Goal: Task Accomplishment & Management: Manage account settings

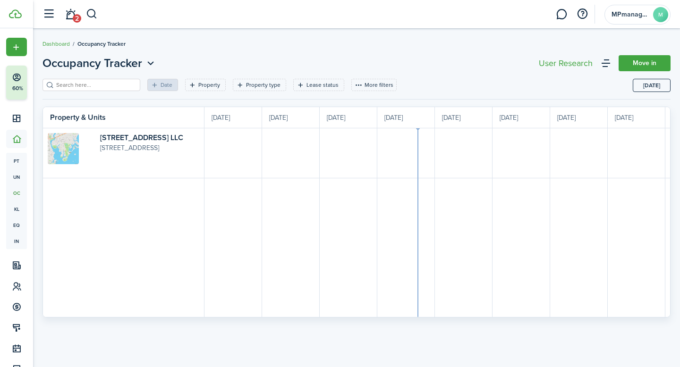
scroll to position [0, 173]
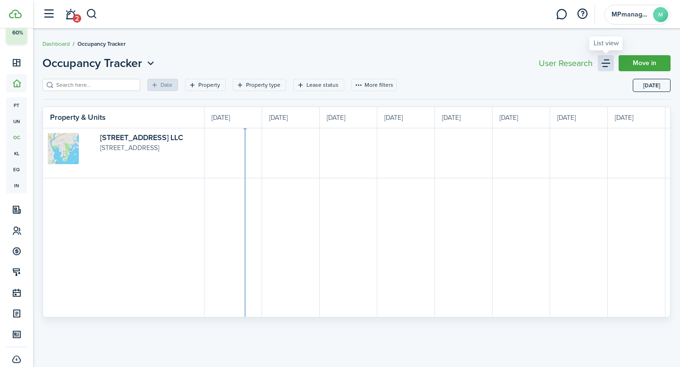
click at [607, 65] on link at bounding box center [606, 63] width 16 height 16
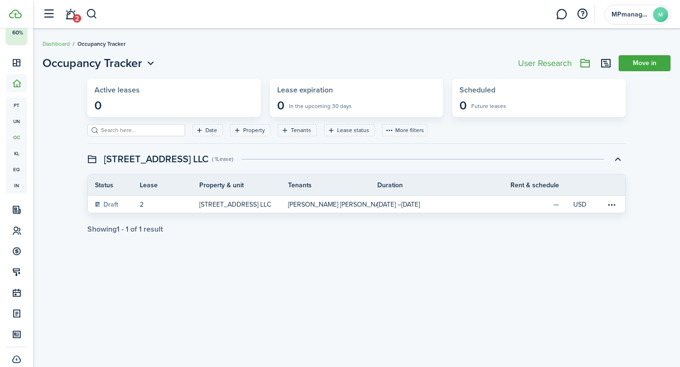
click at [119, 97] on widget-stats "Active leases 0" at bounding box center [173, 98] width 173 height 38
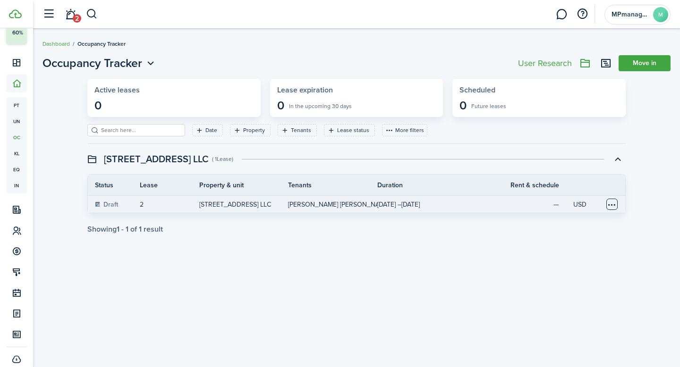
click at [611, 206] on table-menu-btn-icon at bounding box center [611, 204] width 11 height 11
click at [103, 205] on status "Draft" at bounding box center [106, 205] width 23 height 8
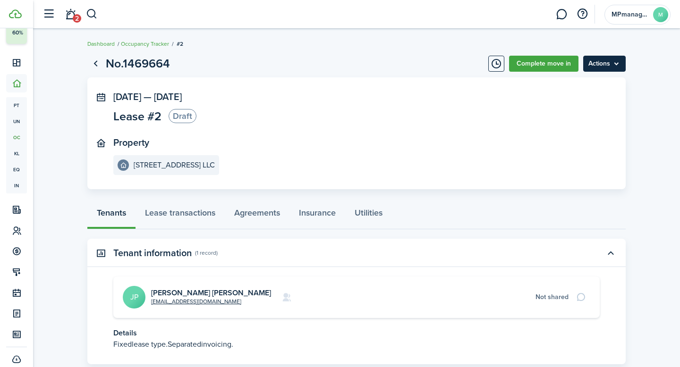
click at [616, 66] on menu-btn "Actions" at bounding box center [604, 64] width 43 height 16
click at [494, 63] on button "Timeline" at bounding box center [496, 64] width 16 height 16
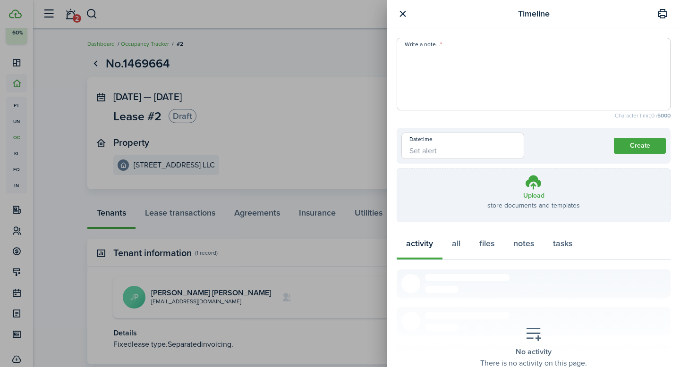
click at [402, 12] on button "button" at bounding box center [403, 14] width 12 height 12
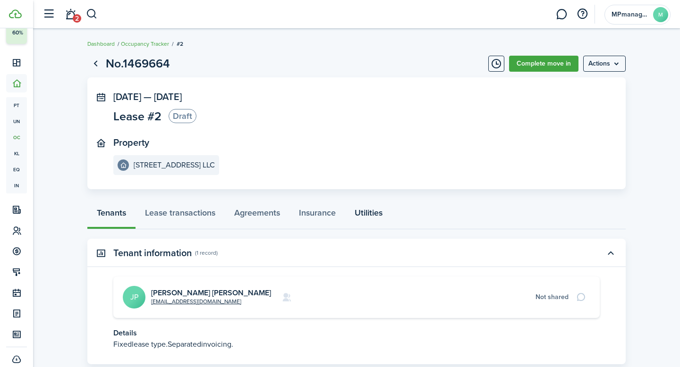
click at [380, 215] on link "Utilities" at bounding box center [368, 215] width 47 height 28
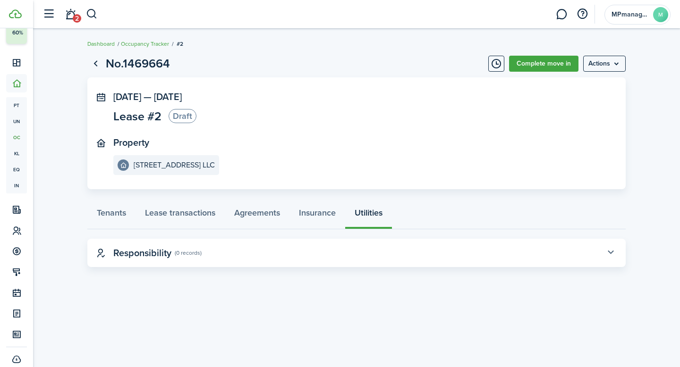
click at [606, 255] on button "button" at bounding box center [611, 253] width 16 height 16
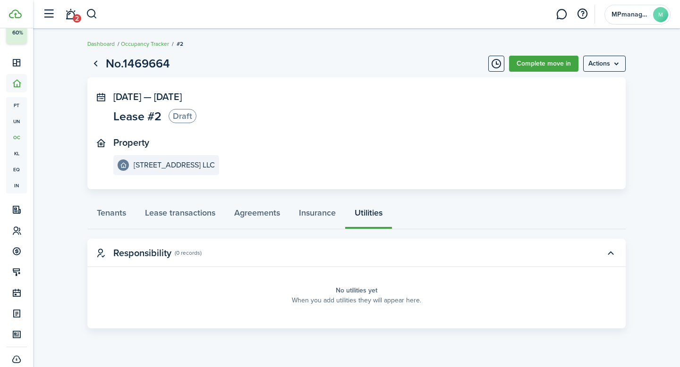
click at [131, 115] on span "Lease #2" at bounding box center [137, 117] width 48 height 12
click at [176, 116] on status "Draft" at bounding box center [183, 116] width 28 height 14
click at [92, 98] on panel-main-header "[DATE] — [DATE]" at bounding box center [147, 97] width 120 height 11
click at [606, 61] on menu-btn "Actions" at bounding box center [604, 64] width 43 height 16
click at [567, 60] on link "Complete move in" at bounding box center [543, 64] width 69 height 16
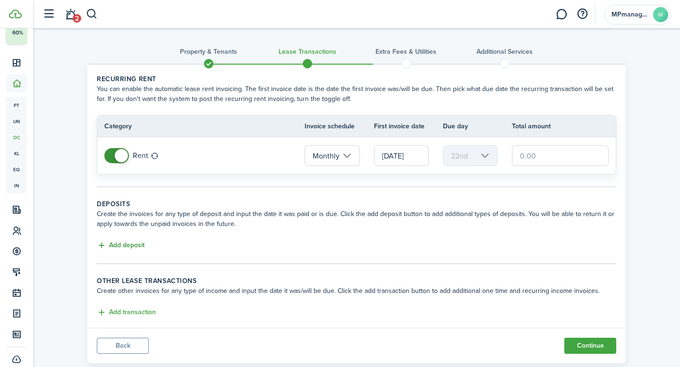
click at [120, 244] on button "Add deposit" at bounding box center [121, 245] width 48 height 11
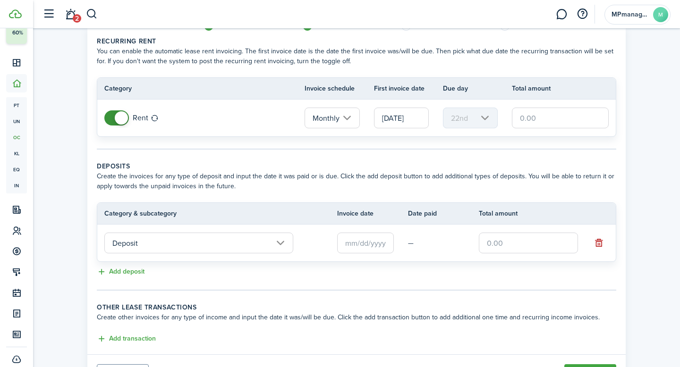
scroll to position [50, 0]
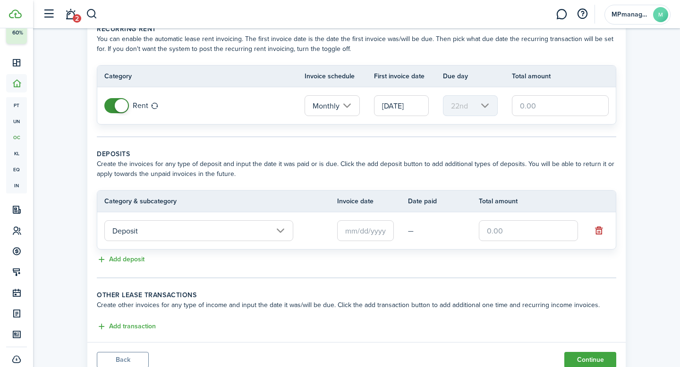
click at [281, 229] on input "Deposit" at bounding box center [198, 231] width 189 height 21
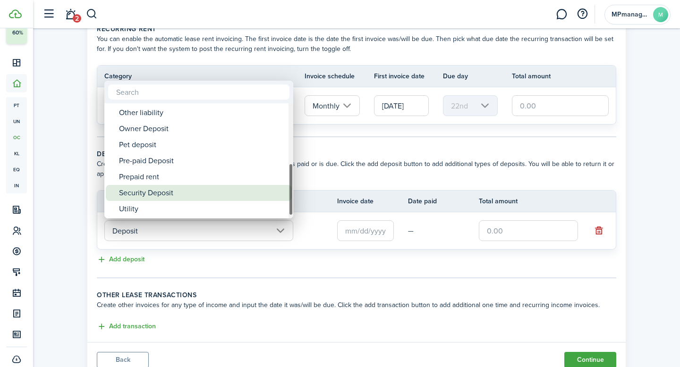
click at [205, 190] on div "Security Deposit" at bounding box center [202, 193] width 167 height 16
type input "Deposit / Security Deposit"
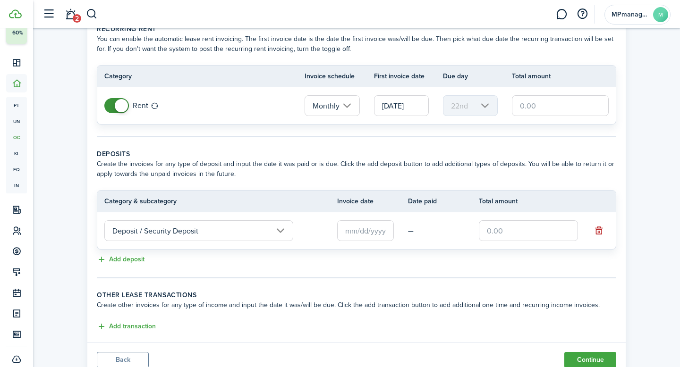
click at [352, 234] on input "text" at bounding box center [365, 231] width 57 height 21
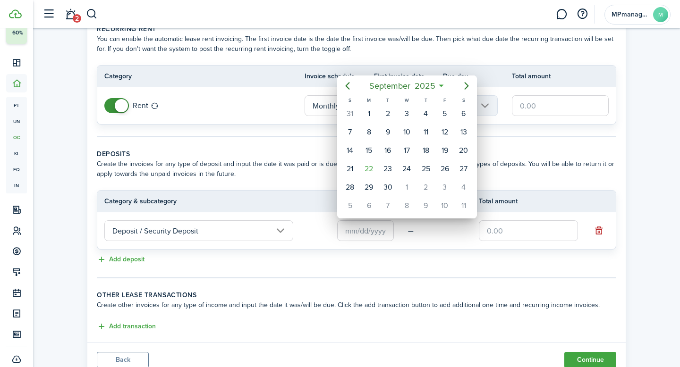
click at [480, 264] on div at bounding box center [339, 183] width 831 height 519
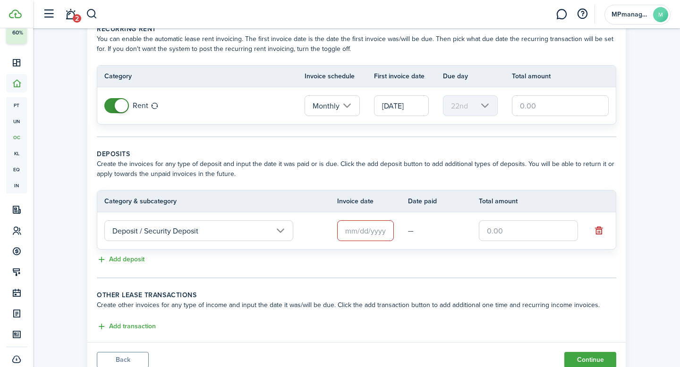
click at [409, 111] on input "[DATE]" at bounding box center [401, 105] width 55 height 21
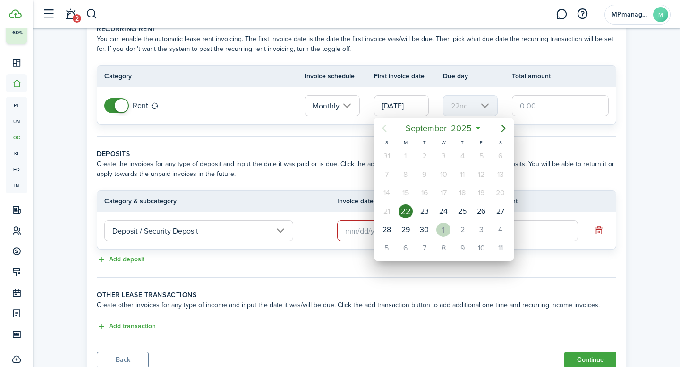
click at [444, 235] on div "1" at bounding box center [443, 230] width 14 height 14
type input "[DATE]"
type input "1st"
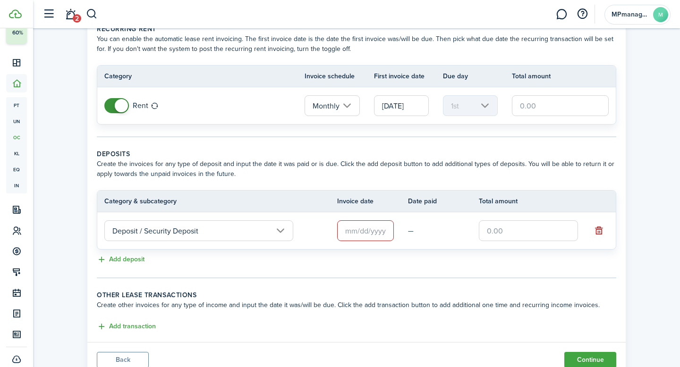
scroll to position [0, 0]
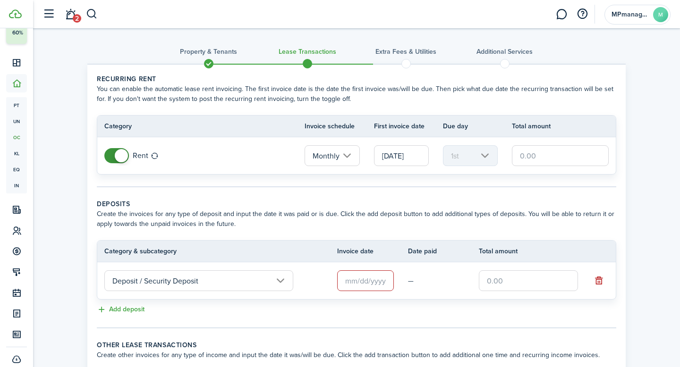
click at [416, 160] on input "[DATE]" at bounding box center [401, 155] width 55 height 21
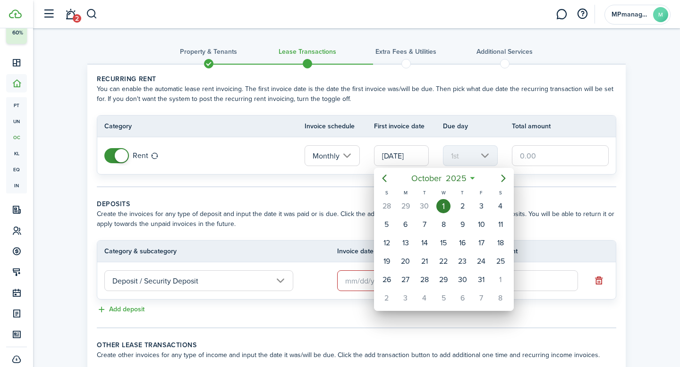
click at [439, 205] on div "1" at bounding box center [443, 206] width 14 height 14
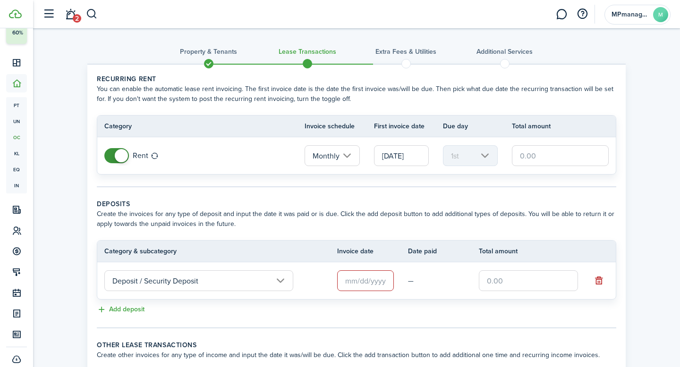
click at [547, 161] on input "text" at bounding box center [560, 155] width 97 height 21
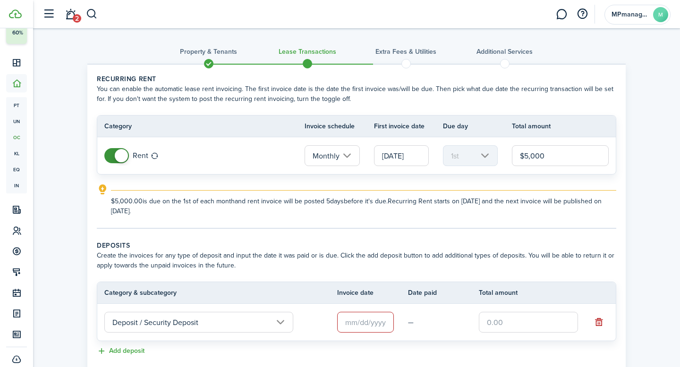
type input "$5,000.00"
click at [641, 200] on div "Property & Tenants Lease Transactions Extra fees & Utilities Additional Service…" at bounding box center [356, 251] width 647 height 446
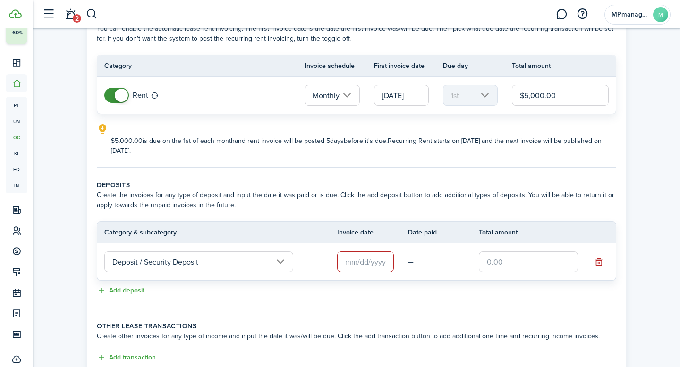
scroll to position [128, 0]
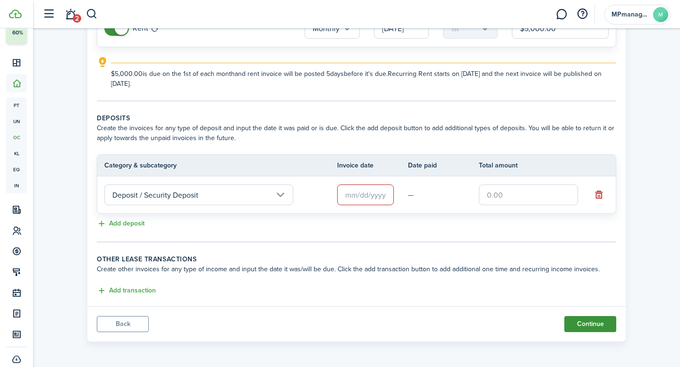
click at [588, 328] on button "Continue" at bounding box center [590, 324] width 52 height 16
click at [601, 193] on button "button" at bounding box center [598, 194] width 13 height 13
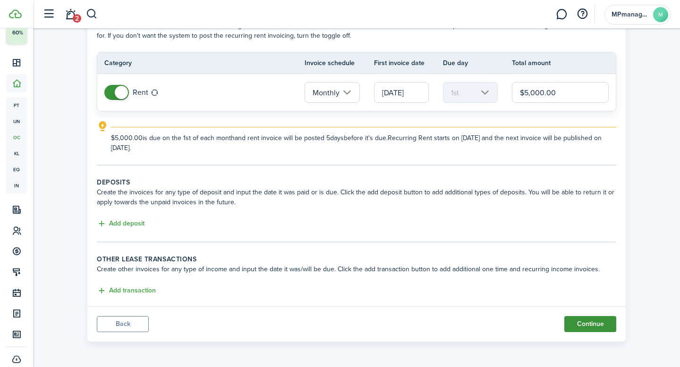
click at [589, 328] on button "Continue" at bounding box center [590, 324] width 52 height 16
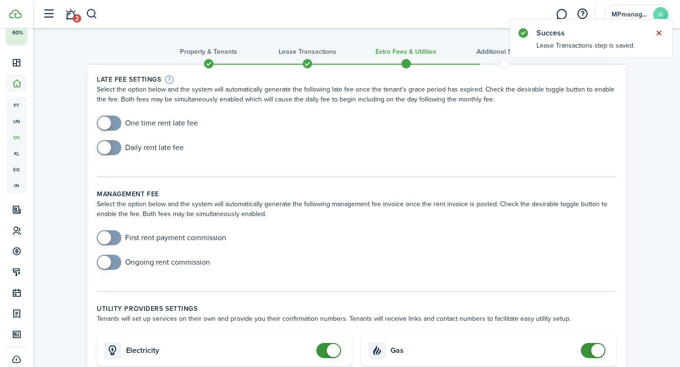
click at [659, 33] on button "Close notify" at bounding box center [658, 32] width 13 height 13
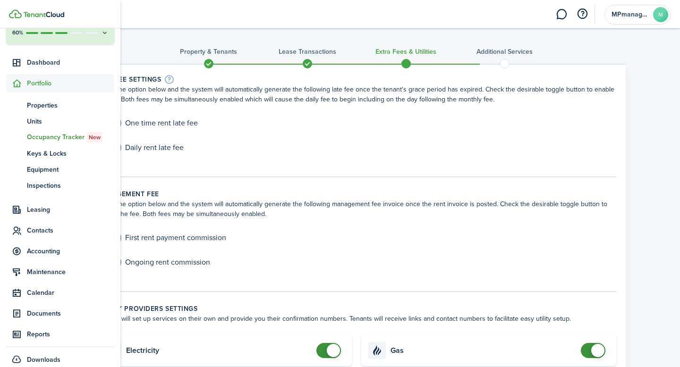
click at [45, 85] on span "Portfolio" at bounding box center [70, 83] width 87 height 10
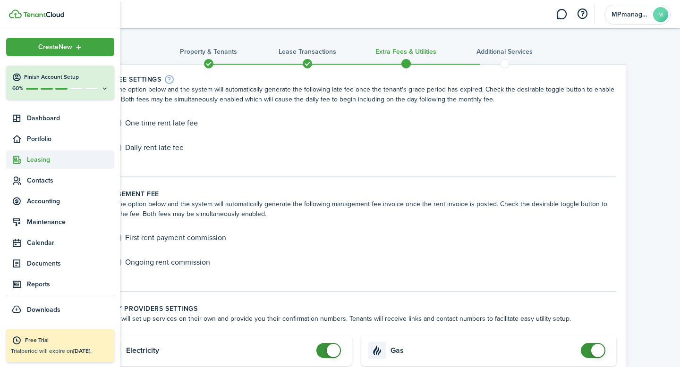
click at [38, 156] on span "Leasing" at bounding box center [70, 160] width 87 height 10
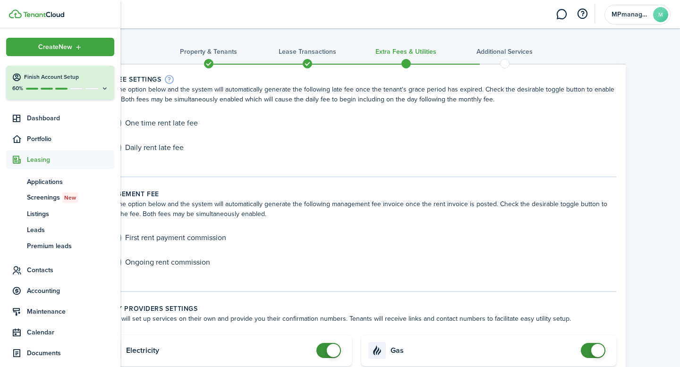
click at [38, 156] on span "Leasing" at bounding box center [70, 160] width 87 height 10
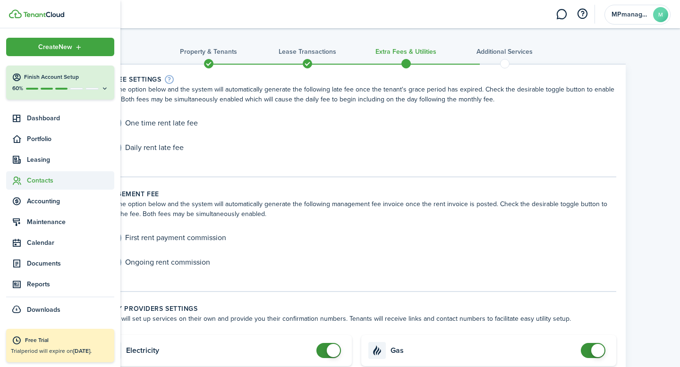
click at [38, 178] on span "Contacts" at bounding box center [70, 181] width 87 height 10
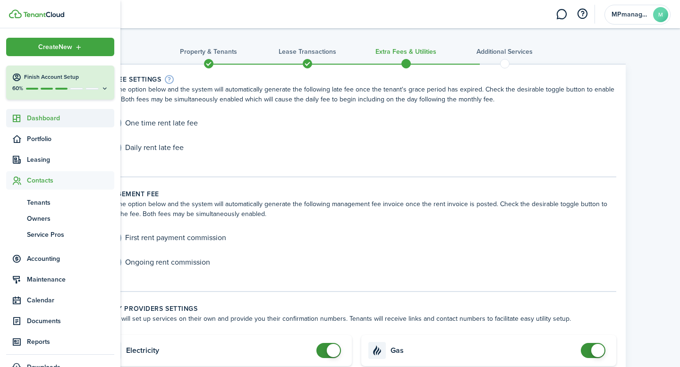
click at [43, 119] on span "Dashboard" at bounding box center [70, 118] width 87 height 10
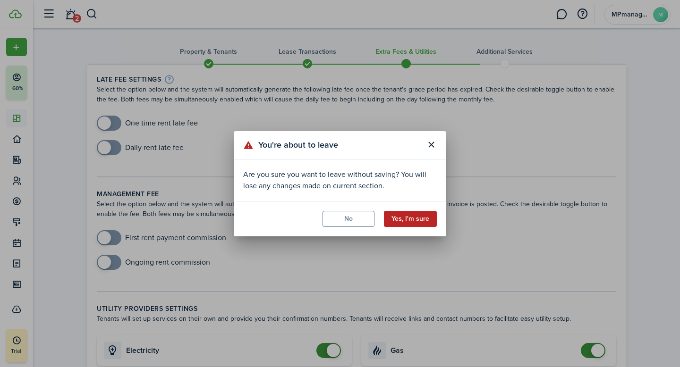
click at [424, 218] on button "Yes, I'm sure" at bounding box center [410, 219] width 53 height 16
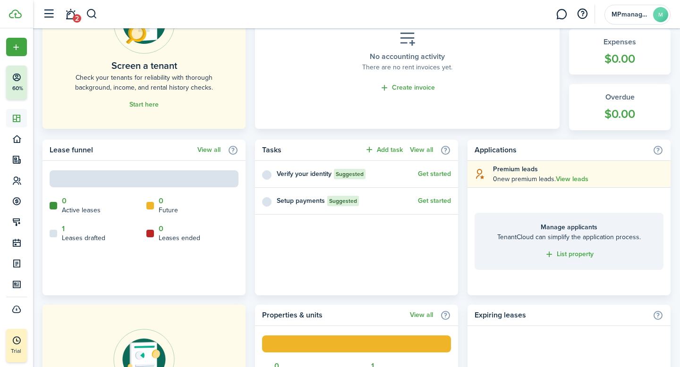
scroll to position [299, 0]
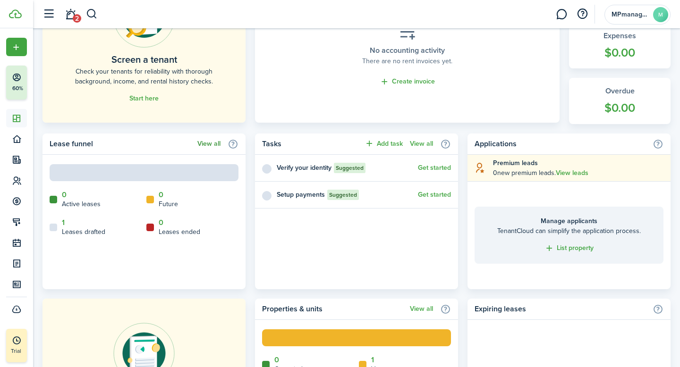
click at [215, 145] on link "View all" at bounding box center [208, 144] width 23 height 8
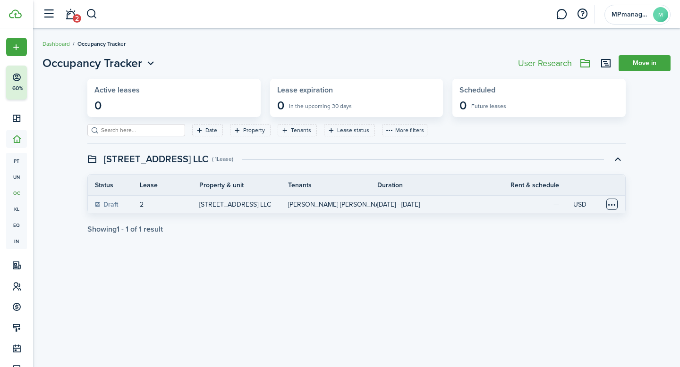
click at [614, 202] on table-menu-btn-icon at bounding box center [611, 204] width 11 height 11
click at [568, 238] on button "Delete" at bounding box center [576, 239] width 83 height 16
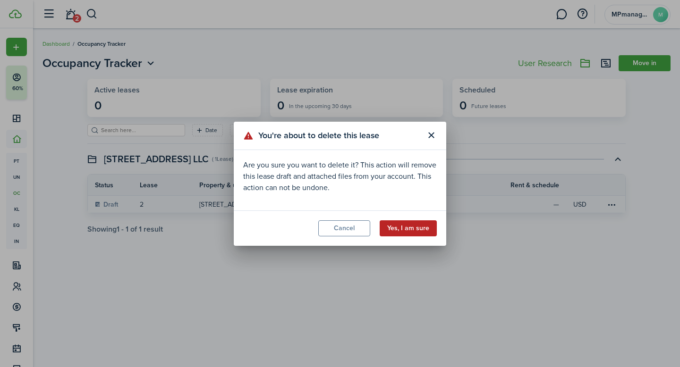
click at [406, 228] on button "Yes, I am sure" at bounding box center [408, 229] width 57 height 16
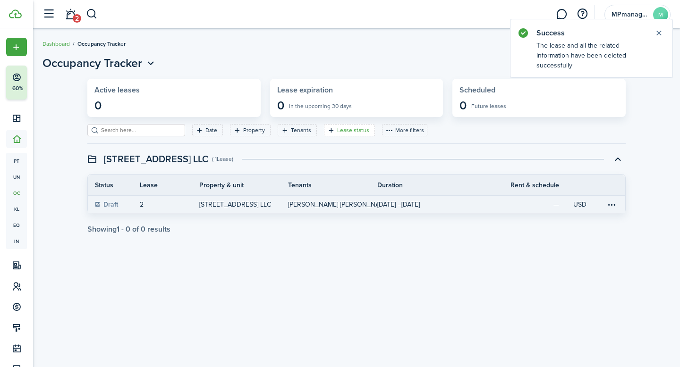
click at [338, 129] on filter-tag-label "Lease status" at bounding box center [353, 130] width 32 height 9
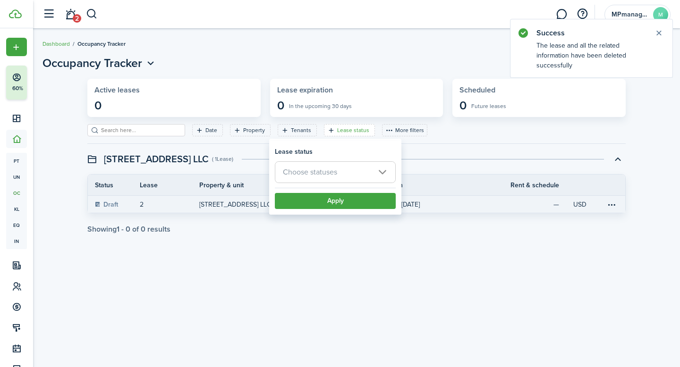
click at [385, 174] on span "Choose statuses" at bounding box center [335, 172] width 120 height 21
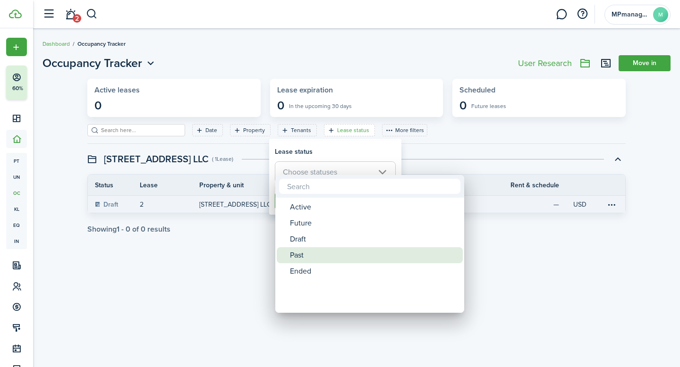
click at [326, 257] on div "Past" at bounding box center [373, 255] width 167 height 16
type input "Past"
click at [382, 257] on div "Past" at bounding box center [373, 255] width 167 height 16
type input "Past"
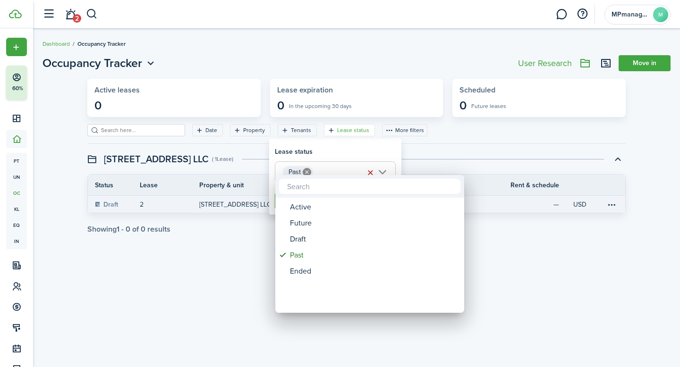
click at [547, 263] on div at bounding box center [339, 183] width 831 height 519
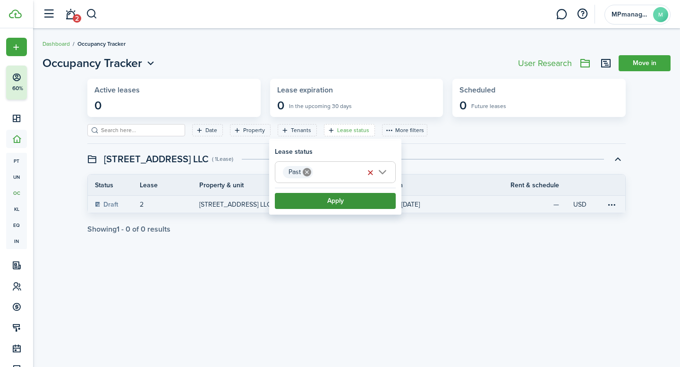
click at [338, 200] on button "Apply" at bounding box center [335, 201] width 121 height 16
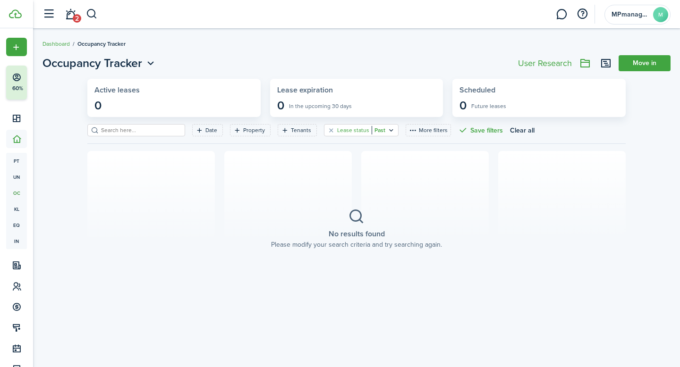
click at [387, 128] on icon "Open filter" at bounding box center [391, 131] width 8 height 8
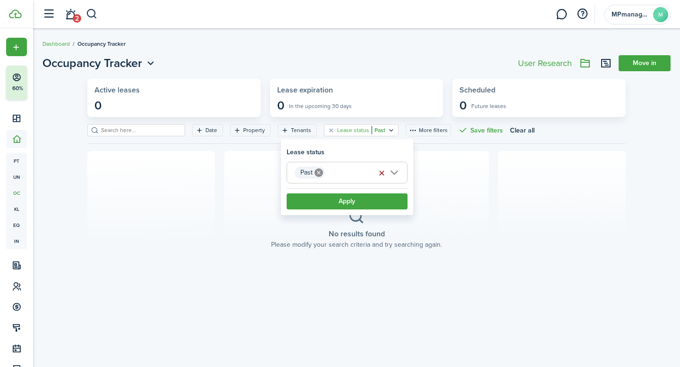
click at [383, 174] on button "button" at bounding box center [381, 173] width 13 height 13
click at [545, 235] on section "No results found Please modify your search criteria and try searching again." at bounding box center [356, 229] width 538 height 156
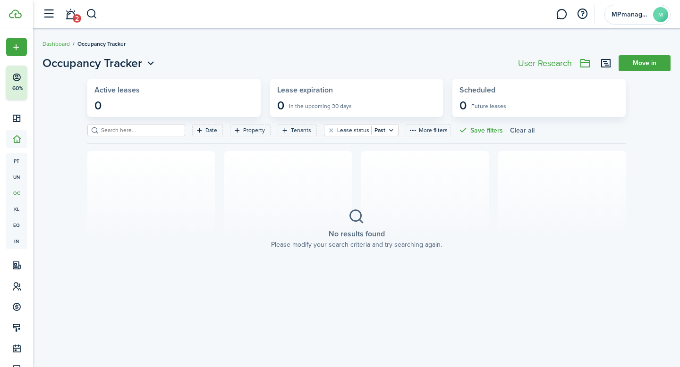
click at [510, 129] on button "Clear all" at bounding box center [522, 130] width 25 height 12
click at [584, 61] on button at bounding box center [585, 63] width 16 height 16
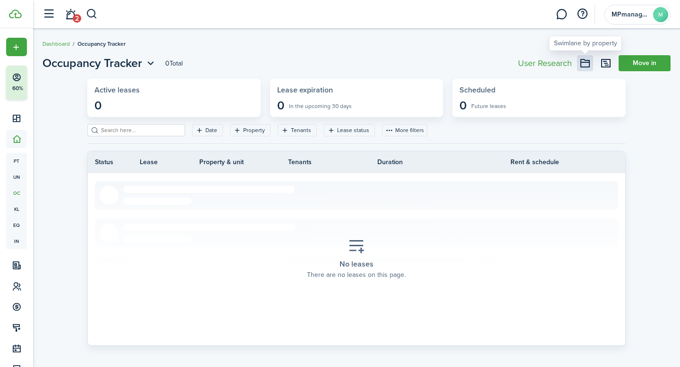
click at [584, 61] on button at bounding box center [585, 63] width 16 height 16
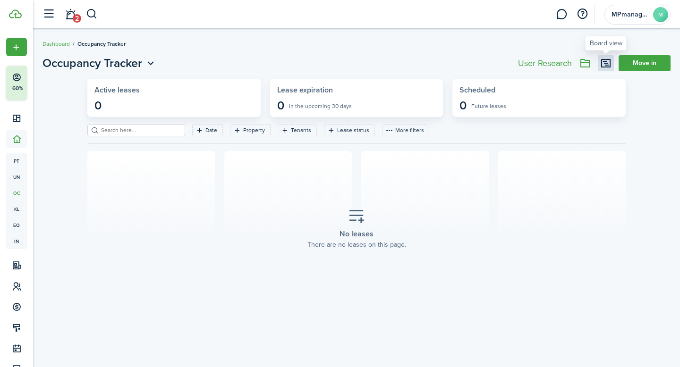
click at [606, 63] on link at bounding box center [606, 63] width 16 height 16
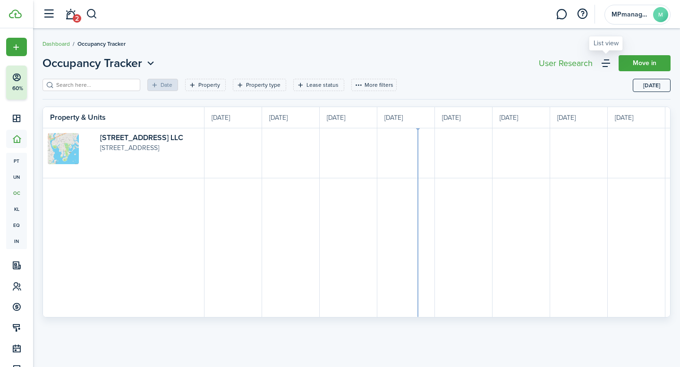
scroll to position [0, 173]
click at [651, 85] on button "[DATE]" at bounding box center [652, 85] width 38 height 13
click at [648, 63] on link "Move in" at bounding box center [645, 63] width 52 height 16
click at [73, 16] on span "2" at bounding box center [77, 18] width 9 height 9
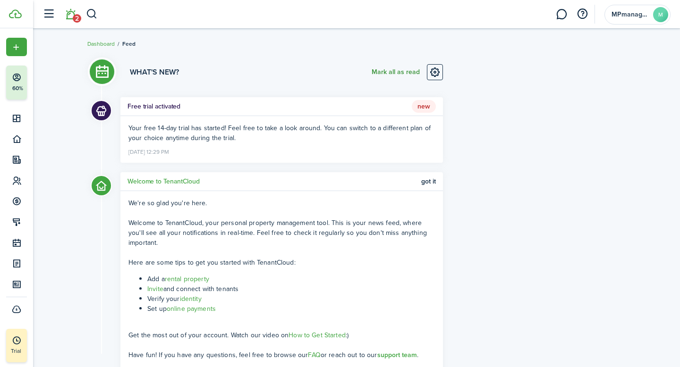
click at [405, 70] on button "Mark all as read" at bounding box center [396, 72] width 48 height 16
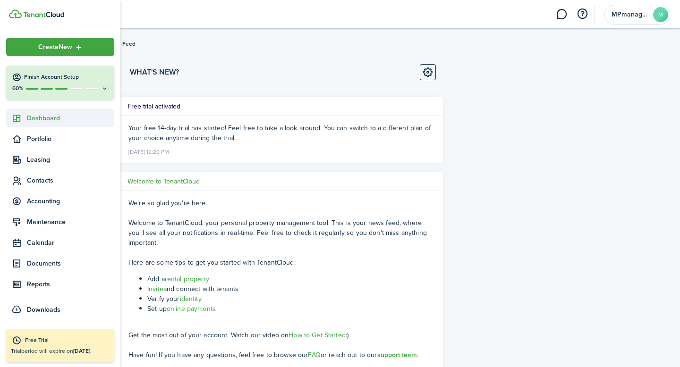
click at [40, 117] on span "Dashboard" at bounding box center [70, 118] width 87 height 10
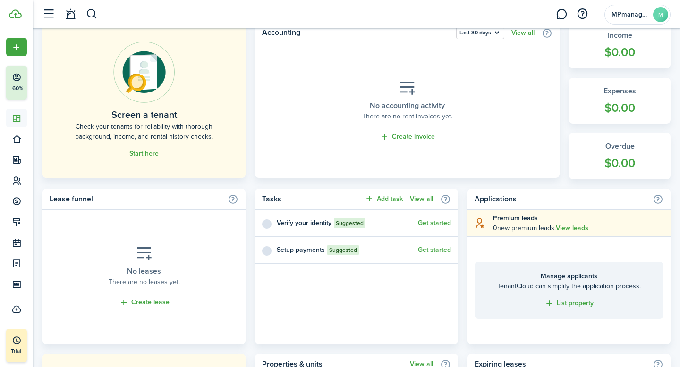
scroll to position [260, 0]
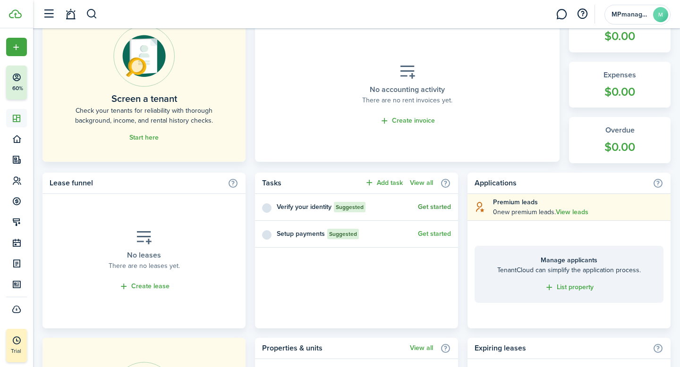
click at [434, 208] on button "Get started" at bounding box center [434, 208] width 33 height 8
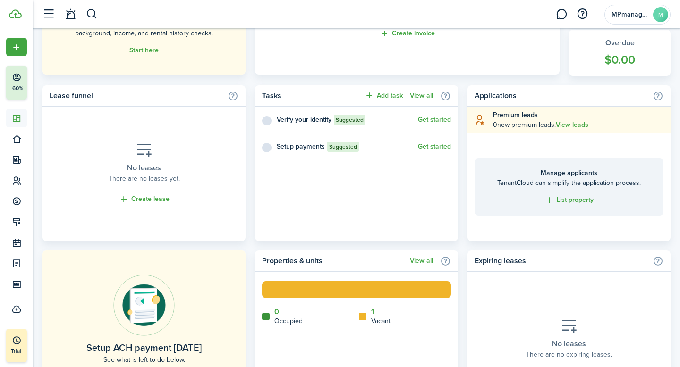
scroll to position [350, 0]
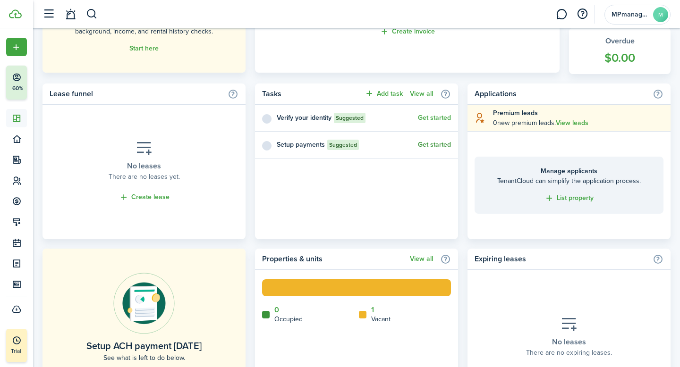
click at [430, 144] on link "Get started" at bounding box center [434, 145] width 33 height 8
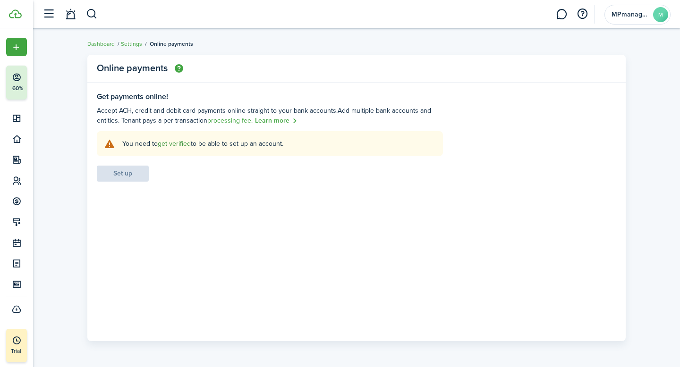
click at [175, 142] on link "get verified" at bounding box center [174, 144] width 33 height 10
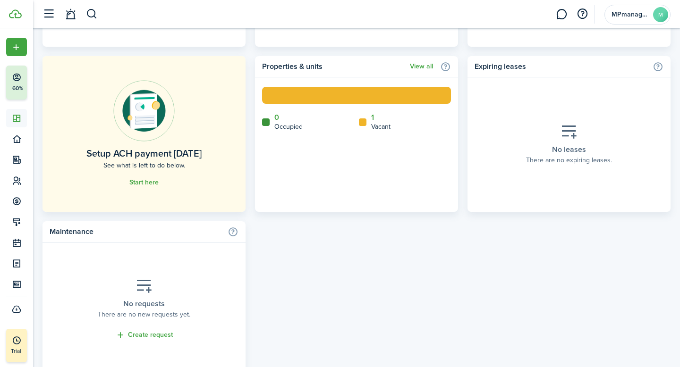
scroll to position [539, 0]
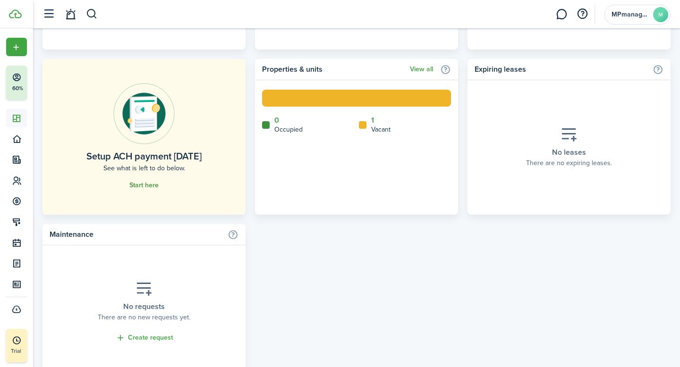
click at [138, 183] on link "Start here" at bounding box center [143, 186] width 29 height 8
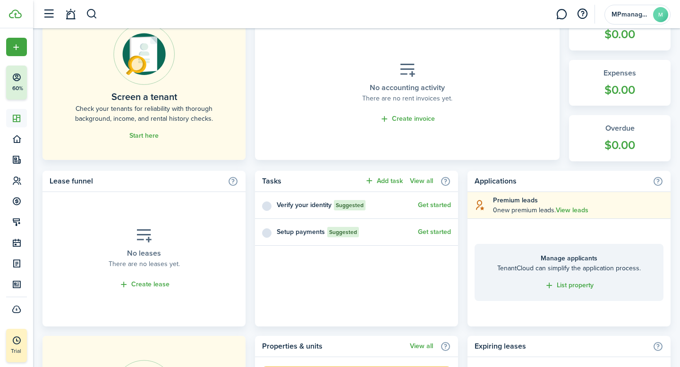
scroll to position [263, 0]
click at [153, 283] on link "Create lease" at bounding box center [144, 284] width 51 height 11
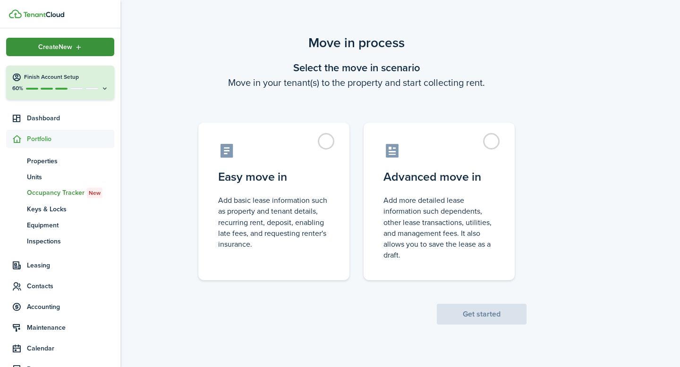
click at [56, 48] on span "Create New" at bounding box center [55, 47] width 34 height 7
click at [167, 236] on div "Move in process Select the move in scenario Move in your tenant(s) to the prope…" at bounding box center [356, 178] width 647 height 301
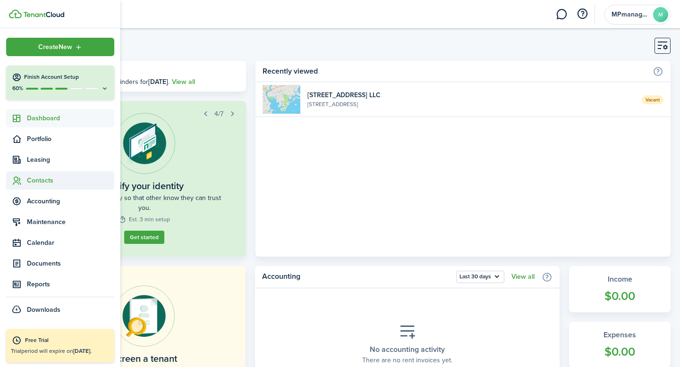
click at [40, 180] on span "Contacts" at bounding box center [70, 181] width 87 height 10
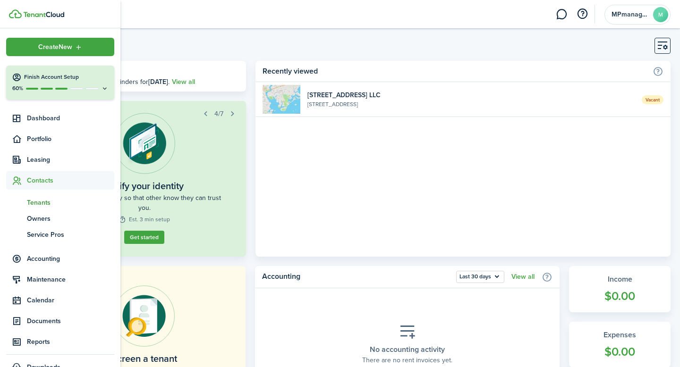
click at [39, 201] on span "Tenants" at bounding box center [70, 203] width 87 height 10
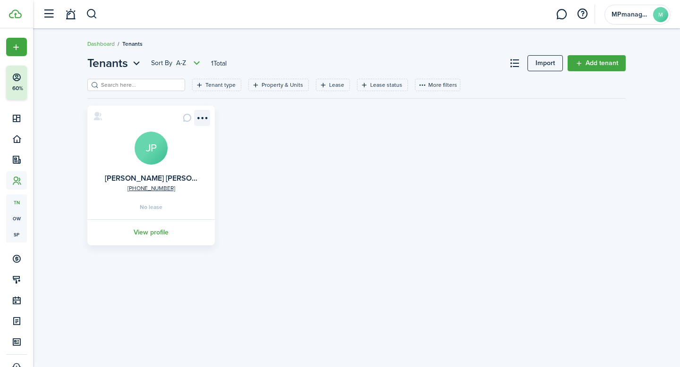
click at [203, 119] on menu-btn-icon "Open menu" at bounding box center [202, 118] width 16 height 16
click at [518, 189] on div "[PHONE_NUMBER] [PERSON_NAME] [PERSON_NAME] JP No lease View profile" at bounding box center [357, 176] width 548 height 140
click at [154, 158] on avatar-text "JP" at bounding box center [151, 148] width 33 height 33
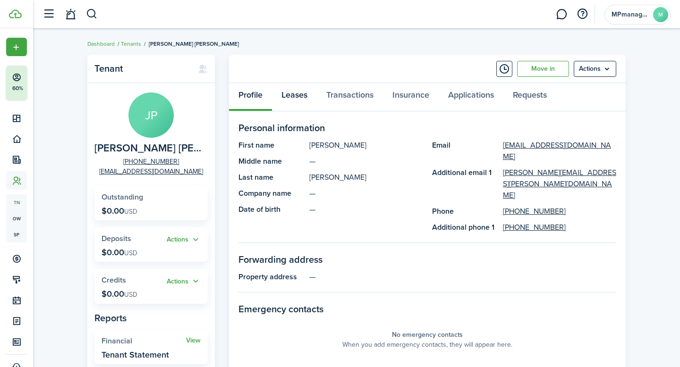
click at [295, 94] on link "Leases" at bounding box center [294, 97] width 45 height 28
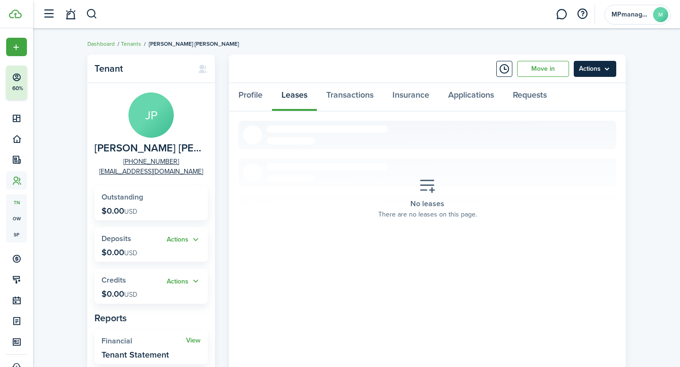
click at [607, 70] on menu-btn "Actions" at bounding box center [595, 69] width 43 height 16
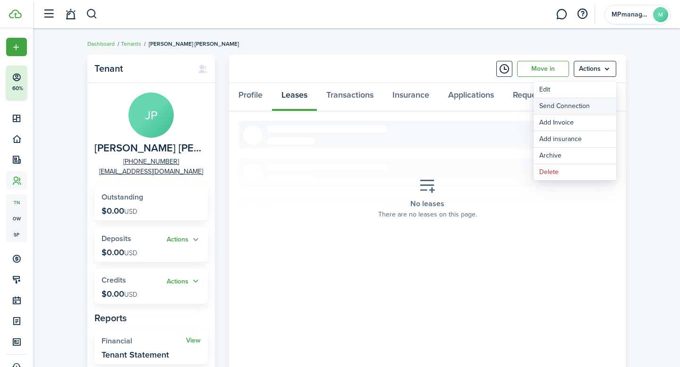
click at [581, 106] on button "Send Connection" at bounding box center [575, 106] width 83 height 16
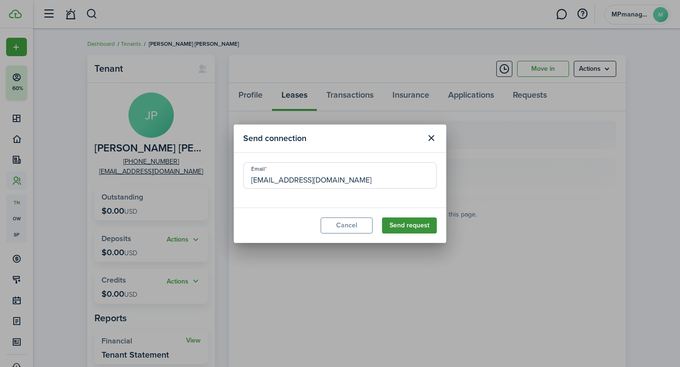
click at [412, 223] on button "Send request" at bounding box center [409, 226] width 55 height 16
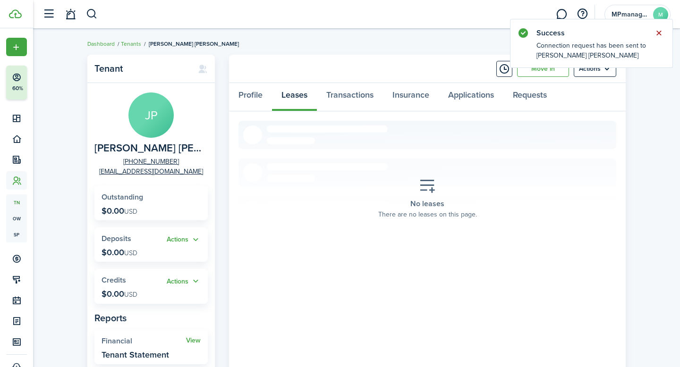
click at [658, 34] on button "Close notify" at bounding box center [658, 32] width 13 height 13
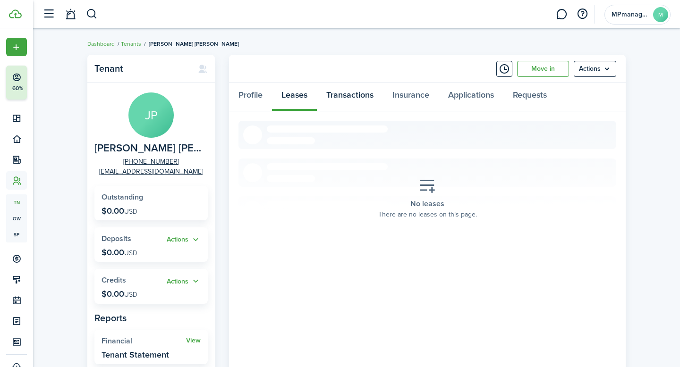
click at [360, 104] on link "Transactions" at bounding box center [350, 97] width 66 height 28
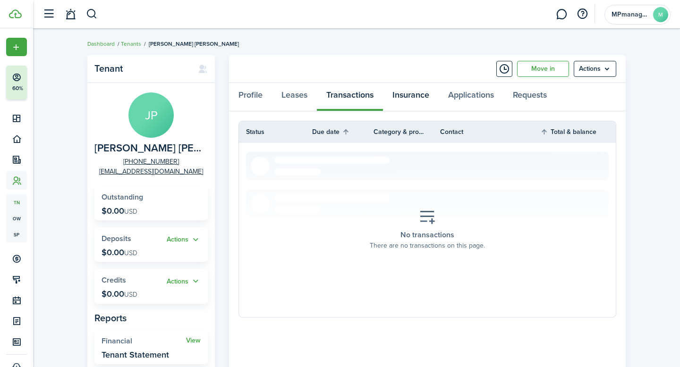
click at [414, 99] on link "Insurance" at bounding box center [411, 97] width 56 height 28
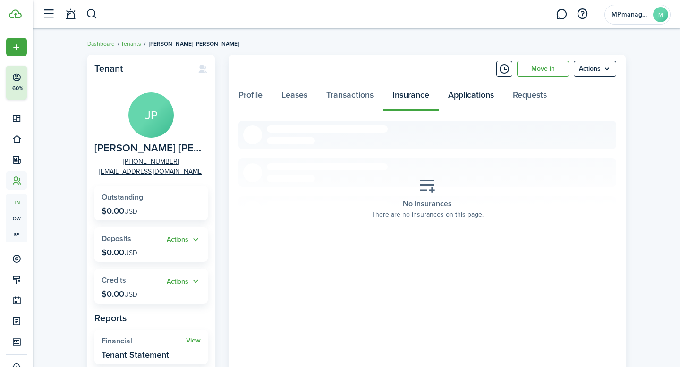
click at [481, 97] on link "Applications" at bounding box center [471, 97] width 65 height 28
click at [529, 99] on link "Requests" at bounding box center [529, 97] width 53 height 28
click at [290, 94] on link "Leases" at bounding box center [294, 97] width 45 height 28
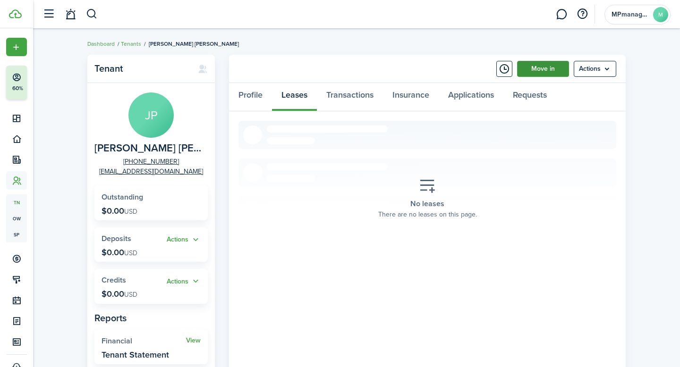
click at [542, 70] on link "Move in" at bounding box center [543, 69] width 52 height 16
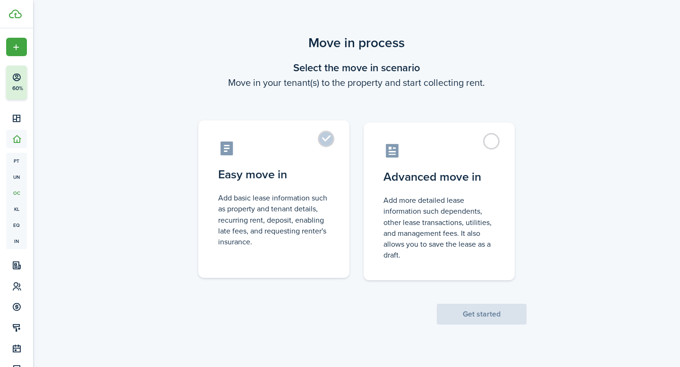
click at [329, 144] on label "Easy move in Add basic lease information such as property and tenant details, r…" at bounding box center [273, 199] width 151 height 158
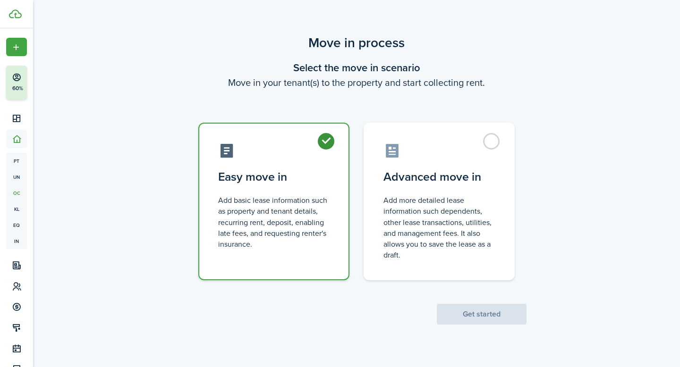
radio input "true"
click at [499, 317] on button "Get started" at bounding box center [482, 314] width 90 height 21
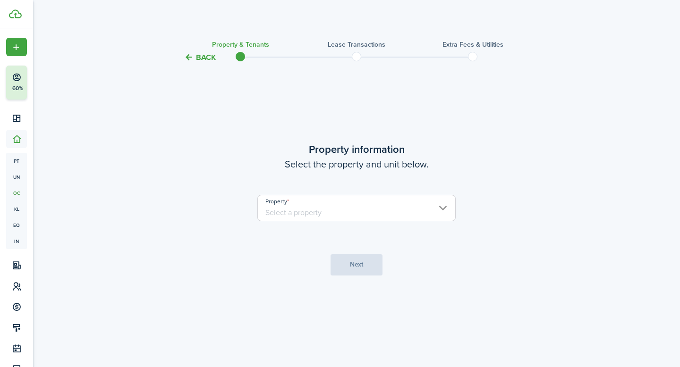
click at [445, 206] on input "Property" at bounding box center [356, 208] width 198 height 26
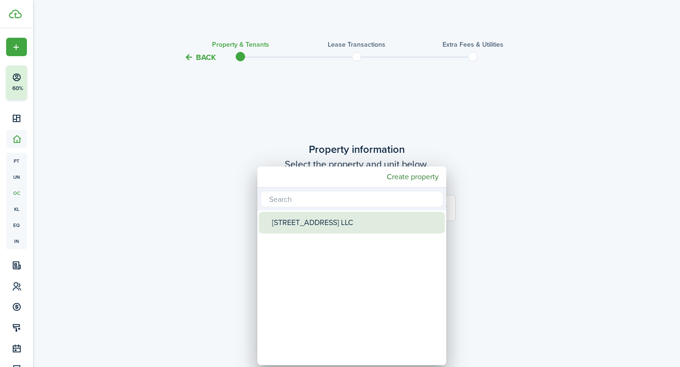
click at [384, 222] on div "[STREET_ADDRESS] LLC" at bounding box center [355, 223] width 167 height 22
type input "[STREET_ADDRESS] LLC"
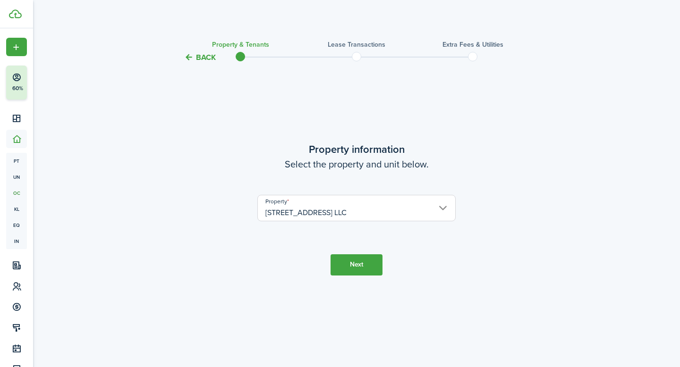
click at [362, 263] on button "Next" at bounding box center [357, 265] width 52 height 21
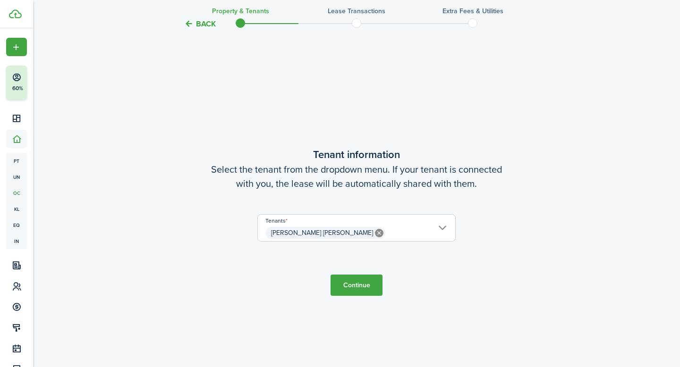
scroll to position [304, 0]
click at [357, 288] on button "Continue" at bounding box center [357, 284] width 52 height 21
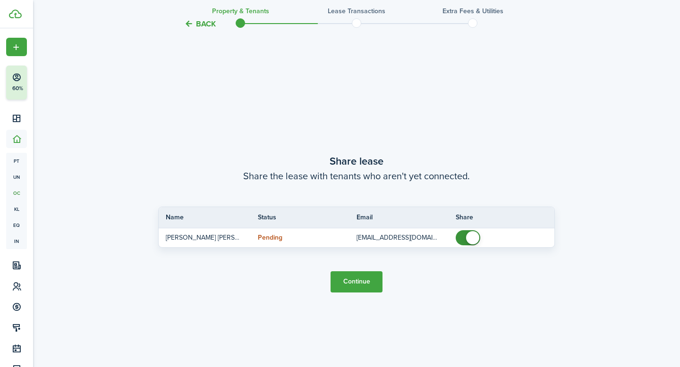
scroll to position [672, 0]
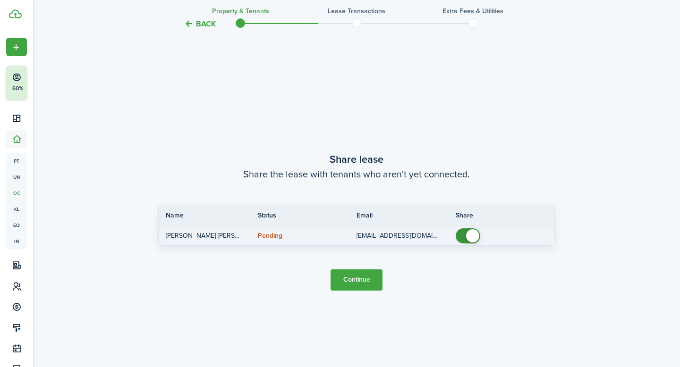
checkbox input "false"
click at [463, 237] on span at bounding box center [467, 236] width 9 height 15
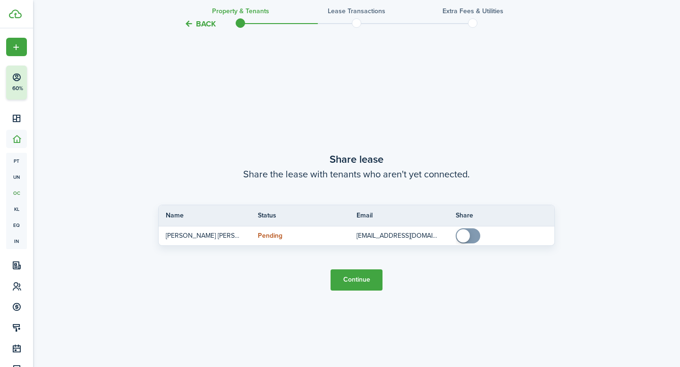
click at [367, 286] on button "Continue" at bounding box center [357, 280] width 52 height 21
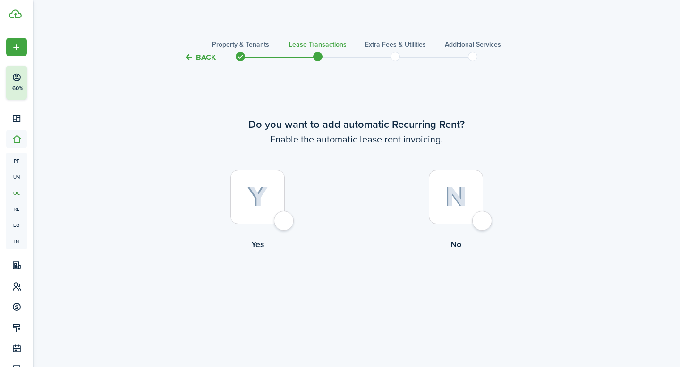
click at [259, 202] on img at bounding box center [257, 197] width 21 height 21
radio input "true"
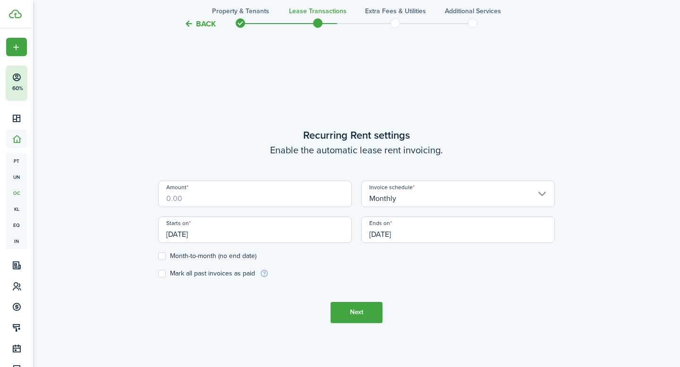
scroll to position [304, 0]
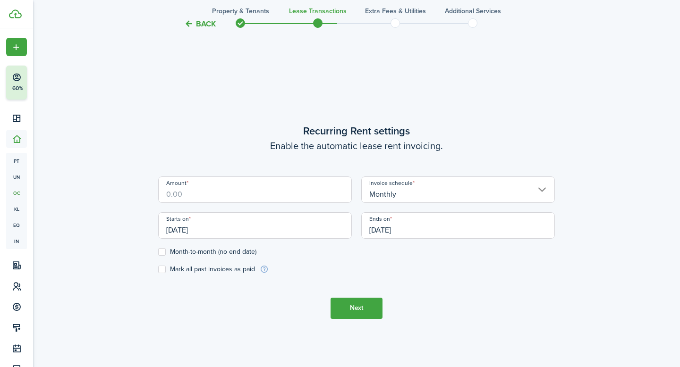
click at [241, 228] on input "[DATE]" at bounding box center [255, 226] width 194 height 26
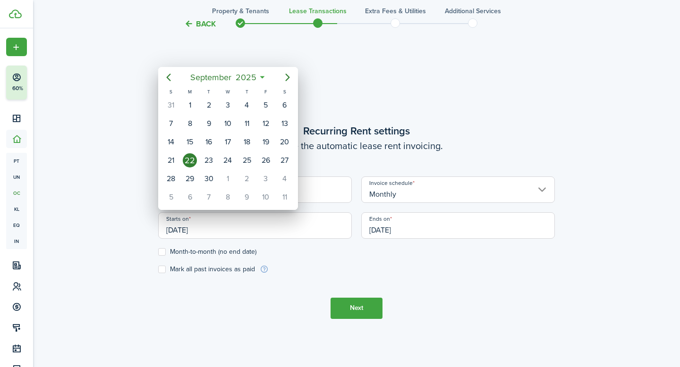
click at [161, 272] on div at bounding box center [339, 183] width 831 height 519
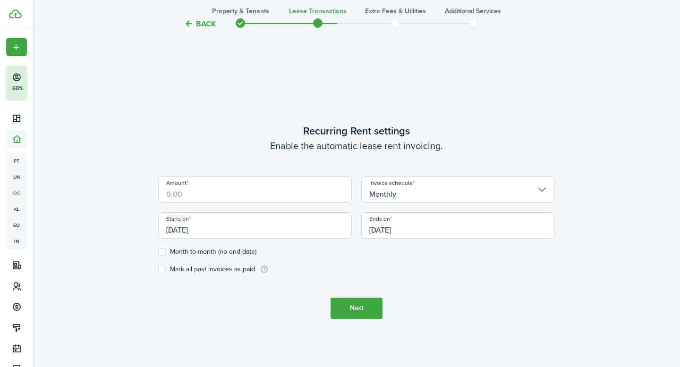
click at [162, 270] on label "Mark all past invoices as paid" at bounding box center [206, 270] width 97 height 8
click at [158, 270] on input "Mark all past invoices as paid" at bounding box center [158, 269] width 0 height 0
checkbox input "true"
click at [189, 223] on input "[DATE]" at bounding box center [255, 226] width 194 height 26
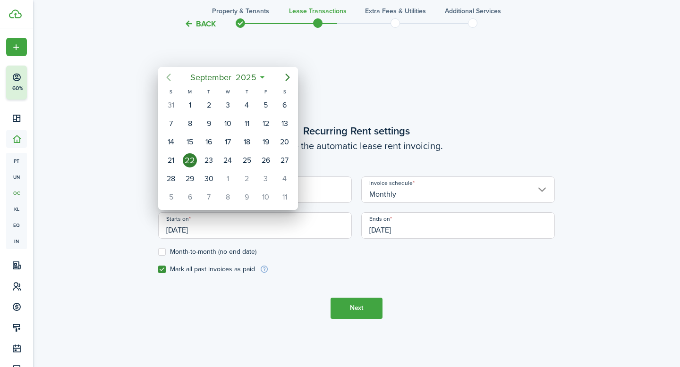
click at [171, 76] on icon "Previous page" at bounding box center [168, 77] width 11 height 11
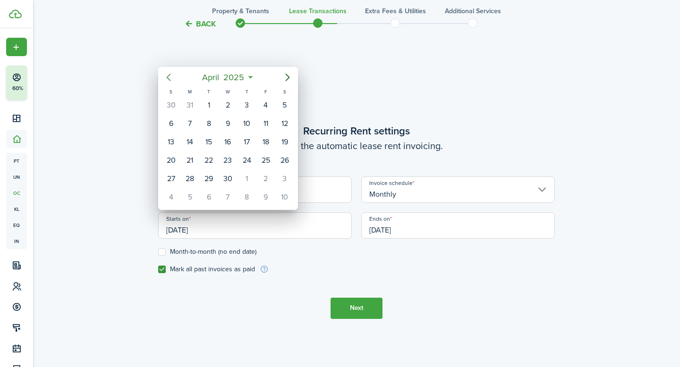
click at [171, 76] on icon "Previous page" at bounding box center [168, 77] width 11 height 11
click at [283, 106] on div "1" at bounding box center [285, 105] width 14 height 14
type input "[DATE]"
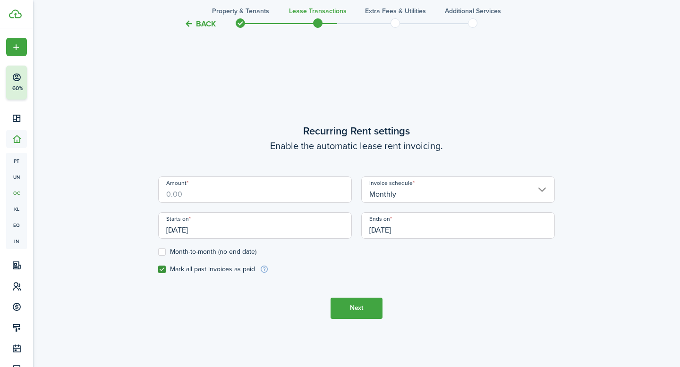
click at [437, 219] on input "[DATE]" at bounding box center [458, 226] width 194 height 26
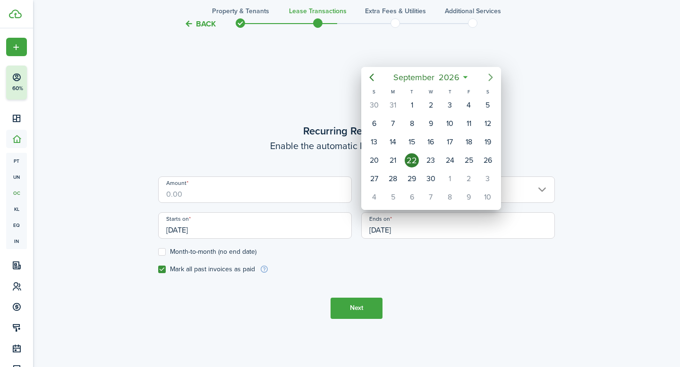
click at [490, 81] on icon "Next page" at bounding box center [490, 77] width 11 height 11
click at [373, 80] on icon "Previous page" at bounding box center [372, 78] width 4 height 8
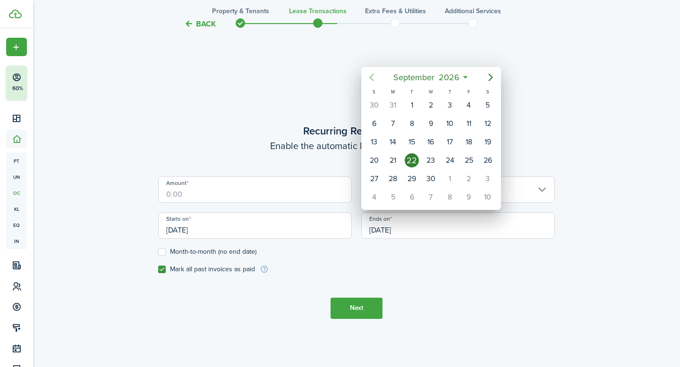
click at [373, 80] on icon "Previous page" at bounding box center [372, 78] width 4 height 8
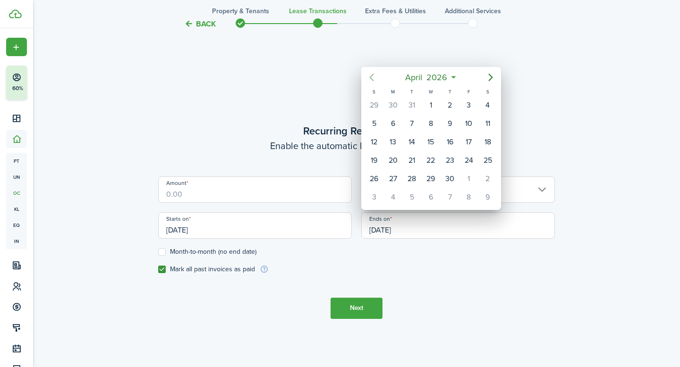
click at [373, 80] on icon "Previous page" at bounding box center [372, 78] width 4 height 8
click at [489, 160] on div "28" at bounding box center [488, 161] width 14 height 14
type input "[DATE]"
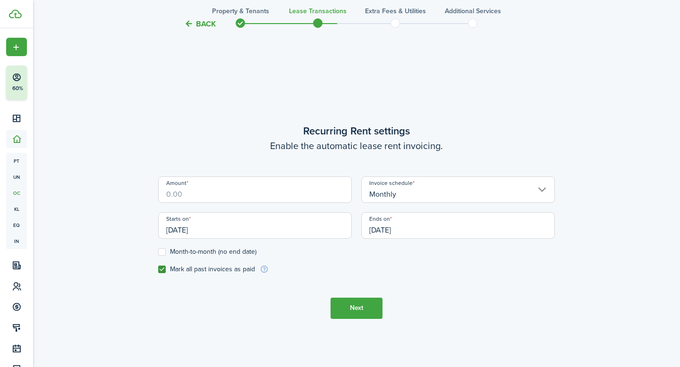
click at [241, 192] on input "Amount" at bounding box center [255, 190] width 194 height 26
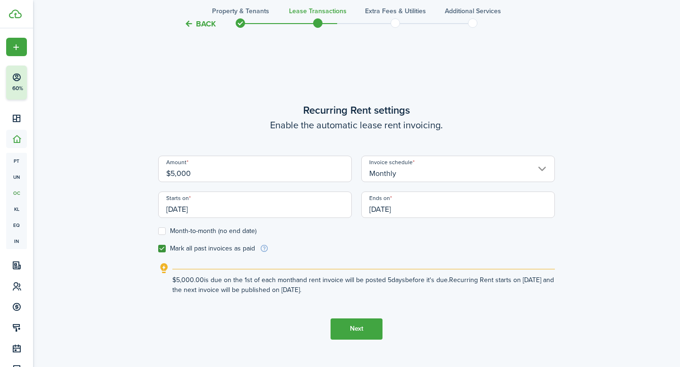
type input "$5,000.00"
click at [570, 262] on div "Back Property & Tenants Lease Transactions Extra fees & Utilities Additional Se…" at bounding box center [357, 67] width 548 height 676
click at [541, 171] on input "Monthly" at bounding box center [458, 169] width 194 height 26
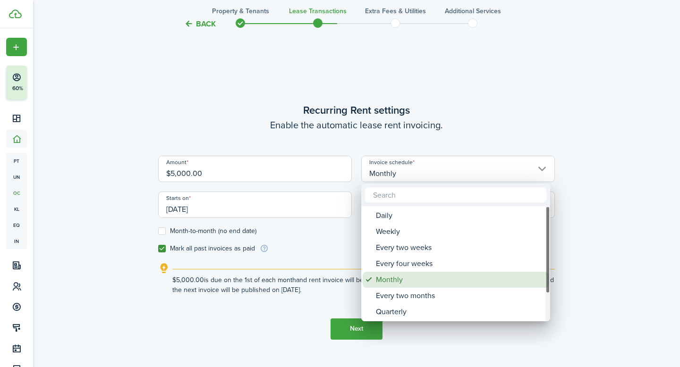
click at [389, 279] on div "Monthly" at bounding box center [459, 280] width 167 height 16
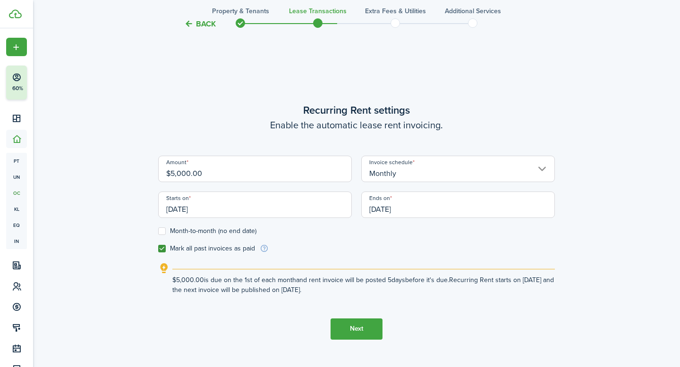
click at [556, 300] on div "Back Property & Tenants Lease Transactions Extra fees & Utilities Additional Se…" at bounding box center [357, 67] width 548 height 676
click at [357, 328] on button "Next" at bounding box center [357, 329] width 52 height 21
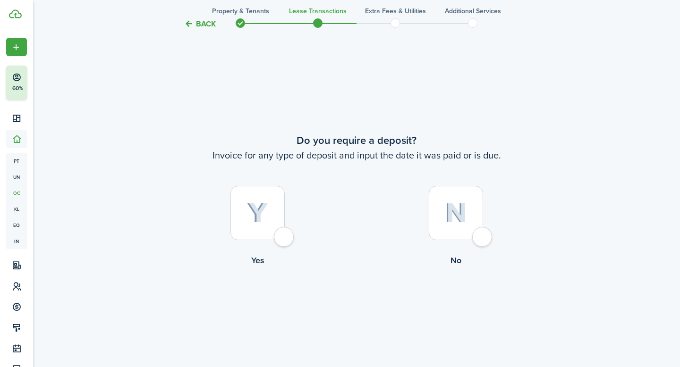
scroll to position [672, 0]
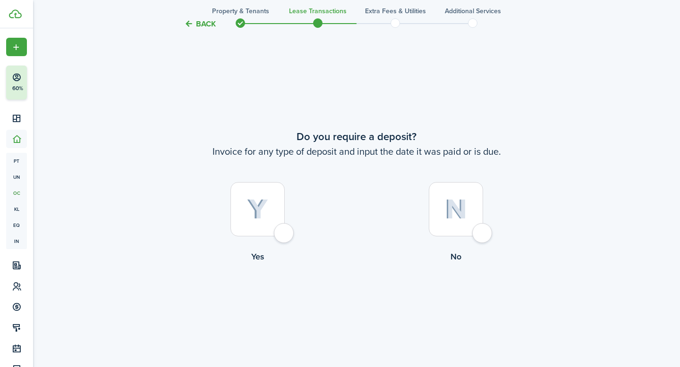
click at [267, 230] on div at bounding box center [257, 209] width 54 height 54
radio input "true"
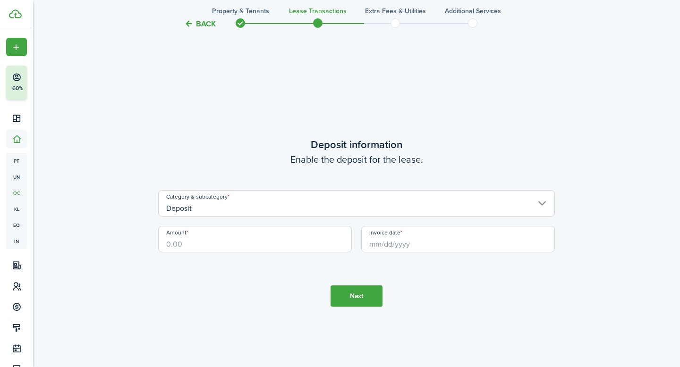
scroll to position [1039, 0]
click at [542, 204] on input "Deposit" at bounding box center [356, 202] width 397 height 26
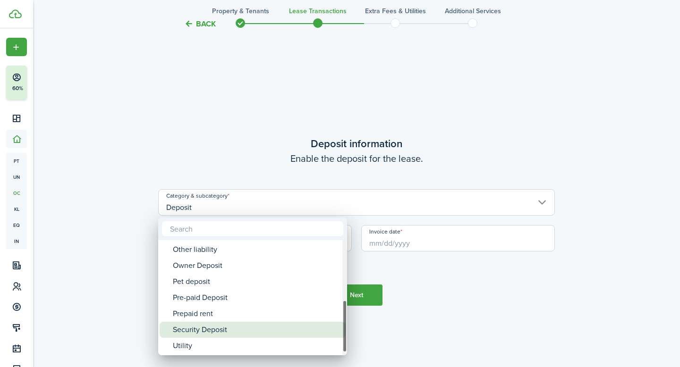
click at [221, 329] on div "Security Deposit" at bounding box center [256, 330] width 167 height 16
type input "Deposit / Security Deposit"
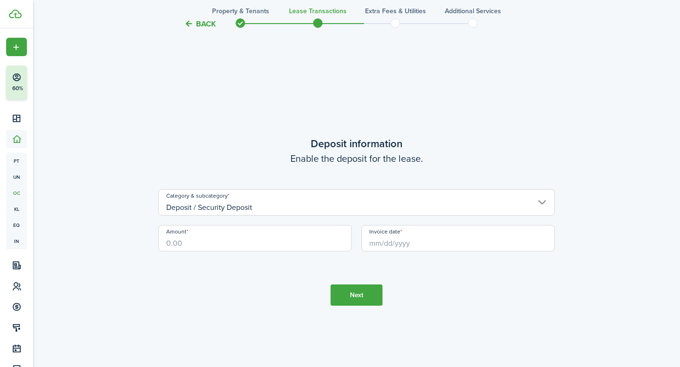
click at [215, 240] on input "Amount" at bounding box center [255, 238] width 194 height 26
click at [415, 241] on input "Invoice date" at bounding box center [458, 238] width 194 height 26
type input "$10,000.00"
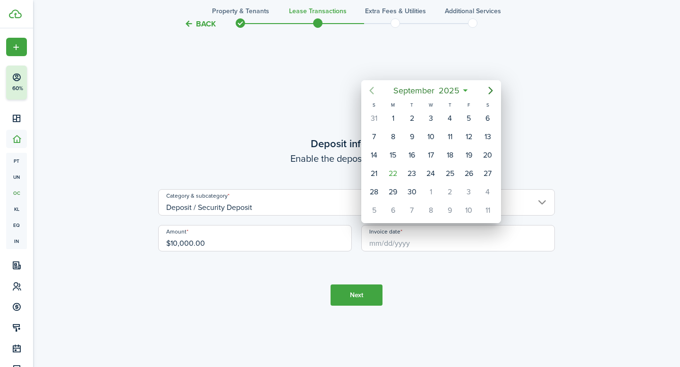
click at [373, 89] on icon "Previous page" at bounding box center [371, 90] width 11 height 11
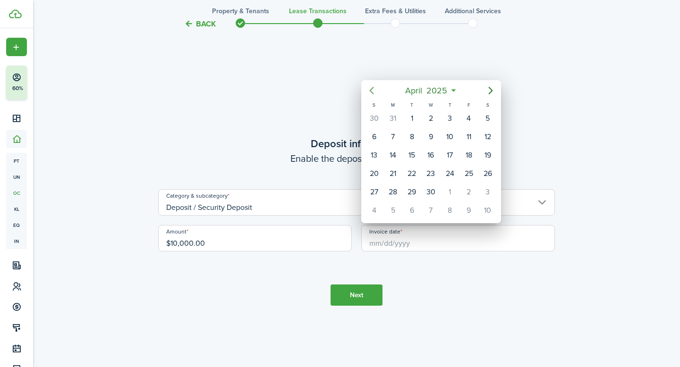
click at [373, 89] on icon "Previous page" at bounding box center [371, 90] width 11 height 11
click at [488, 119] on div "1" at bounding box center [488, 118] width 14 height 14
type input "[DATE]"
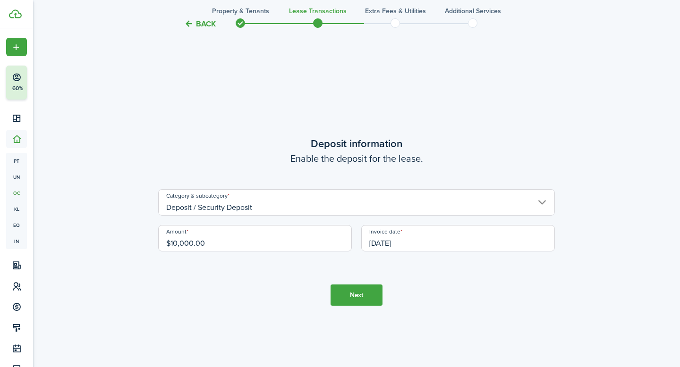
click at [356, 298] on button "Next" at bounding box center [357, 295] width 52 height 21
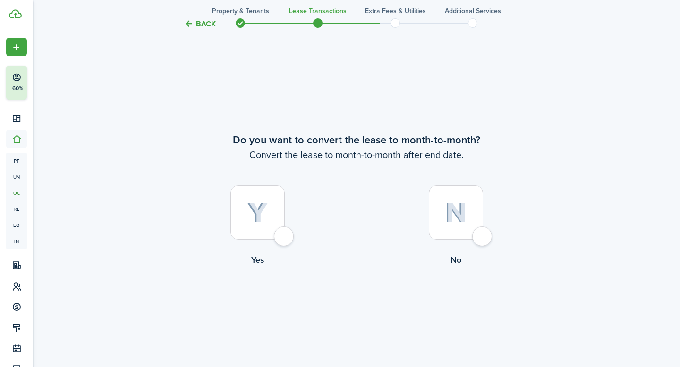
scroll to position [1407, 0]
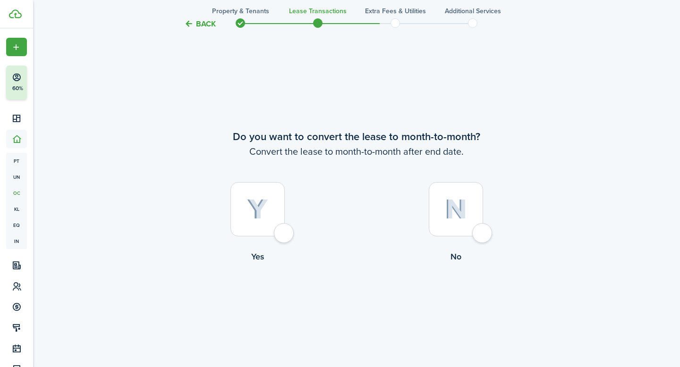
click at [482, 237] on div at bounding box center [456, 209] width 54 height 54
radio input "true"
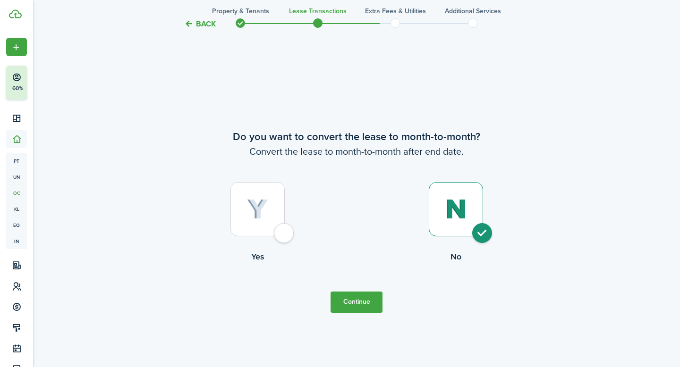
click at [345, 306] on button "Continue" at bounding box center [357, 302] width 52 height 21
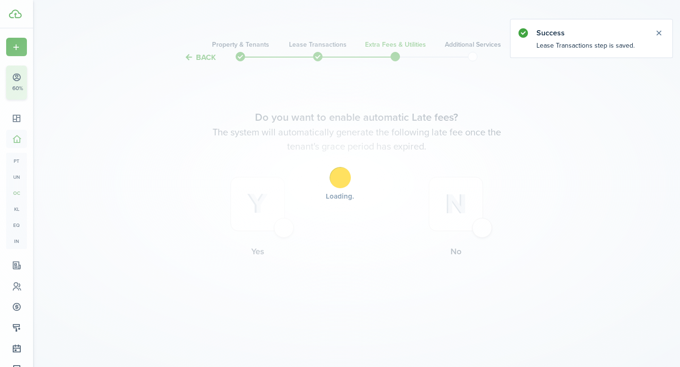
scroll to position [0, 0]
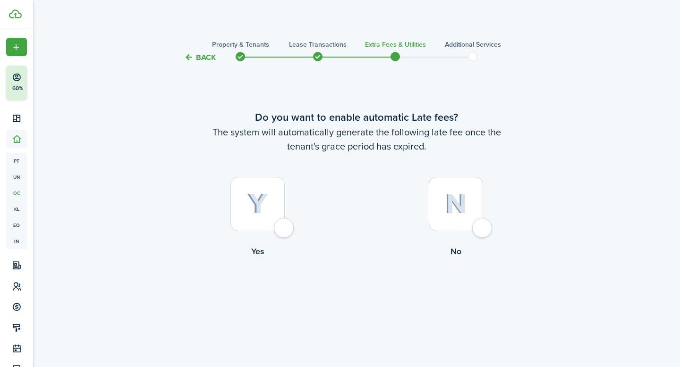
click at [264, 229] on div at bounding box center [257, 204] width 54 height 54
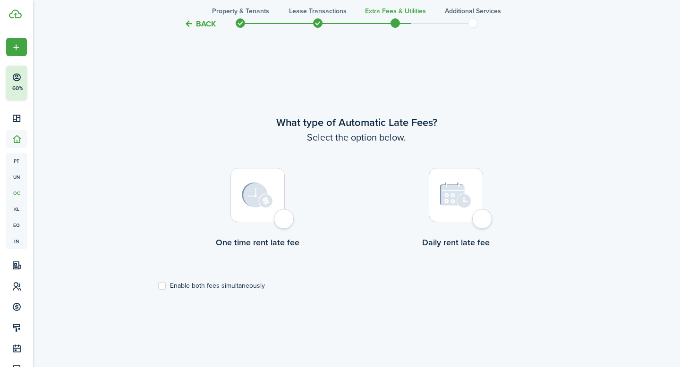
scroll to position [304, 0]
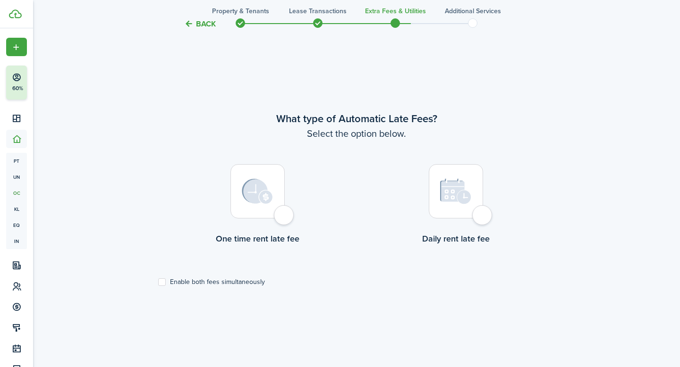
click at [200, 20] on button "Back" at bounding box center [200, 24] width 32 height 10
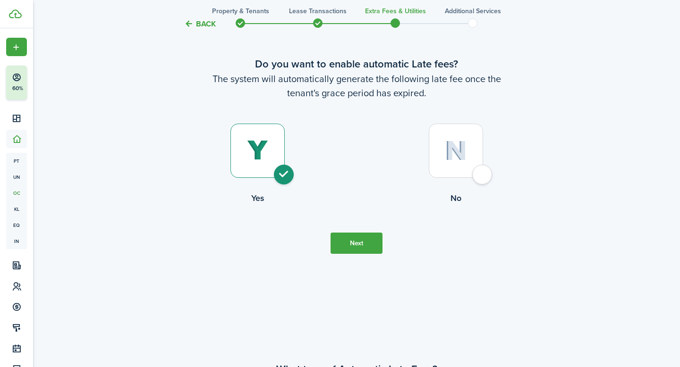
scroll to position [0, 0]
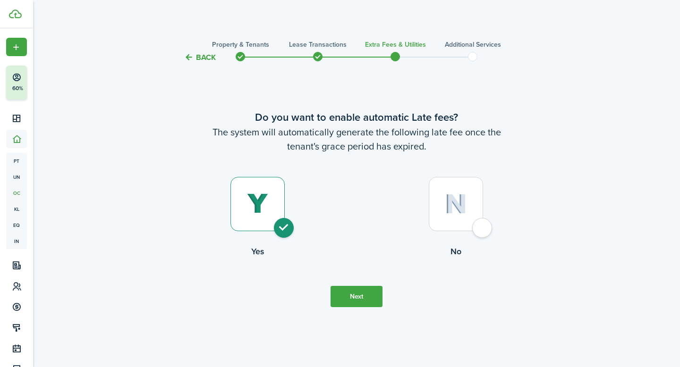
click at [472, 202] on div at bounding box center [456, 204] width 54 height 54
radio input "false"
radio input "true"
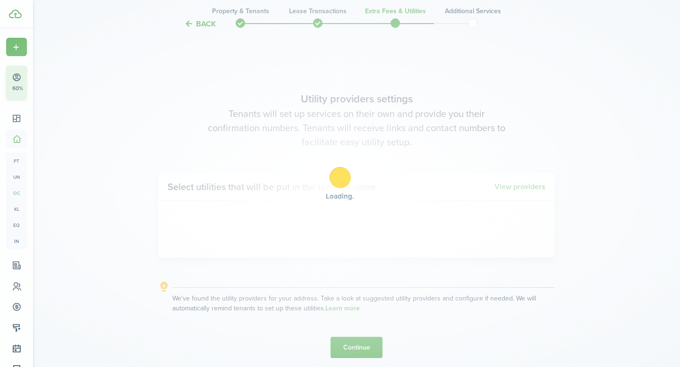
scroll to position [304, 0]
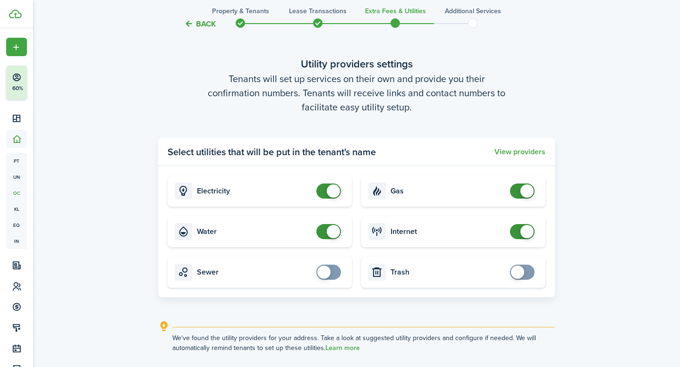
click at [200, 25] on button "Back" at bounding box center [200, 24] width 32 height 10
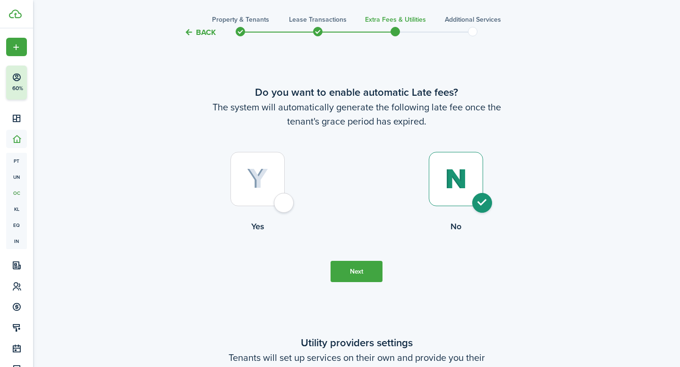
scroll to position [0, 0]
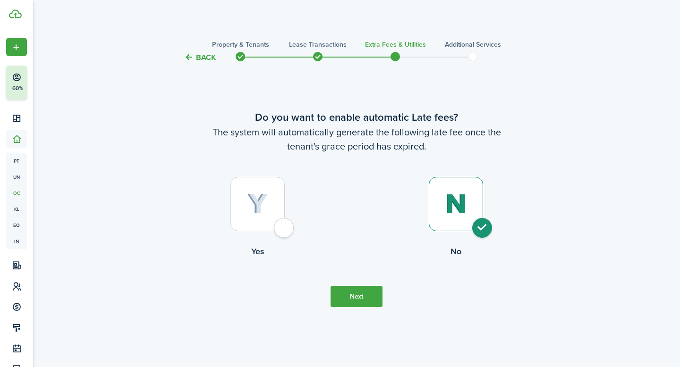
click at [276, 201] on div at bounding box center [257, 204] width 54 height 54
radio input "true"
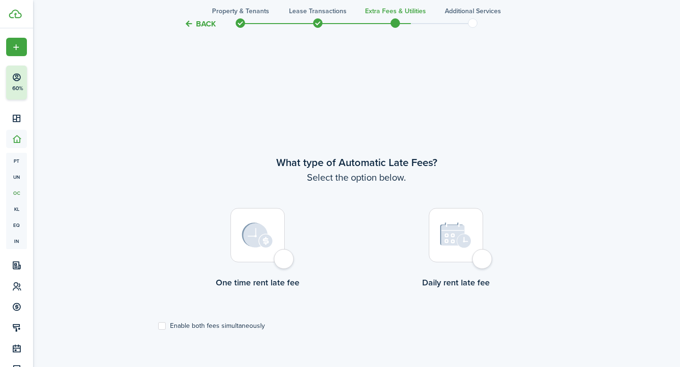
scroll to position [304, 0]
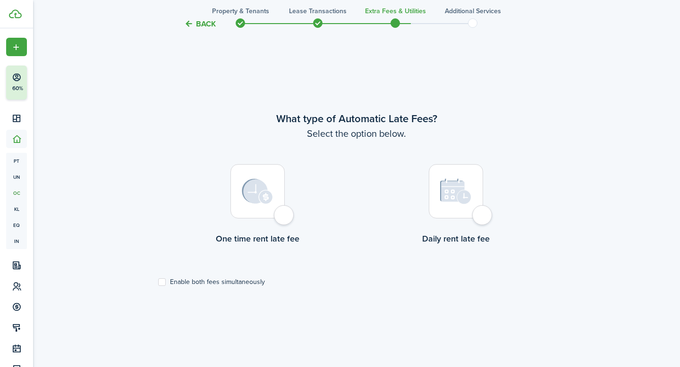
click at [276, 201] on div at bounding box center [257, 191] width 54 height 54
radio input "true"
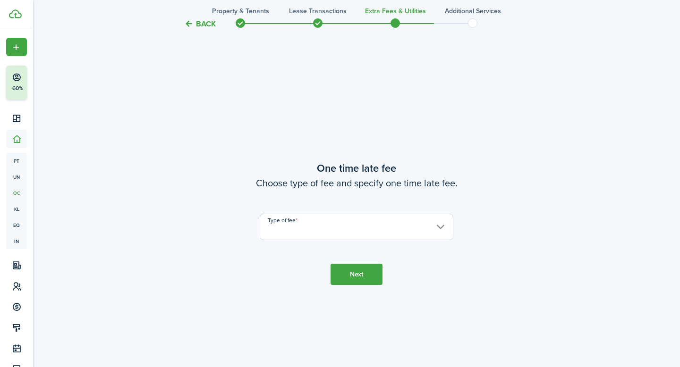
scroll to position [672, 0]
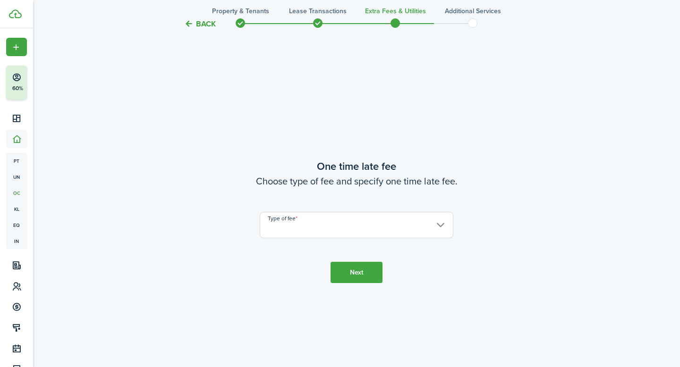
click at [438, 228] on input "Type of fee" at bounding box center [357, 225] width 194 height 26
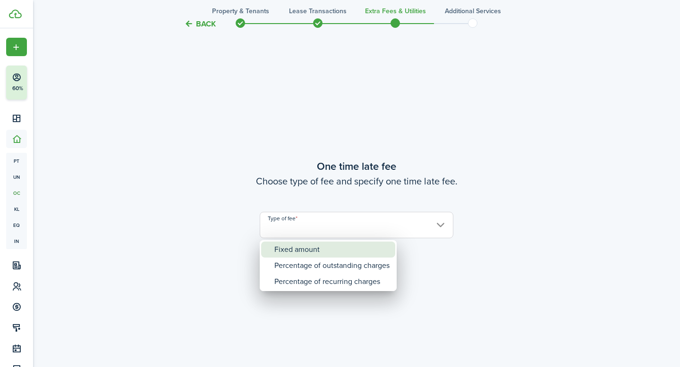
click at [329, 249] on div "Fixed amount" at bounding box center [331, 250] width 115 height 16
type input "Fixed amount"
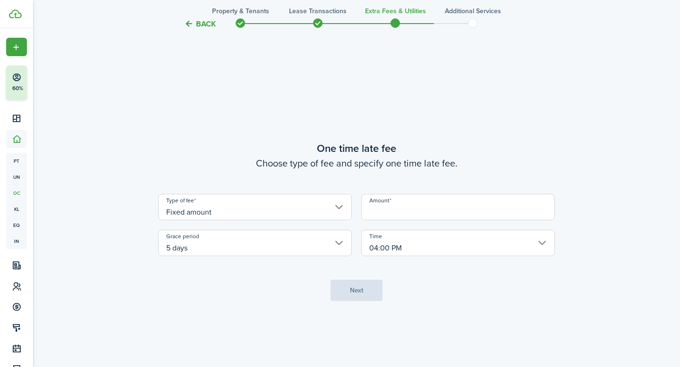
click at [530, 212] on input "Amount" at bounding box center [458, 207] width 194 height 26
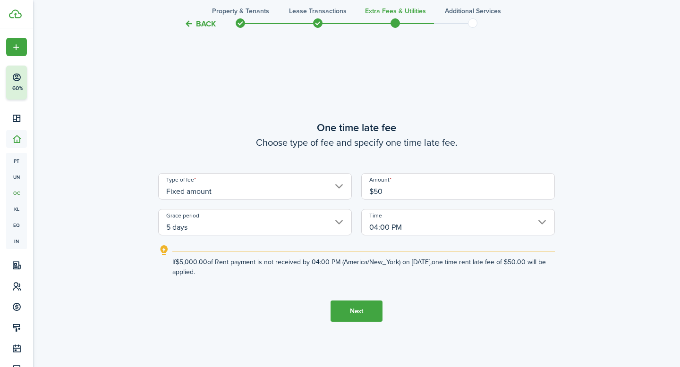
click at [339, 219] on input "5 days" at bounding box center [255, 222] width 194 height 26
type input "$50.00"
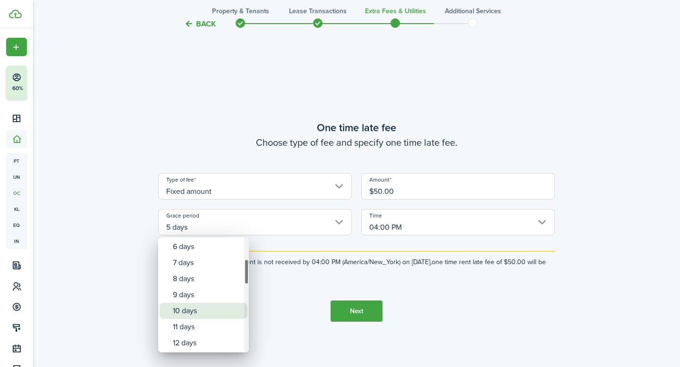
click at [181, 314] on div "10 days" at bounding box center [207, 311] width 69 height 16
type input "10 days"
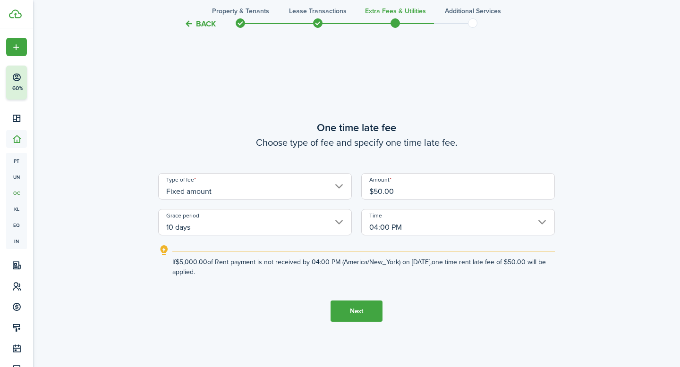
click at [541, 220] on input "04:00 PM" at bounding box center [458, 222] width 194 height 26
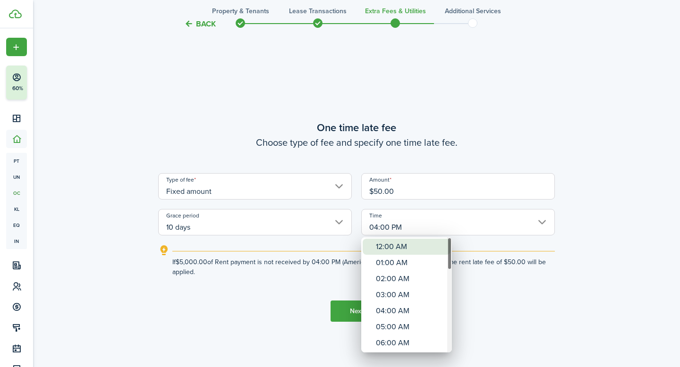
click at [402, 250] on div "12:00 AM" at bounding box center [410, 247] width 69 height 16
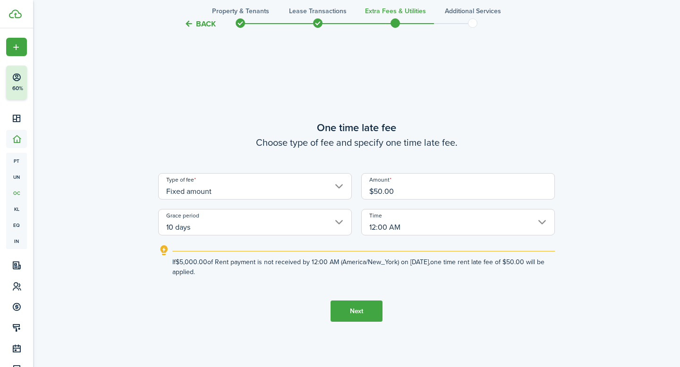
click at [537, 223] on input "12:00 AM" at bounding box center [458, 222] width 194 height 26
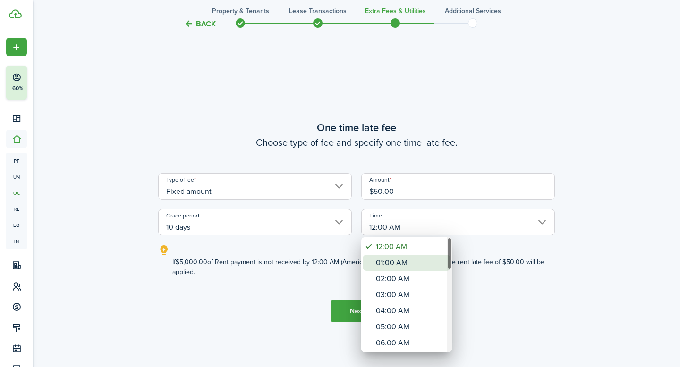
click at [403, 264] on div "01:00 AM" at bounding box center [410, 263] width 69 height 16
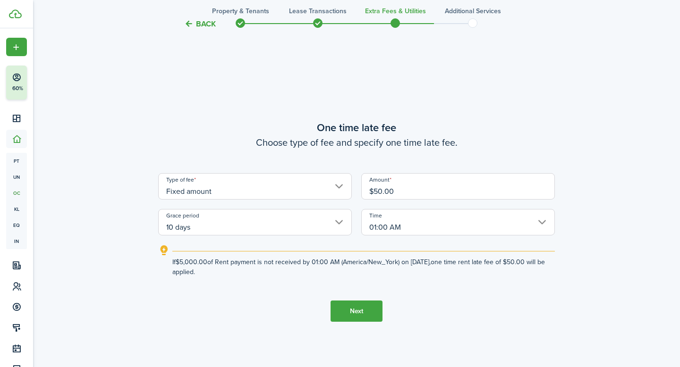
click at [541, 223] on input "01:00 AM" at bounding box center [458, 222] width 194 height 26
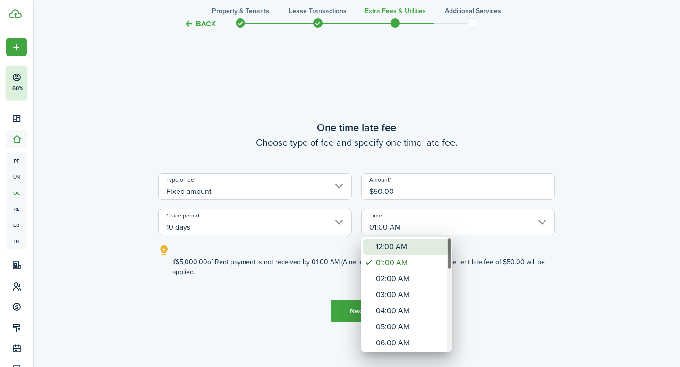
click at [413, 249] on div "12:00 AM" at bounding box center [410, 247] width 69 height 16
type input "12:00 AM"
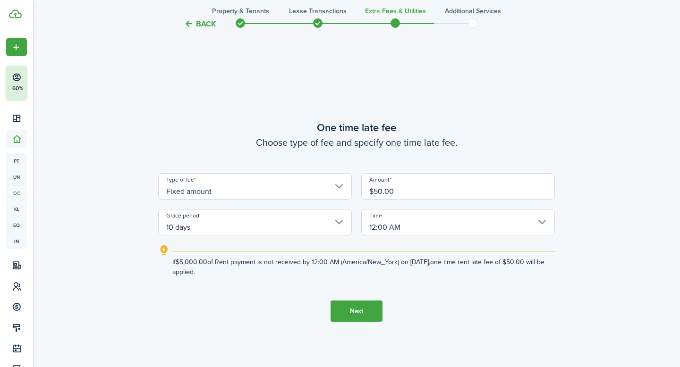
click at [337, 216] on input "10 days" at bounding box center [255, 222] width 194 height 26
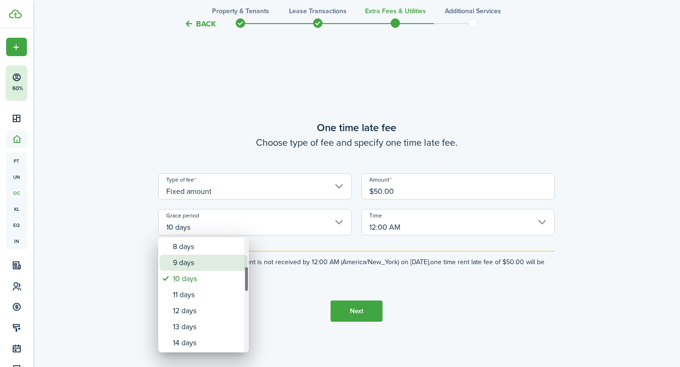
click at [216, 269] on div "9 days" at bounding box center [207, 263] width 69 height 16
type input "9 days"
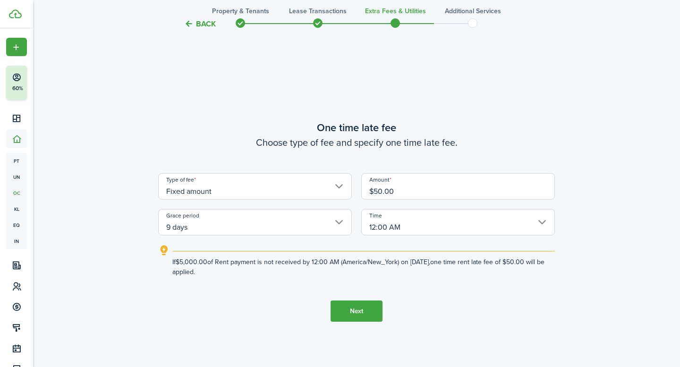
click at [366, 318] on button "Next" at bounding box center [357, 311] width 52 height 21
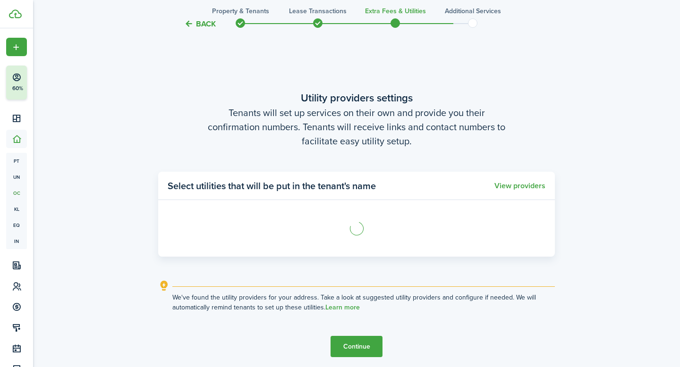
scroll to position [1039, 0]
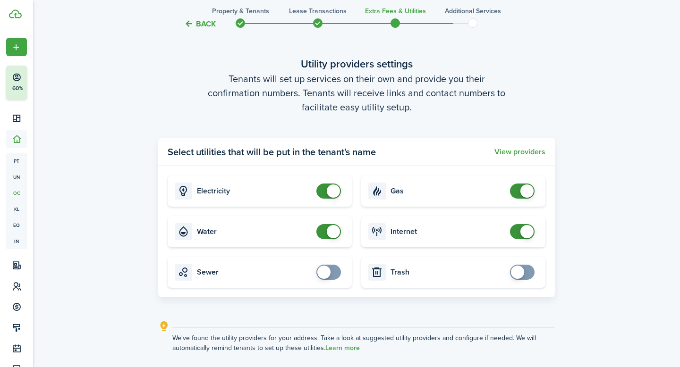
click at [528, 156] on panel-main-header "Select utilities that will be put in the tenant's name View providers" at bounding box center [356, 152] width 397 height 28
click at [526, 150] on button "View providers" at bounding box center [520, 152] width 51 height 9
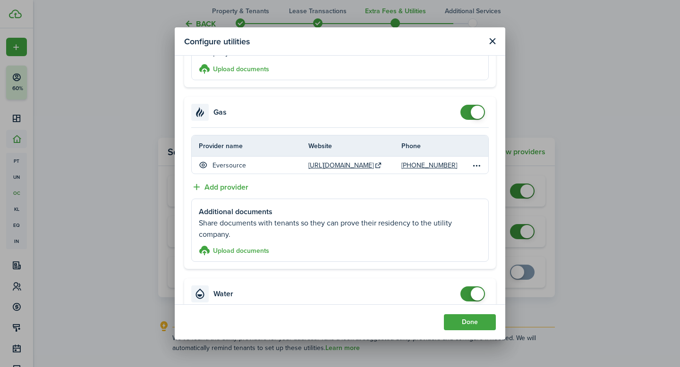
scroll to position [0, 0]
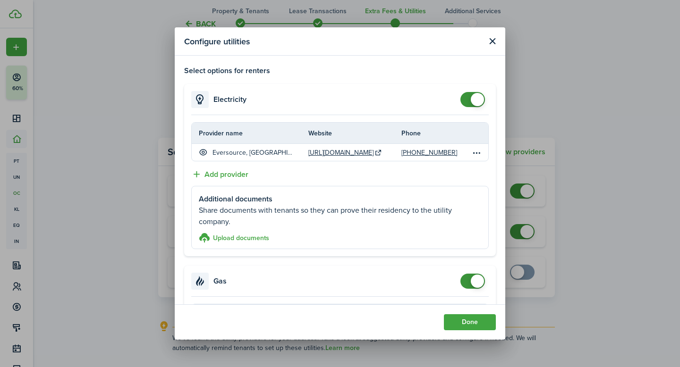
click at [491, 37] on button "Close modal" at bounding box center [492, 41] width 12 height 12
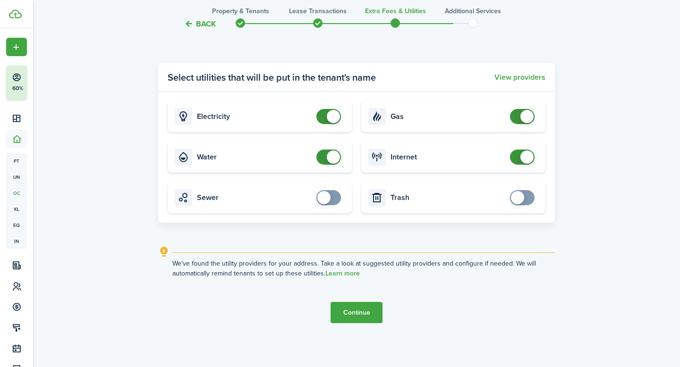
scroll to position [1115, 0]
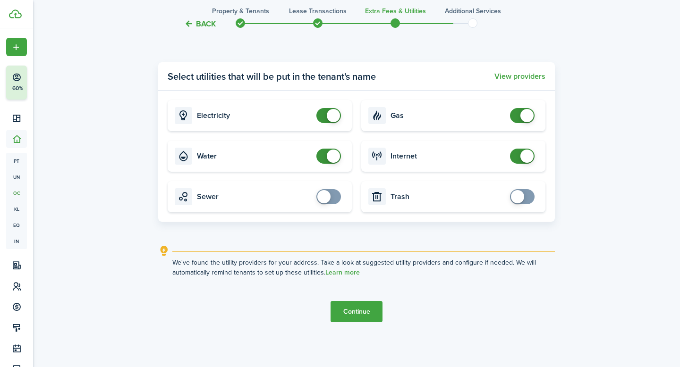
click at [348, 313] on button "Continue" at bounding box center [357, 311] width 52 height 21
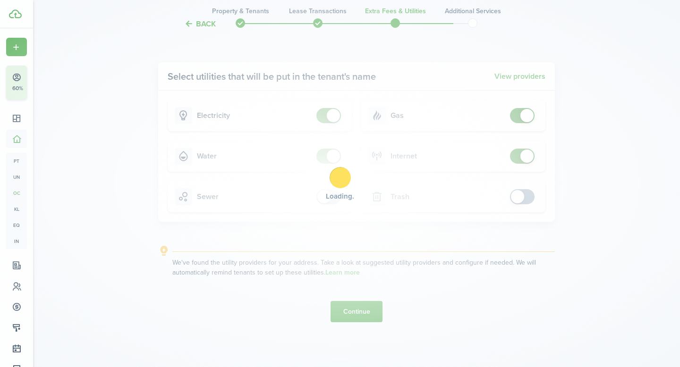
scroll to position [0, 0]
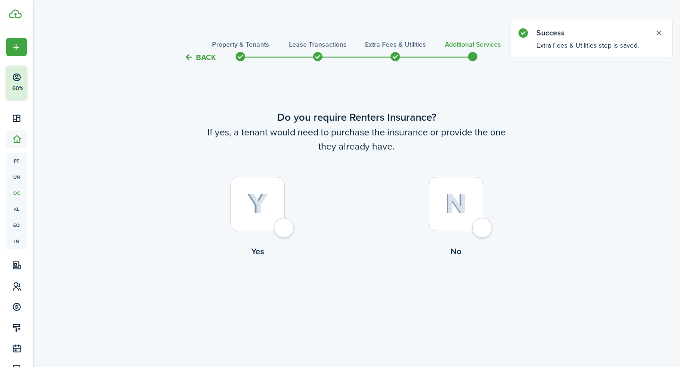
click at [260, 226] on div at bounding box center [257, 204] width 54 height 54
radio input "true"
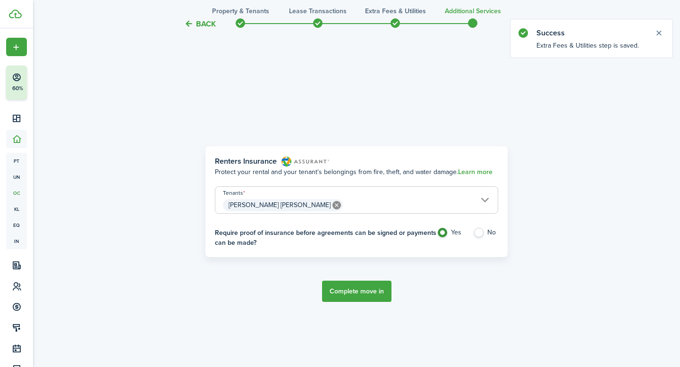
scroll to position [304, 0]
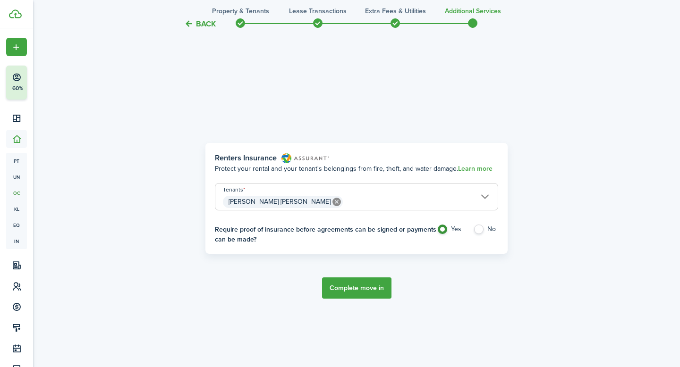
click at [380, 290] on button "Complete move in" at bounding box center [356, 288] width 69 height 21
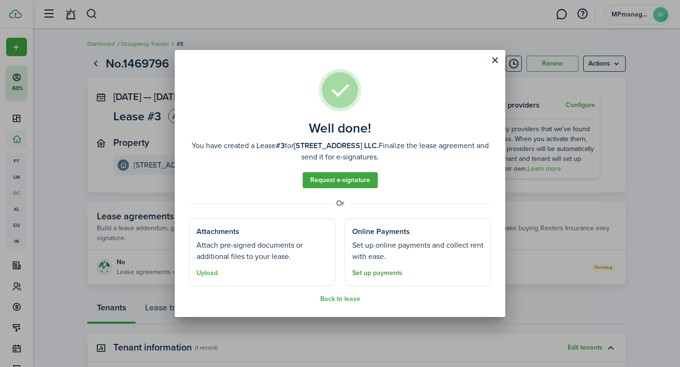
click at [376, 275] on link "Set up payments" at bounding box center [377, 274] width 50 height 8
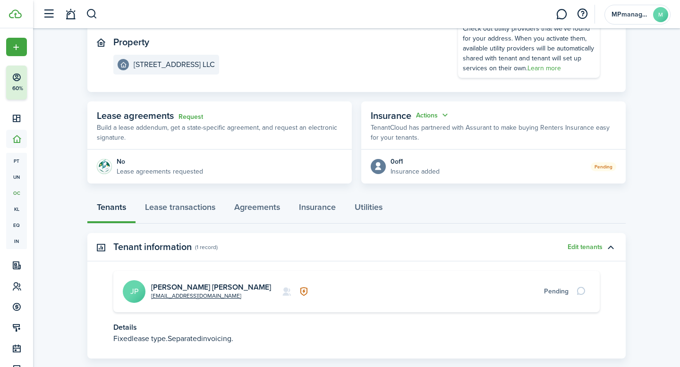
scroll to position [155, 0]
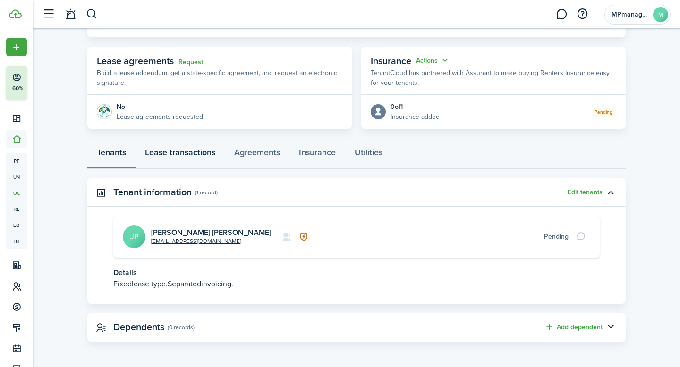
click at [164, 158] on link "Lease transactions" at bounding box center [180, 155] width 89 height 28
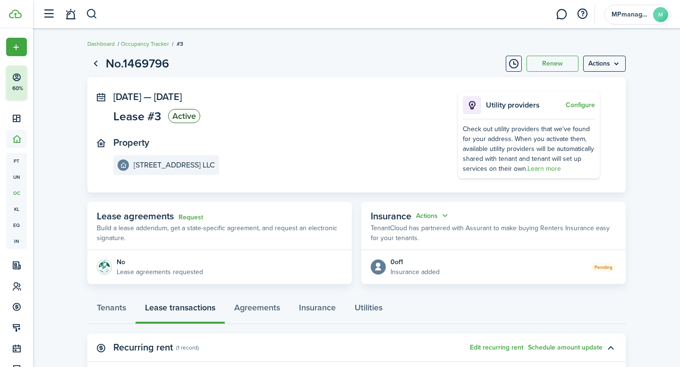
click at [384, 141] on panel-main-section "Property [STREET_ADDRESS] LLC" at bounding box center [271, 156] width 316 height 38
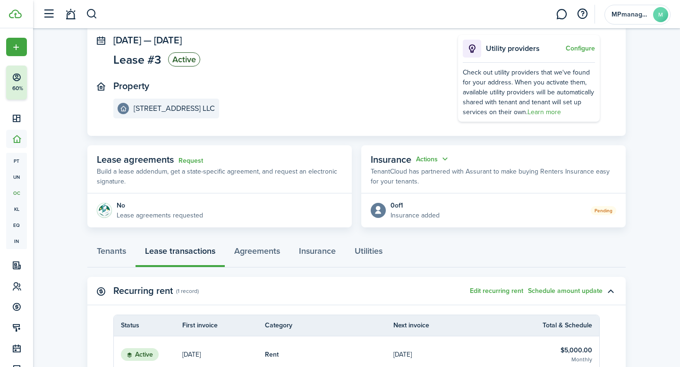
scroll to position [62, 0]
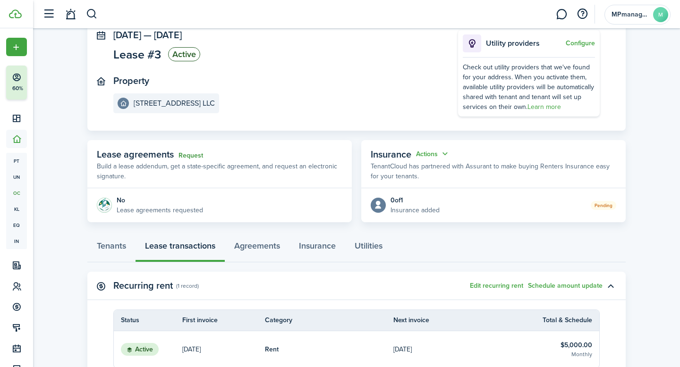
click at [196, 157] on link "Request" at bounding box center [191, 156] width 25 height 8
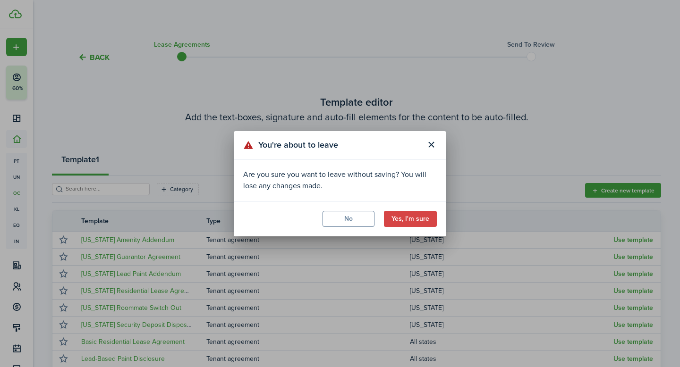
scroll to position [62, 0]
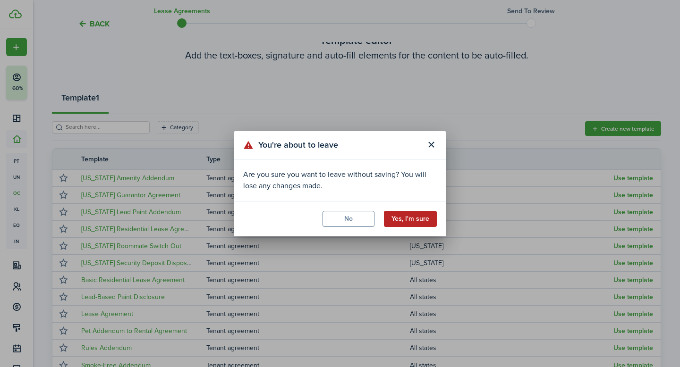
click at [409, 218] on button "Yes, I'm sure" at bounding box center [410, 219] width 53 height 16
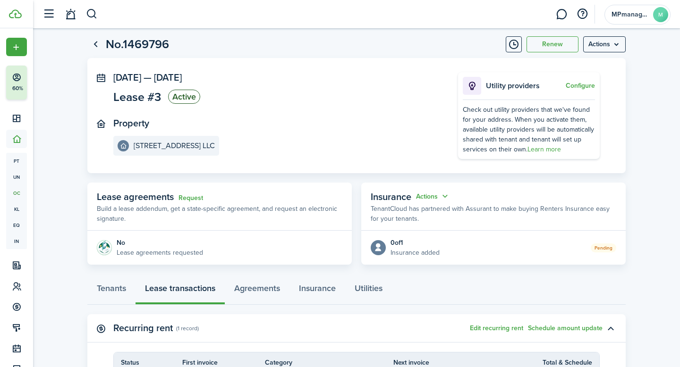
scroll to position [22, 0]
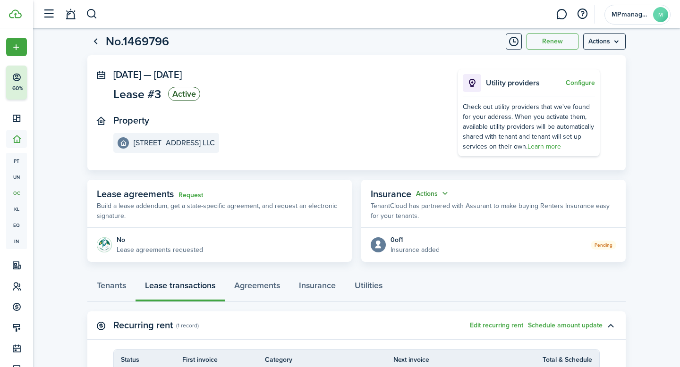
click at [446, 194] on button "Actions" at bounding box center [433, 193] width 34 height 11
click at [462, 280] on div "Tenants Lease transactions Agreements Insurance Utilities" at bounding box center [356, 288] width 538 height 28
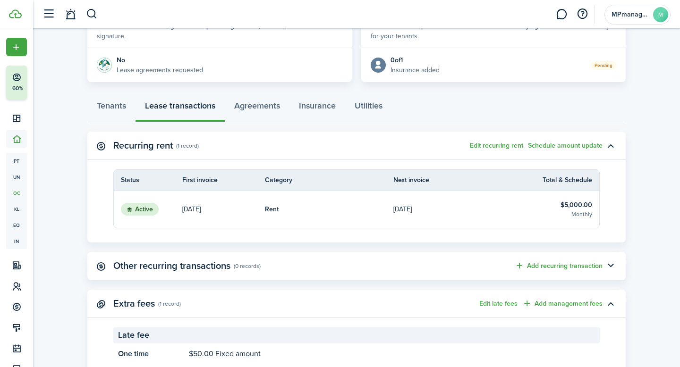
scroll to position [203, 0]
click at [201, 206] on p "[DATE]" at bounding box center [191, 209] width 18 height 10
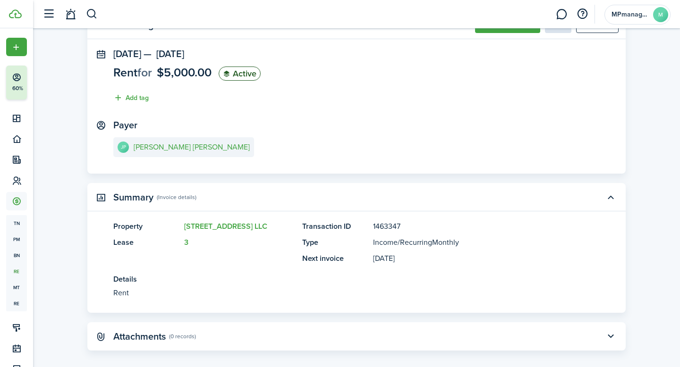
scroll to position [53, 0]
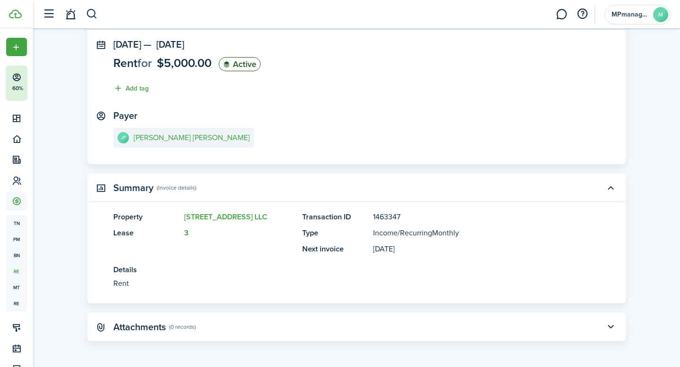
click at [186, 239] on link "3" at bounding box center [186, 233] width 4 height 11
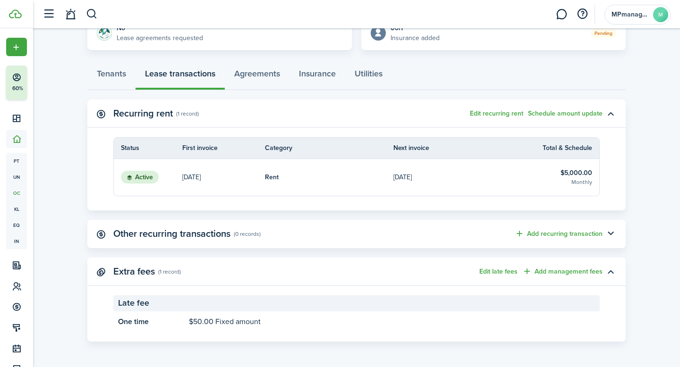
scroll to position [224, 0]
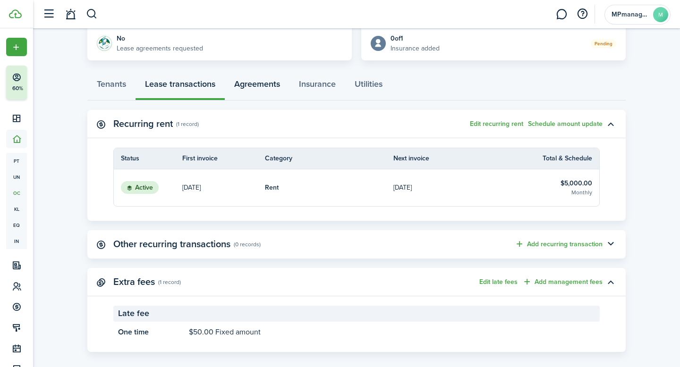
click at [251, 82] on link "Agreements" at bounding box center [257, 86] width 65 height 28
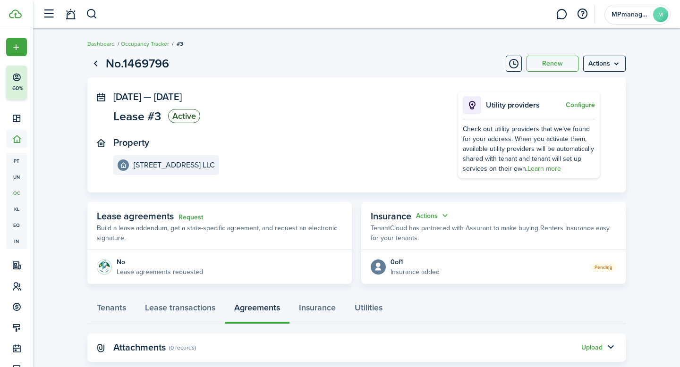
scroll to position [20, 0]
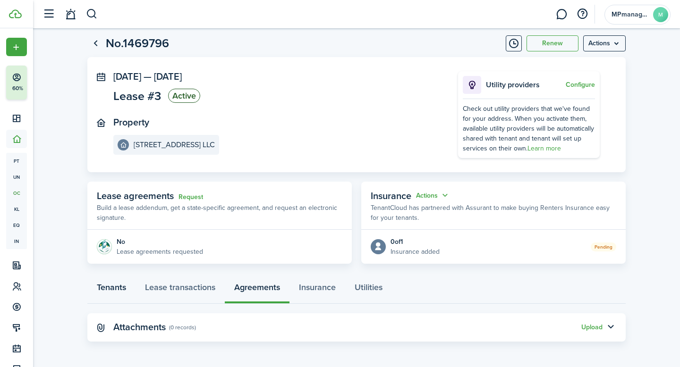
click at [122, 294] on link "Tenants" at bounding box center [111, 290] width 48 height 28
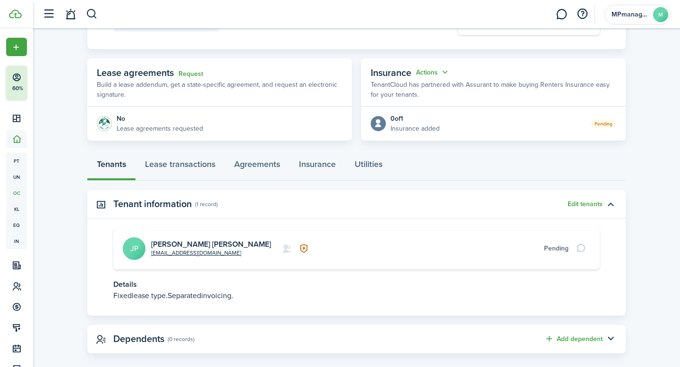
scroll to position [155, 0]
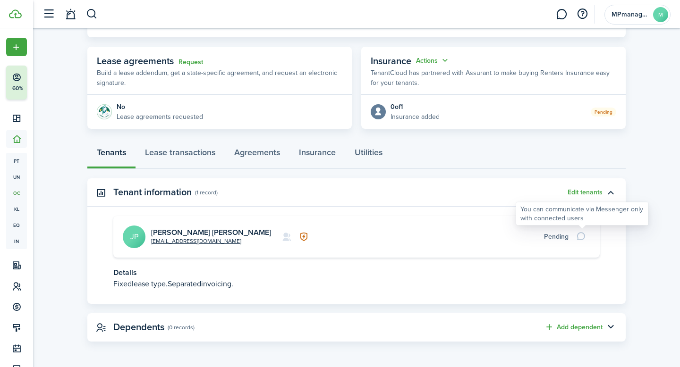
click at [581, 236] on div at bounding box center [582, 236] width 16 height 13
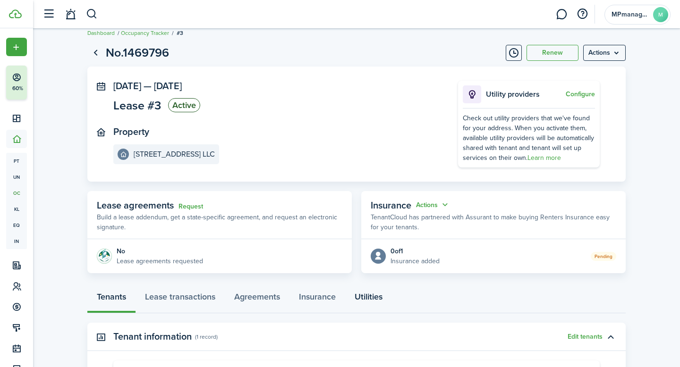
scroll to position [0, 0]
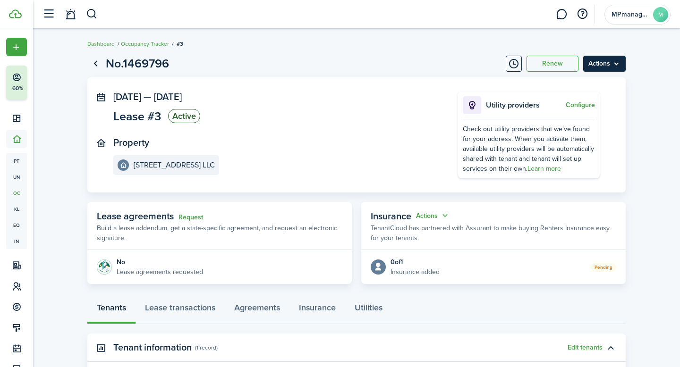
click at [615, 65] on menu-btn "Actions" at bounding box center [604, 64] width 43 height 16
click at [330, 155] on panel-main-section "Property [STREET_ADDRESS] LLC" at bounding box center [271, 156] width 316 height 38
click at [162, 43] on link "Occupancy Tracker" at bounding box center [145, 44] width 48 height 9
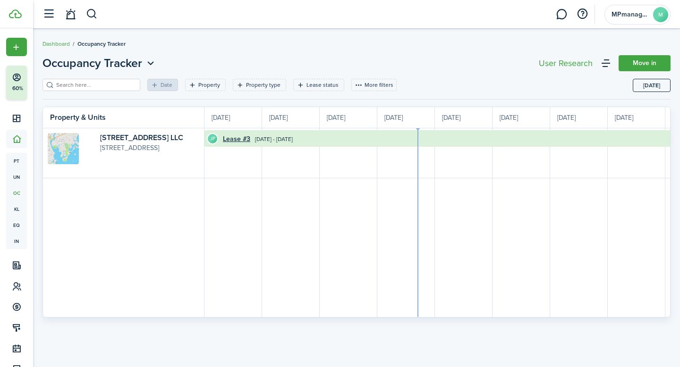
scroll to position [0, 173]
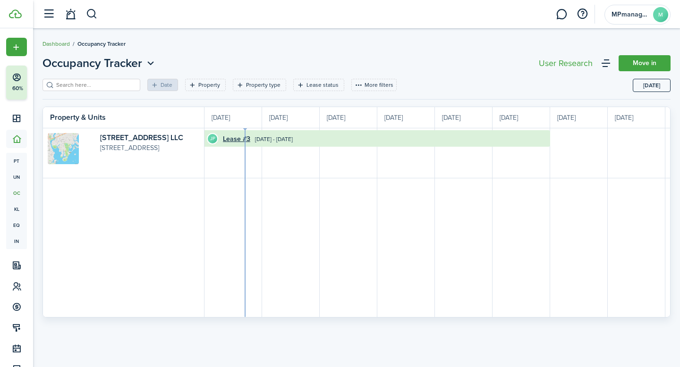
click at [58, 43] on link "Dashboard" at bounding box center [56, 44] width 27 height 9
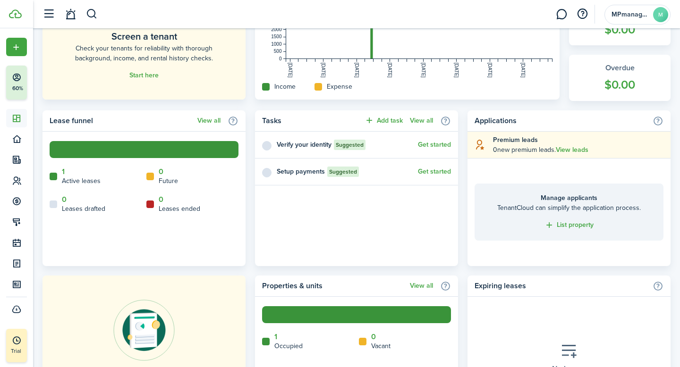
scroll to position [323, 0]
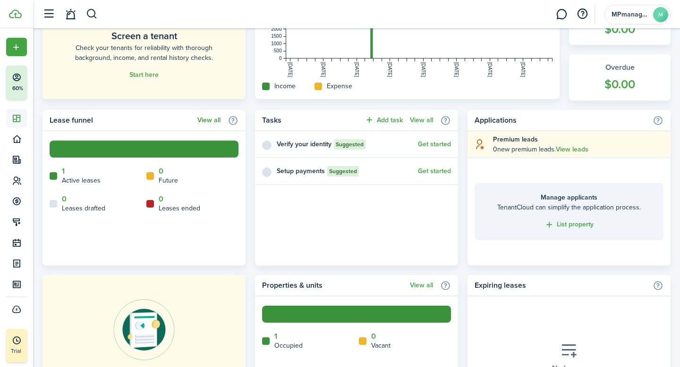
click at [207, 119] on link "View all" at bounding box center [208, 121] width 23 height 8
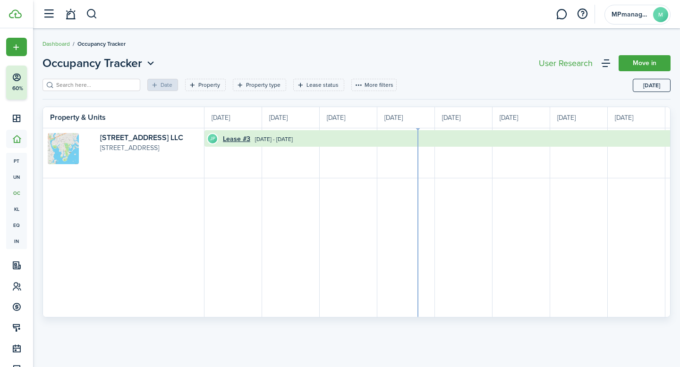
scroll to position [0, 173]
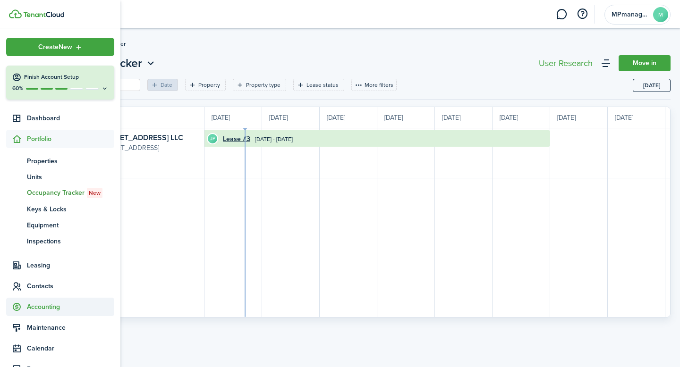
click at [42, 309] on span "Accounting" at bounding box center [70, 307] width 87 height 10
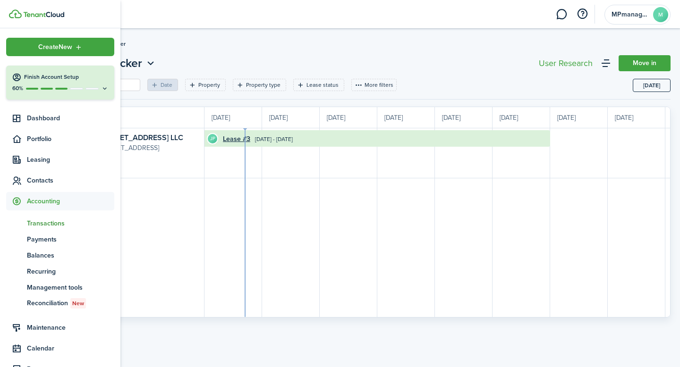
click at [58, 220] on span "Transactions" at bounding box center [70, 224] width 87 height 10
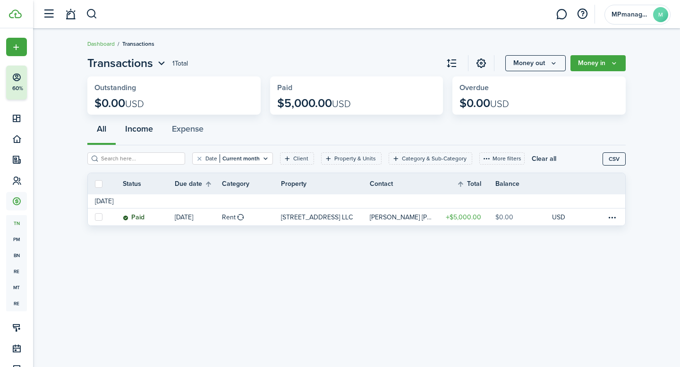
click at [145, 130] on button "Income" at bounding box center [139, 131] width 47 height 28
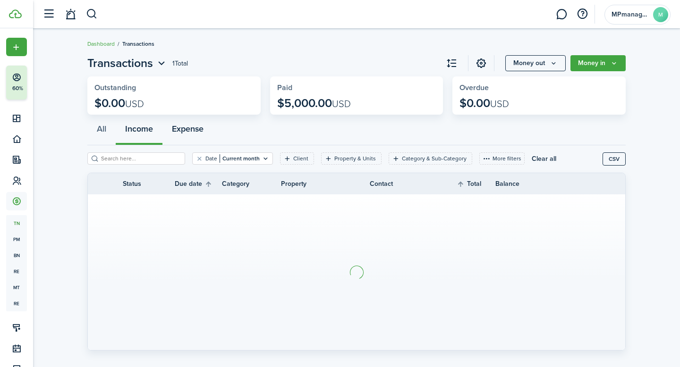
click at [187, 128] on button "Expense" at bounding box center [187, 131] width 51 height 28
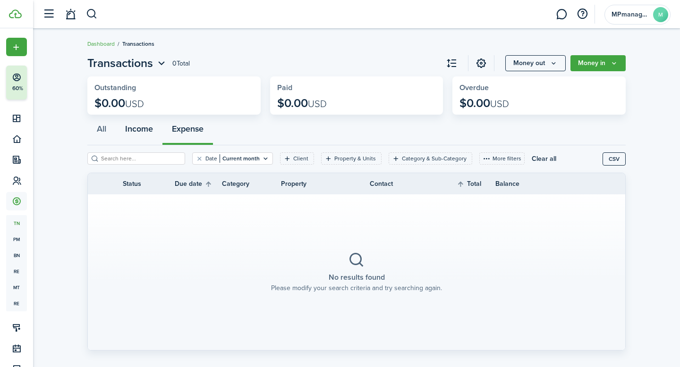
click at [148, 132] on button "Income" at bounding box center [139, 131] width 47 height 28
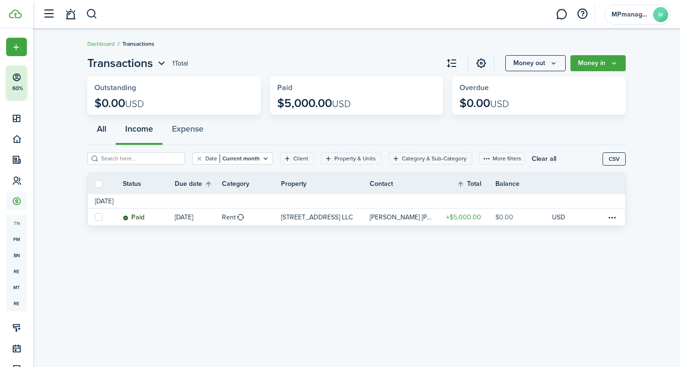
click at [104, 133] on button "All" at bounding box center [101, 131] width 28 height 28
click at [484, 67] on link at bounding box center [481, 63] width 16 height 16
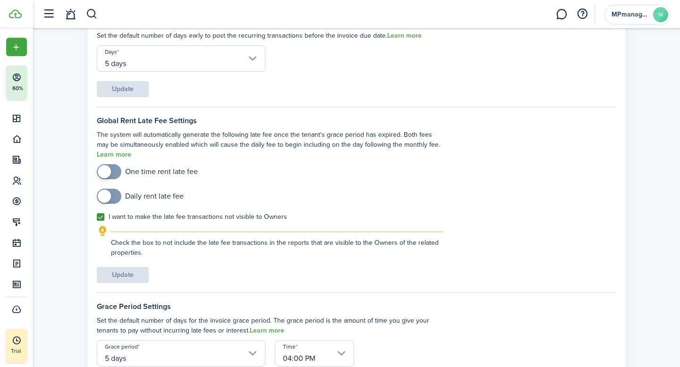
scroll to position [145, 0]
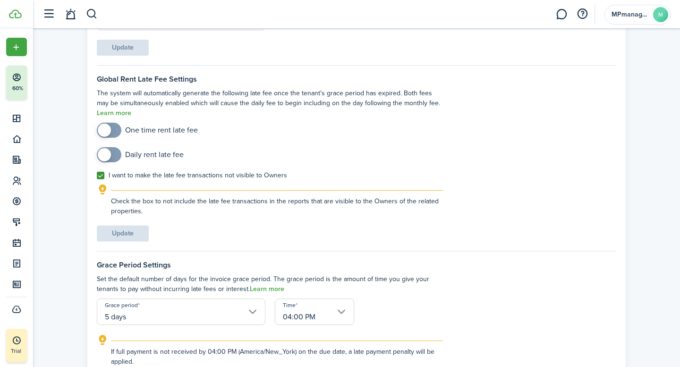
checkbox input "true"
click at [114, 133] on span at bounding box center [108, 130] width 9 height 15
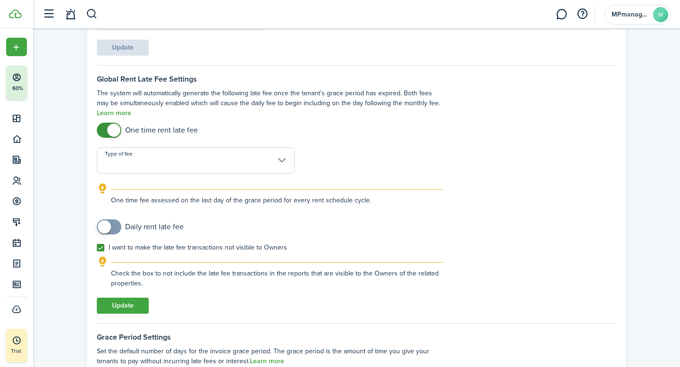
click at [279, 159] on input "Type of fee" at bounding box center [196, 160] width 198 height 26
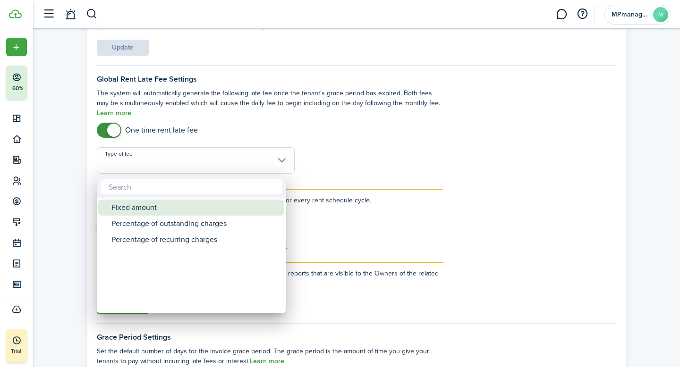
click at [145, 213] on div "Fixed amount" at bounding box center [194, 208] width 167 height 16
type input "Fixed amount"
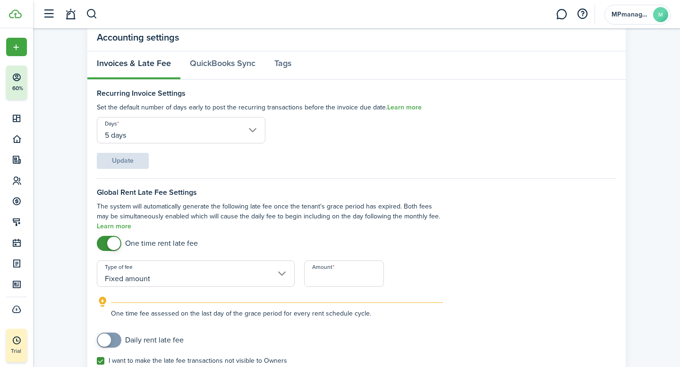
scroll to position [0, 0]
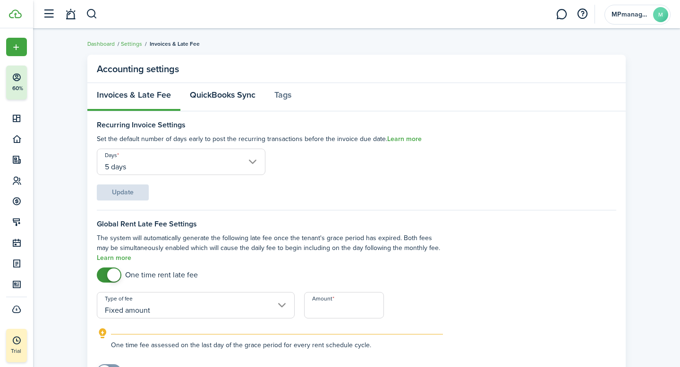
click at [247, 97] on link "QuickBooks Sync" at bounding box center [222, 97] width 85 height 28
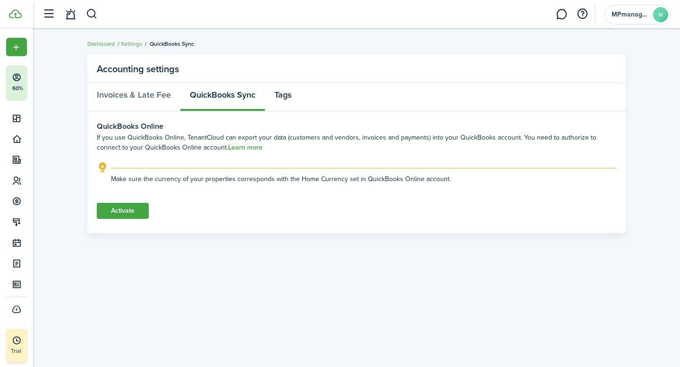
click at [282, 100] on link "Tags" at bounding box center [283, 97] width 36 height 28
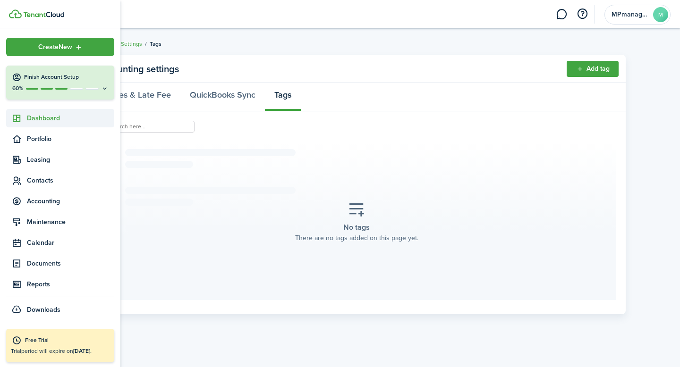
click at [20, 119] on icon at bounding box center [17, 118] width 10 height 9
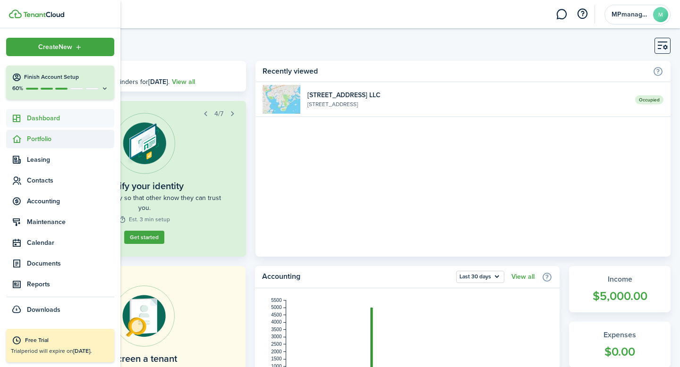
click at [47, 140] on span "Portfolio" at bounding box center [70, 139] width 87 height 10
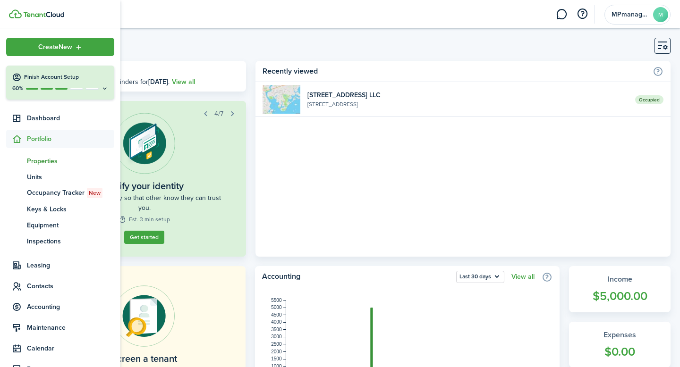
click at [46, 162] on span "Properties" at bounding box center [70, 161] width 87 height 10
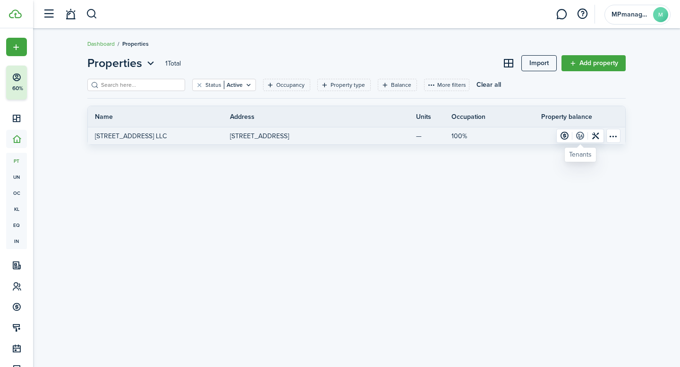
click at [578, 137] on link at bounding box center [580, 135] width 16 height 13
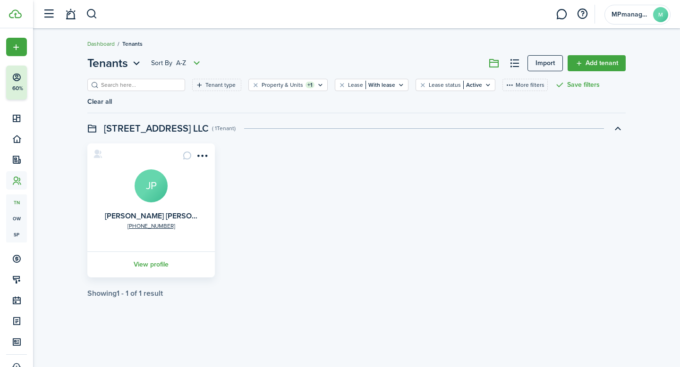
click at [105, 43] on link "Dashboard" at bounding box center [100, 44] width 27 height 9
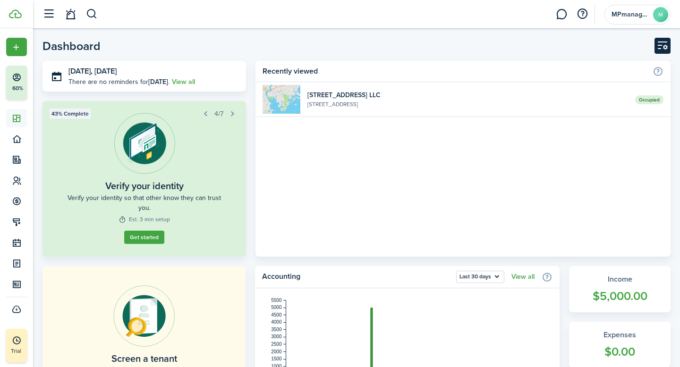
click at [662, 46] on button "Customise" at bounding box center [663, 46] width 16 height 16
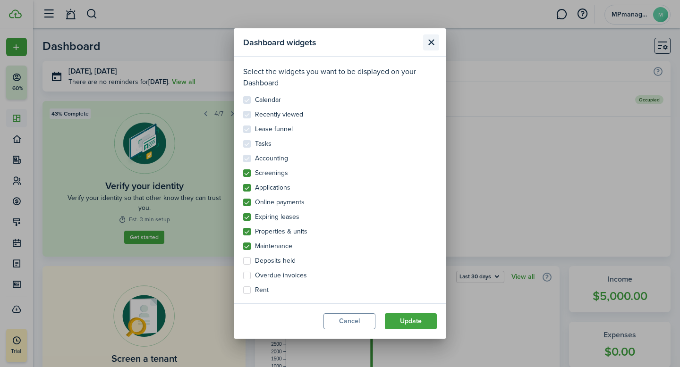
click at [432, 45] on button "Close modal" at bounding box center [431, 42] width 16 height 16
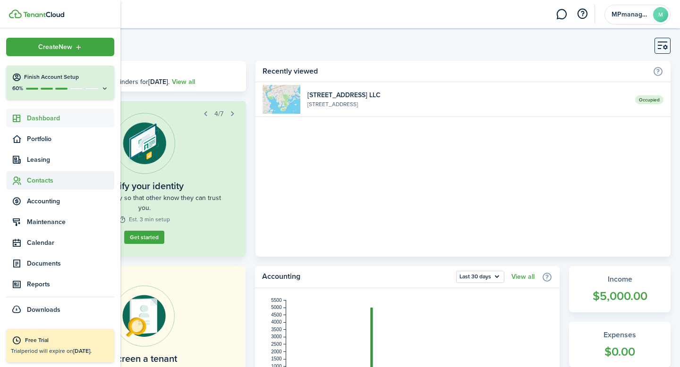
click at [49, 179] on span "Contacts" at bounding box center [70, 181] width 87 height 10
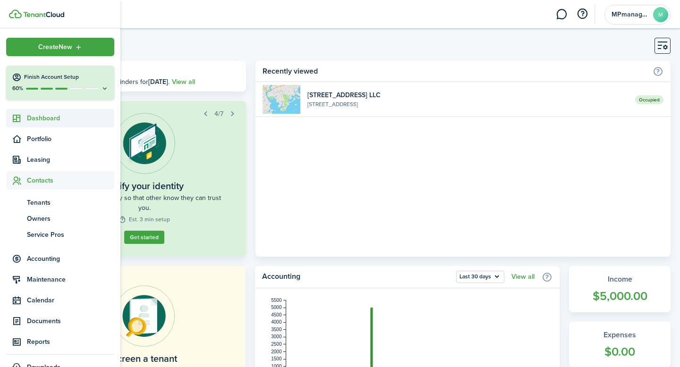
click at [55, 120] on span "Dashboard" at bounding box center [70, 118] width 87 height 10
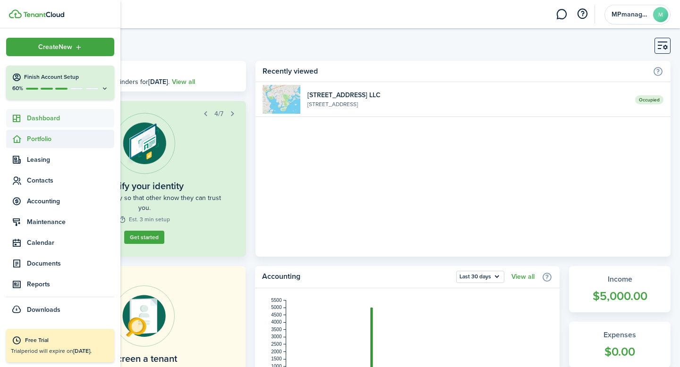
click at [48, 141] on span "Portfolio" at bounding box center [70, 139] width 87 height 10
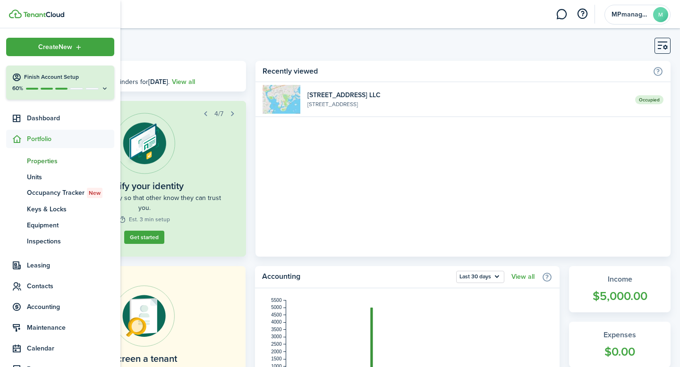
click at [47, 164] on span "Properties" at bounding box center [70, 161] width 87 height 10
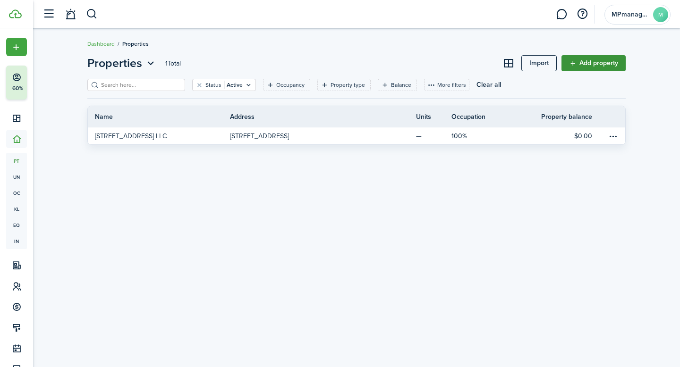
click at [590, 67] on link "Add property" at bounding box center [594, 63] width 64 height 16
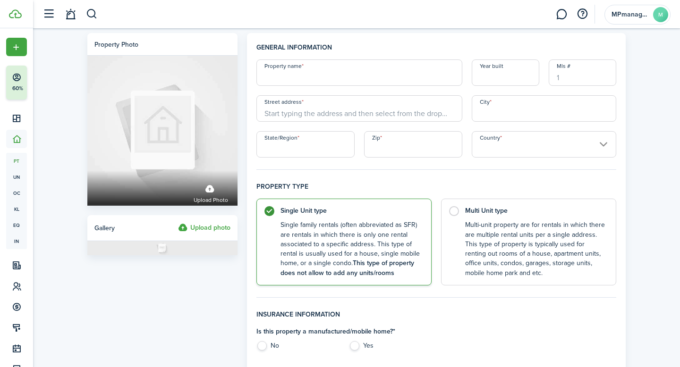
click at [407, 72] on input "Property name" at bounding box center [359, 73] width 206 height 26
click at [433, 115] on input "Street address" at bounding box center [359, 108] width 206 height 26
click at [291, 80] on input "[STREET_ADDRESS][PERSON_NAME]" at bounding box center [359, 73] width 206 height 26
click at [331, 79] on input "[STREET_ADDRESS][PERSON_NAME]" at bounding box center [359, 73] width 206 height 26
click at [310, 78] on input "[STREET_ADDRESS][PERSON_NAME]" at bounding box center [359, 73] width 206 height 26
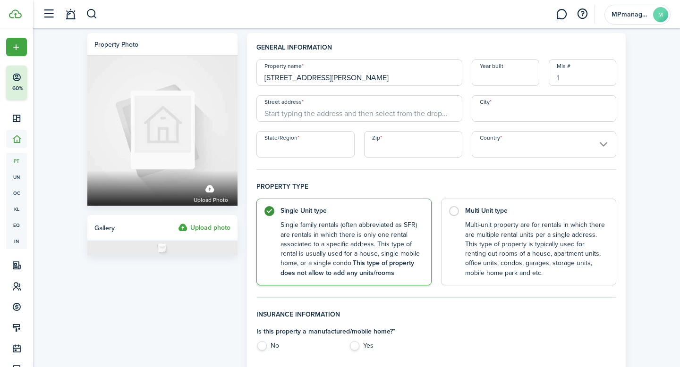
click at [332, 80] on input "[STREET_ADDRESS][PERSON_NAME]" at bounding box center [359, 73] width 206 height 26
type input "[STREET_ADDRESS][PERSON_NAME], LLC"
click at [508, 67] on input "Year built" at bounding box center [506, 73] width 68 height 26
click at [307, 118] on input "Street address" at bounding box center [359, 108] width 206 height 26
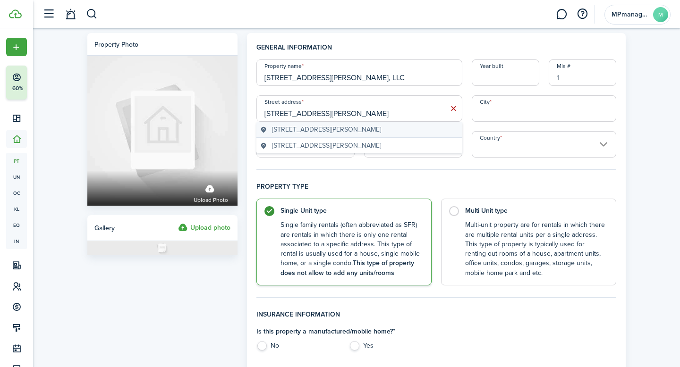
click at [360, 129] on span "[STREET_ADDRESS][PERSON_NAME]" at bounding box center [326, 130] width 109 height 10
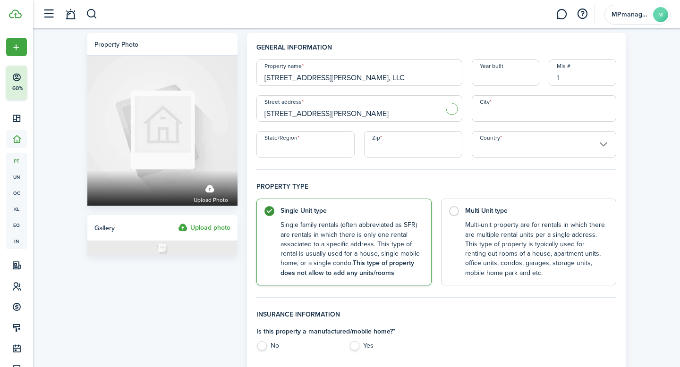
type input "[STREET_ADDRESS][PERSON_NAME]"
type input "Bridgeport"
type input "CT"
type input "06604"
type input "[GEOGRAPHIC_DATA]"
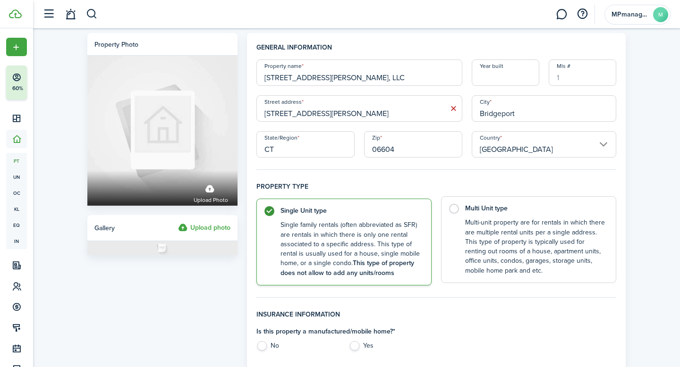
click at [459, 210] on label "Multi Unit type Multi-unit property are for rentals in which there are multiple…" at bounding box center [528, 239] width 175 height 87
radio input "false"
radio input "true"
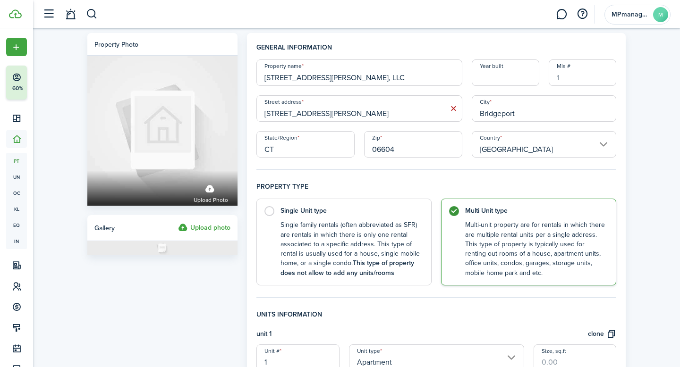
drag, startPoint x: 355, startPoint y: 114, endPoint x: 256, endPoint y: 111, distance: 98.8
click at [256, 111] on input "[STREET_ADDRESS][PERSON_NAME]" at bounding box center [359, 108] width 206 height 26
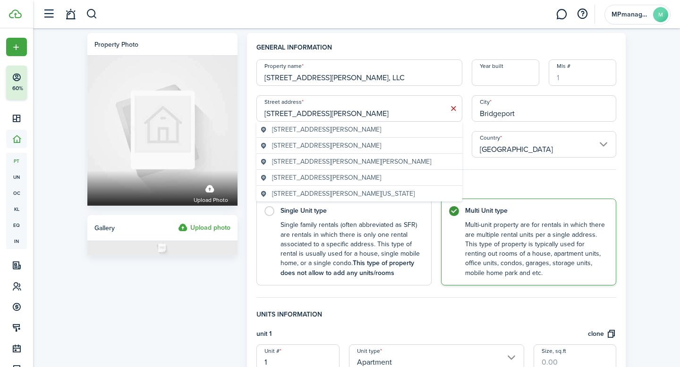
click at [493, 81] on input "Year built" at bounding box center [506, 73] width 68 height 26
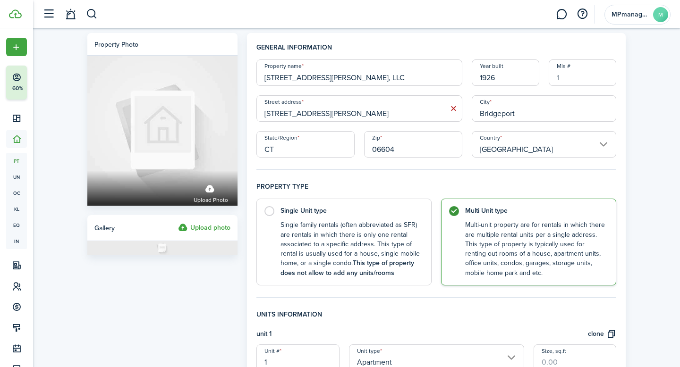
type input "1926"
click at [651, 100] on div "Property photo Upload photo Gallery Upload photo General information Property n…" at bounding box center [356, 369] width 647 height 682
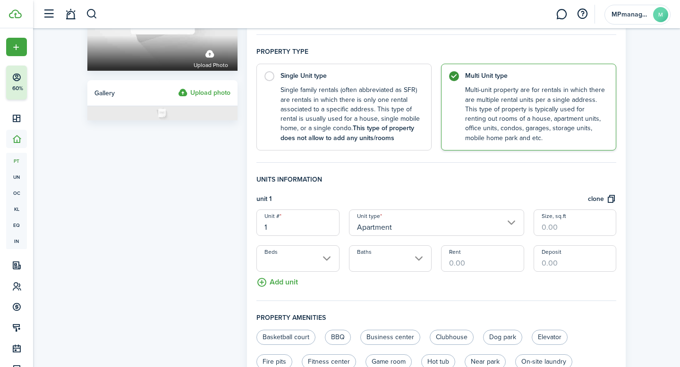
scroll to position [157, 0]
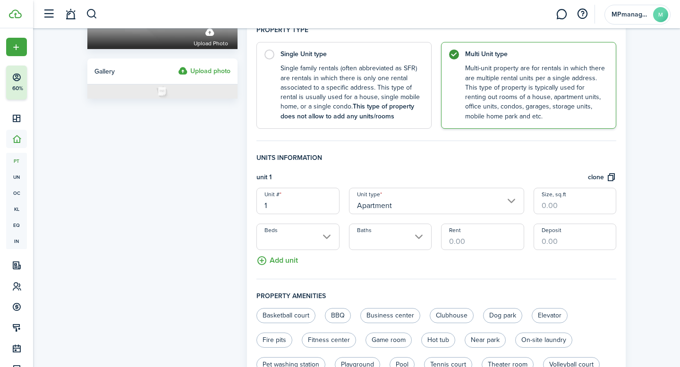
click at [297, 200] on input "1" at bounding box center [297, 201] width 83 height 26
type input "182"
click at [560, 205] on input "Size, sq.ft" at bounding box center [575, 201] width 83 height 26
click at [323, 235] on input "Beds" at bounding box center [297, 237] width 83 height 26
type input "1,250"
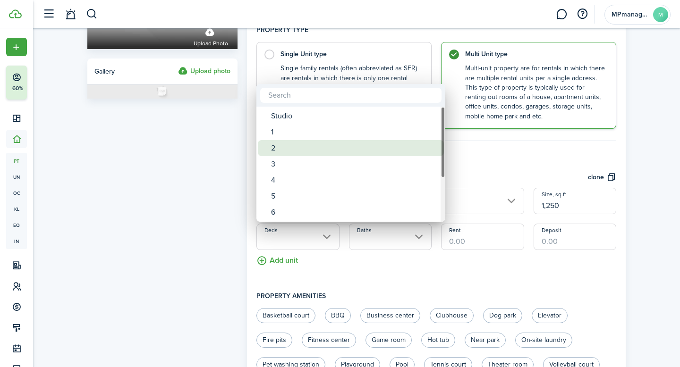
click at [303, 148] on div "2" at bounding box center [354, 148] width 167 height 16
type input "2"
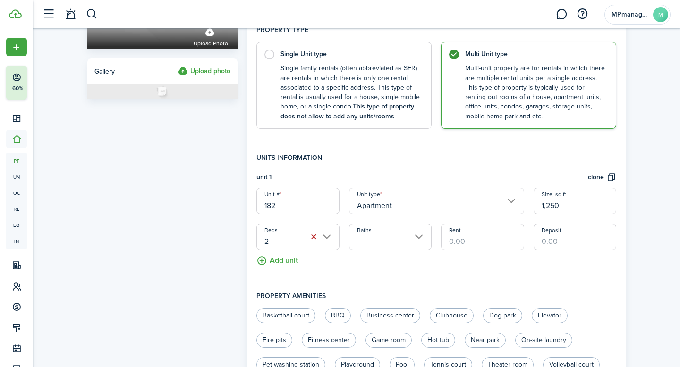
click at [419, 240] on input "Baths" at bounding box center [390, 237] width 83 height 26
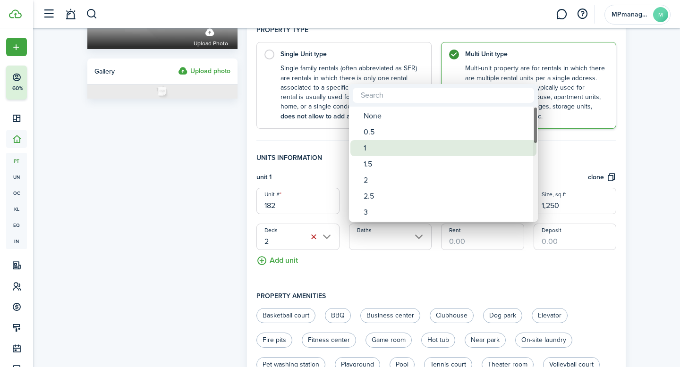
click at [396, 147] on div "1" at bounding box center [447, 148] width 167 height 16
type input "1"
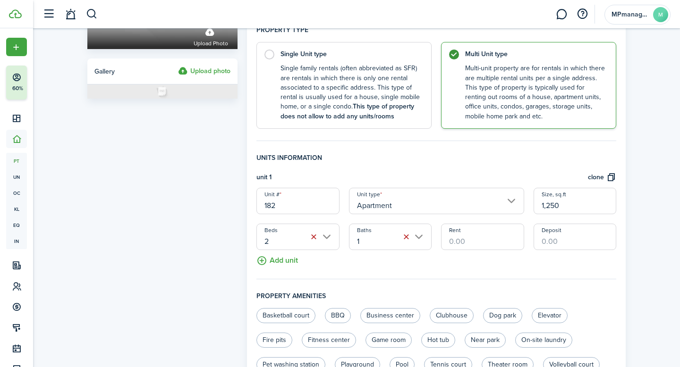
click at [583, 210] on input "1,250" at bounding box center [575, 201] width 83 height 26
type input "1,200"
click at [503, 237] on input "Rent" at bounding box center [482, 237] width 83 height 26
type input "$2,100.00"
click at [554, 239] on input "Deposit" at bounding box center [575, 237] width 83 height 26
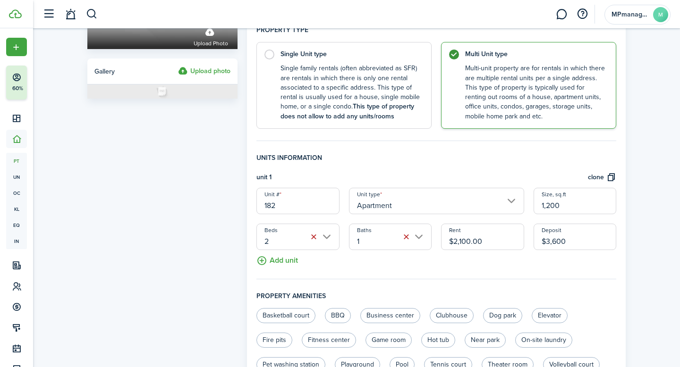
type input "$3,600.00"
click at [636, 284] on div "Property photo Upload photo Gallery Upload photo General information Property n…" at bounding box center [356, 213] width 647 height 682
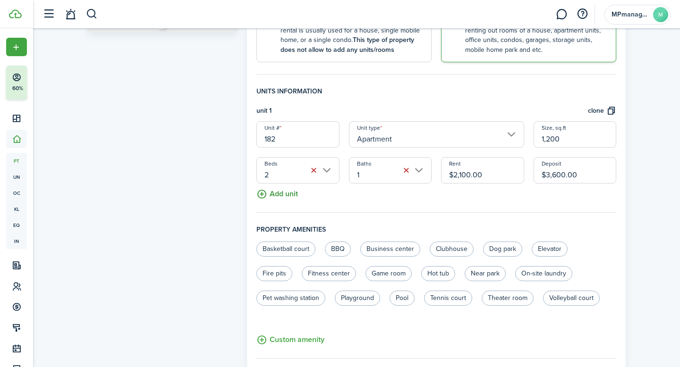
click at [289, 192] on button "Add unit" at bounding box center [277, 192] width 42 height 17
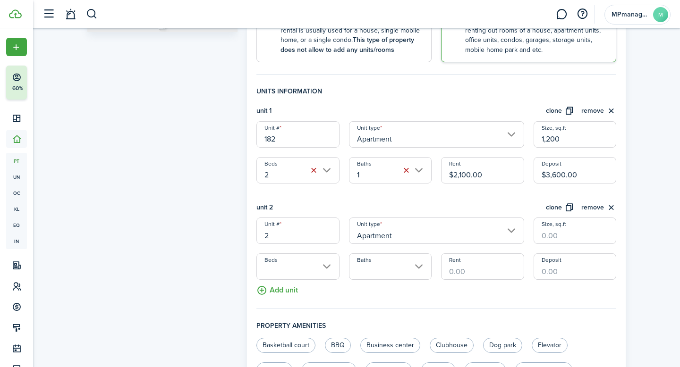
click at [320, 233] on input "2" at bounding box center [297, 231] width 83 height 26
type input "184"
click at [573, 238] on input "Size, sq.ft" at bounding box center [575, 231] width 83 height 26
click at [325, 272] on input "Beds" at bounding box center [297, 267] width 83 height 26
type input "2,600"
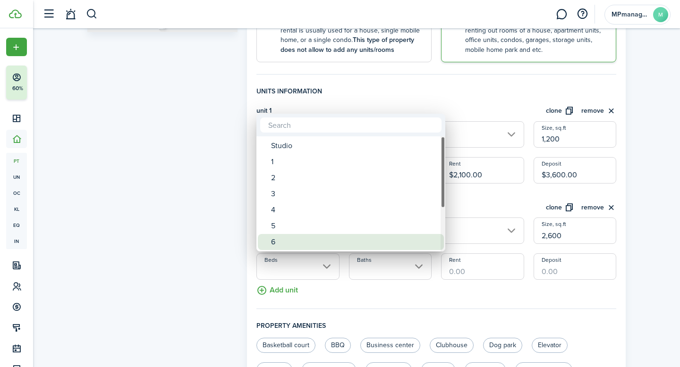
click at [299, 242] on div "6" at bounding box center [354, 242] width 167 height 16
type input "6"
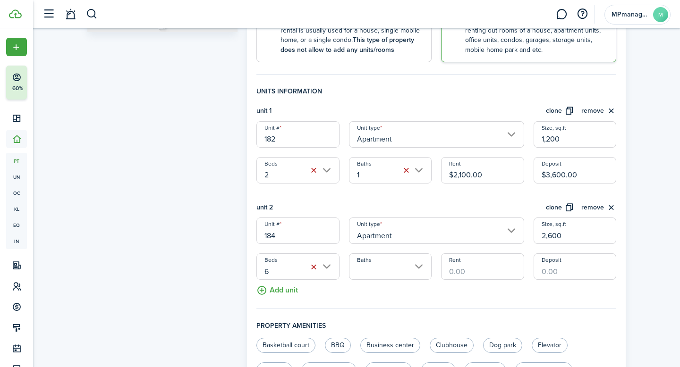
click at [420, 269] on input "Baths" at bounding box center [390, 267] width 83 height 26
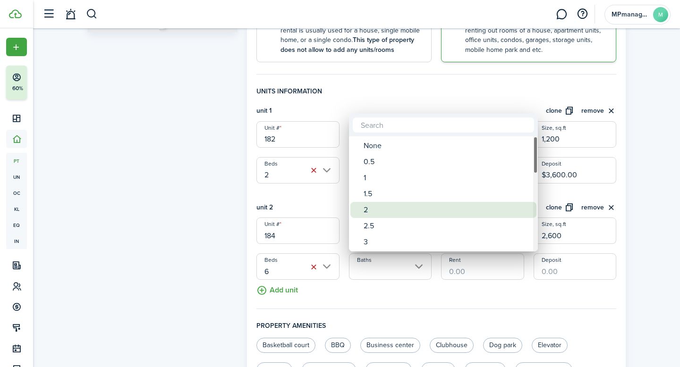
click at [389, 208] on div "2" at bounding box center [447, 210] width 167 height 16
type input "2"
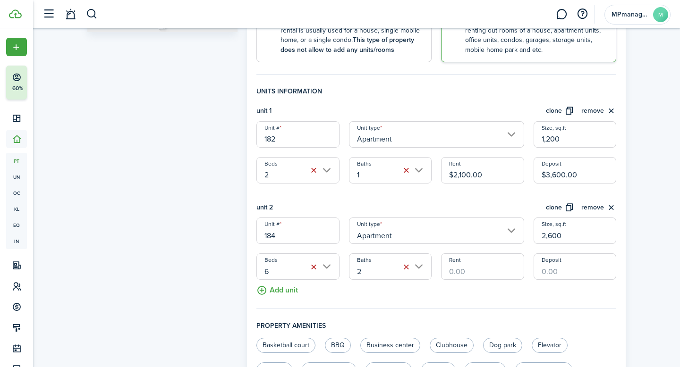
click at [499, 266] on input "Rent" at bounding box center [482, 267] width 83 height 26
type input "$2,700.00"
click at [569, 265] on input "Deposit" at bounding box center [575, 267] width 83 height 26
click at [603, 295] on fieldset "Units information unit 1 clone remove Unit # 182 Unit type Apartment Size, sq.f…" at bounding box center [436, 197] width 360 height 223
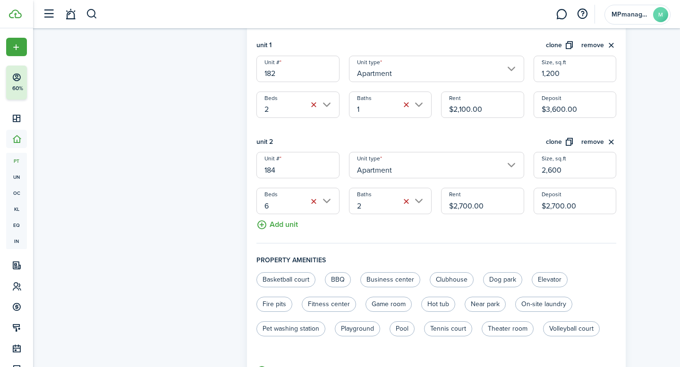
scroll to position [291, 0]
click at [556, 205] on input "$2,700.00" at bounding box center [575, 199] width 83 height 26
type input "$2,500.00"
click at [591, 257] on h4 "Property amenities" at bounding box center [436, 262] width 360 height 17
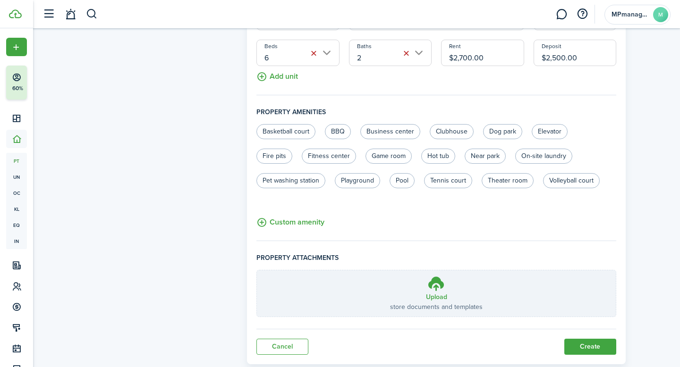
scroll to position [460, 0]
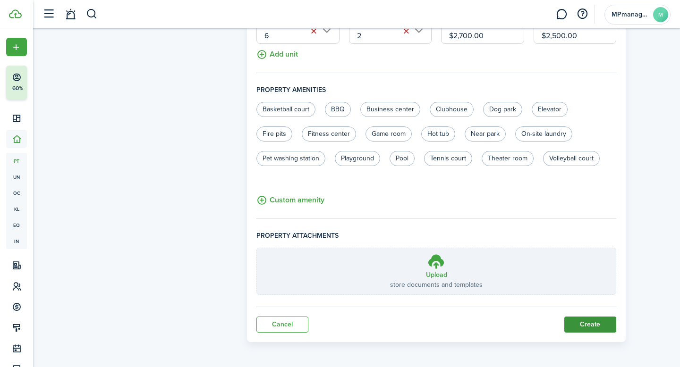
click at [585, 322] on button "Create" at bounding box center [590, 325] width 52 height 16
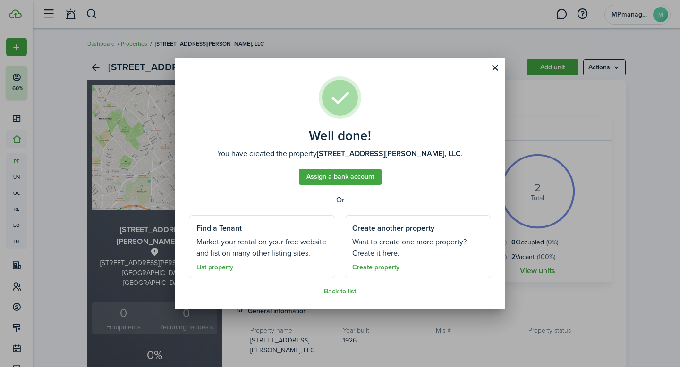
click at [416, 245] on well-done-section-description "Want to create one more property? Create it here." at bounding box center [417, 248] width 131 height 23
click at [387, 268] on link "Create property" at bounding box center [375, 268] width 47 height 8
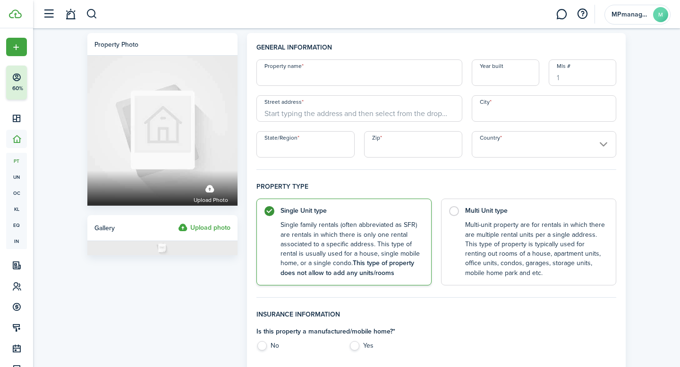
click at [333, 70] on input "Property name" at bounding box center [359, 73] width 206 height 26
type input "[STREET_ADDRESS], LLC"
click at [499, 74] on input "Year built" at bounding box center [506, 73] width 68 height 26
click at [351, 111] on input "Street address" at bounding box center [359, 108] width 206 height 26
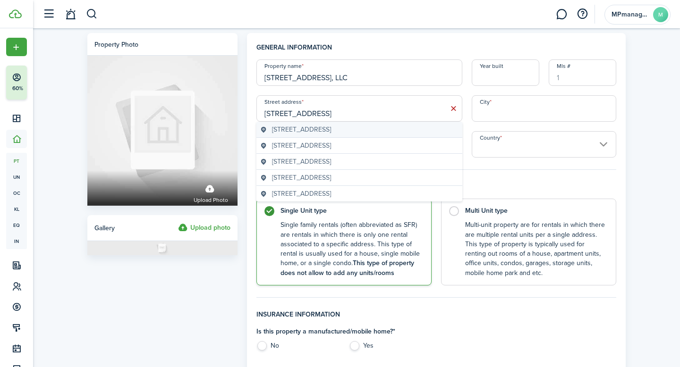
click at [331, 131] on span "[STREET_ADDRESS]" at bounding box center [301, 130] width 59 height 10
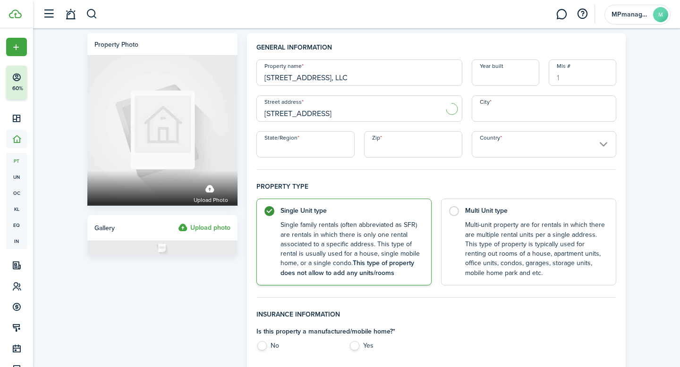
type input "[STREET_ADDRESS]"
type input "Bridgeport"
type input "CT"
type input "06604"
type input "[GEOGRAPHIC_DATA]"
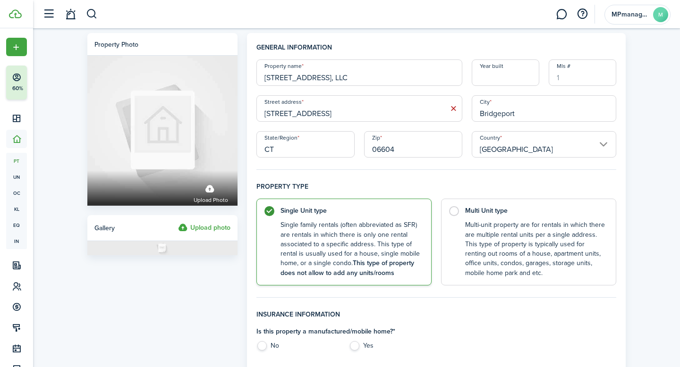
click at [491, 70] on input "Year built" at bounding box center [506, 73] width 68 height 26
type input "1926"
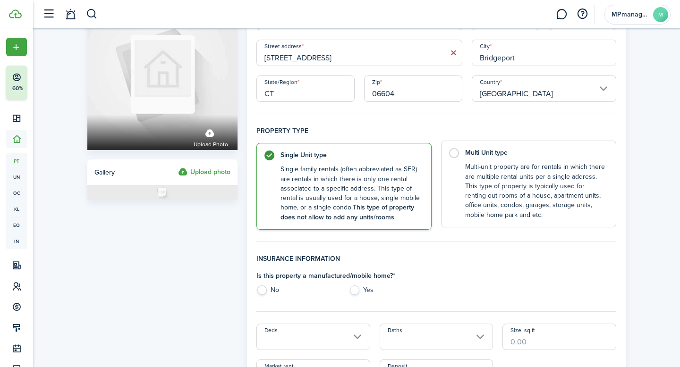
click at [499, 155] on control-radio-card-title "Multi Unit type" at bounding box center [535, 152] width 141 height 9
radio input "false"
radio input "true"
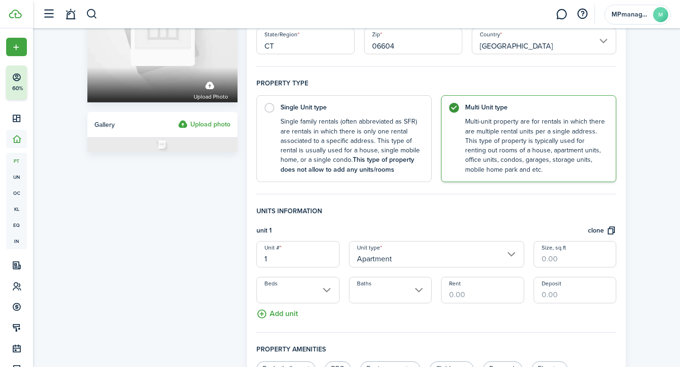
scroll to position [187, 0]
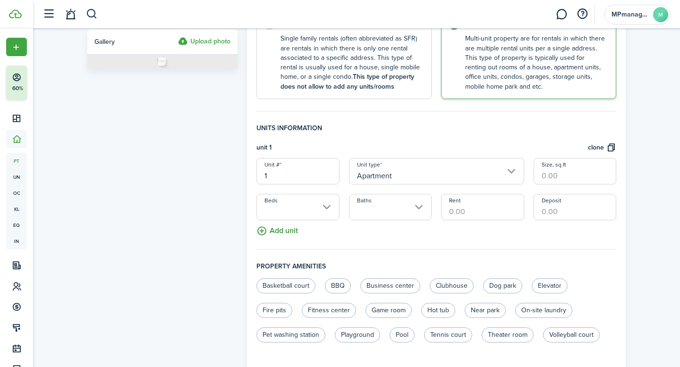
click at [280, 232] on button "Add unit" at bounding box center [277, 229] width 42 height 17
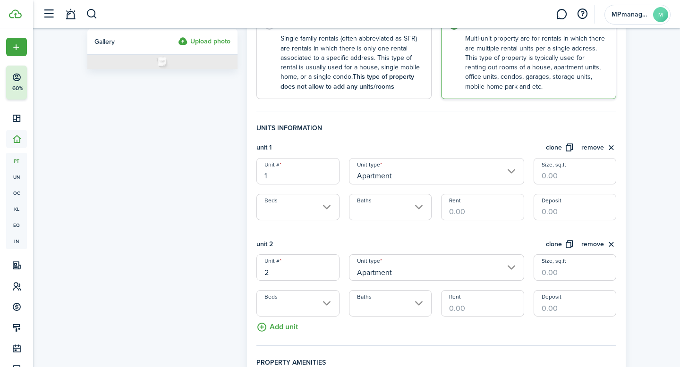
click at [282, 175] on input "1" at bounding box center [297, 171] width 83 height 26
click at [328, 205] on input "Beds" at bounding box center [297, 207] width 83 height 26
type input "984"
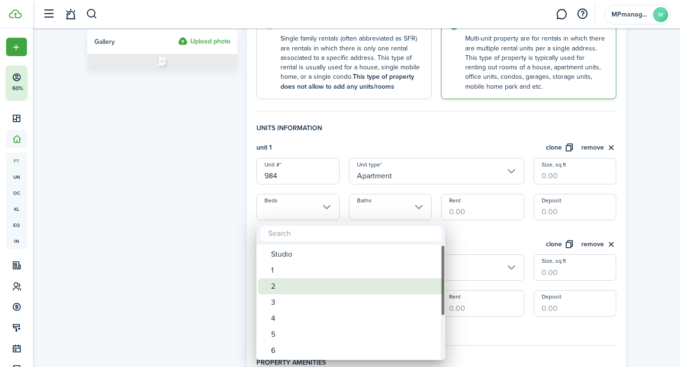
click at [288, 284] on div "2" at bounding box center [354, 287] width 167 height 16
type input "2"
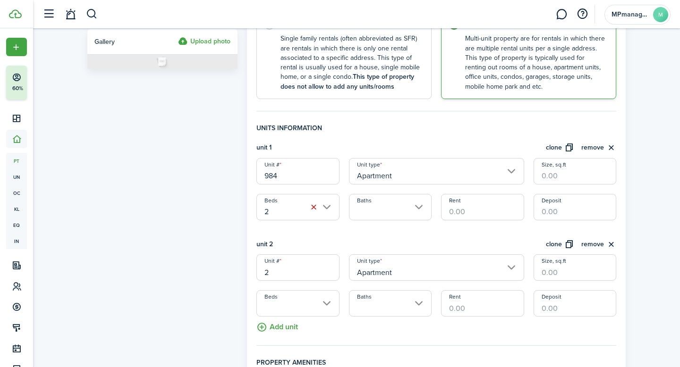
click at [420, 209] on input "Baths" at bounding box center [390, 207] width 83 height 26
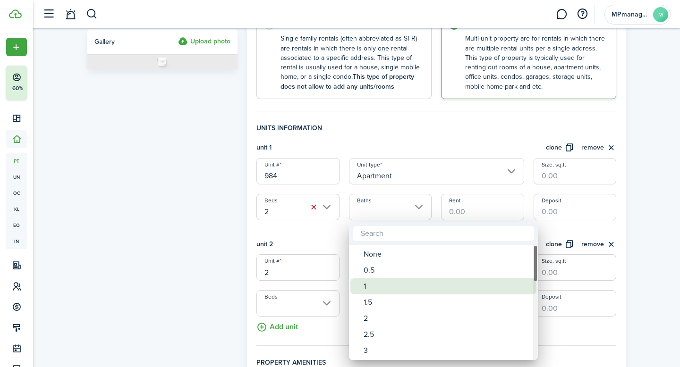
click at [390, 285] on div "1" at bounding box center [447, 287] width 167 height 16
type input "1"
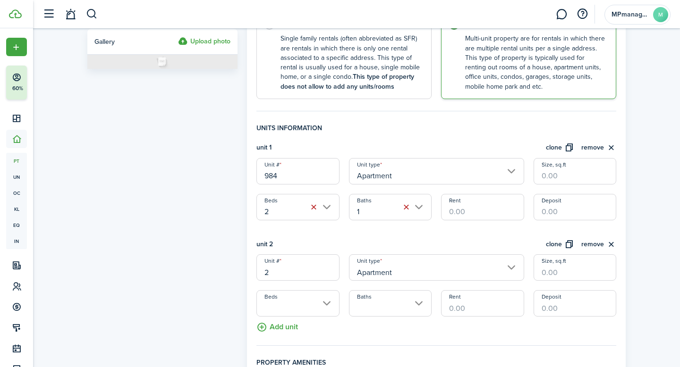
click at [480, 206] on input "Rent" at bounding box center [482, 207] width 83 height 26
type input "$1,950.00"
click at [583, 171] on input "Size, sq.ft" at bounding box center [575, 171] width 83 height 26
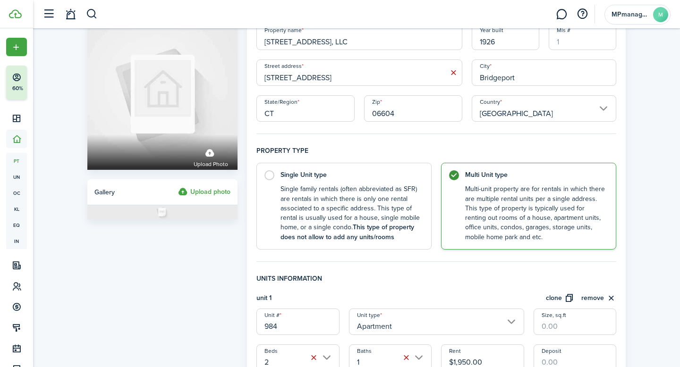
scroll to position [0, 0]
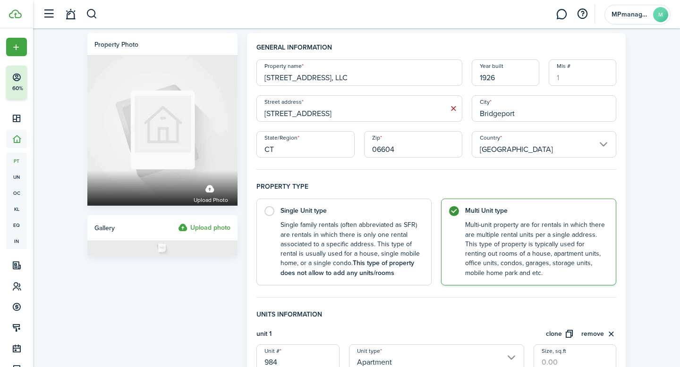
click at [508, 74] on input "1926" at bounding box center [506, 73] width 68 height 26
type input "1912"
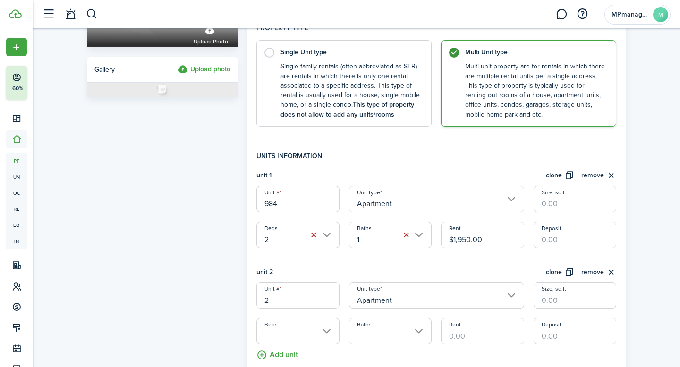
scroll to position [160, 0]
click at [567, 237] on input "Deposit" at bounding box center [575, 234] width 83 height 26
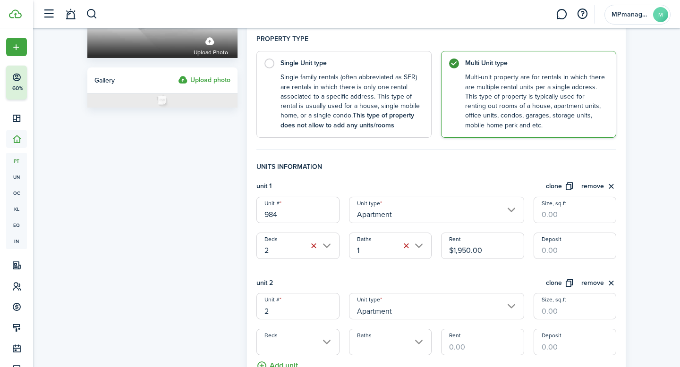
scroll to position [152, 0]
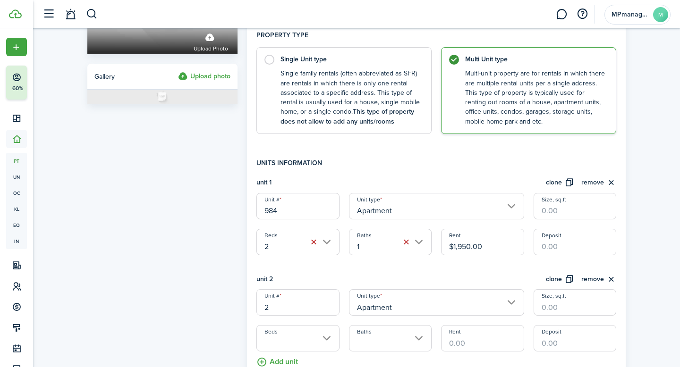
click at [582, 204] on input "Size, sq.ft" at bounding box center [575, 206] width 83 height 26
type input "1,100"
click at [633, 228] on div "Property photo Upload photo Gallery Upload photo General information Property n…" at bounding box center [356, 266] width 647 height 778
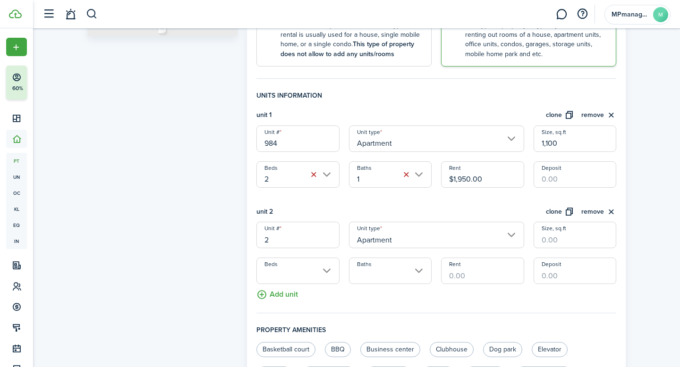
scroll to position [220, 0]
click at [599, 179] on input "Deposit" at bounding box center [575, 174] width 83 height 26
click at [492, 177] on input "$1,950.00" at bounding box center [482, 174] width 83 height 26
type input "$1,900.00"
click at [582, 174] on input "Deposit" at bounding box center [575, 174] width 83 height 26
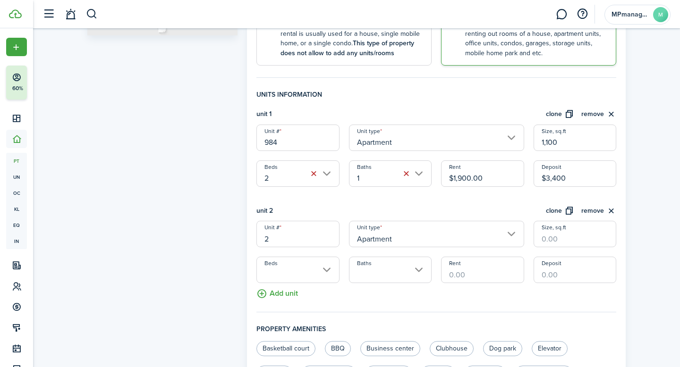
type input "$3,400.00"
click at [640, 178] on div "Property photo Upload photo Gallery Upload photo General information Property n…" at bounding box center [356, 197] width 647 height 778
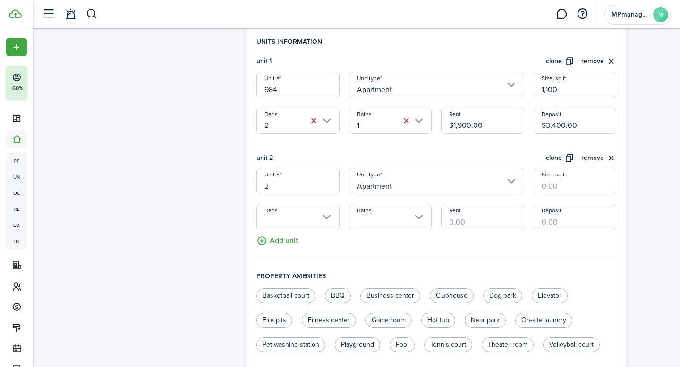
scroll to position [274, 0]
click at [300, 185] on input "2" at bounding box center [297, 180] width 83 height 26
click at [325, 211] on input "Beds" at bounding box center [297, 216] width 83 height 26
type input "986"
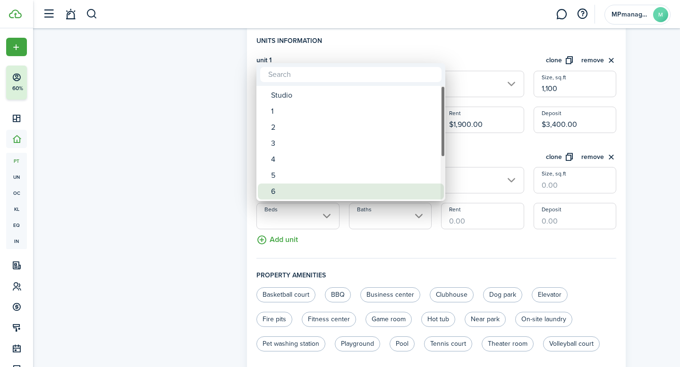
click at [298, 190] on div "6" at bounding box center [354, 192] width 167 height 16
type input "6"
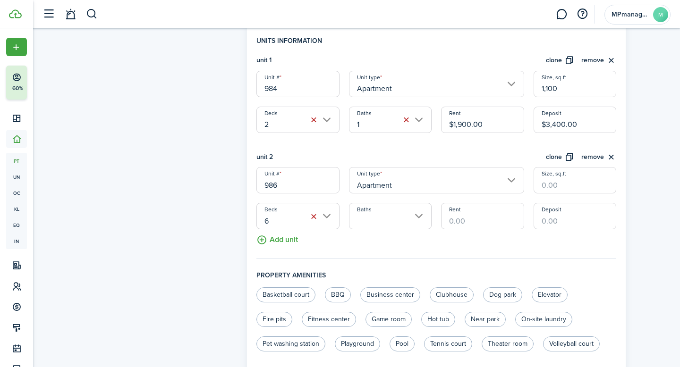
click at [418, 220] on input "Baths" at bounding box center [390, 216] width 83 height 26
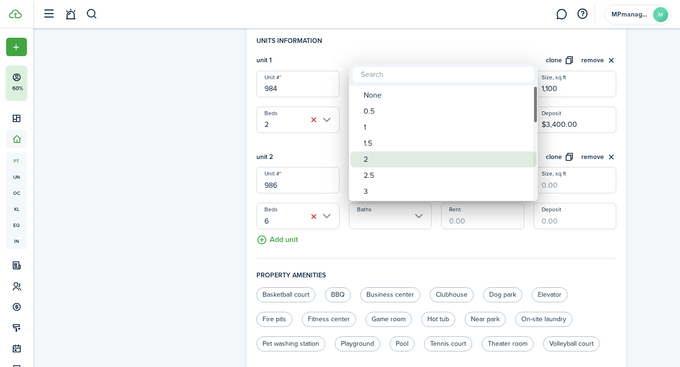
click at [391, 158] on div "2" at bounding box center [447, 160] width 167 height 16
type input "2"
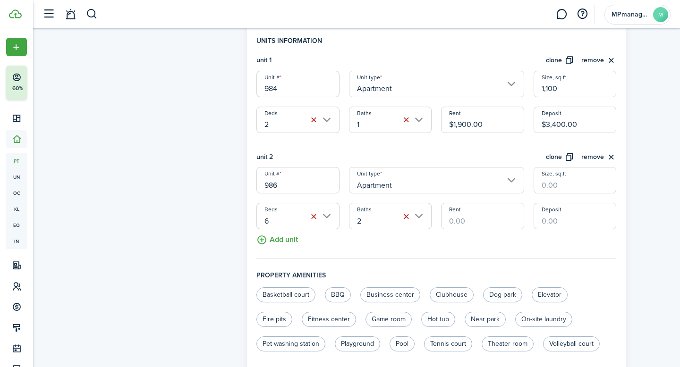
click at [481, 216] on input "Rent" at bounding box center [482, 216] width 83 height 26
type input "$"
type input "$3,400.00"
click at [571, 225] on input "Deposit" at bounding box center [575, 216] width 83 height 26
click at [571, 187] on input "Size, sq.ft" at bounding box center [575, 180] width 83 height 26
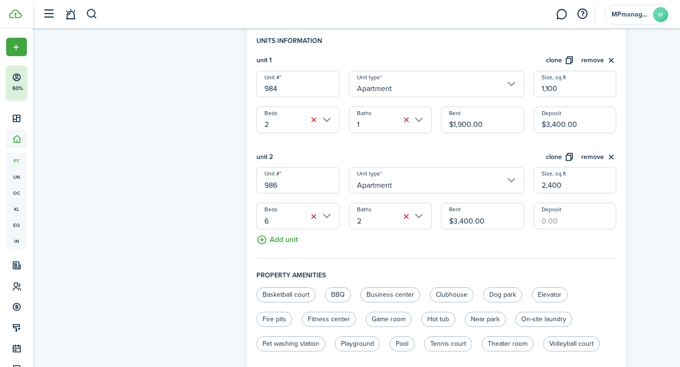
type input "2,400"
click at [649, 234] on div "Property photo Upload photo Gallery Upload photo General information Property n…" at bounding box center [356, 143] width 647 height 778
click at [601, 220] on input "Deposit" at bounding box center [575, 216] width 83 height 26
type input "$3,300.00"
click at [631, 280] on div "Property photo Upload photo Gallery Upload photo General information Property n…" at bounding box center [356, 143] width 647 height 778
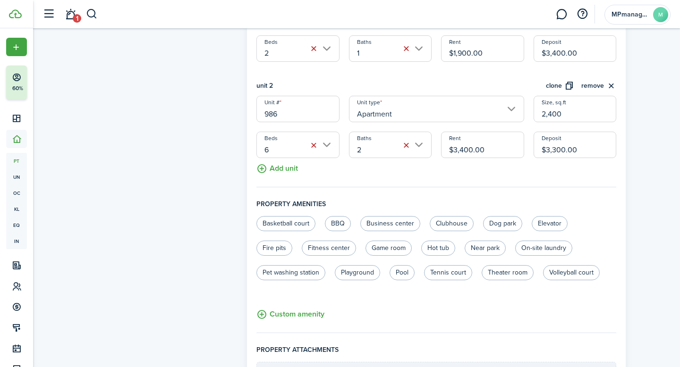
scroll to position [460, 0]
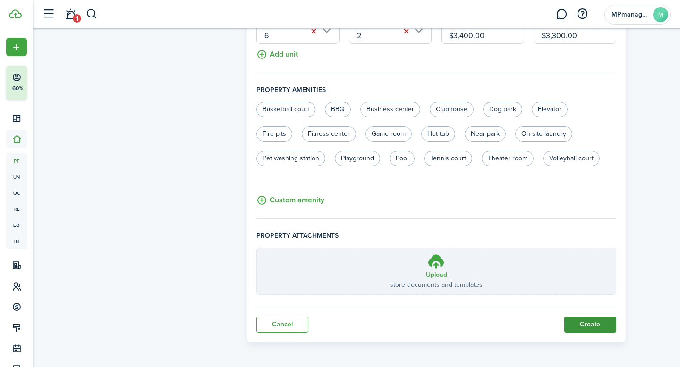
click at [591, 324] on button "Create" at bounding box center [590, 325] width 52 height 16
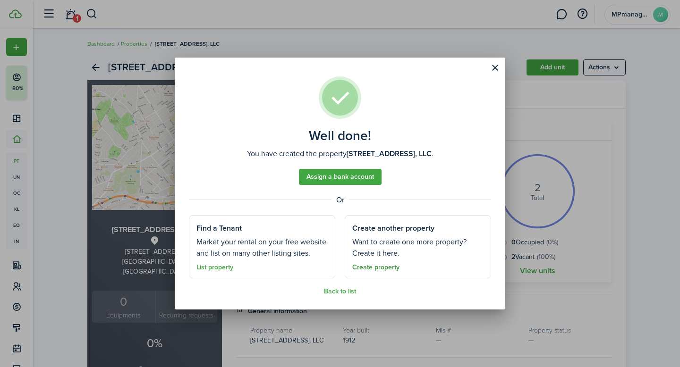
click at [388, 265] on link "Create property" at bounding box center [375, 268] width 47 height 8
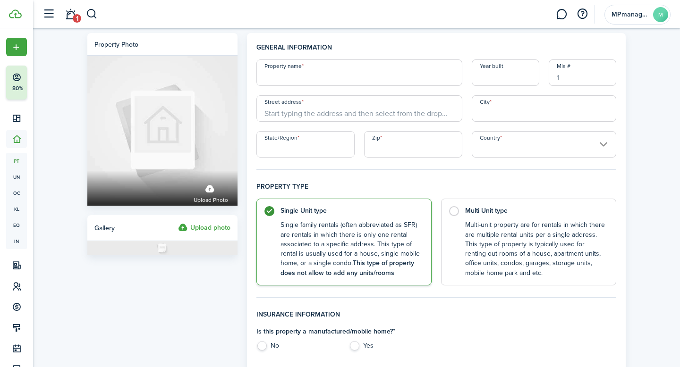
click at [339, 68] on input "Property name" at bounding box center [359, 73] width 206 height 26
type input "[STREET_ADDRESS][PERSON_NAME] LLC"
click at [496, 77] on input "Year built" at bounding box center [506, 73] width 68 height 26
click at [322, 115] on input "Street address" at bounding box center [359, 108] width 206 height 26
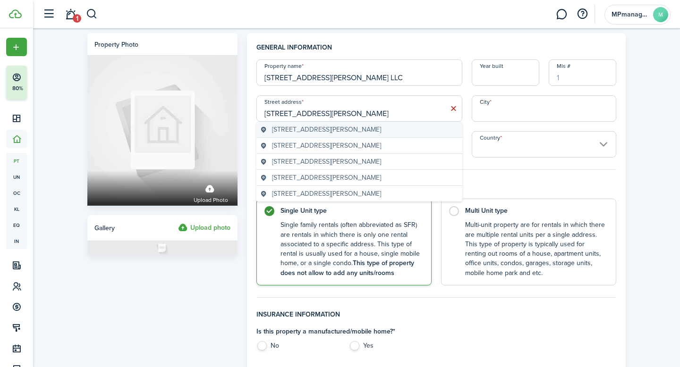
click at [354, 129] on span "[STREET_ADDRESS][PERSON_NAME]" at bounding box center [326, 130] width 109 height 10
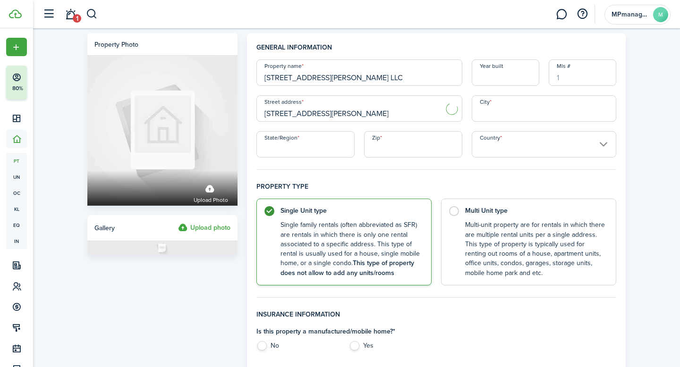
type input "[STREET_ADDRESS][PERSON_NAME]"
type input "Winchester"
type input "CT"
type input "06098"
type input "[GEOGRAPHIC_DATA]"
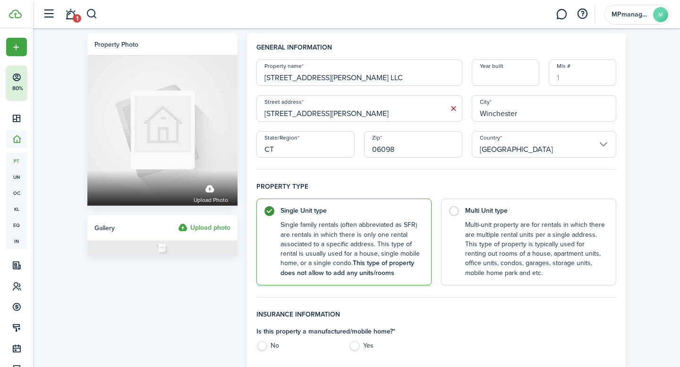
click at [505, 77] on input "Year built" at bounding box center [506, 73] width 68 height 26
type input "1900"
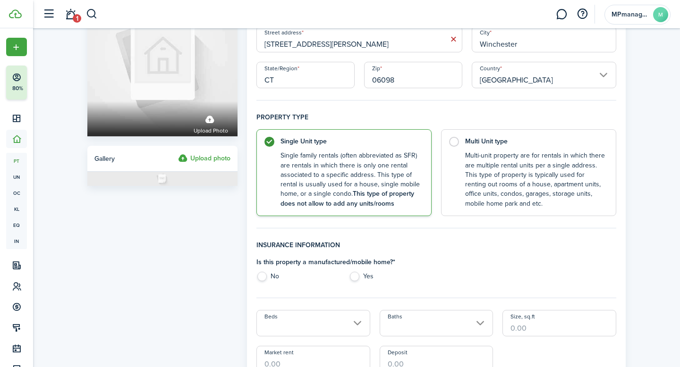
scroll to position [80, 0]
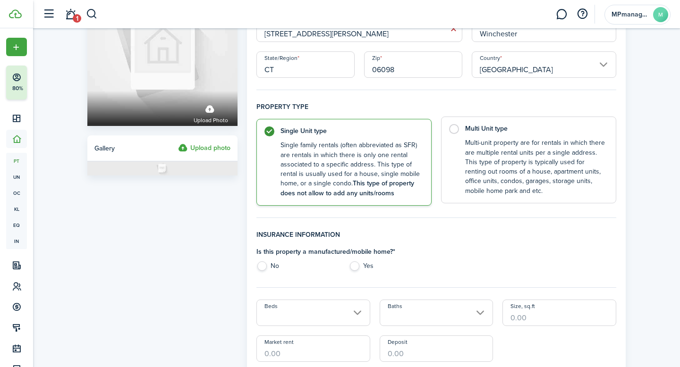
click at [563, 150] on control-radio-card-description "Multi-unit property are for rentals in which there are multiple rental units pe…" at bounding box center [535, 167] width 141 height 58
radio input "false"
radio input "true"
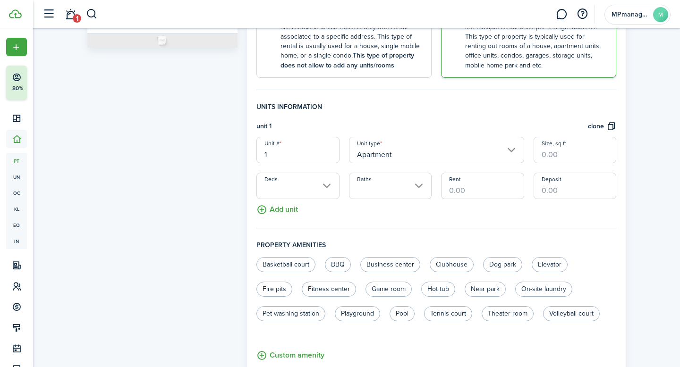
scroll to position [208, 0]
click at [286, 206] on button "Add unit" at bounding box center [277, 207] width 42 height 17
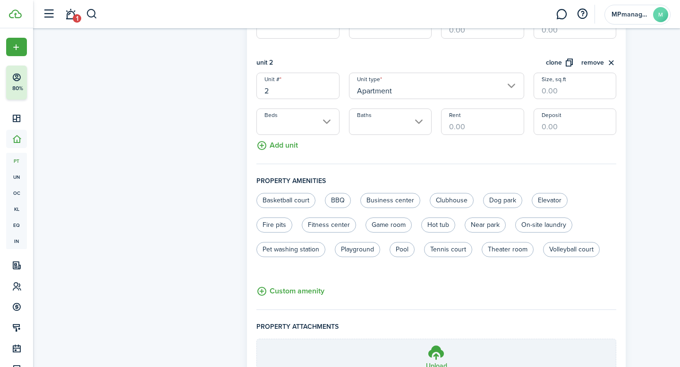
scroll to position [369, 0]
click at [283, 145] on button "Add unit" at bounding box center [277, 142] width 42 height 17
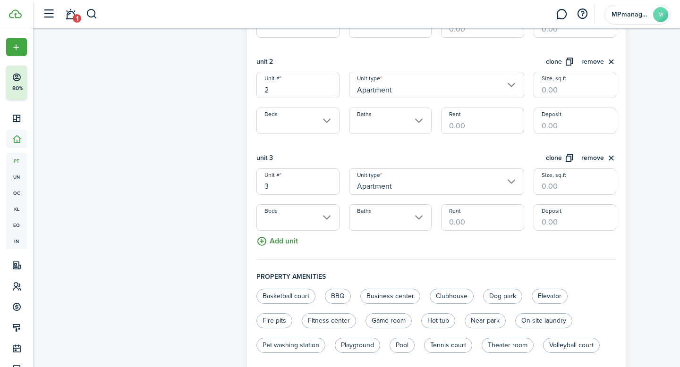
click at [278, 242] on button "Add unit" at bounding box center [277, 239] width 42 height 17
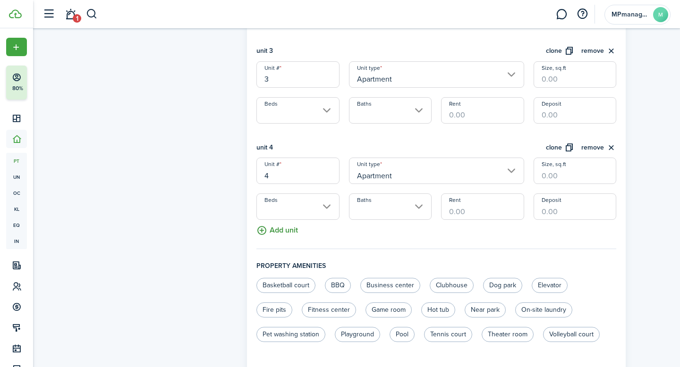
scroll to position [477, 0]
click at [278, 230] on button "Add unit" at bounding box center [277, 228] width 42 height 17
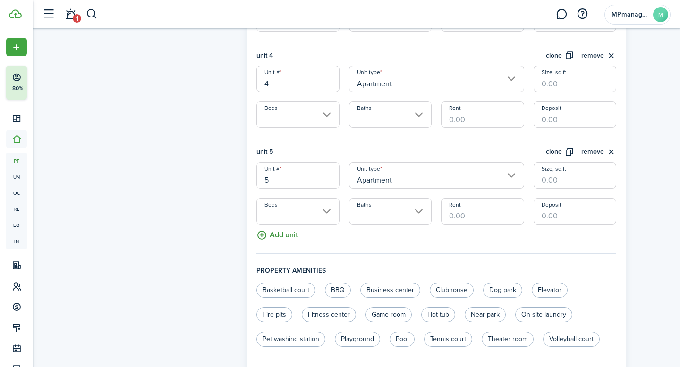
scroll to position [569, 0]
click at [277, 234] on button "Add unit" at bounding box center [277, 232] width 42 height 17
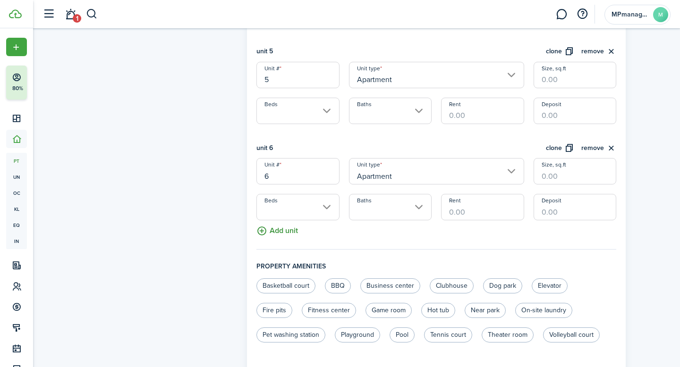
click at [276, 230] on button "Add unit" at bounding box center [277, 229] width 42 height 17
click at [276, 230] on button "Add unit" at bounding box center [277, 230] width 42 height 17
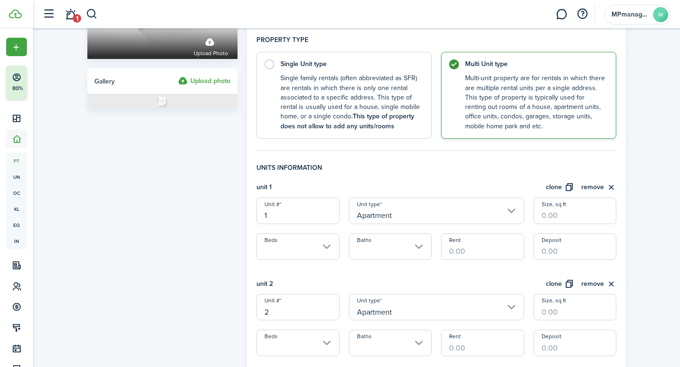
scroll to position [144, 0]
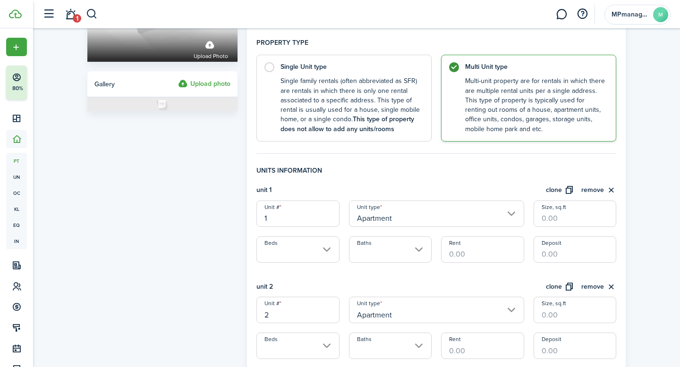
click at [321, 210] on input "1" at bounding box center [297, 214] width 83 height 26
click at [301, 217] on input "1" at bounding box center [297, 214] width 83 height 26
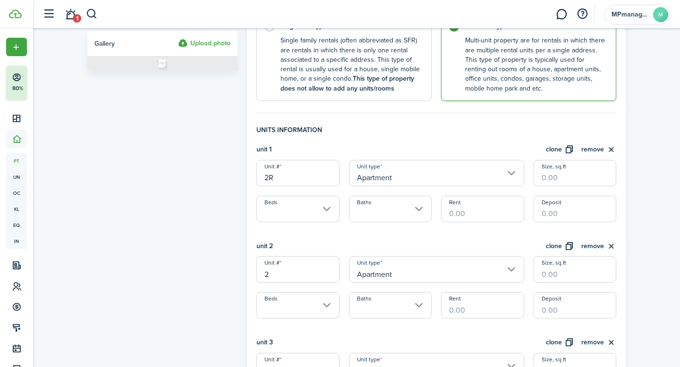
scroll to position [196, 0]
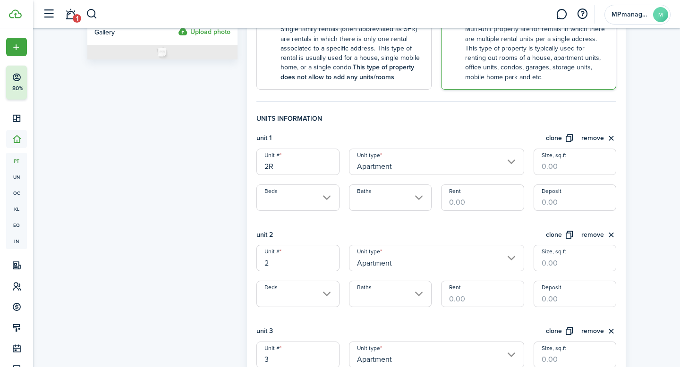
click at [330, 196] on input "Beds" at bounding box center [297, 198] width 83 height 26
type input "2R"
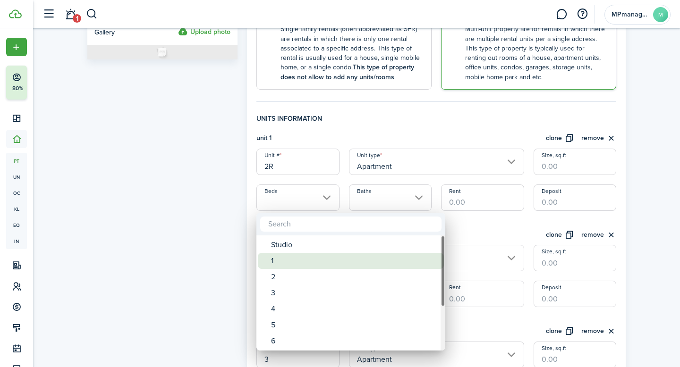
click at [290, 265] on div "1" at bounding box center [354, 261] width 167 height 16
type input "1"
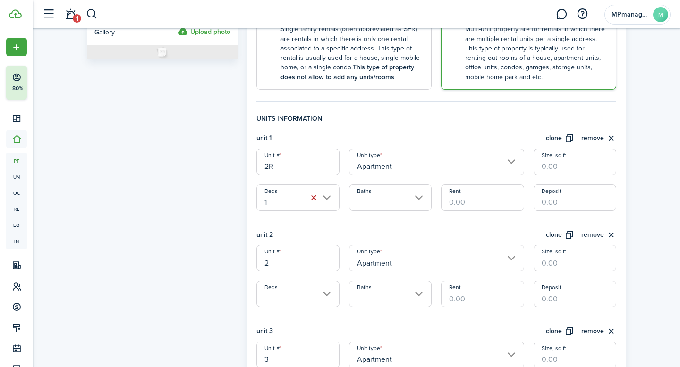
click at [421, 195] on input "Baths" at bounding box center [390, 198] width 83 height 26
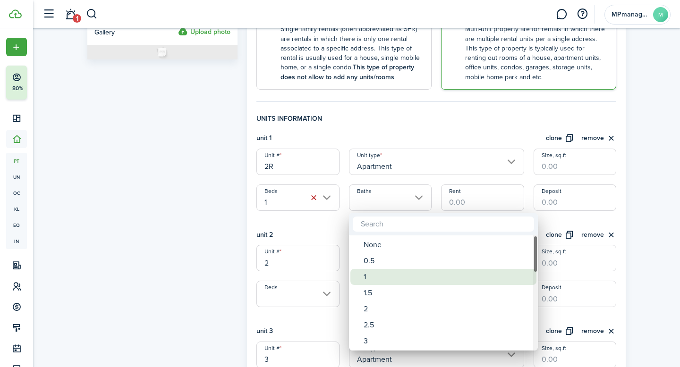
click at [379, 276] on div "1" at bounding box center [447, 277] width 167 height 16
type input "1"
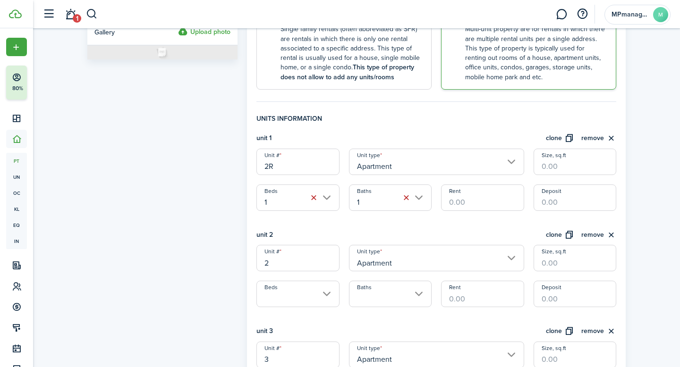
click at [485, 204] on input "Rent" at bounding box center [482, 198] width 83 height 26
type input "$1,250.00"
click at [570, 204] on input "Deposit" at bounding box center [575, 198] width 83 height 26
click at [603, 198] on input "$0.00" at bounding box center [575, 198] width 83 height 26
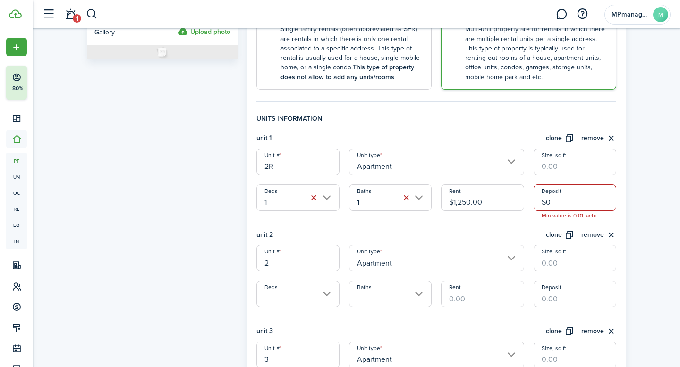
type input "$"
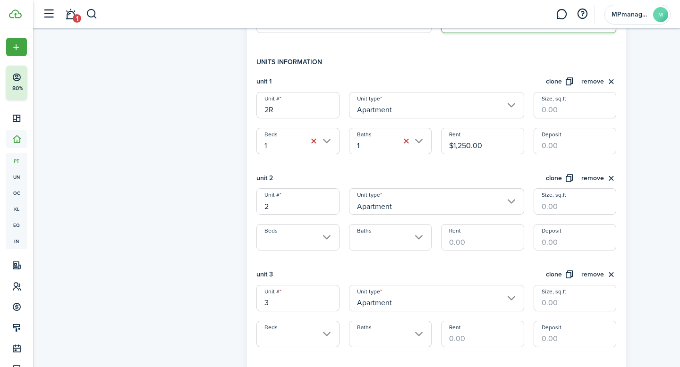
scroll to position [286, 0]
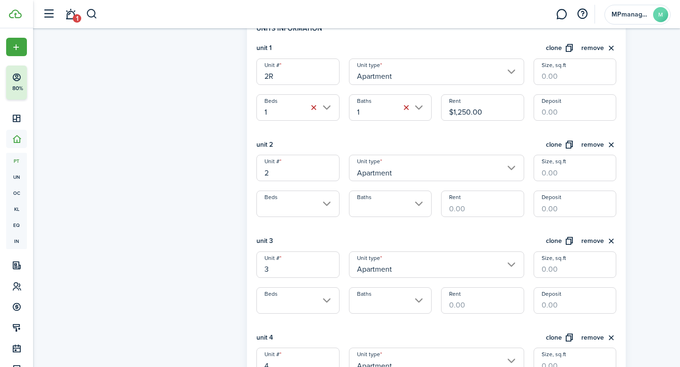
click at [308, 171] on input "2" at bounding box center [297, 168] width 83 height 26
click at [329, 207] on input "Beds" at bounding box center [297, 204] width 83 height 26
type input "3"
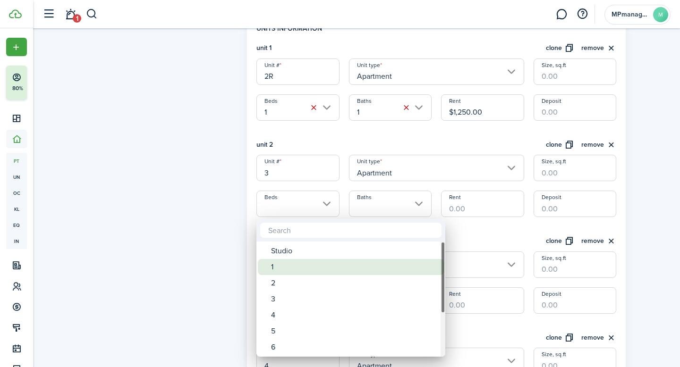
click at [287, 268] on div "1" at bounding box center [354, 267] width 167 height 16
type input "1"
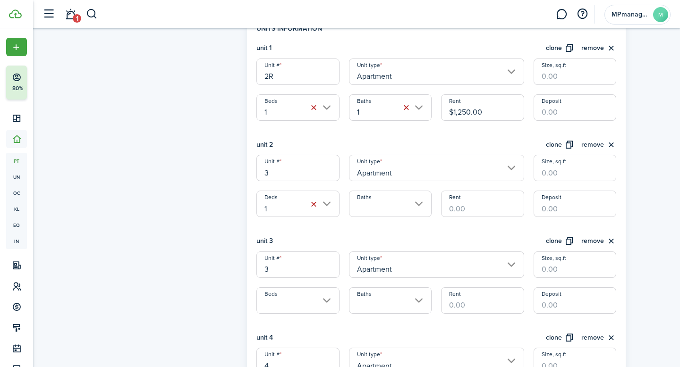
click at [420, 205] on input "Baths" at bounding box center [390, 204] width 83 height 26
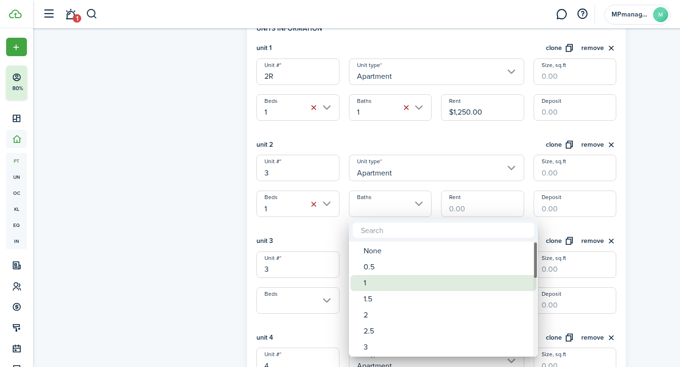
click at [383, 281] on div "1" at bounding box center [447, 283] width 167 height 16
type input "1"
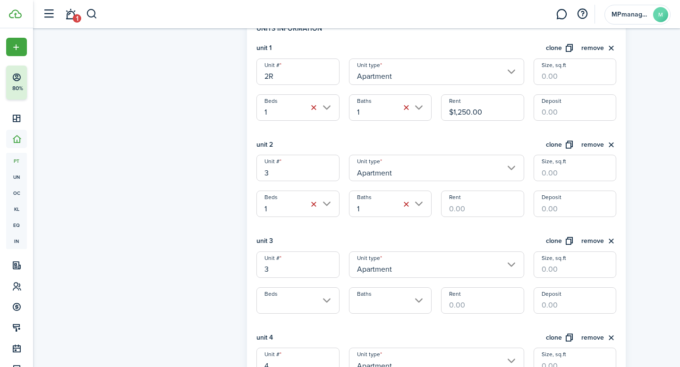
click at [469, 209] on input "Rent" at bounding box center [482, 204] width 83 height 26
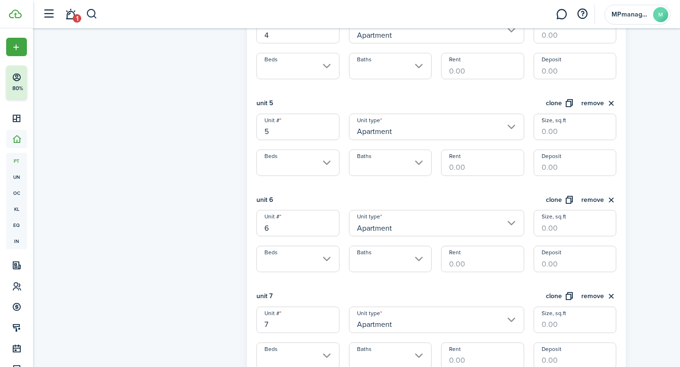
scroll to position [619, 0]
click at [312, 228] on input "6" at bounding box center [297, 222] width 83 height 26
click at [328, 258] on input "Beds" at bounding box center [297, 258] width 83 height 26
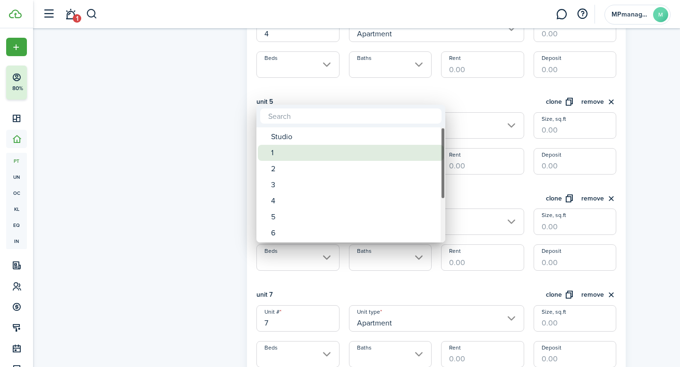
click at [310, 159] on div "1" at bounding box center [354, 153] width 167 height 16
type input "1"
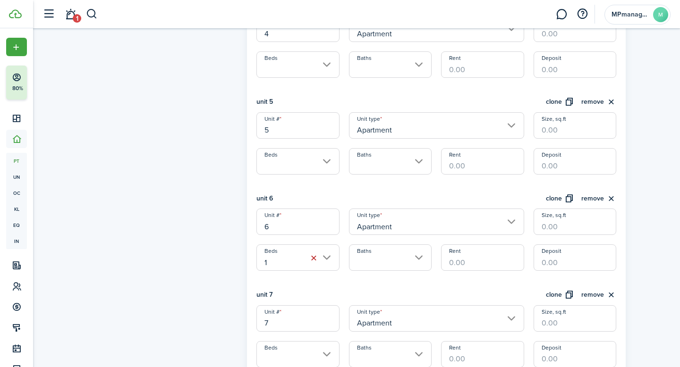
click at [415, 258] on input "Baths" at bounding box center [390, 258] width 83 height 26
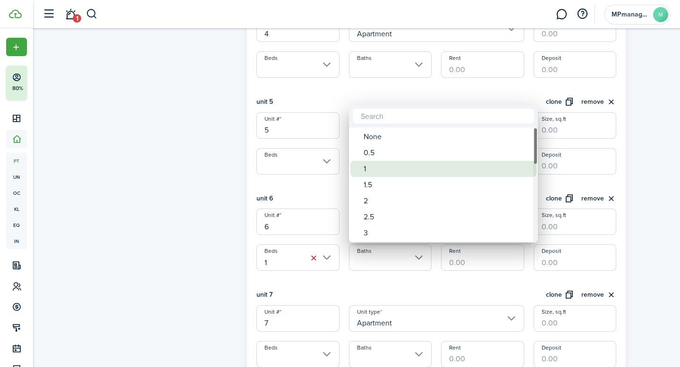
click at [395, 171] on div "1" at bounding box center [447, 169] width 167 height 16
type input "1"
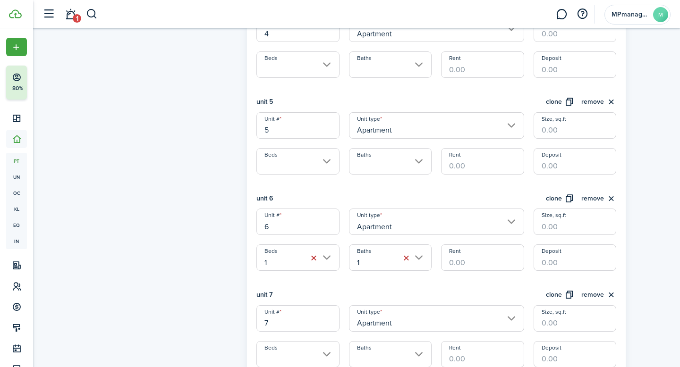
click at [473, 261] on input "Rent" at bounding box center [482, 258] width 83 height 26
type input "$1,125.00"
click at [589, 259] on input "Deposit" at bounding box center [575, 258] width 83 height 26
type input "$800.00"
click at [647, 252] on div "Property photo Upload photo Gallery Upload photo General information Property n…" at bounding box center [356, 89] width 647 height 1358
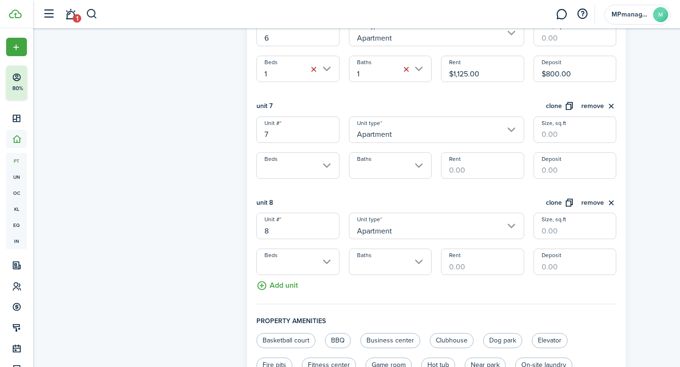
scroll to position [810, 0]
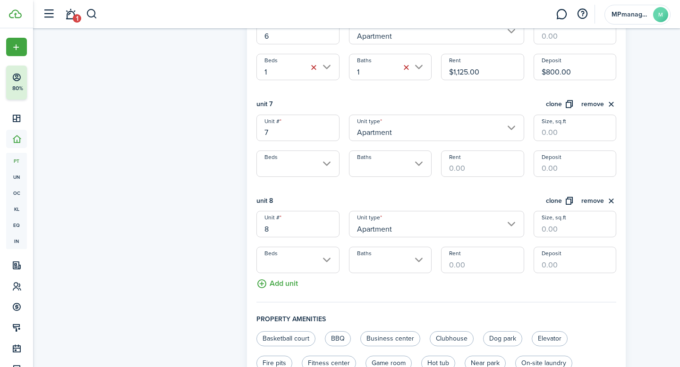
click at [330, 259] on input "Beds" at bounding box center [297, 260] width 83 height 26
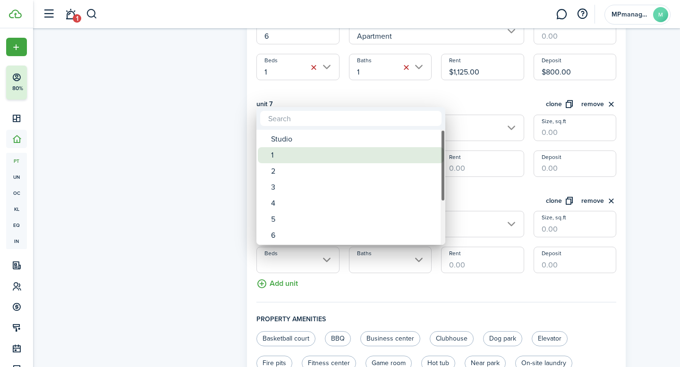
click at [299, 154] on div "1" at bounding box center [354, 155] width 167 height 16
type input "1"
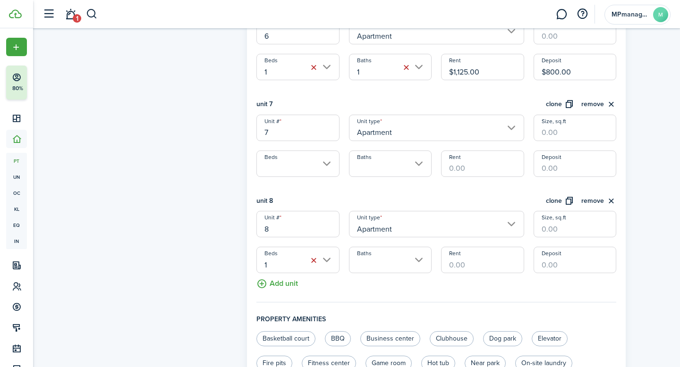
click at [409, 260] on input "Baths" at bounding box center [390, 260] width 83 height 26
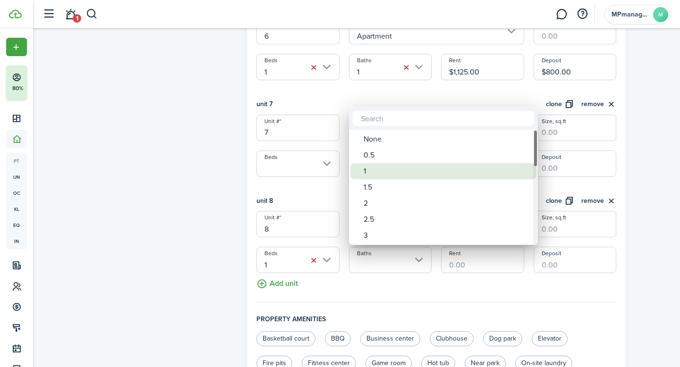
click at [384, 175] on div "1" at bounding box center [447, 171] width 167 height 16
type input "1"
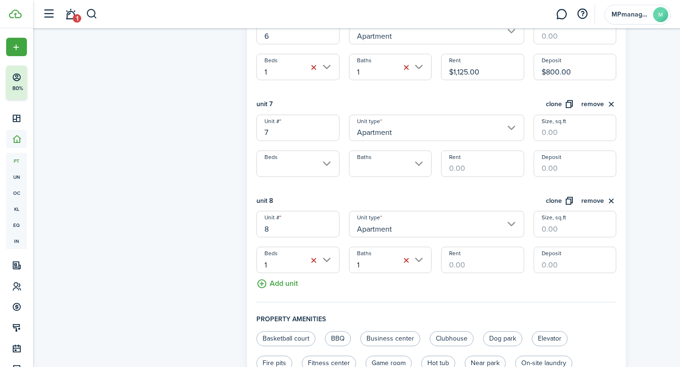
click at [466, 256] on input "Rent" at bounding box center [482, 260] width 83 height 26
type input "$1,125.00"
click at [578, 259] on input "Deposit" at bounding box center [575, 260] width 83 height 26
type input "$1,100.00"
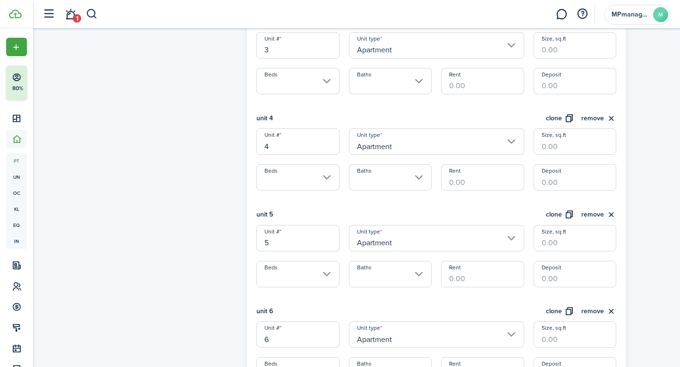
scroll to position [500, 0]
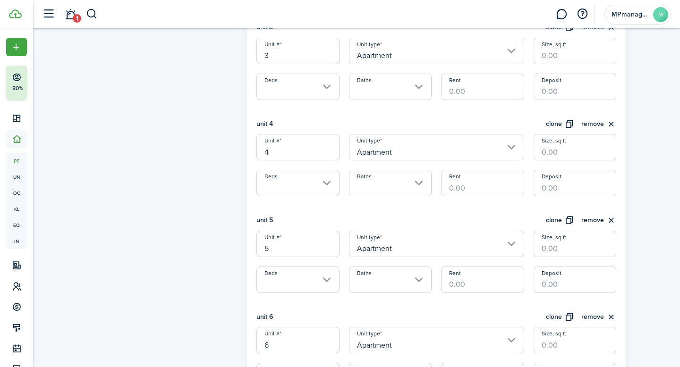
click at [325, 180] on input "Beds" at bounding box center [297, 183] width 83 height 26
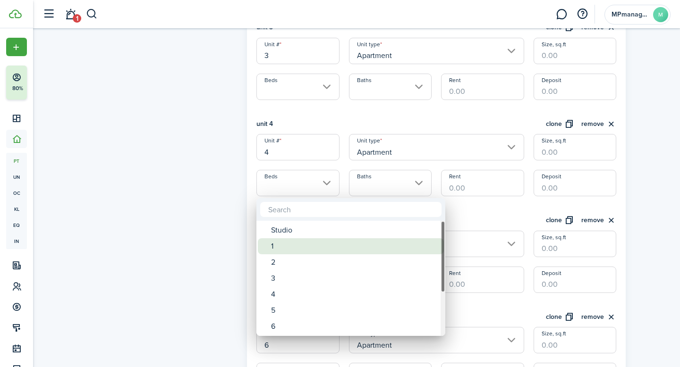
click at [289, 246] on div "1" at bounding box center [354, 247] width 167 height 16
type input "1"
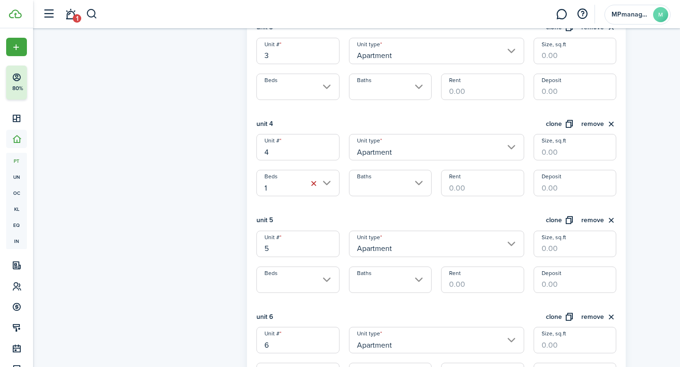
click at [420, 187] on input "Baths" at bounding box center [390, 183] width 83 height 26
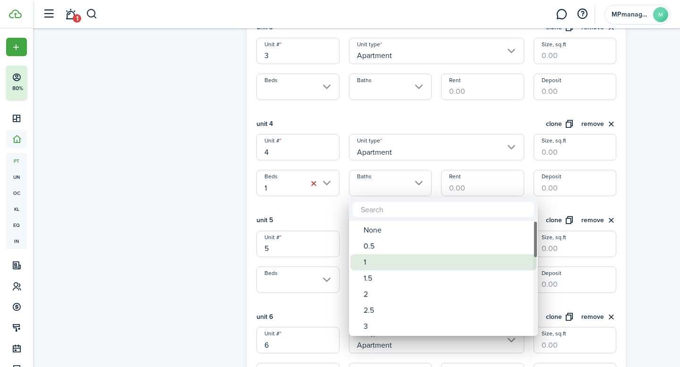
click at [390, 263] on div "1" at bounding box center [447, 263] width 167 height 16
type input "1"
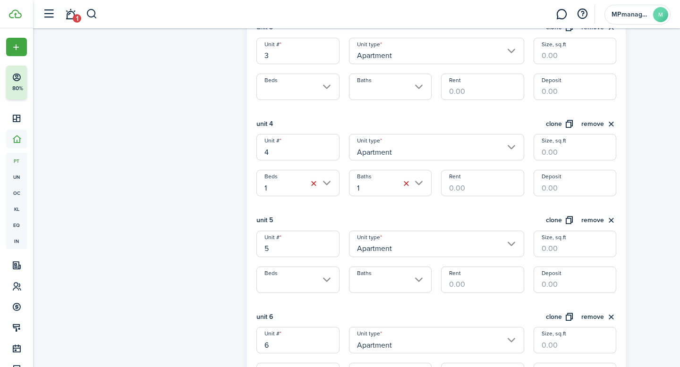
click at [464, 187] on input "Rent" at bounding box center [482, 183] width 83 height 26
type input "$1,300.00"
click at [586, 184] on input "Deposit" at bounding box center [575, 183] width 83 height 26
click at [657, 112] on div "Property photo Upload photo Gallery Upload photo General information Property n…" at bounding box center [356, 207] width 647 height 1358
click at [592, 183] on input "$2,600.00" at bounding box center [575, 183] width 83 height 26
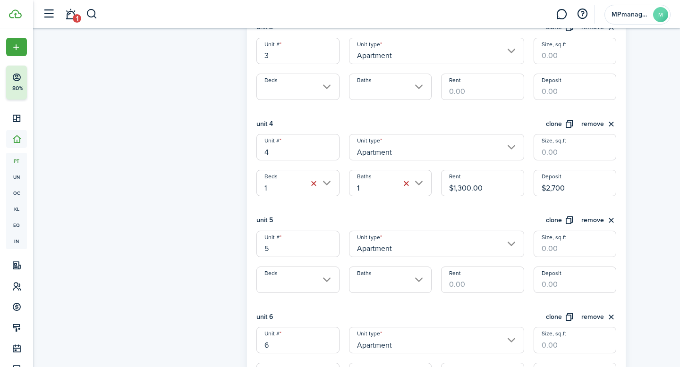
type input "$2,700.00"
click at [661, 195] on div "Property photo Upload photo Gallery Upload photo General information Property n…" at bounding box center [356, 207] width 647 height 1358
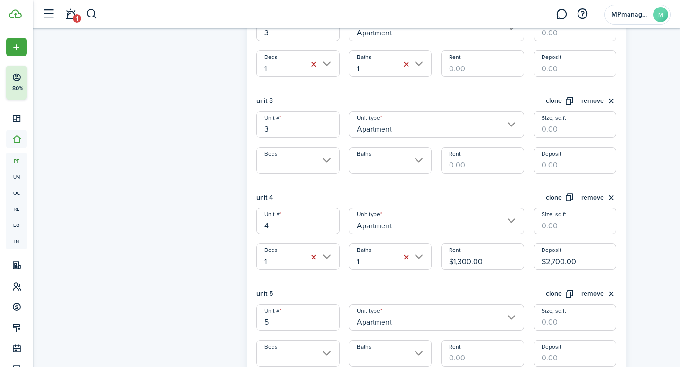
scroll to position [418, 0]
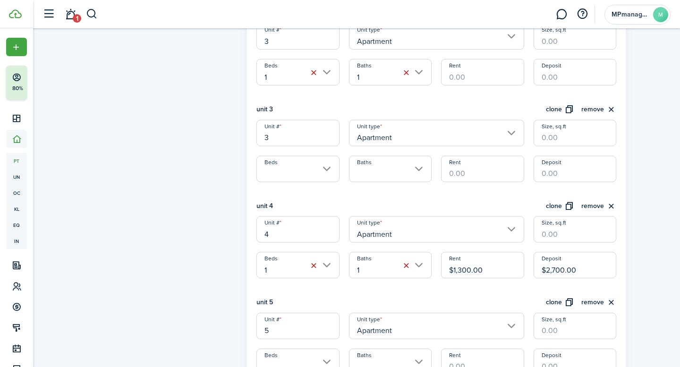
click at [327, 170] on input "Beds" at bounding box center [297, 169] width 83 height 26
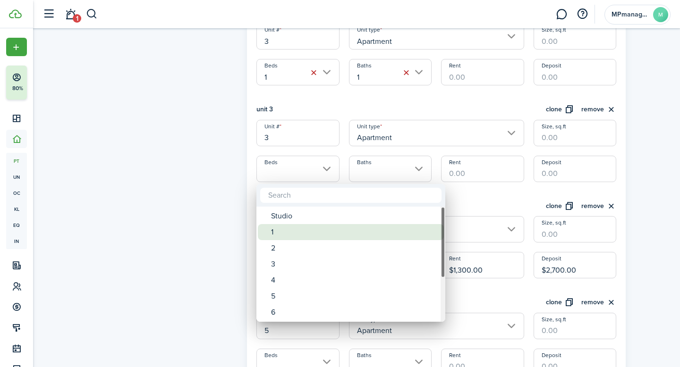
click at [294, 233] on div "1" at bounding box center [354, 232] width 167 height 16
type input "1"
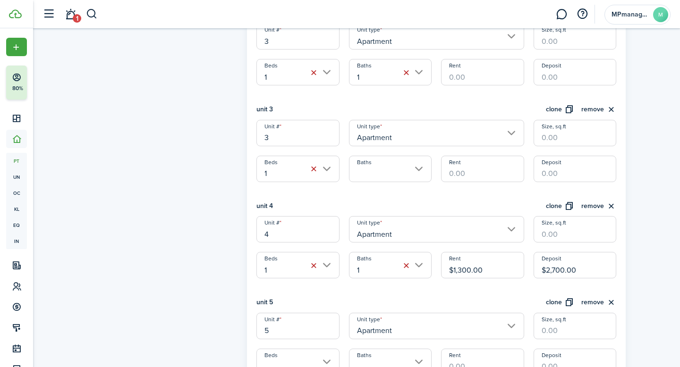
click at [420, 174] on input "Baths" at bounding box center [390, 169] width 83 height 26
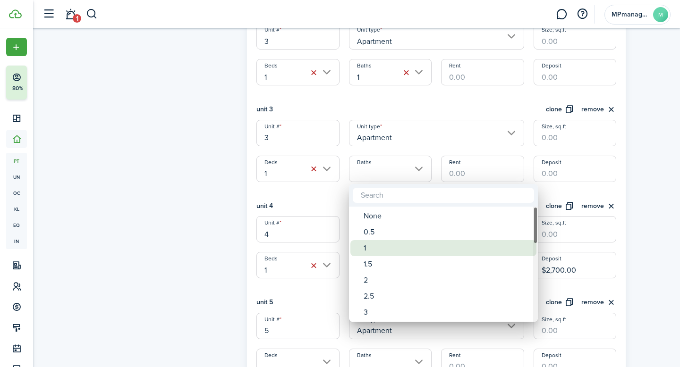
click at [381, 246] on div "1" at bounding box center [447, 248] width 167 height 16
type input "1"
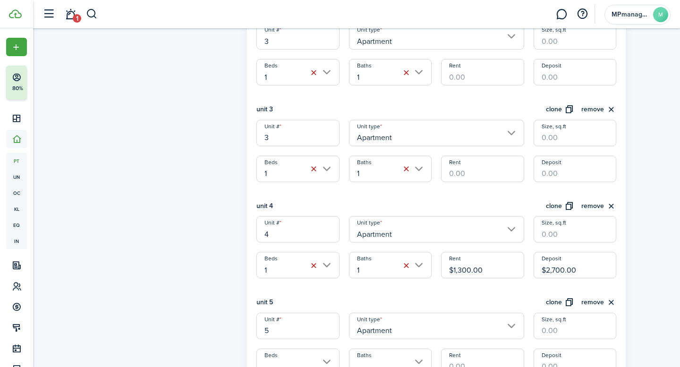
click at [510, 170] on input "Rent" at bounding box center [482, 169] width 83 height 26
type input "$1,100.00"
click at [567, 171] on input "Deposit" at bounding box center [575, 169] width 83 height 26
type input "$900.00"
click at [647, 166] on div "Property photo Upload photo Gallery Upload photo General information Property n…" at bounding box center [356, 289] width 647 height 1358
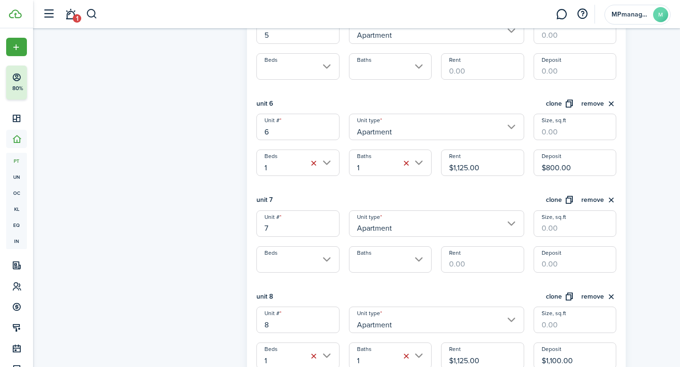
scroll to position [766, 0]
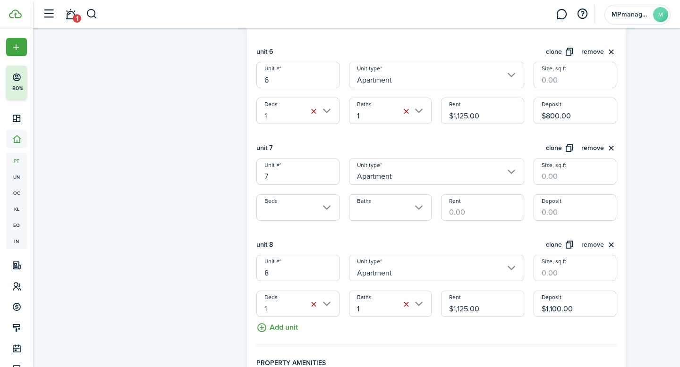
click at [324, 209] on input "Beds" at bounding box center [297, 208] width 83 height 26
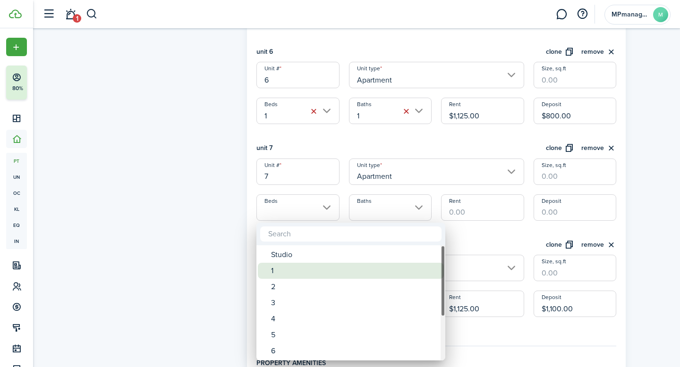
click at [285, 271] on div "1" at bounding box center [354, 271] width 167 height 16
type input "1"
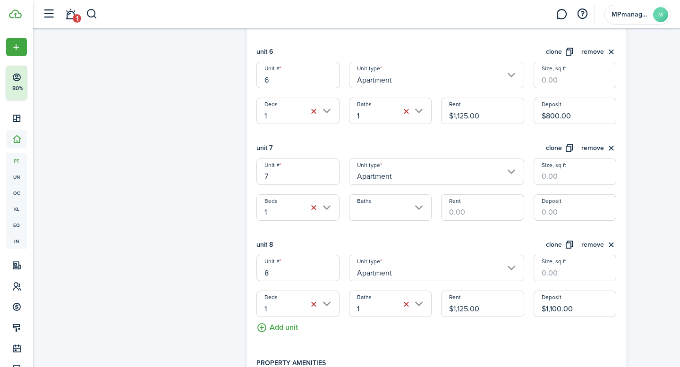
click at [419, 207] on input "Baths" at bounding box center [390, 208] width 83 height 26
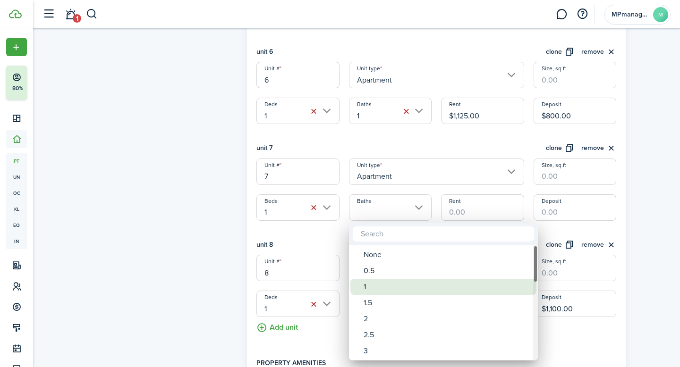
click at [381, 285] on div "1" at bounding box center [447, 287] width 167 height 16
type input "1"
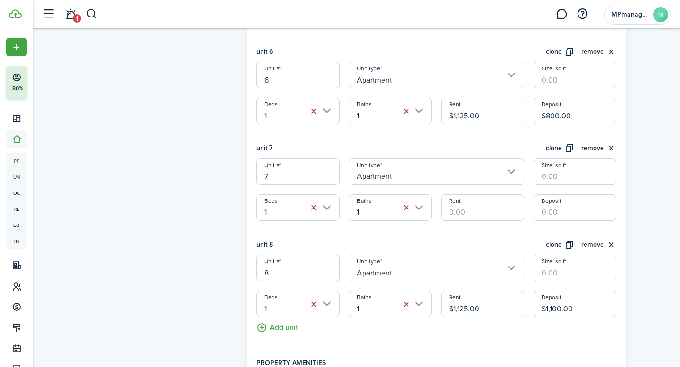
click at [490, 209] on input "Rent" at bounding box center [482, 208] width 83 height 26
type input "$1,100.00"
click at [583, 219] on input "Deposit" at bounding box center [575, 208] width 83 height 26
type input "$900.00"
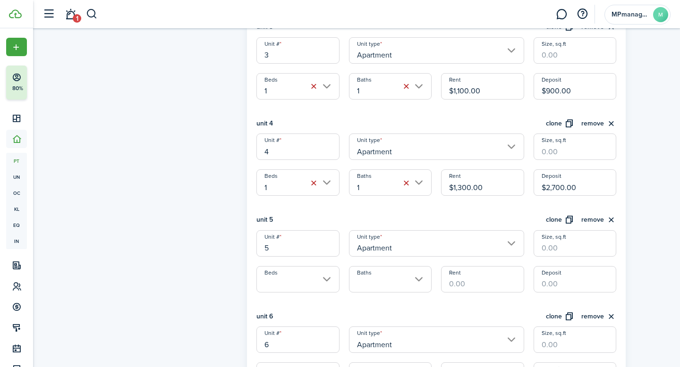
scroll to position [498, 0]
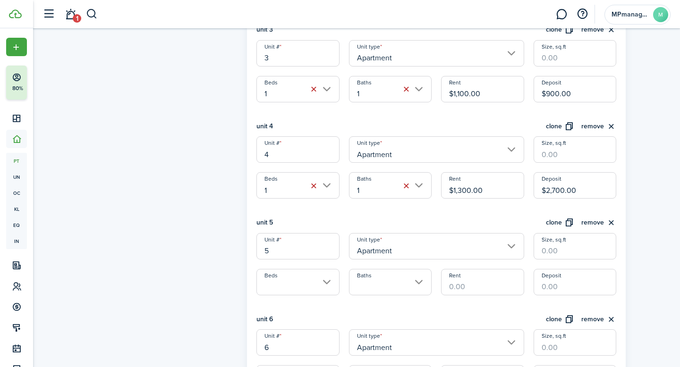
click at [331, 282] on input "Beds" at bounding box center [297, 282] width 83 height 26
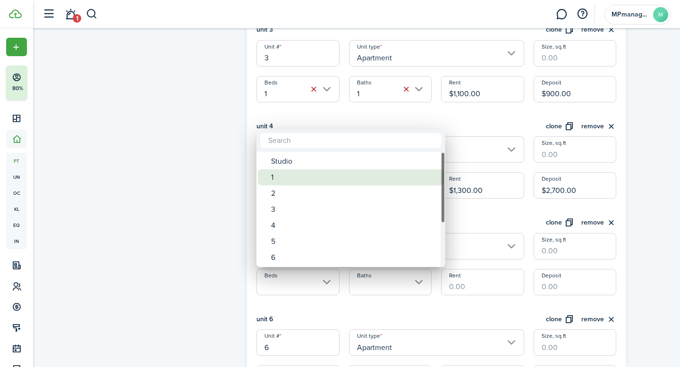
click at [302, 175] on div "1" at bounding box center [354, 178] width 167 height 16
type input "1"
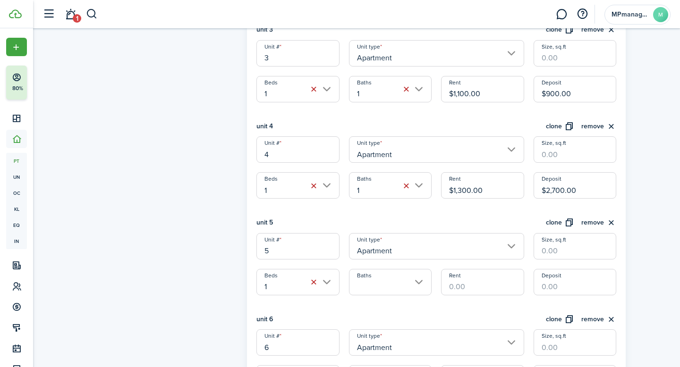
click at [420, 279] on input "Baths" at bounding box center [390, 282] width 83 height 26
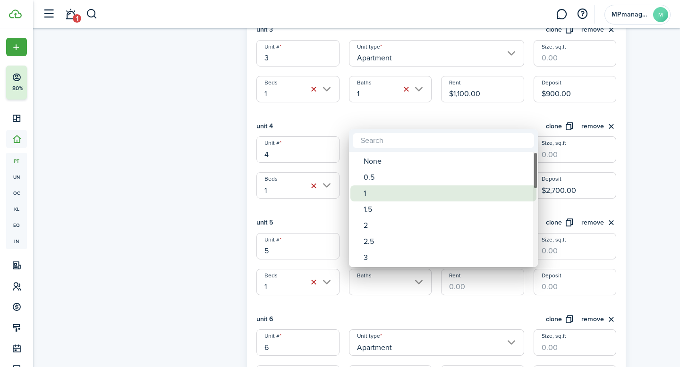
click at [395, 196] on div "1" at bounding box center [447, 194] width 167 height 16
type input "1"
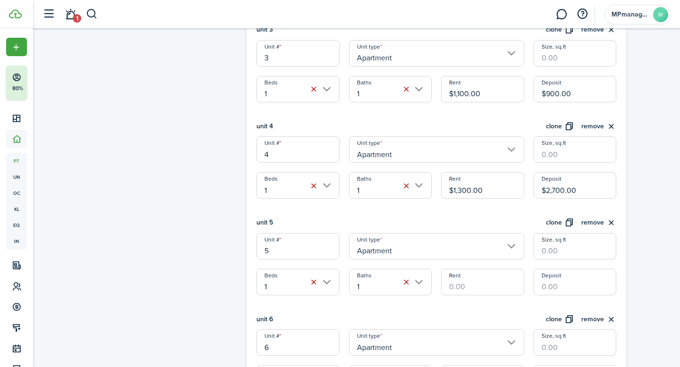
click at [466, 279] on input "Rent" at bounding box center [482, 282] width 83 height 26
type input "$1,100.00"
click at [572, 287] on input "Deposit" at bounding box center [575, 282] width 83 height 26
type input "$900.00"
click at [648, 289] on div "Property photo Upload photo Gallery Upload photo General information Property n…" at bounding box center [356, 210] width 647 height 1358
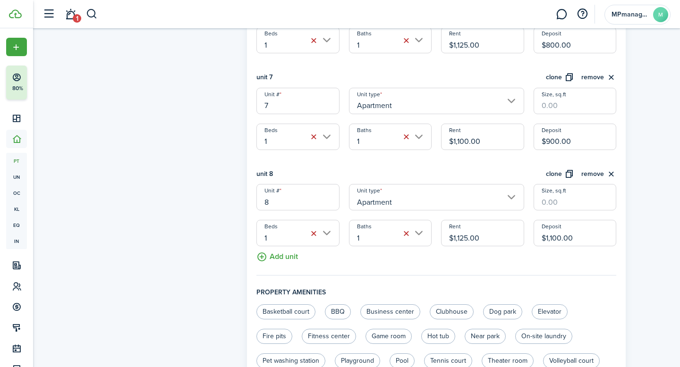
scroll to position [1039, 0]
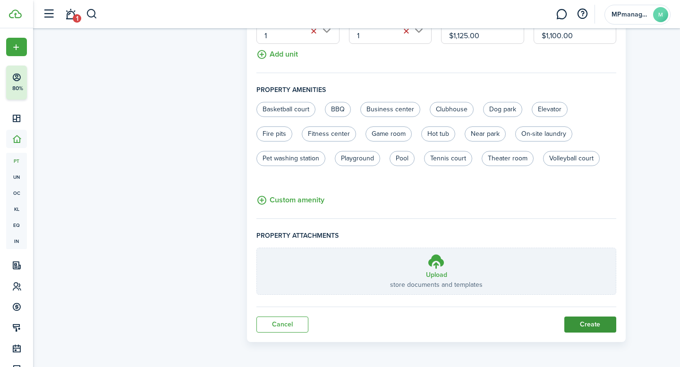
click at [604, 322] on button "Create" at bounding box center [590, 325] width 52 height 16
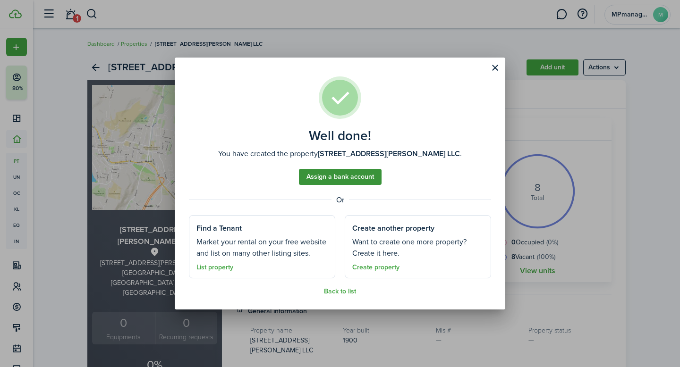
click at [344, 180] on link "Assign a bank account" at bounding box center [340, 177] width 83 height 16
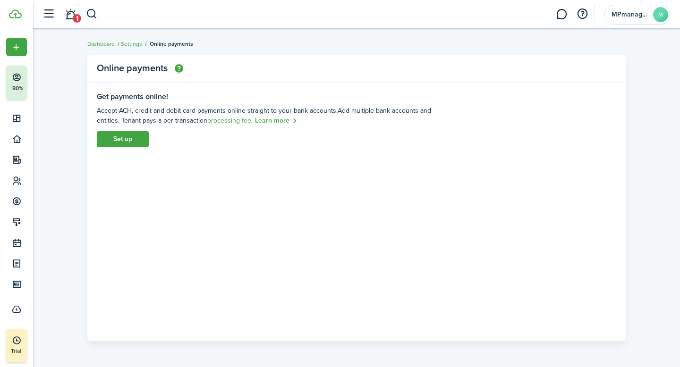
click at [180, 68] on img "button" at bounding box center [179, 68] width 9 height 9
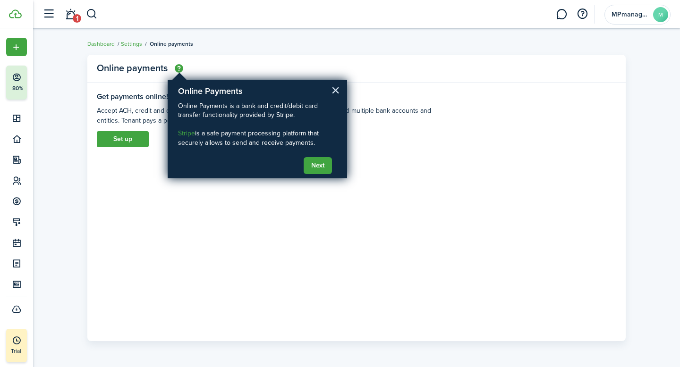
click at [337, 93] on button "×" at bounding box center [335, 90] width 9 height 15
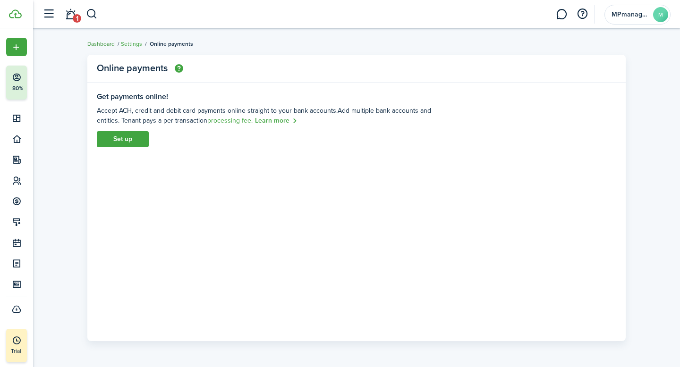
click at [107, 41] on link "Dashboard" at bounding box center [100, 44] width 27 height 9
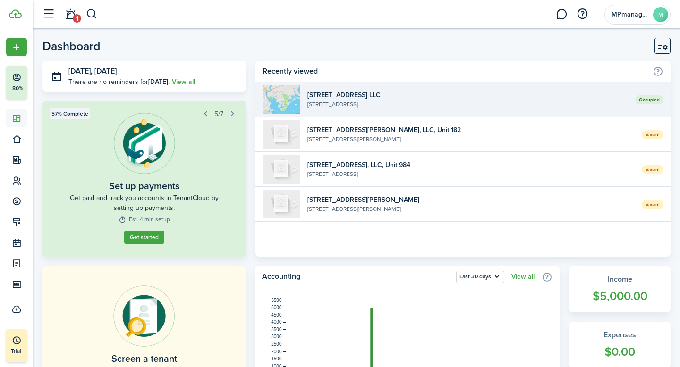
click at [364, 102] on widget-list-item-description "[STREET_ADDRESS]" at bounding box center [467, 104] width 321 height 9
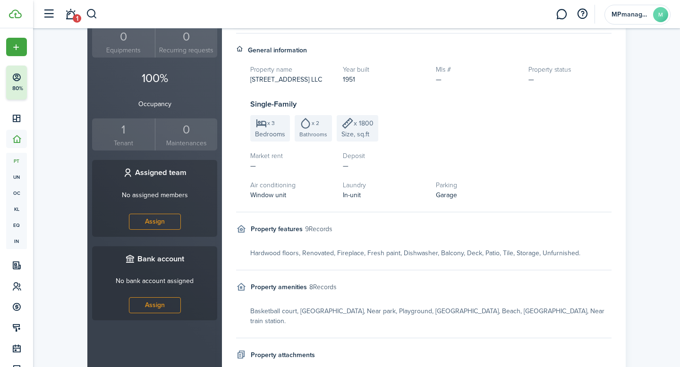
scroll to position [276, 0]
click at [166, 297] on link "Assign" at bounding box center [155, 305] width 52 height 16
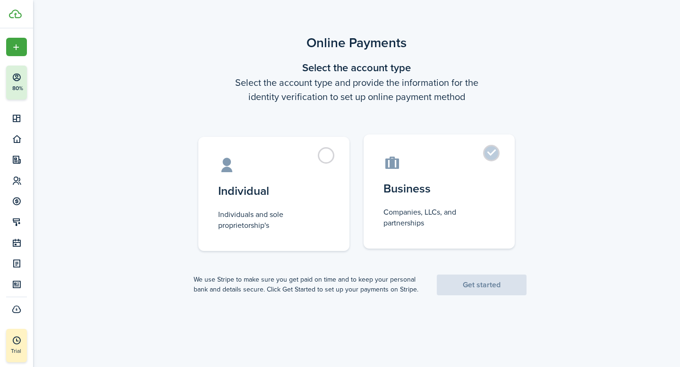
click at [494, 161] on label "Business Companies, LLCs, and partnerships" at bounding box center [439, 192] width 151 height 114
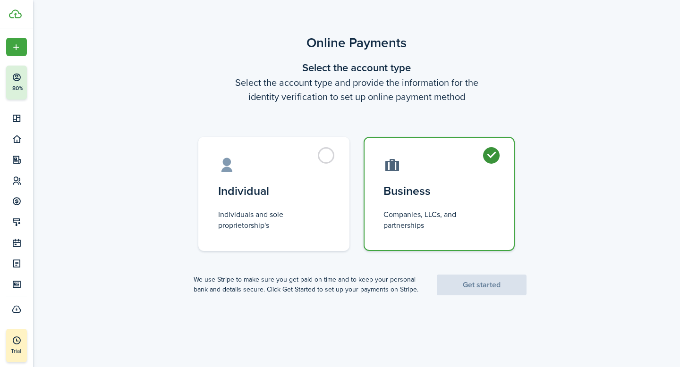
radio input "true"
click at [469, 289] on link "Get started" at bounding box center [482, 285] width 90 height 21
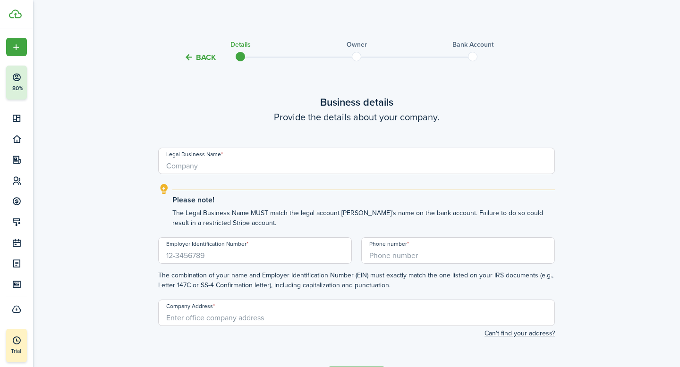
click at [315, 172] on input "Legal Business Name" at bounding box center [356, 161] width 397 height 26
type input "[STREET_ADDRESS], LLC"
click at [293, 213] on explanation-description "The Legal Business Name MUST match the legal account [PERSON_NAME]'s name on th…" at bounding box center [363, 218] width 383 height 20
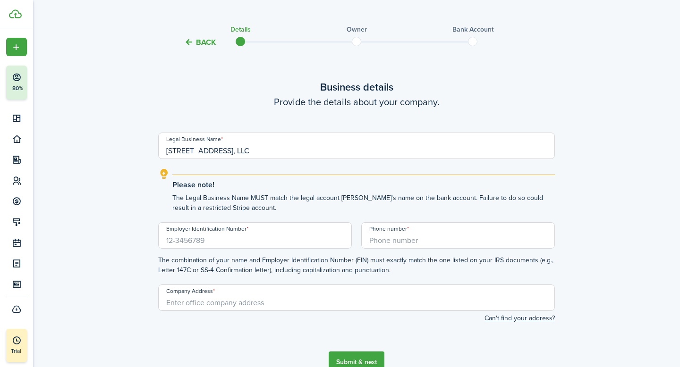
scroll to position [18, 0]
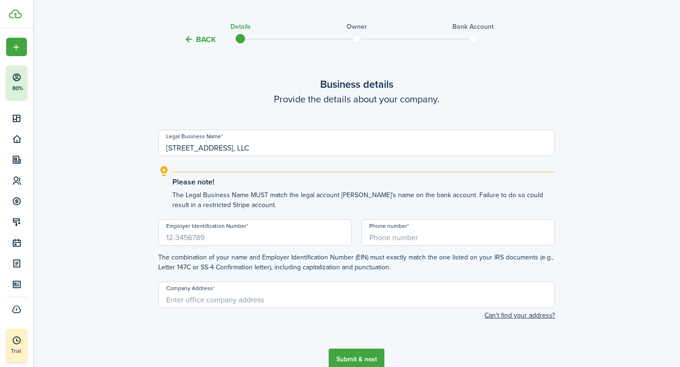
click at [303, 234] on input "Employer Identification Number" at bounding box center [255, 233] width 194 height 26
type input "[US_EMPLOYER_IDENTIFICATION_NUMBER]"
click at [431, 239] on input "+1" at bounding box center [458, 233] width 194 height 26
type input "[PHONE_NUMBER]"
click at [441, 302] on input "Company Address" at bounding box center [356, 295] width 397 height 26
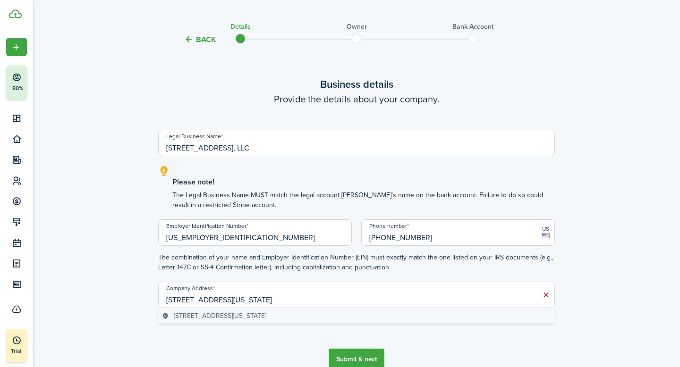
click at [266, 316] on span "[STREET_ADDRESS][US_STATE]" at bounding box center [220, 316] width 93 height 10
type input "[STREET_ADDRESS][US_STATE]"
click at [623, 269] on div "Back Details Owner Bank account Business details Provide the details about your…" at bounding box center [357, 202] width 548 height 374
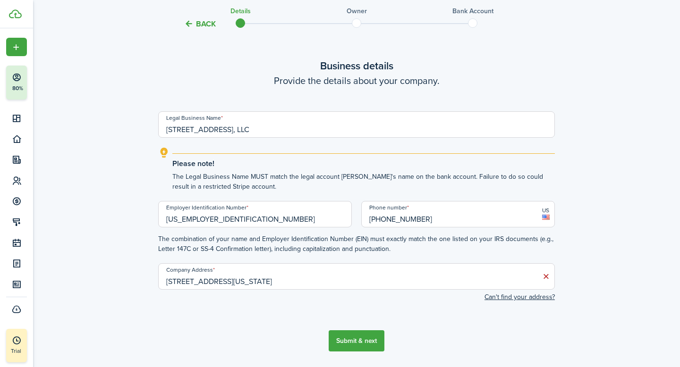
scroll to position [66, 0]
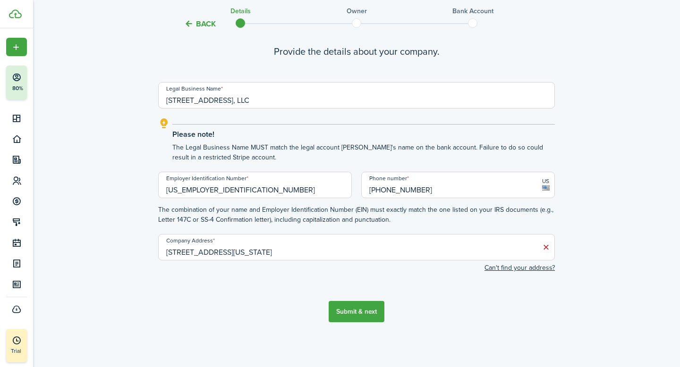
click at [373, 315] on button "Submit & next" at bounding box center [357, 311] width 56 height 21
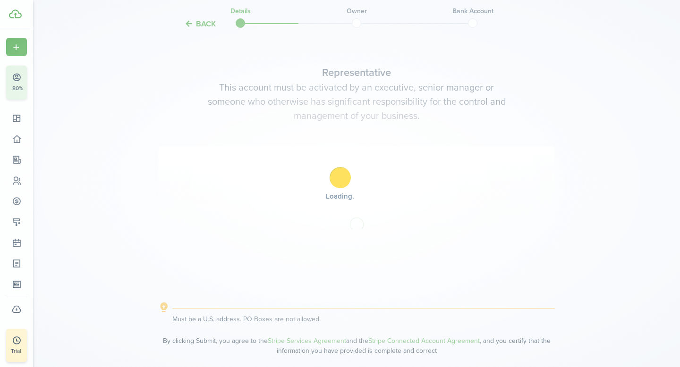
scroll to position [370, 0]
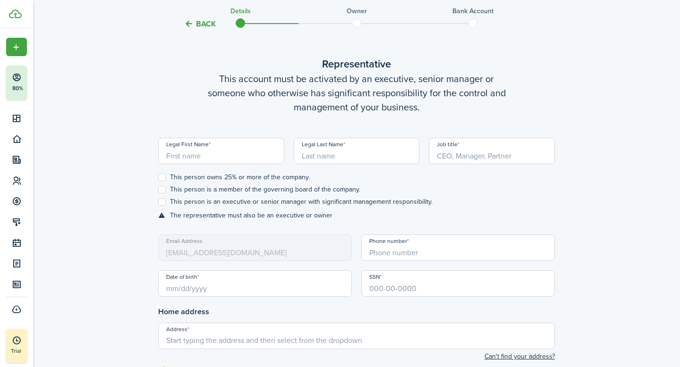
click at [246, 155] on input "Legal First Name" at bounding box center [221, 151] width 126 height 26
type input "Yulia"
type input "[PERSON_NAME]"
click at [478, 151] on input "Job title" at bounding box center [492, 151] width 126 height 26
type input "Managing member"
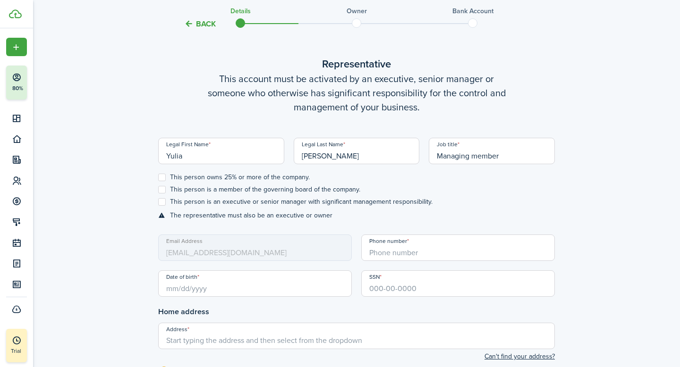
click at [162, 203] on label "This person is an executive or senior manager with significant management respo…" at bounding box center [295, 202] width 274 height 8
click at [158, 203] on input "This person is an executive or senior manager with significant management respo…" at bounding box center [158, 202] width 0 height 0
checkbox input "true"
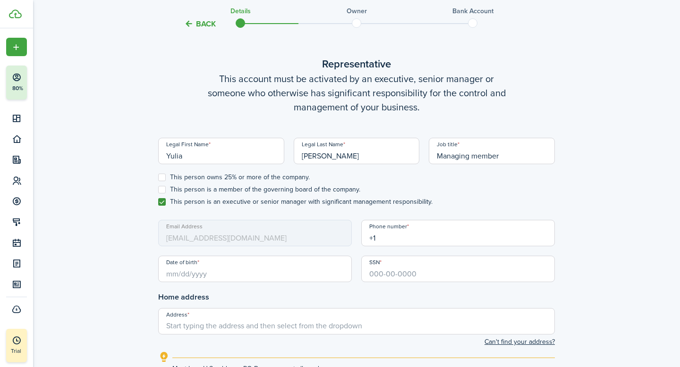
click at [410, 245] on input "+1" at bounding box center [458, 233] width 194 height 26
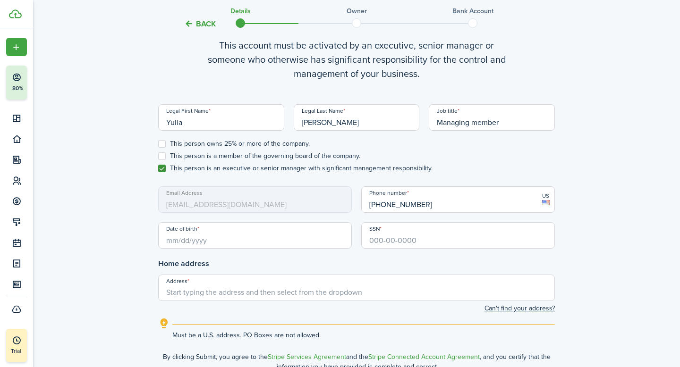
scroll to position [406, 0]
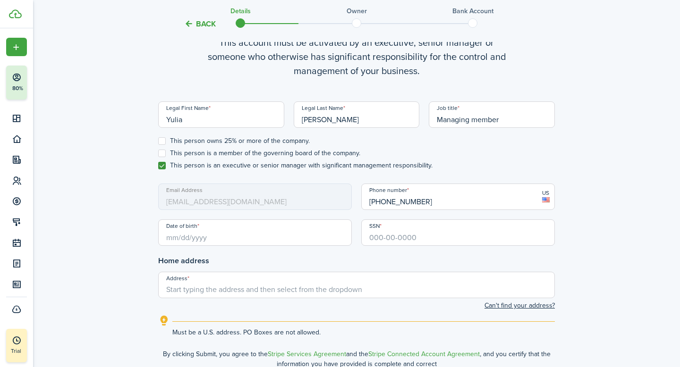
click at [218, 233] on input "Date of birth" at bounding box center [255, 233] width 194 height 26
type input "[PHONE_NUMBER]"
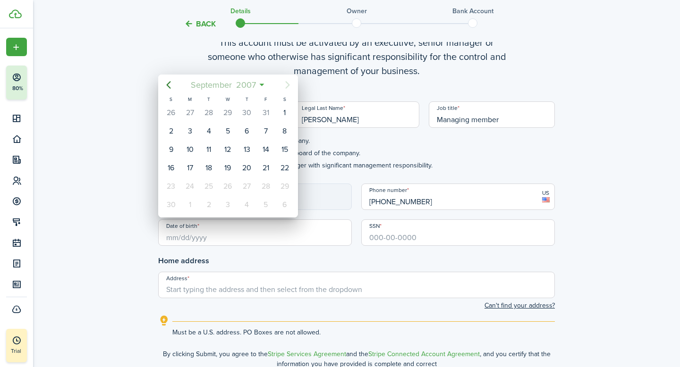
click at [259, 87] on mbsc-button "[DATE]" at bounding box center [223, 85] width 77 height 17
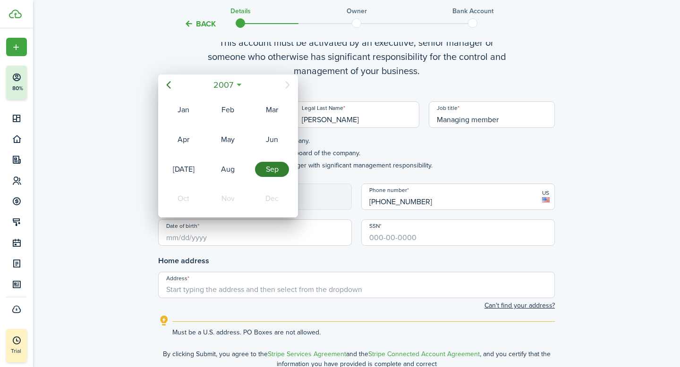
click at [267, 167] on div "Sep" at bounding box center [272, 169] width 34 height 15
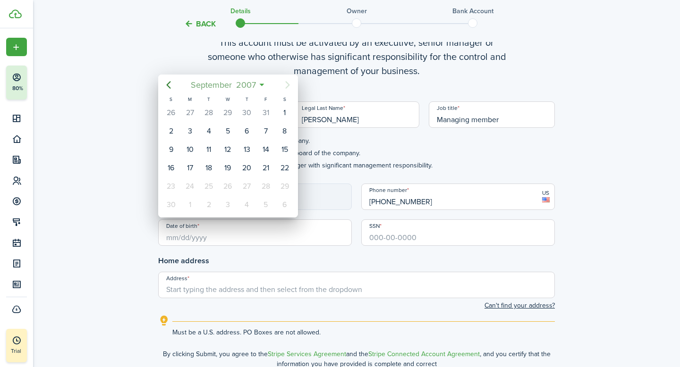
click at [246, 82] on span "2007" at bounding box center [246, 85] width 24 height 17
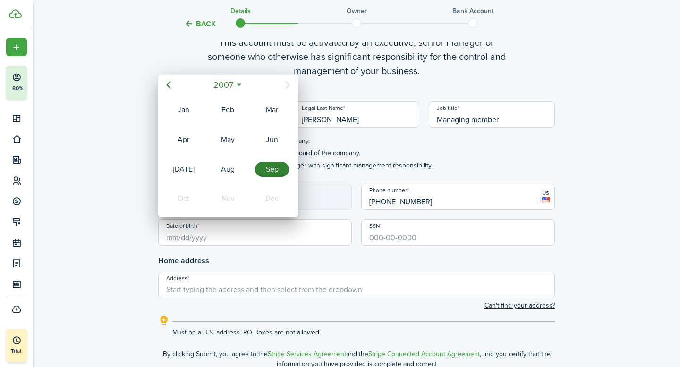
click at [271, 169] on div "Sep" at bounding box center [272, 169] width 34 height 15
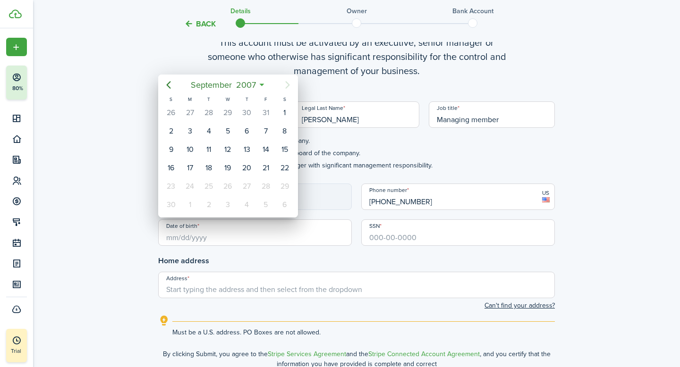
click at [178, 239] on div at bounding box center [339, 183] width 831 height 519
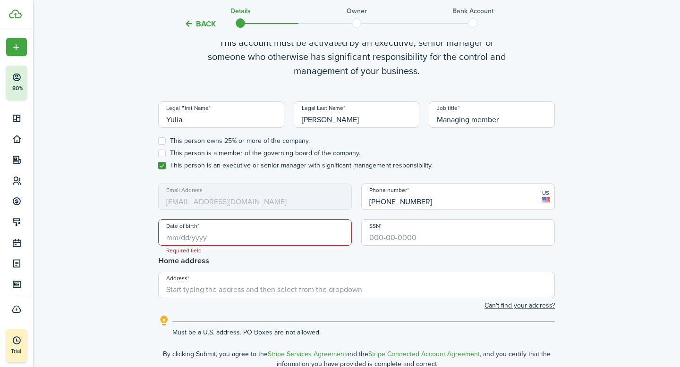
click at [178, 236] on input "Date of birth" at bounding box center [255, 233] width 194 height 26
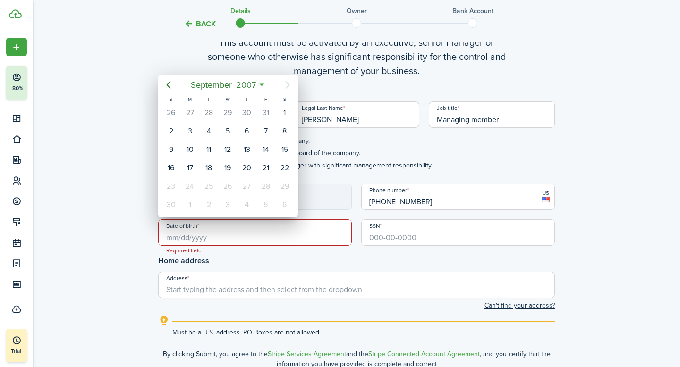
click at [248, 187] on div "27" at bounding box center [247, 186] width 14 height 14
click at [172, 84] on icon "Previous page" at bounding box center [168, 84] width 11 height 11
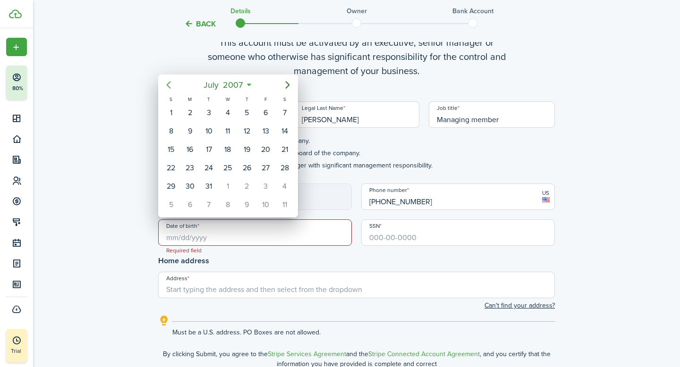
click at [172, 84] on icon "Previous page" at bounding box center [168, 84] width 11 height 11
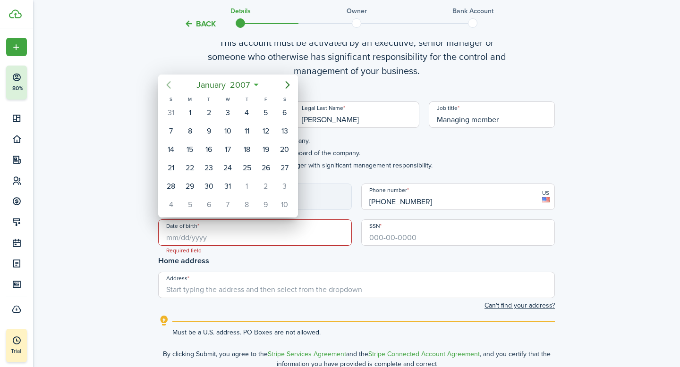
click at [172, 84] on icon "Previous page" at bounding box center [168, 84] width 11 height 11
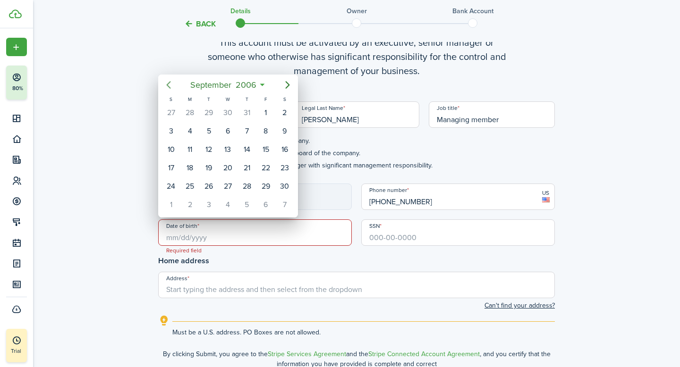
click at [172, 84] on icon "Previous page" at bounding box center [168, 84] width 11 height 11
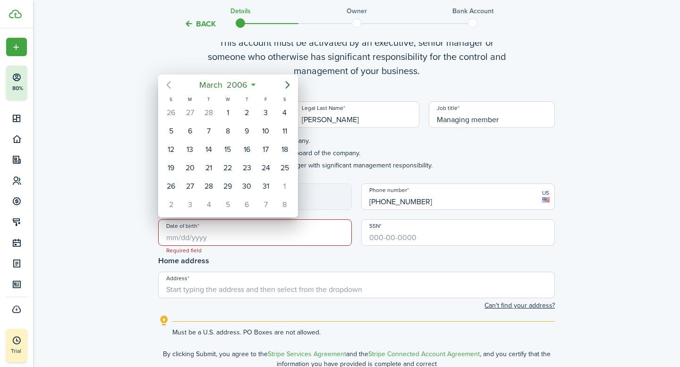
click at [172, 84] on icon "Previous page" at bounding box center [168, 84] width 11 height 11
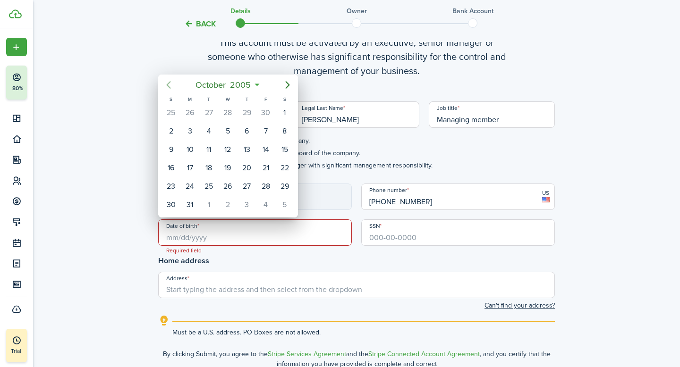
click at [172, 84] on icon "Previous page" at bounding box center [168, 84] width 11 height 11
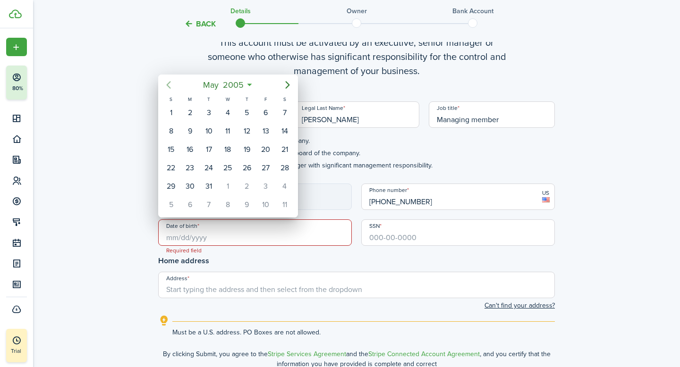
click at [172, 84] on icon "Previous page" at bounding box center [168, 84] width 11 height 11
click at [251, 86] on mbsc-button "[DATE]" at bounding box center [223, 85] width 60 height 17
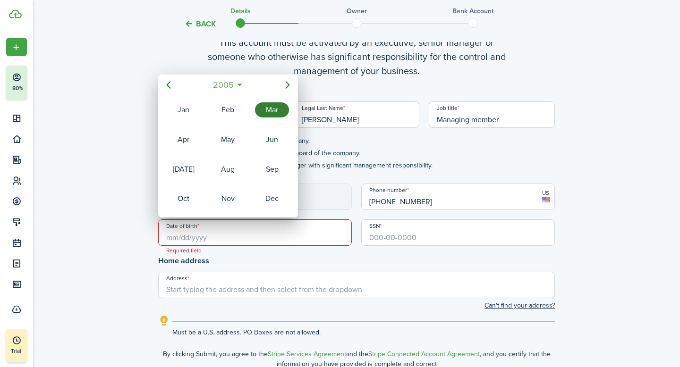
click at [238, 84] on mbsc-button "2005" at bounding box center [223, 85] width 33 height 17
click at [167, 82] on icon "Previous page" at bounding box center [168, 84] width 11 height 11
click at [231, 103] on div "1983" at bounding box center [228, 109] width 34 height 15
click at [269, 171] on div "Sep" at bounding box center [272, 169] width 34 height 15
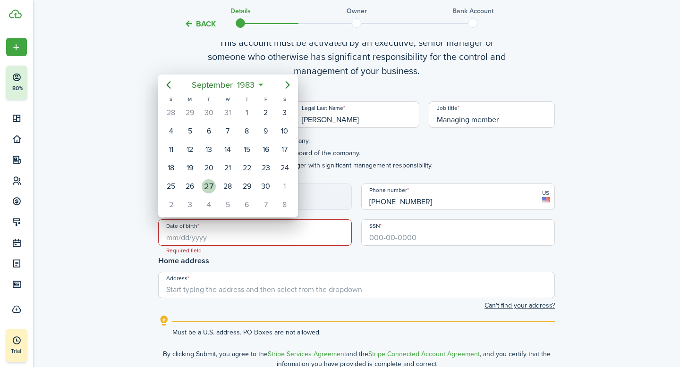
click at [211, 186] on div "27" at bounding box center [209, 186] width 14 height 14
type input "[DATE]"
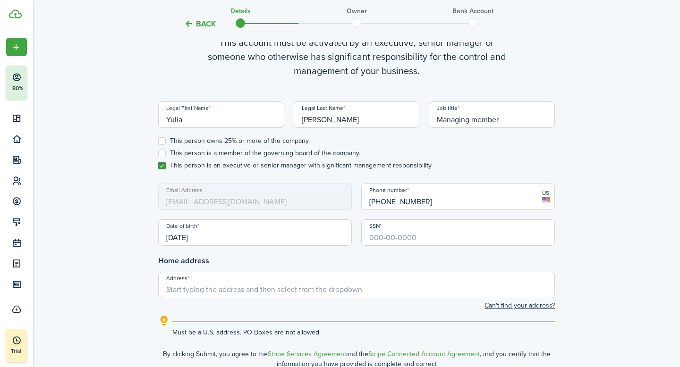
click at [411, 234] on input "SSN" at bounding box center [458, 233] width 194 height 26
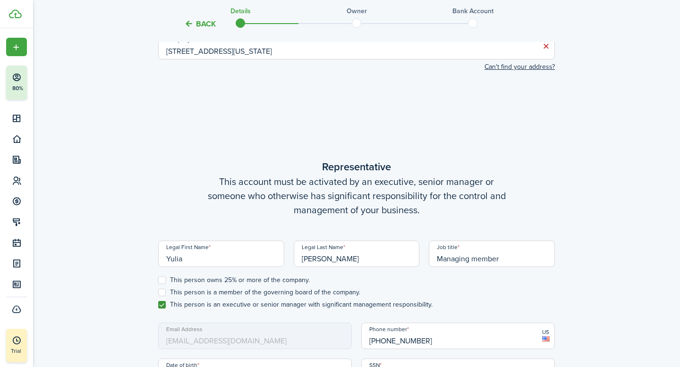
scroll to position [497, 0]
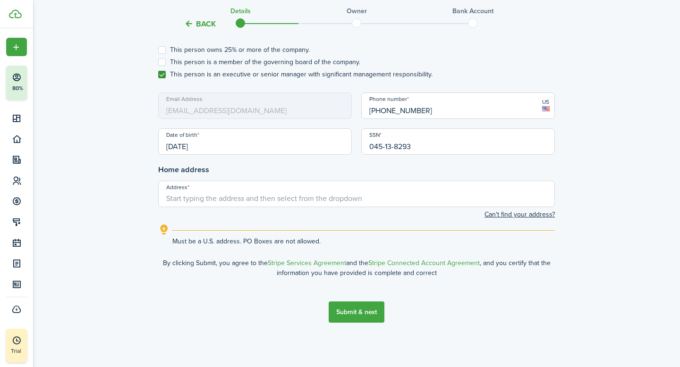
type input "045-13-8293"
click at [341, 201] on input "Address" at bounding box center [356, 194] width 397 height 26
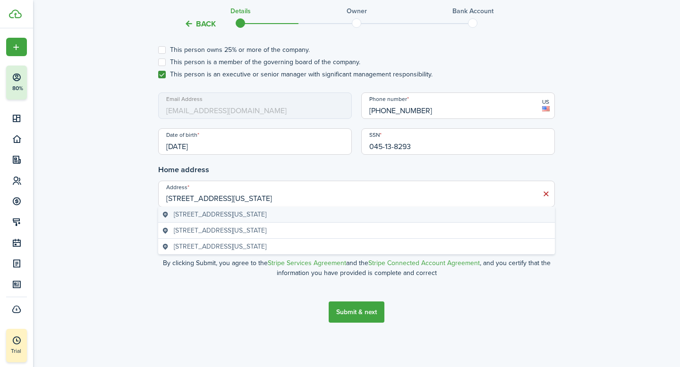
click at [302, 213] on geo-item "[STREET_ADDRESS][US_STATE]" at bounding box center [356, 215] width 389 height 10
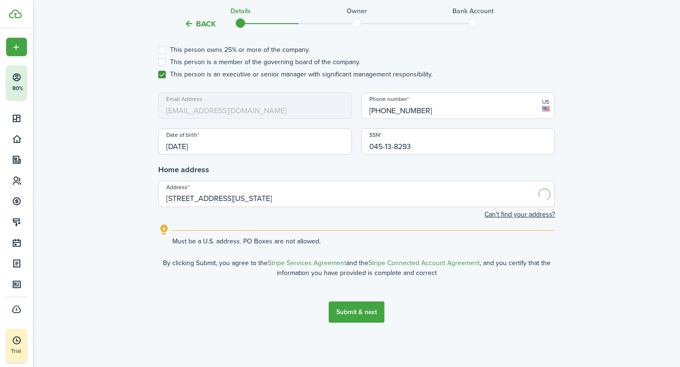
type input "[STREET_ADDRESS][US_STATE]"
click at [350, 313] on button "Submit & next" at bounding box center [357, 312] width 56 height 21
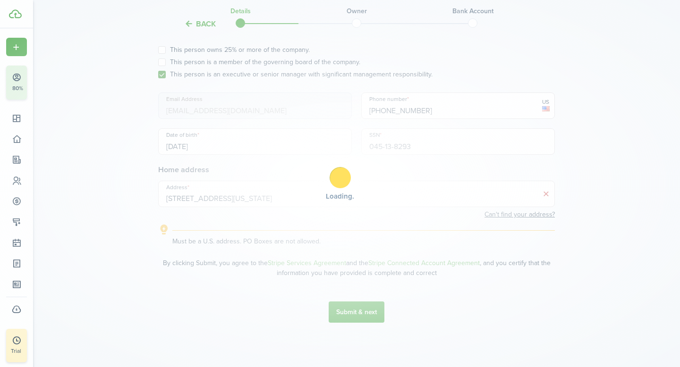
scroll to position [0, 0]
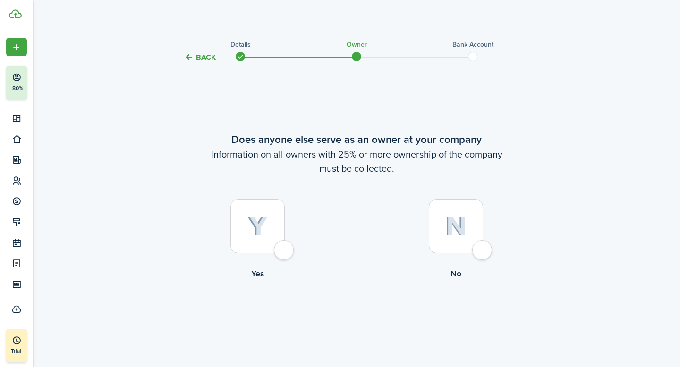
click at [454, 236] on img at bounding box center [456, 226] width 22 height 20
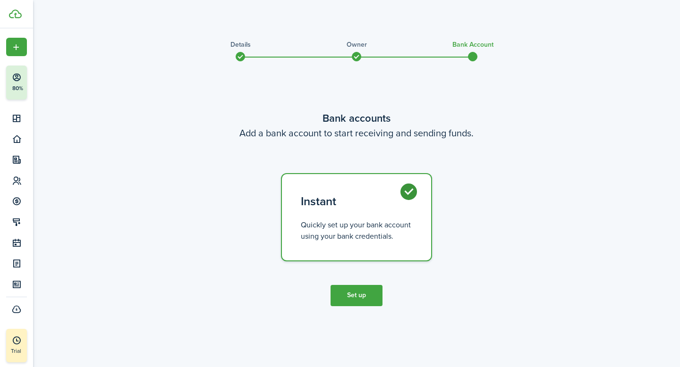
click at [341, 307] on tc-wizard-step "Bank accounts Add a bank account to start receiving and sending funds. Instant …" at bounding box center [356, 209] width 397 height 266
click at [356, 299] on button "Set up" at bounding box center [357, 295] width 52 height 21
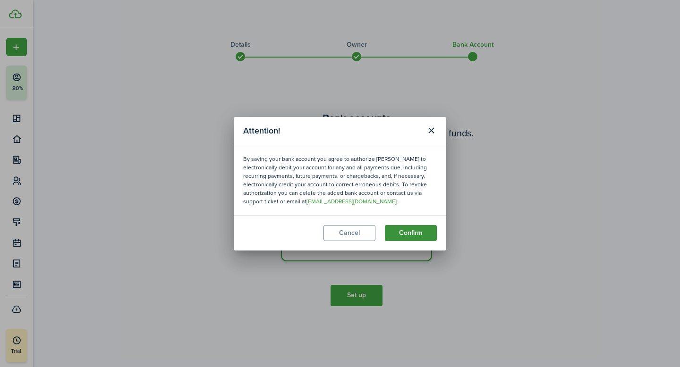
click at [410, 234] on button "Confirm" at bounding box center [411, 233] width 52 height 16
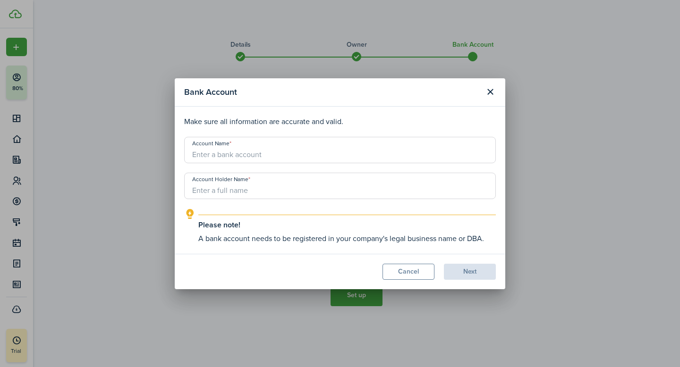
click at [310, 149] on input "Account Name" at bounding box center [340, 150] width 312 height 26
click at [312, 155] on input "Account Name" at bounding box center [340, 150] width 312 height 26
click at [299, 151] on input "Account Name" at bounding box center [340, 150] width 312 height 26
click at [287, 182] on input "Account Holder Name" at bounding box center [340, 186] width 312 height 26
click at [261, 141] on input "Account Name" at bounding box center [340, 150] width 312 height 26
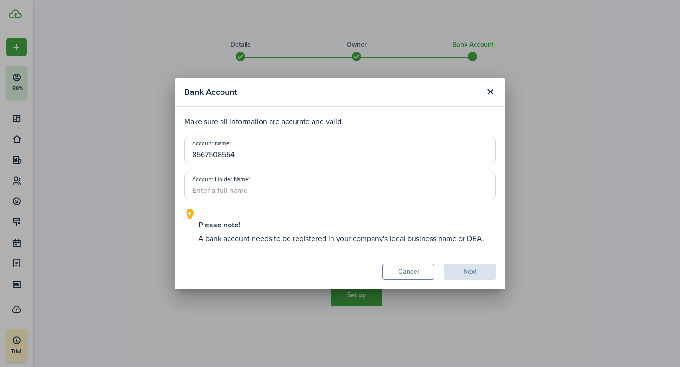
type input "8567508554"
click at [256, 185] on input "Account Holder Name" at bounding box center [340, 186] width 312 height 26
type input "[STREET_ADDRESS] LLC"
click at [473, 277] on button "Next" at bounding box center [470, 272] width 52 height 16
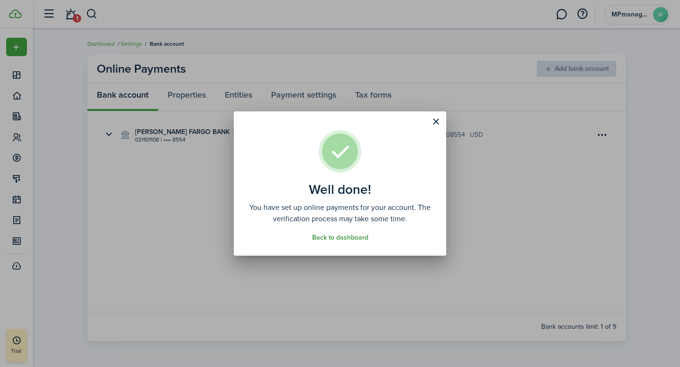
click at [348, 238] on link "Back to dashboard" at bounding box center [340, 238] width 56 height 8
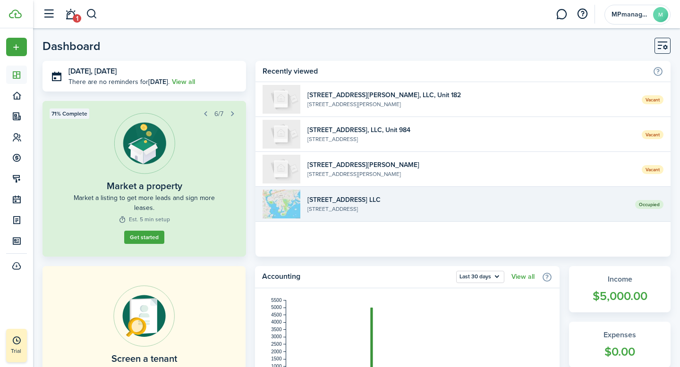
click at [366, 204] on widget-list-item-title "[STREET_ADDRESS] LLC" at bounding box center [467, 200] width 321 height 10
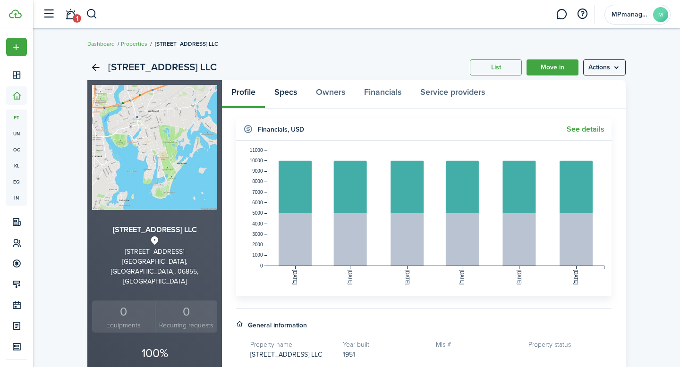
click at [291, 101] on link "Specs" at bounding box center [286, 94] width 42 height 28
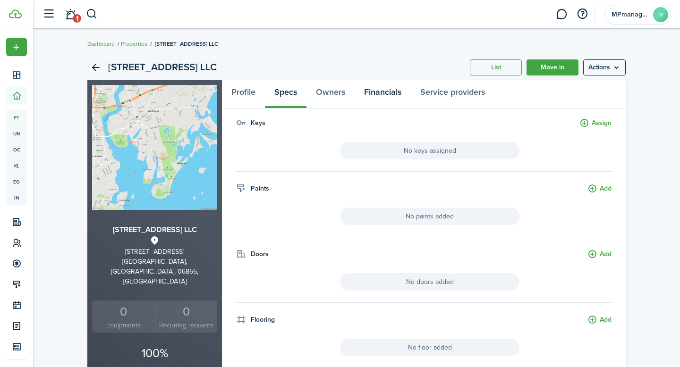
click at [397, 96] on link "Financials" at bounding box center [383, 94] width 56 height 28
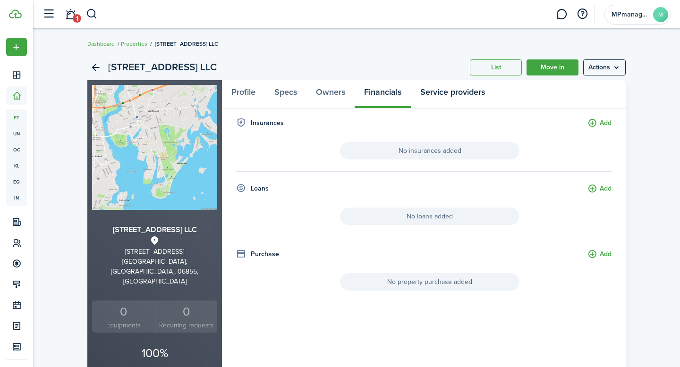
click at [438, 94] on link "Service providers" at bounding box center [453, 94] width 84 height 28
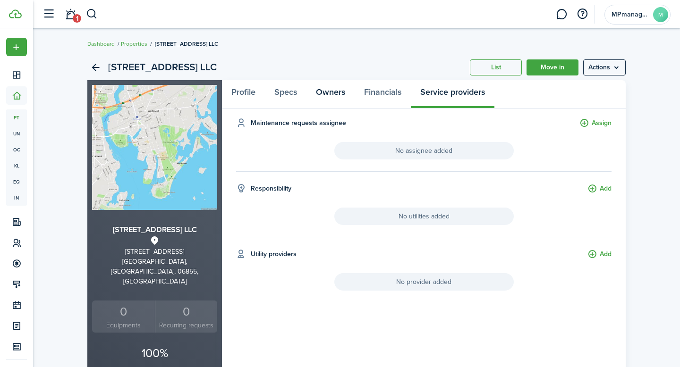
click at [338, 99] on link "Owners" at bounding box center [331, 94] width 48 height 28
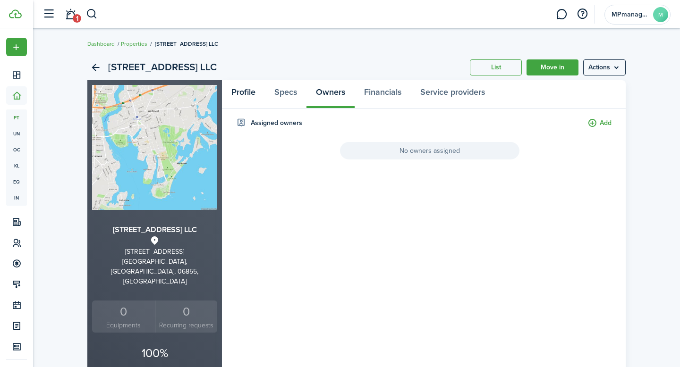
click at [248, 94] on link "Profile" at bounding box center [243, 94] width 43 height 28
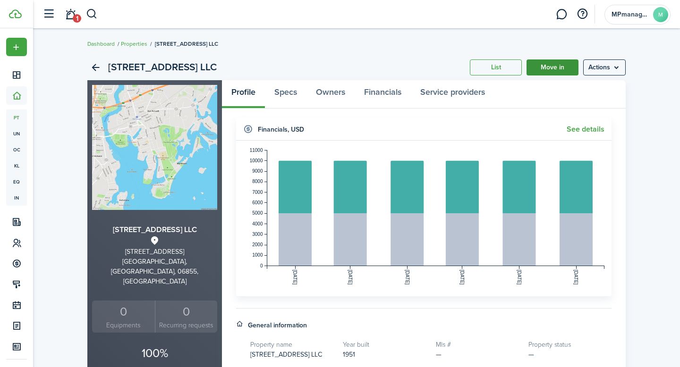
click at [556, 68] on link "Move in" at bounding box center [553, 68] width 52 height 16
click at [620, 68] on menu-btn "Actions" at bounding box center [604, 68] width 43 height 16
click at [651, 120] on div "[STREET_ADDRESS] LLC List Move in Actions [STREET_ADDRESS] LLC [STREET_ADDRESS]…" at bounding box center [356, 373] width 647 height 646
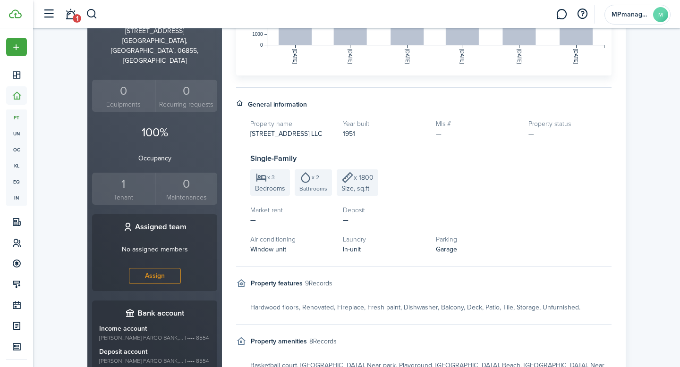
scroll to position [225, 0]
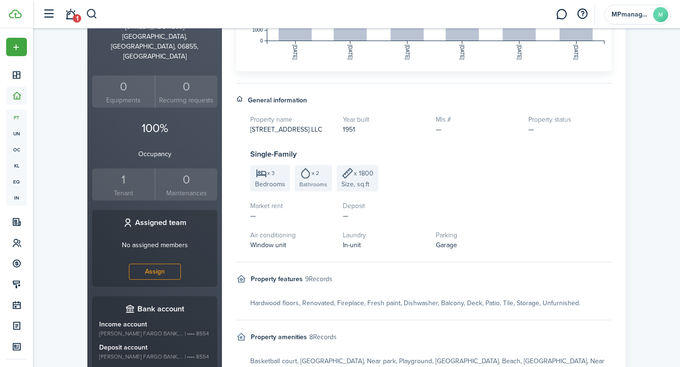
click at [133, 177] on div "1" at bounding box center [123, 180] width 58 height 18
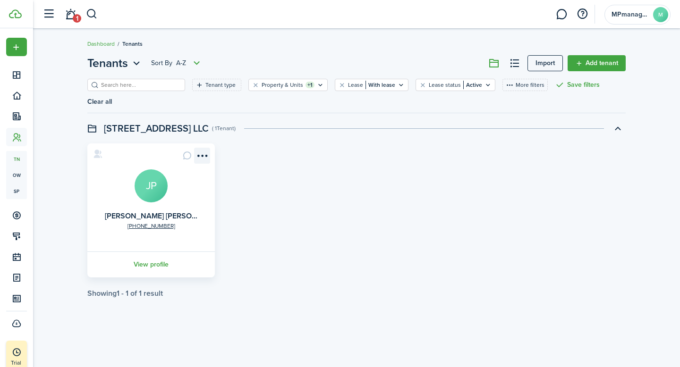
click at [204, 148] on menu-btn-icon "Open menu" at bounding box center [202, 156] width 16 height 16
click at [240, 179] on div "[PHONE_NUMBER] [PERSON_NAME] [PERSON_NAME] JP View profile" at bounding box center [357, 211] width 548 height 134
click at [152, 252] on link "View profile" at bounding box center [151, 265] width 130 height 26
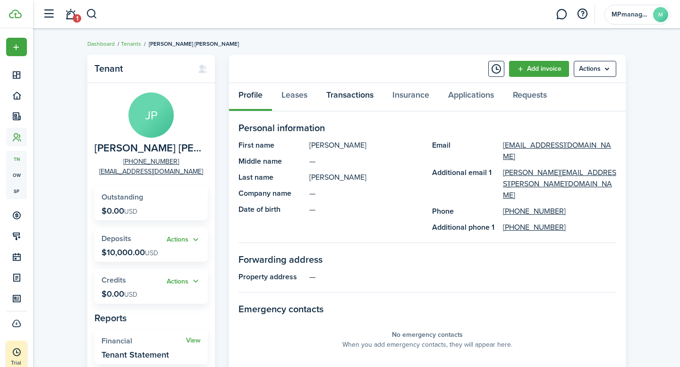
click at [333, 97] on link "Transactions" at bounding box center [350, 97] width 66 height 28
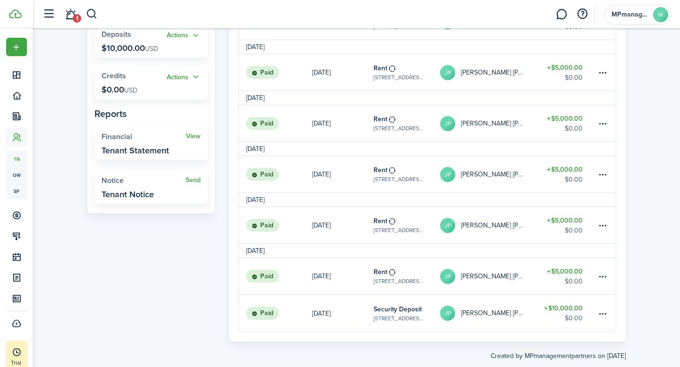
scroll to position [224, 0]
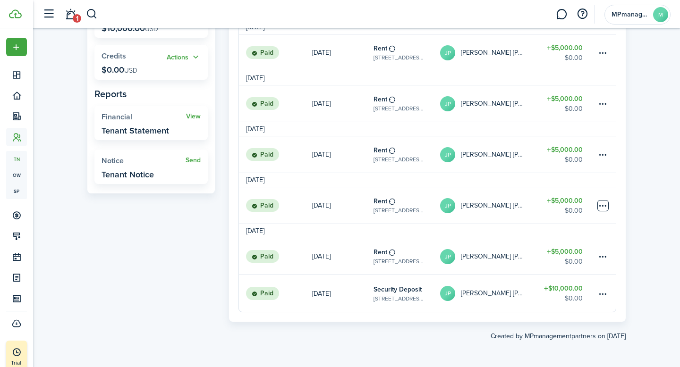
click at [606, 202] on table-menu-btn-icon at bounding box center [602, 205] width 11 height 11
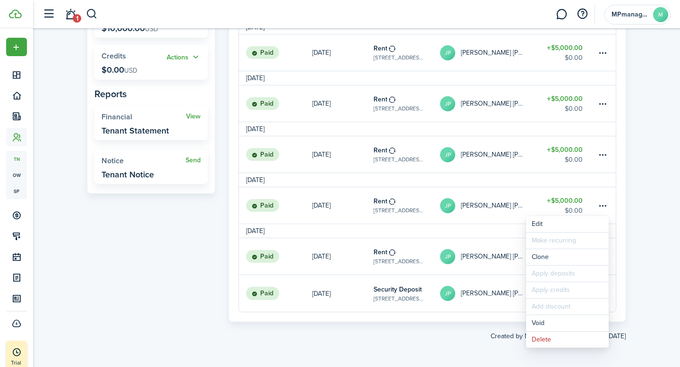
click at [632, 205] on div "Tenant JP [PERSON_NAME] [PERSON_NAME] [PHONE_NUMBER] [EMAIL_ADDRESS][DOMAIN_NAM…" at bounding box center [356, 86] width 647 height 520
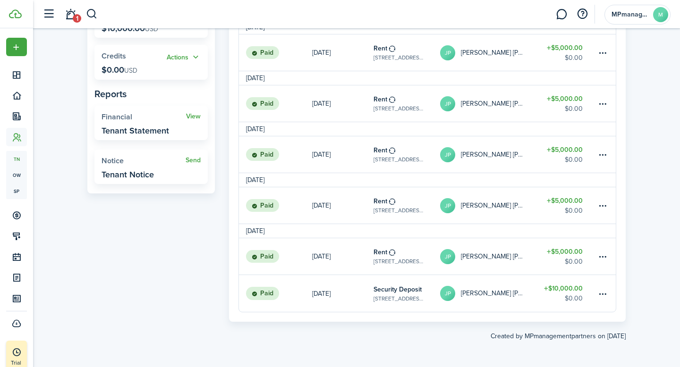
scroll to position [0, 0]
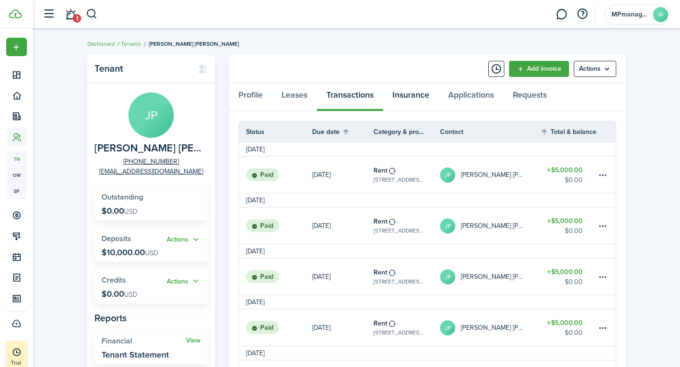
click at [427, 99] on link "Insurance" at bounding box center [411, 97] width 56 height 28
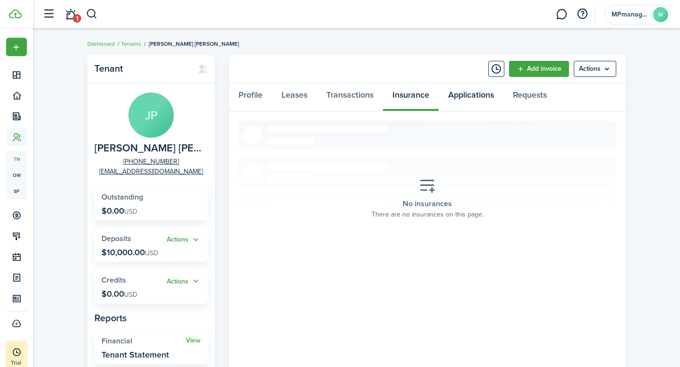
click at [470, 94] on link "Applications" at bounding box center [471, 97] width 65 height 28
click at [533, 96] on link "Requests" at bounding box center [529, 97] width 53 height 28
click at [254, 100] on link "Profile" at bounding box center [250, 97] width 43 height 28
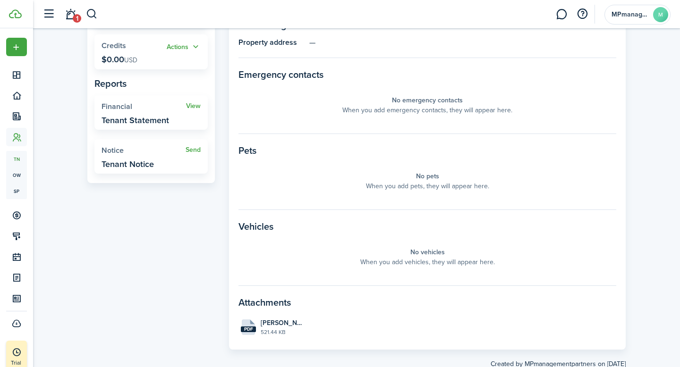
scroll to position [245, 0]
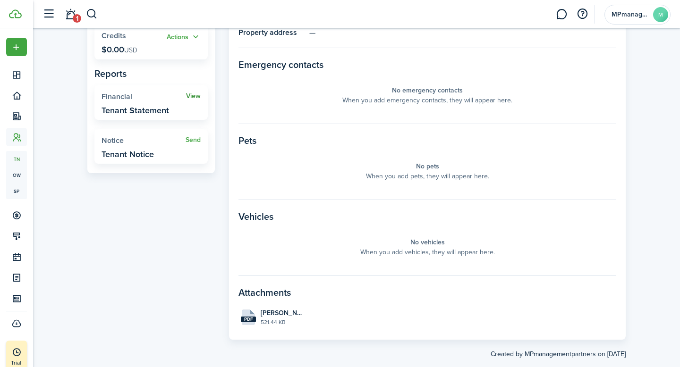
click at [194, 97] on link "View" at bounding box center [193, 97] width 15 height 8
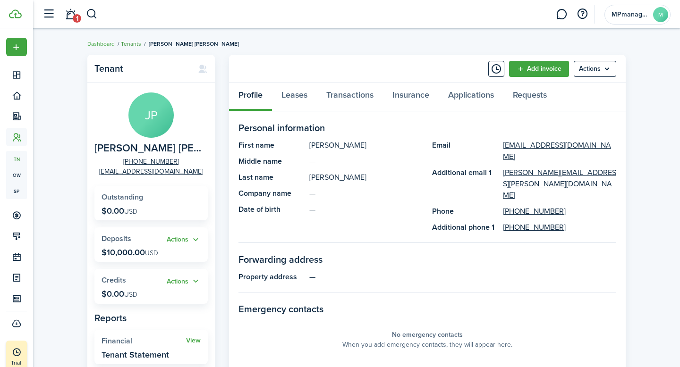
click at [133, 43] on link "Tenants" at bounding box center [131, 44] width 20 height 9
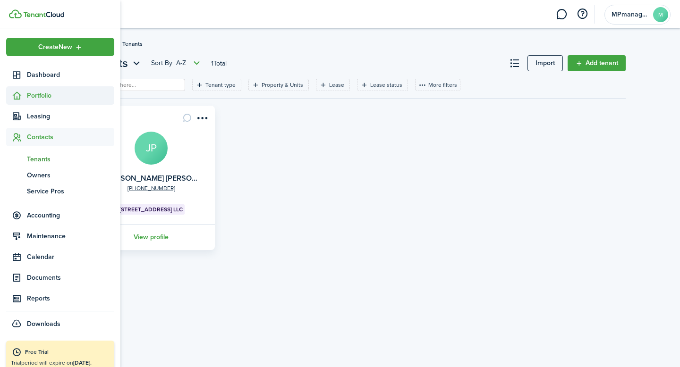
click at [34, 94] on span "Portfolio" at bounding box center [70, 96] width 87 height 10
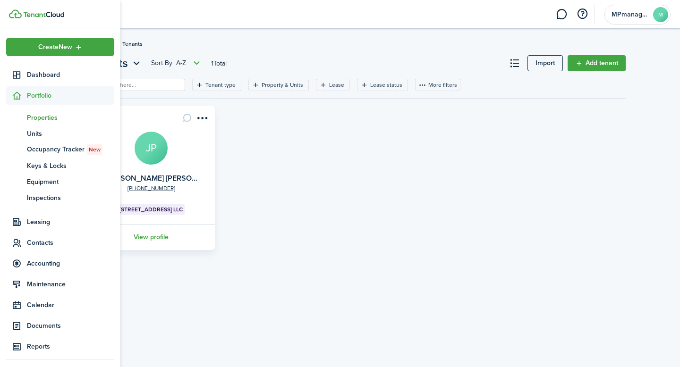
click at [40, 119] on span "Properties" at bounding box center [70, 118] width 87 height 10
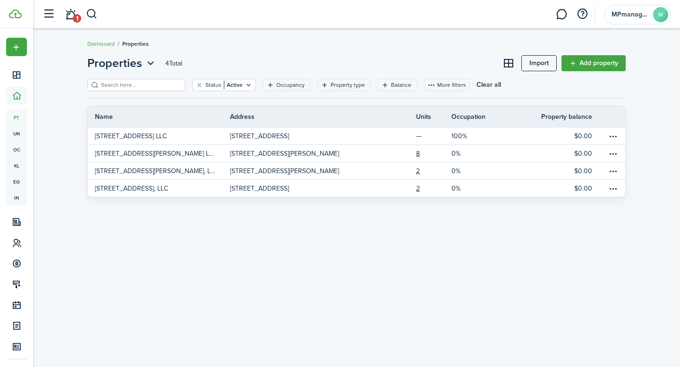
click at [344, 286] on div "Properties 4 Total Import Add property Status Active Occupancy Property type Ba…" at bounding box center [356, 198] width 647 height 296
click at [601, 69] on link "Add property" at bounding box center [594, 63] width 64 height 16
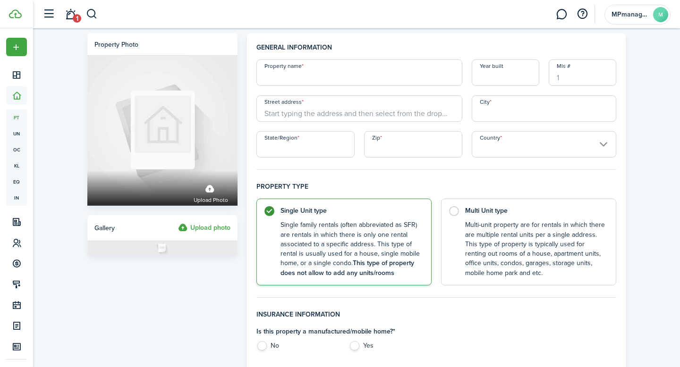
click at [309, 73] on input "Property name" at bounding box center [359, 73] width 206 height 26
type input "[STREET_ADDRESS] LLC"
click at [497, 70] on input "Year built" at bounding box center [506, 73] width 68 height 26
drag, startPoint x: 363, startPoint y: 77, endPoint x: 255, endPoint y: 76, distance: 107.7
click at [255, 76] on div "Property name [STREET_ADDRESS] LLC" at bounding box center [359, 73] width 215 height 26
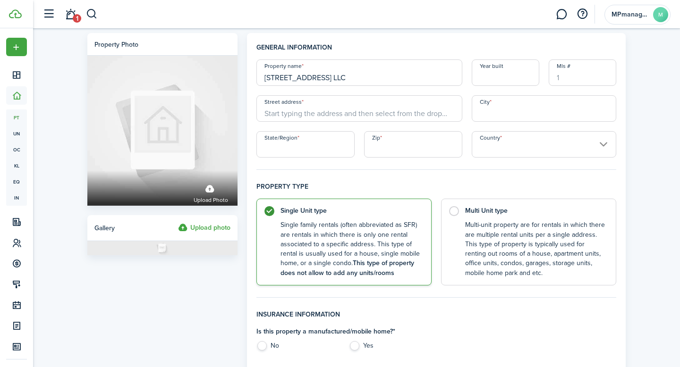
click at [487, 74] on input "Year built" at bounding box center [506, 73] width 68 height 26
type input "1900"
click at [370, 107] on input "Street address" at bounding box center [359, 108] width 206 height 26
type input "1"
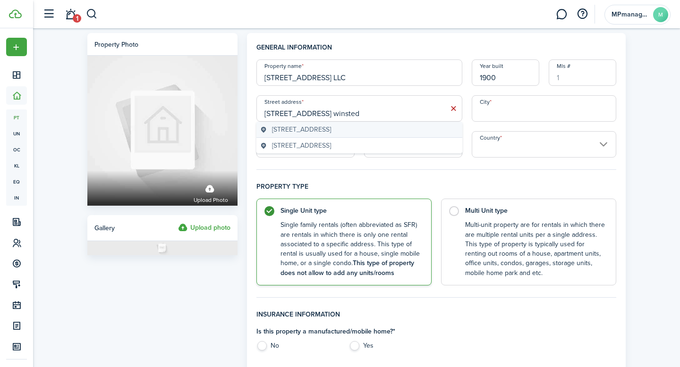
click at [331, 130] on span "[STREET_ADDRESS]" at bounding box center [301, 130] width 59 height 10
type input "[STREET_ADDRESS]"
type input "Winchester"
type input "CT"
type input "06098"
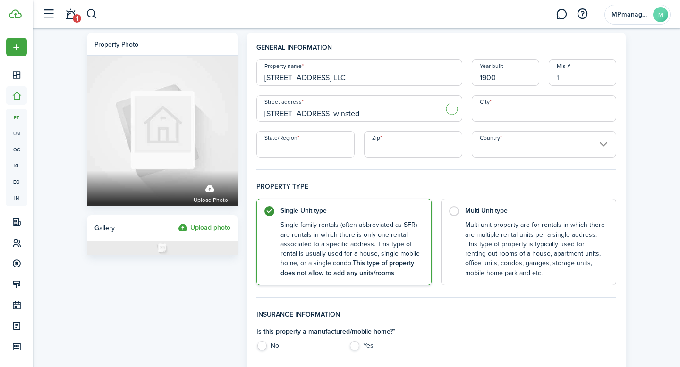
type input "[GEOGRAPHIC_DATA]"
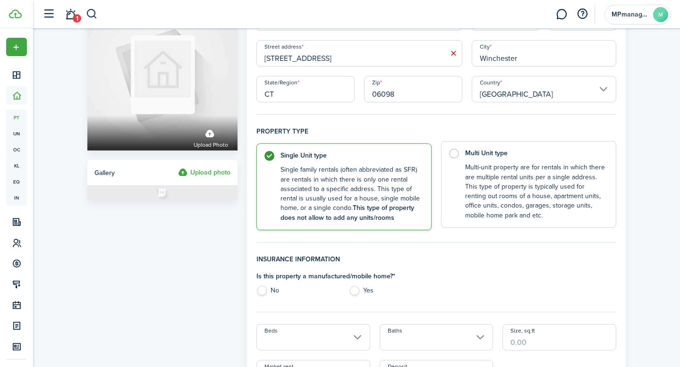
click at [518, 162] on label "Multi Unit type Multi-unit property are for rentals in which there are multiple…" at bounding box center [528, 184] width 175 height 87
radio input "false"
radio input "true"
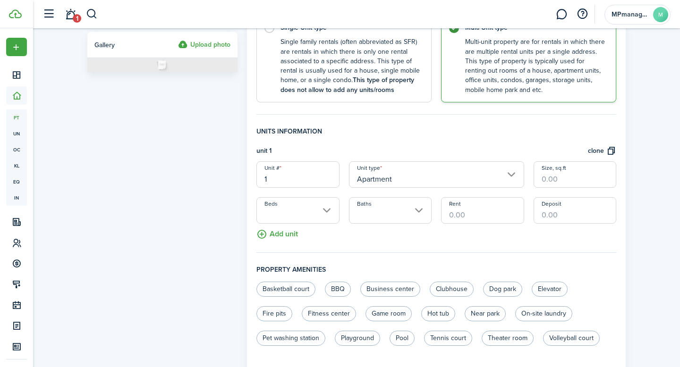
scroll to position [184, 0]
click at [293, 233] on button "Add unit" at bounding box center [277, 231] width 42 height 17
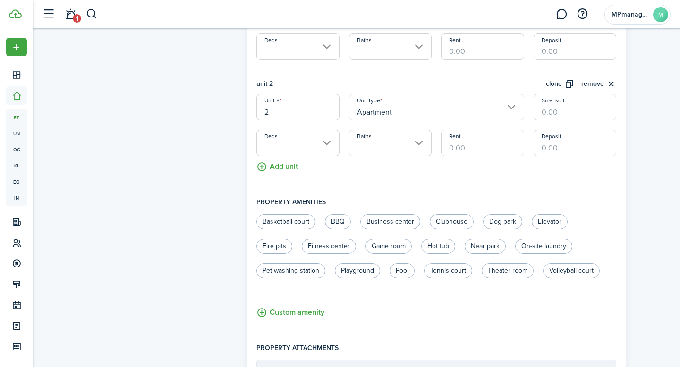
scroll to position [348, 0]
click at [287, 170] on button "Add unit" at bounding box center [277, 164] width 42 height 17
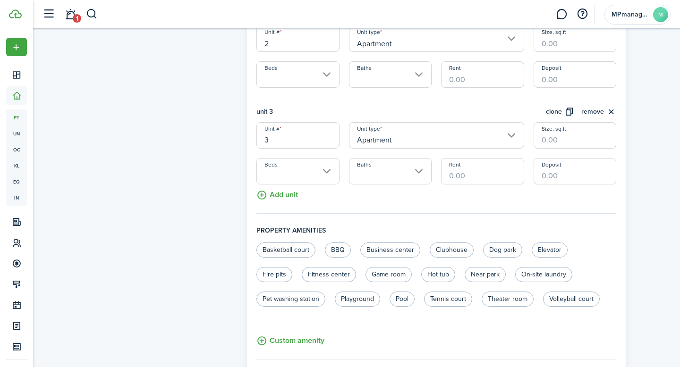
scroll to position [433, 0]
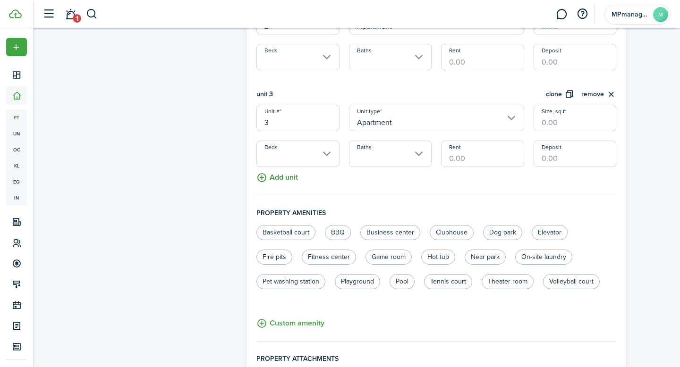
click at [285, 173] on button "Add unit" at bounding box center [277, 175] width 42 height 17
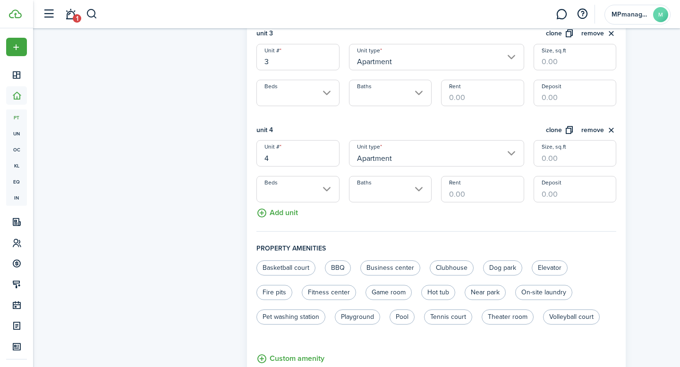
scroll to position [493, 0]
click at [285, 215] on button "Add unit" at bounding box center [277, 212] width 42 height 17
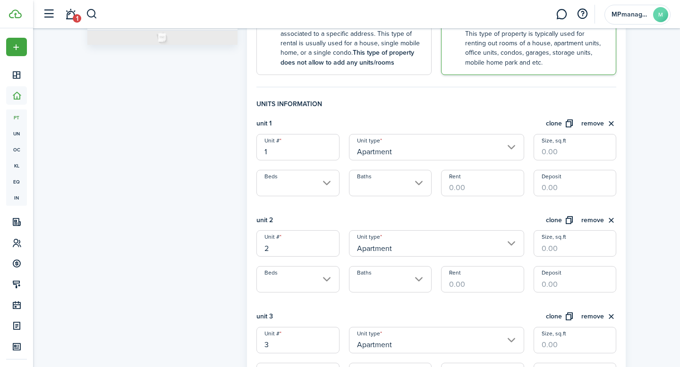
scroll to position [210, 0]
click at [326, 183] on input "Beds" at bounding box center [297, 184] width 83 height 26
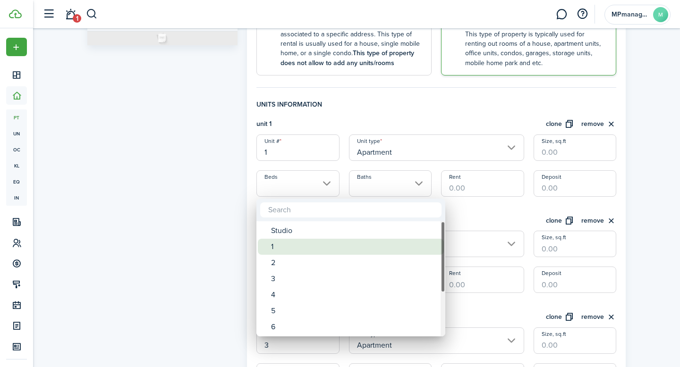
click at [299, 246] on div "1" at bounding box center [354, 247] width 167 height 16
type input "1"
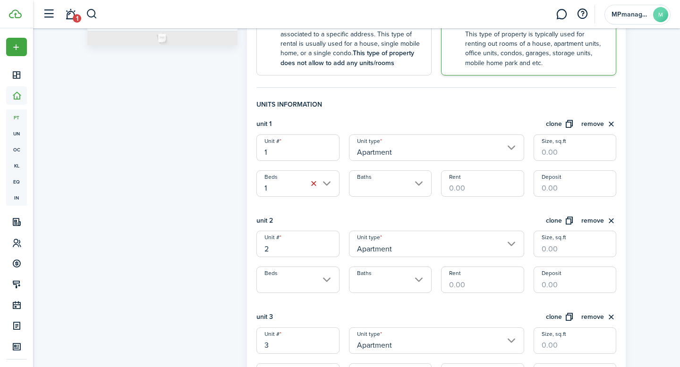
click at [419, 183] on input "Baths" at bounding box center [390, 184] width 83 height 26
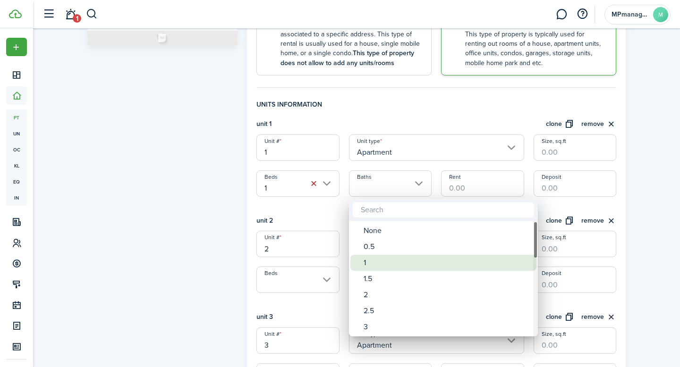
click at [385, 262] on div "1" at bounding box center [447, 263] width 167 height 16
type input "1"
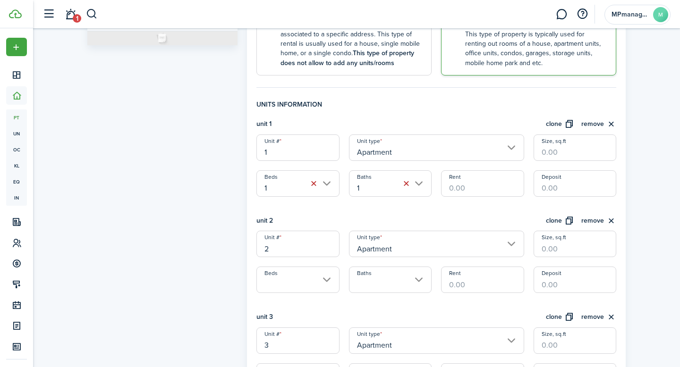
click at [484, 189] on input "Rent" at bounding box center [482, 184] width 83 height 26
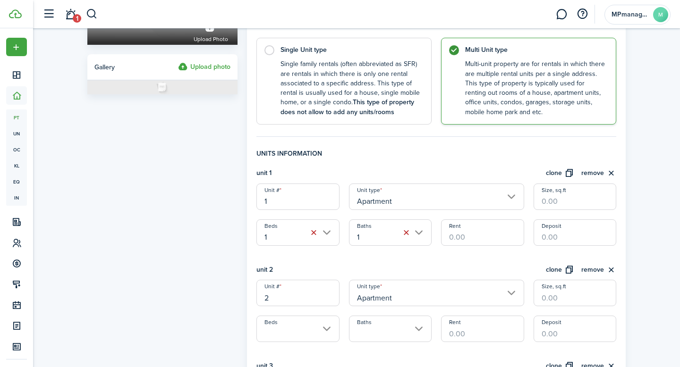
scroll to position [162, 0]
type input "$1,300.00"
click at [566, 234] on input "Deposit" at bounding box center [575, 232] width 83 height 26
type input "$1,000.00"
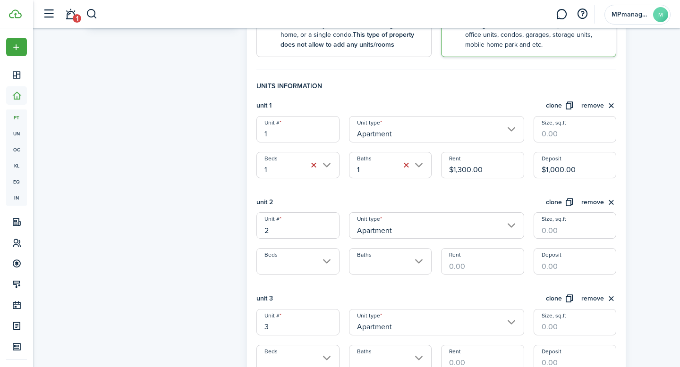
scroll to position [229, 0]
click at [326, 263] on input "Beds" at bounding box center [297, 261] width 83 height 26
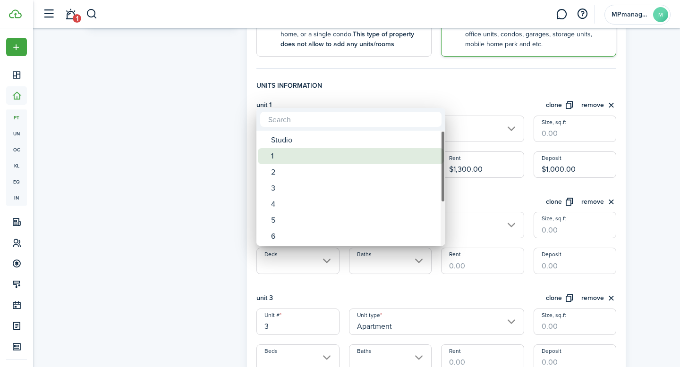
click at [296, 161] on div "1" at bounding box center [354, 156] width 167 height 16
type input "1"
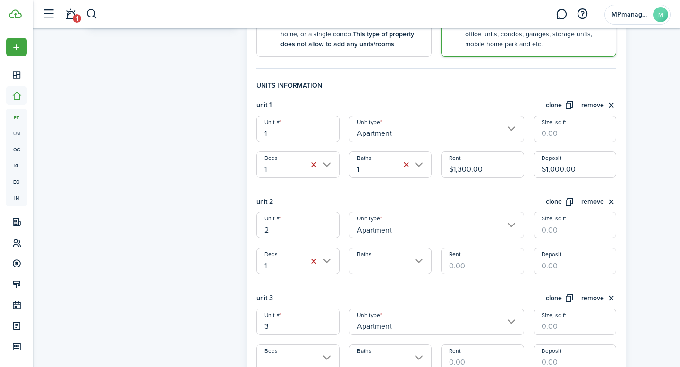
click at [419, 263] on input "Baths" at bounding box center [390, 261] width 83 height 26
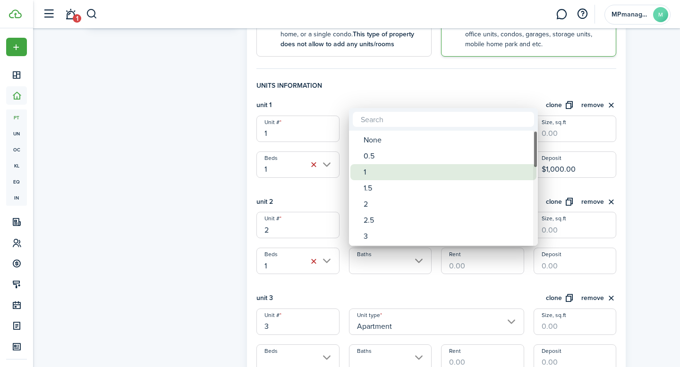
click at [394, 177] on div "1" at bounding box center [447, 172] width 167 height 16
type input "1"
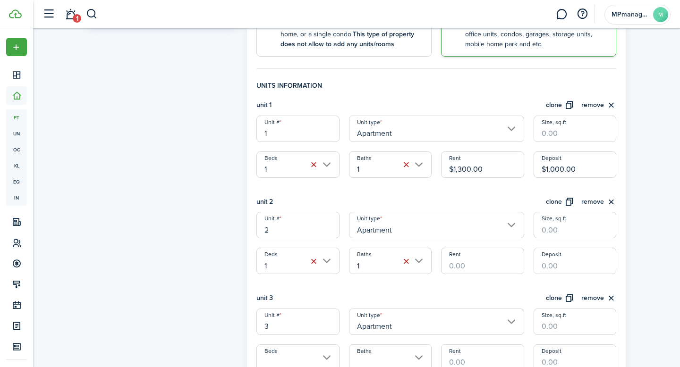
click at [509, 272] on input "Rent" at bounding box center [482, 261] width 83 height 26
type input "$1,200.00"
click at [586, 265] on input "Deposit" at bounding box center [575, 261] width 83 height 26
type input "$1,000.00"
click at [661, 235] on div "Property photo Upload photo Gallery Upload photo General information Property n…" at bounding box center [356, 333] width 647 height 1068
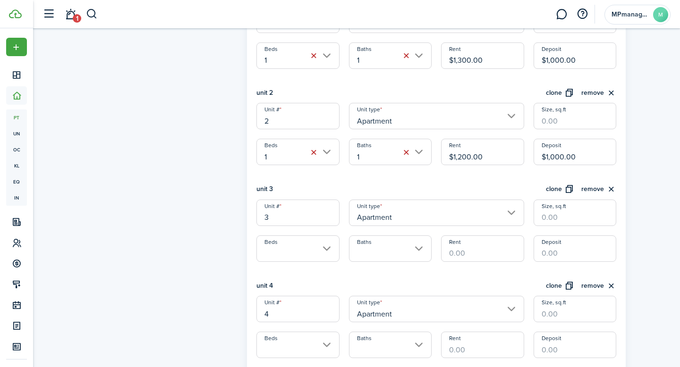
scroll to position [339, 0]
click at [333, 247] on input "Beds" at bounding box center [297, 248] width 83 height 26
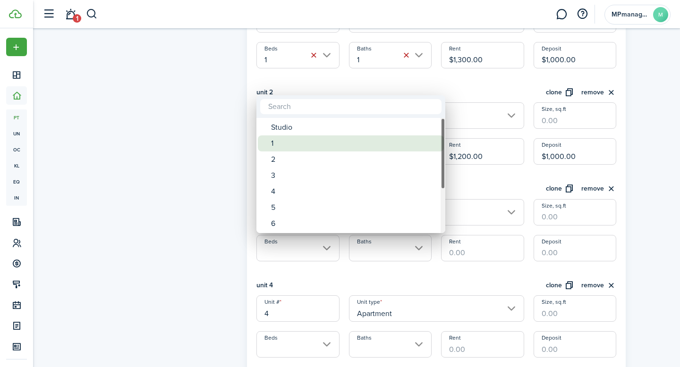
click at [284, 146] on div "1" at bounding box center [354, 144] width 167 height 16
type input "1"
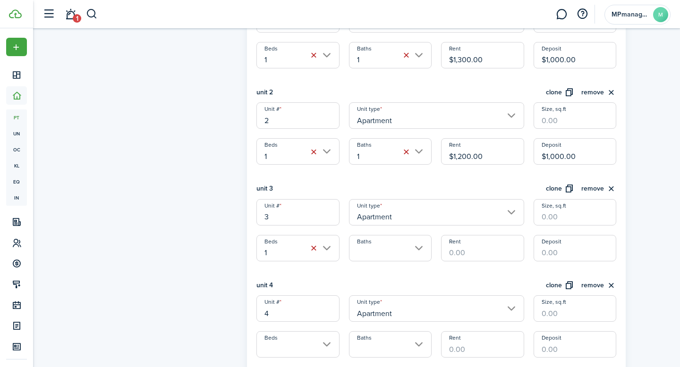
click at [419, 246] on input "Baths" at bounding box center [390, 248] width 83 height 26
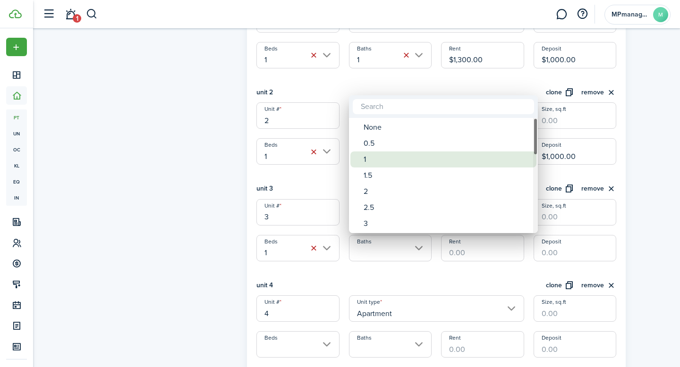
click at [393, 158] on div "1" at bounding box center [447, 160] width 167 height 16
type input "1"
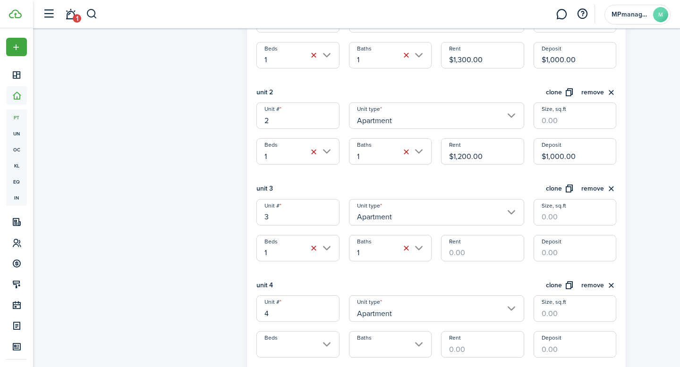
click at [482, 249] on input "Rent" at bounding box center [482, 248] width 83 height 26
type input "$1,450.00"
click at [560, 248] on input "Deposit" at bounding box center [575, 248] width 83 height 26
type input "$1,450.00"
click at [655, 246] on div "Property photo Upload photo Gallery Upload photo General information Property n…" at bounding box center [356, 224] width 647 height 1068
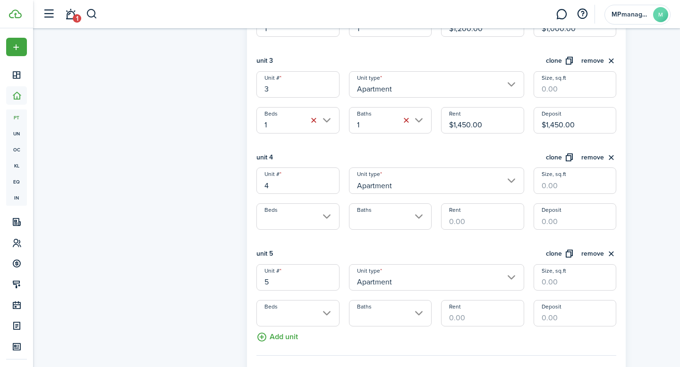
scroll to position [469, 0]
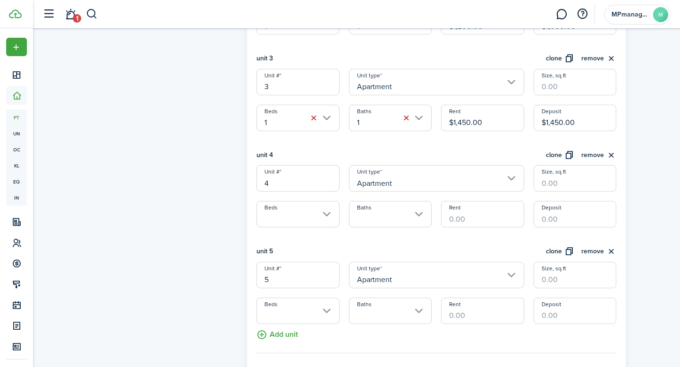
click at [325, 213] on input "Beds" at bounding box center [297, 214] width 83 height 26
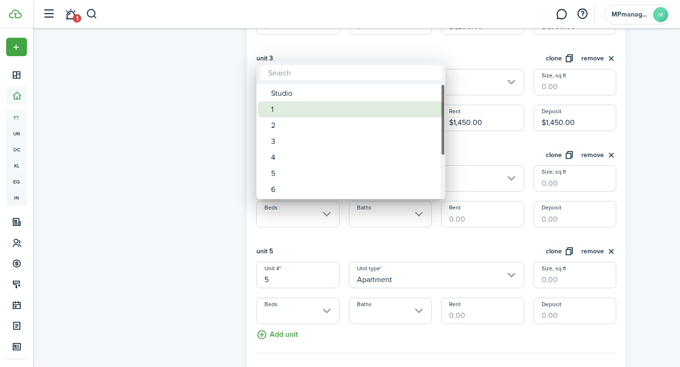
click at [301, 107] on div "1" at bounding box center [354, 110] width 167 height 16
type input "1"
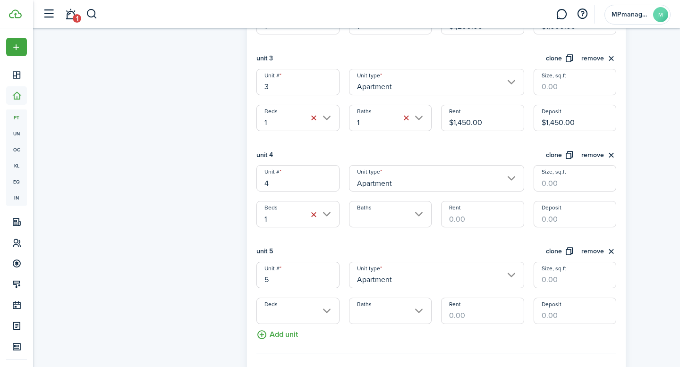
click at [420, 215] on input "Baths" at bounding box center [390, 214] width 83 height 26
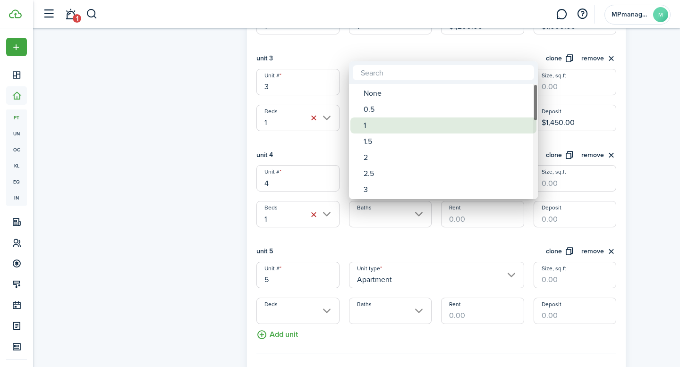
click at [393, 123] on div "1" at bounding box center [447, 126] width 167 height 16
type input "1"
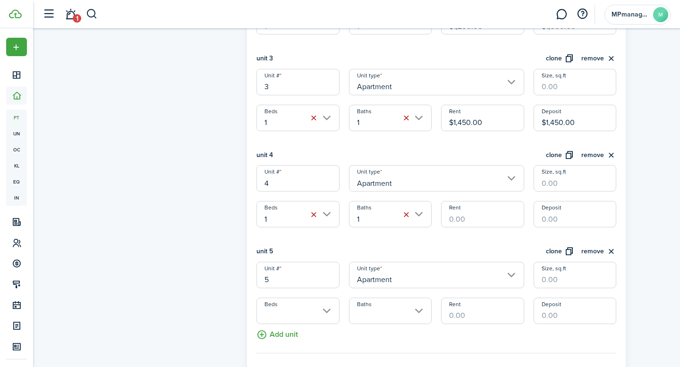
click at [502, 222] on input "Rent" at bounding box center [482, 214] width 83 height 26
click at [559, 214] on input "Deposit" at bounding box center [575, 214] width 83 height 26
type input "$775.00"
click at [493, 220] on input "Rent" at bounding box center [482, 214] width 83 height 26
type input "$1,250.00"
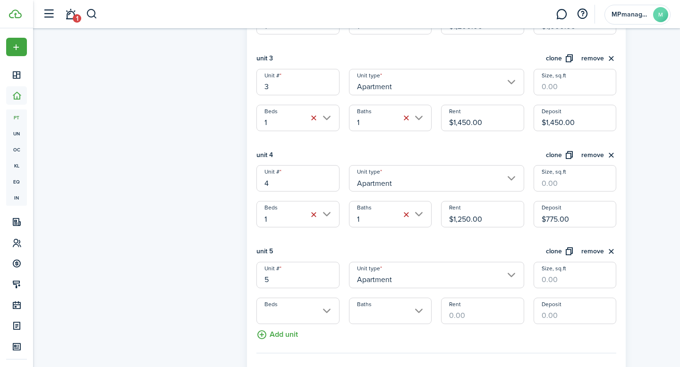
click at [659, 209] on div "Property photo Upload photo Gallery Upload photo General information Property n…" at bounding box center [356, 93] width 647 height 1068
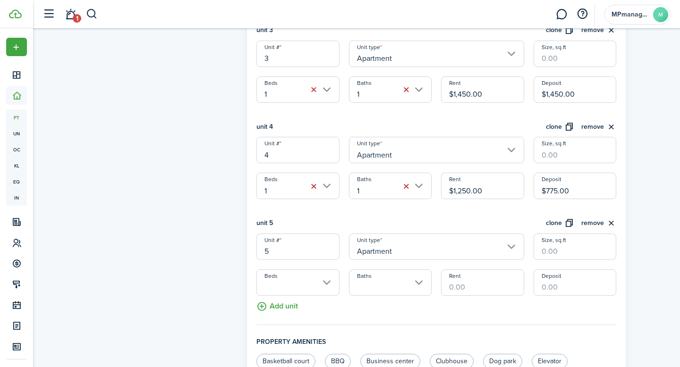
scroll to position [499, 0]
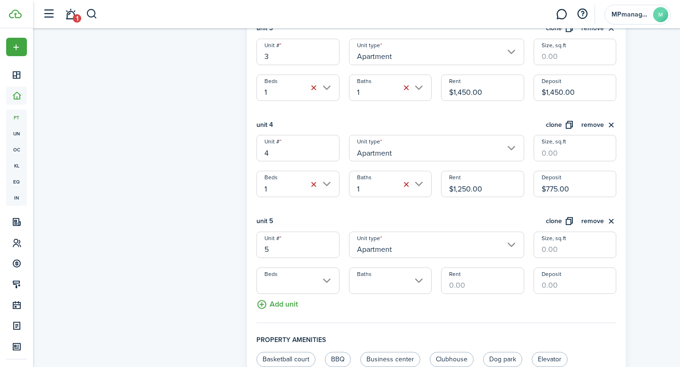
click at [323, 286] on input "Beds" at bounding box center [297, 281] width 83 height 26
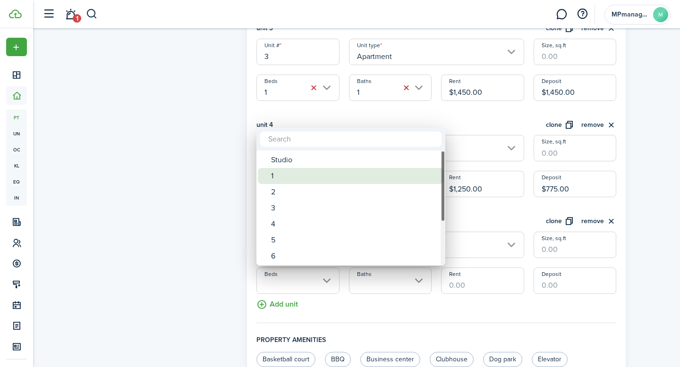
click at [293, 181] on div "1" at bounding box center [354, 176] width 167 height 16
type input "1"
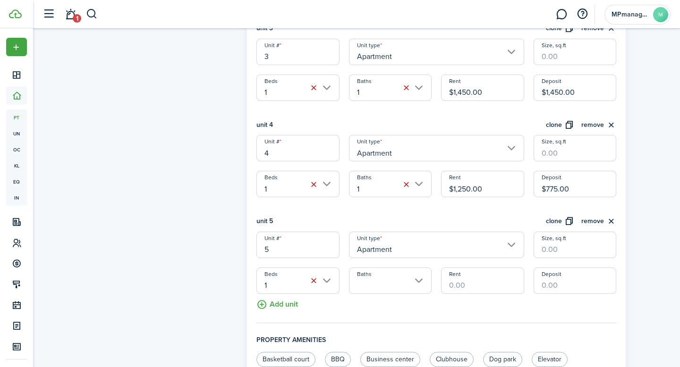
click at [420, 284] on input "Baths" at bounding box center [390, 281] width 83 height 26
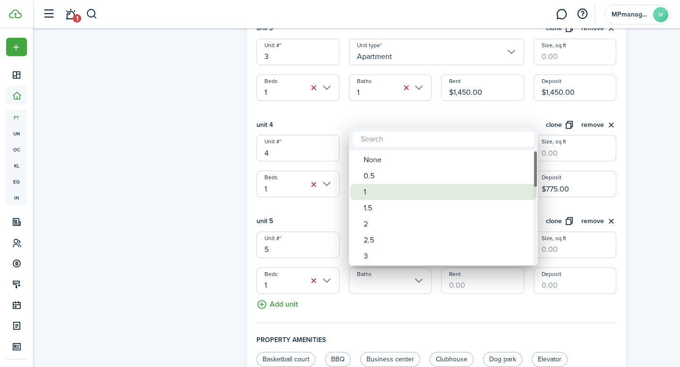
click at [382, 196] on div "1" at bounding box center [447, 192] width 167 height 16
type input "1"
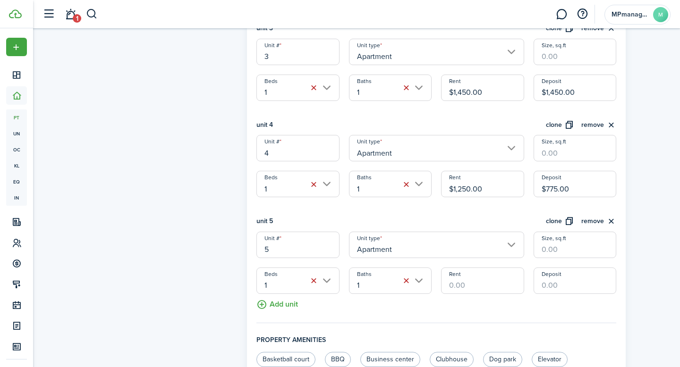
click at [466, 282] on input "Rent" at bounding box center [482, 281] width 83 height 26
type input "$1,300.00"
click at [557, 286] on input "Deposit" at bounding box center [575, 281] width 83 height 26
type input "$2,000.00"
click at [657, 276] on div "Property photo Upload photo Gallery Upload photo General information Property n…" at bounding box center [356, 63] width 647 height 1068
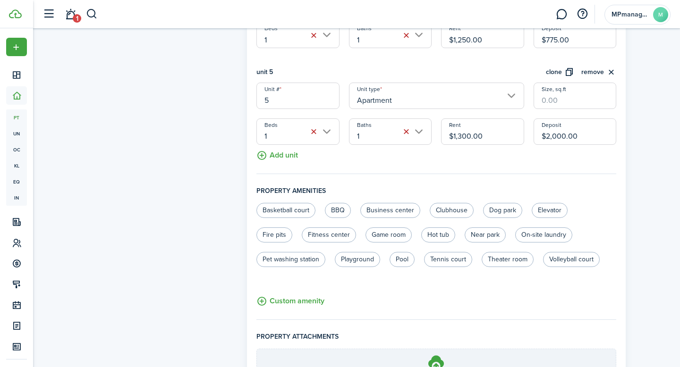
scroll to position [749, 0]
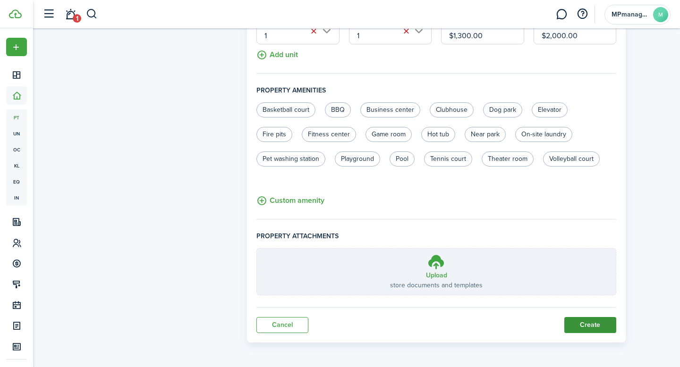
click at [595, 323] on button "Create" at bounding box center [590, 325] width 52 height 16
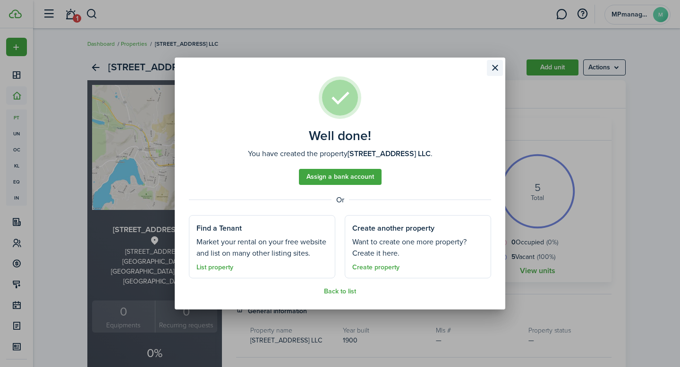
click at [495, 68] on button "Close modal" at bounding box center [495, 68] width 16 height 16
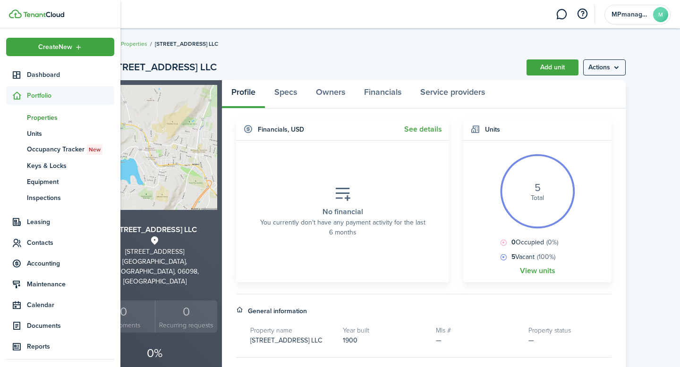
click at [47, 119] on span "Properties" at bounding box center [70, 118] width 87 height 10
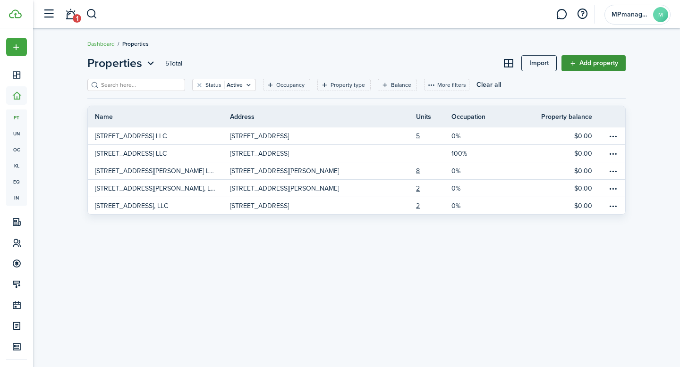
click at [594, 63] on link "Add property" at bounding box center [594, 63] width 64 height 16
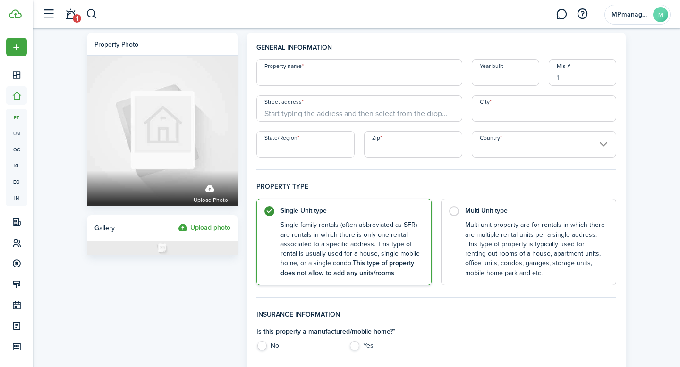
click at [298, 78] on input "Property name" at bounding box center [359, 73] width 206 height 26
type input "[STREET_ADDRESS] LLC"
click at [485, 80] on input "Year built" at bounding box center [506, 73] width 68 height 26
click at [417, 109] on input "Street address" at bounding box center [359, 108] width 206 height 26
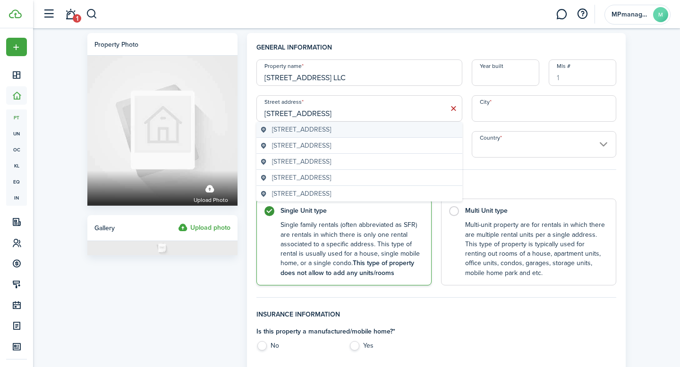
click at [396, 130] on geo-item "[STREET_ADDRESS]" at bounding box center [359, 130] width 198 height 10
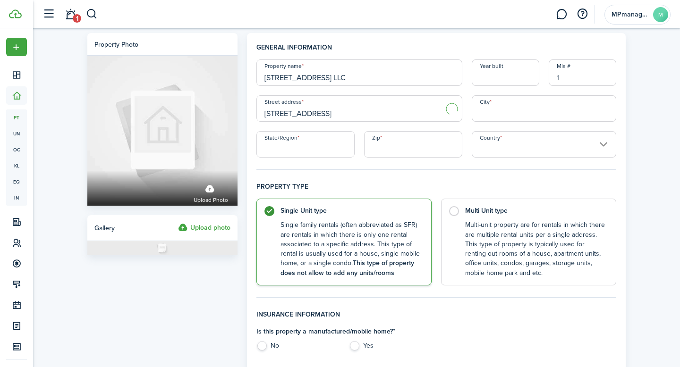
type input "[STREET_ADDRESS]"
type input "[GEOGRAPHIC_DATA]"
type input "CT"
type input "06052"
type input "[GEOGRAPHIC_DATA]"
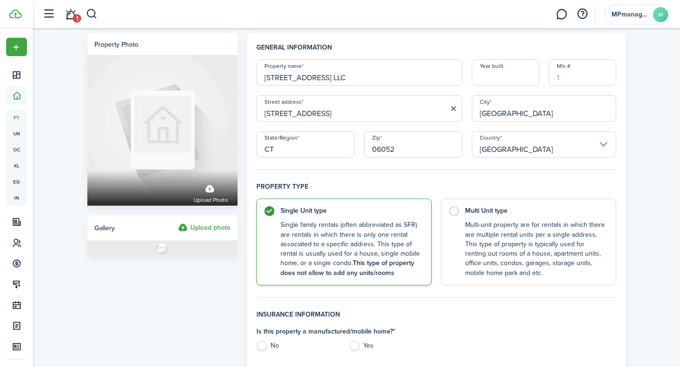
click at [509, 79] on input "Year built" at bounding box center [506, 73] width 68 height 26
click at [456, 216] on label "Multi Unit type Multi-unit property are for rentals in which there are multiple…" at bounding box center [528, 239] width 175 height 87
radio input "false"
radio input "true"
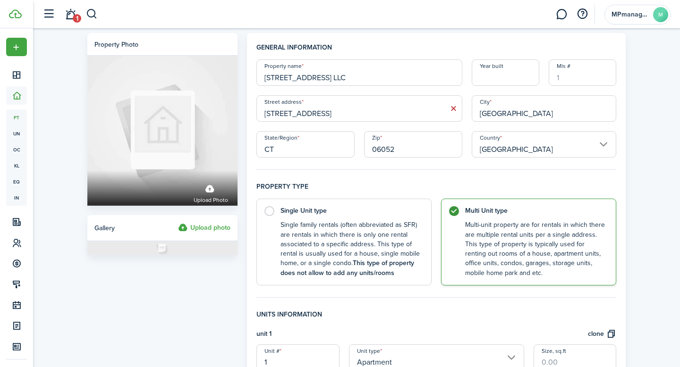
click at [495, 73] on input "Year built" at bounding box center [506, 73] width 68 height 26
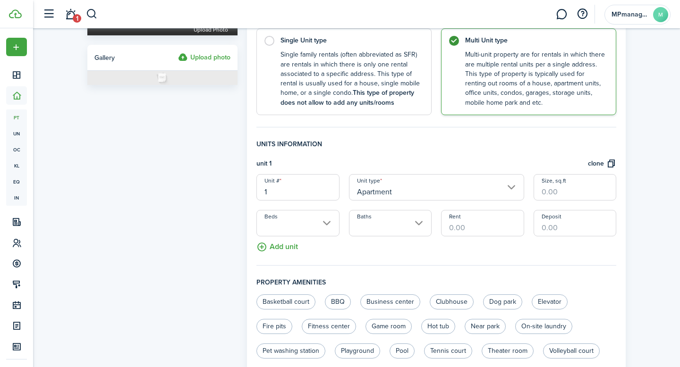
scroll to position [171, 0]
type input "1925"
click at [292, 247] on button "Add unit" at bounding box center [277, 244] width 42 height 17
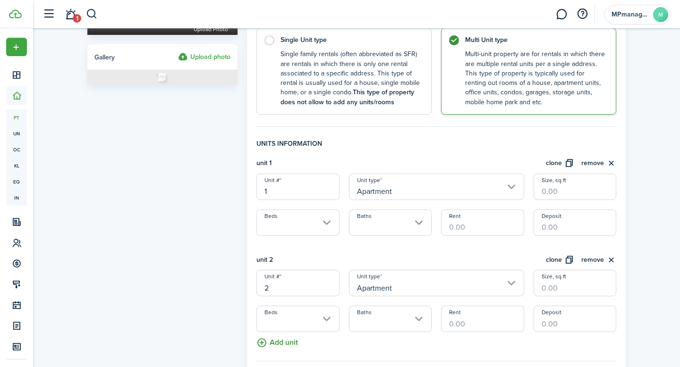
click at [285, 340] on button "Add unit" at bounding box center [277, 341] width 42 height 17
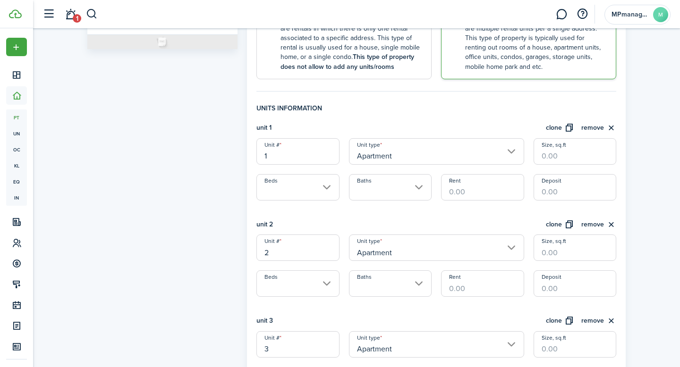
scroll to position [211, 0]
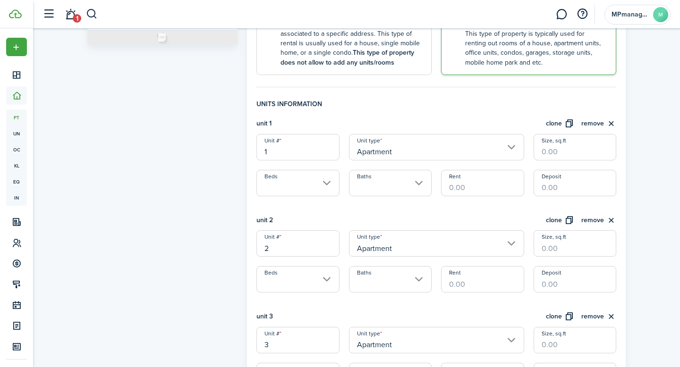
click at [329, 182] on input "Beds" at bounding box center [297, 183] width 83 height 26
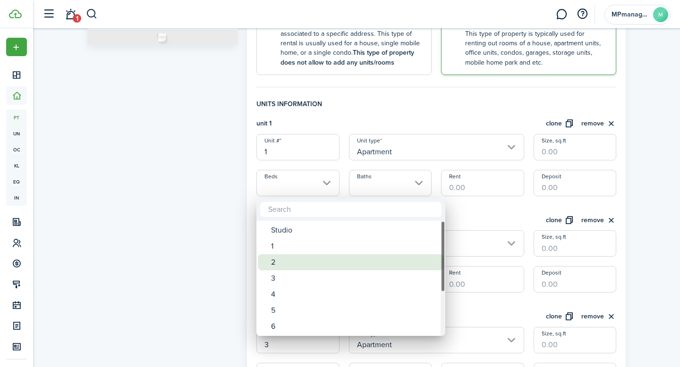
click at [297, 262] on div "2" at bounding box center [354, 263] width 167 height 16
type input "2"
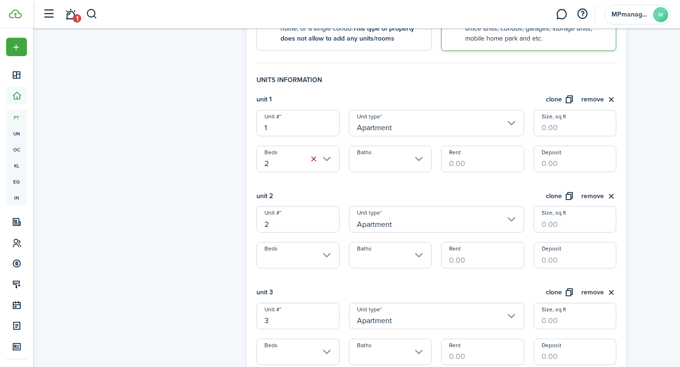
scroll to position [229, 0]
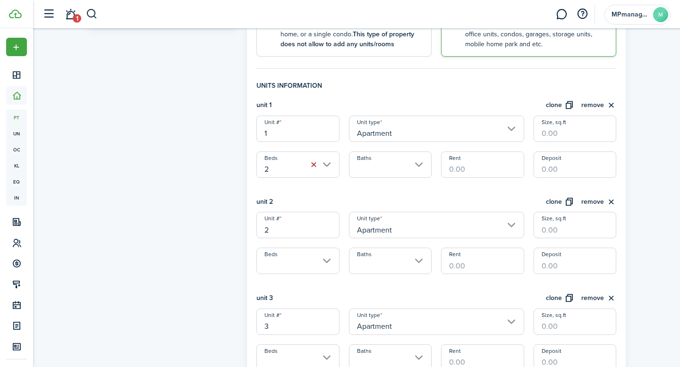
click at [418, 167] on input "Baths" at bounding box center [390, 165] width 83 height 26
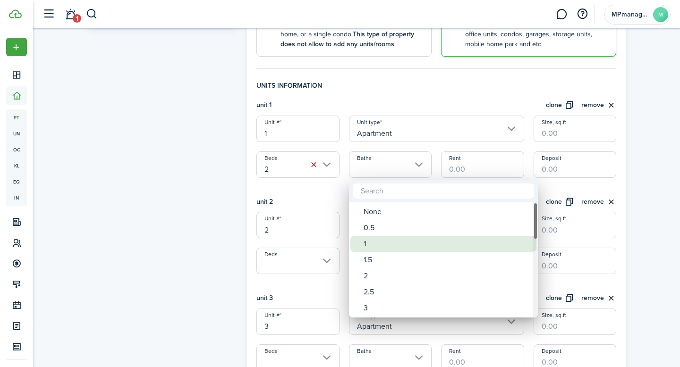
click at [384, 243] on div "1" at bounding box center [447, 244] width 167 height 16
type input "1"
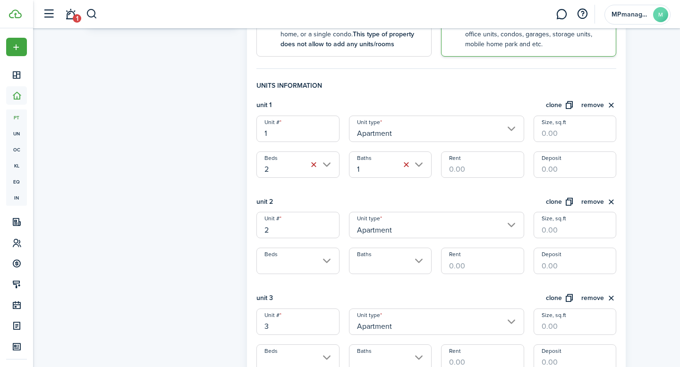
click at [477, 171] on input "Rent" at bounding box center [482, 165] width 83 height 26
click at [648, 101] on div "Property photo Upload photo Gallery Upload photo General information Property n…" at bounding box center [356, 236] width 647 height 875
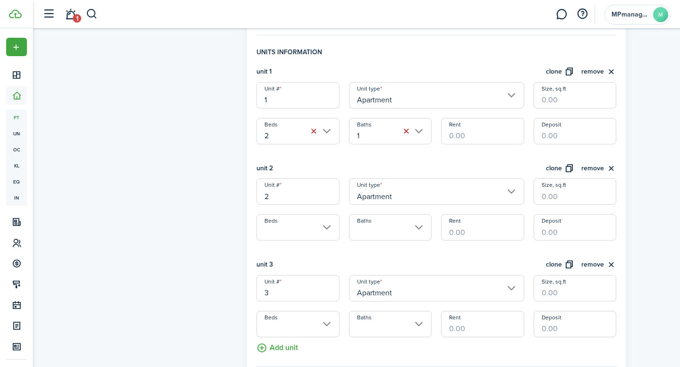
scroll to position [273, 0]
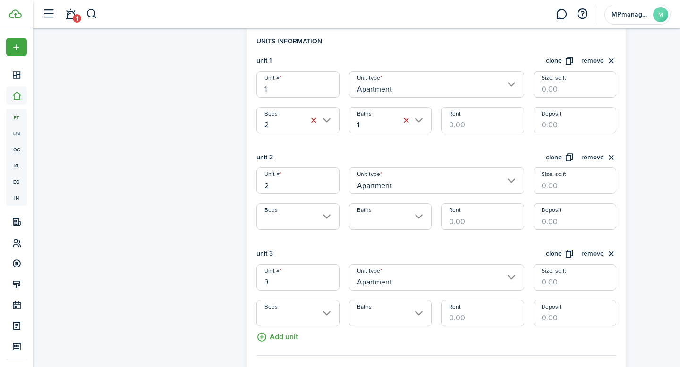
click at [330, 222] on input "Beds" at bounding box center [297, 217] width 83 height 26
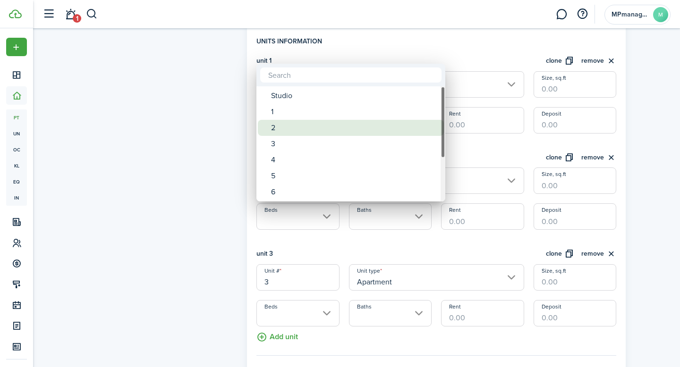
click at [307, 127] on div "2" at bounding box center [354, 128] width 167 height 16
type input "2"
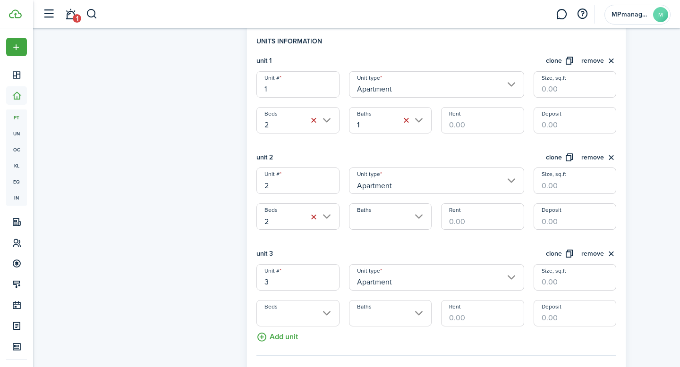
click at [416, 215] on input "Baths" at bounding box center [390, 217] width 83 height 26
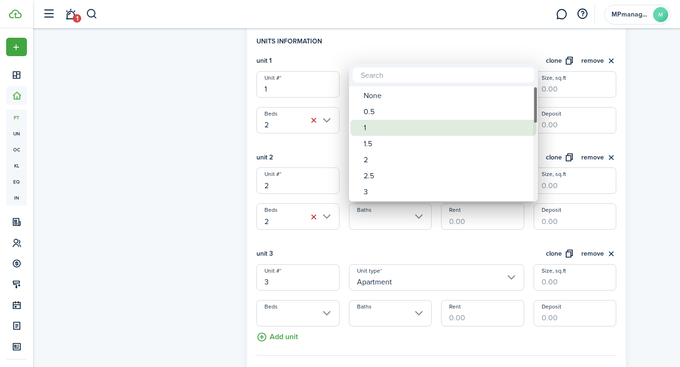
click at [382, 129] on div "1" at bounding box center [447, 128] width 167 height 16
type input "1"
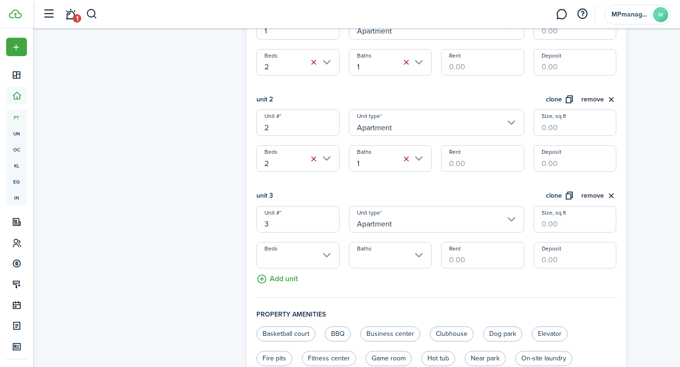
scroll to position [344, 0]
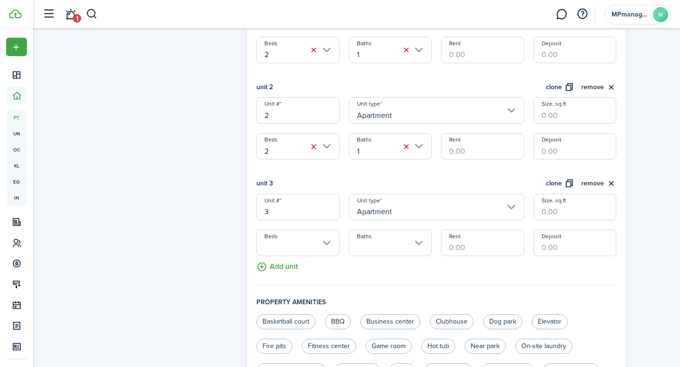
click at [326, 243] on input "Beds" at bounding box center [297, 243] width 83 height 26
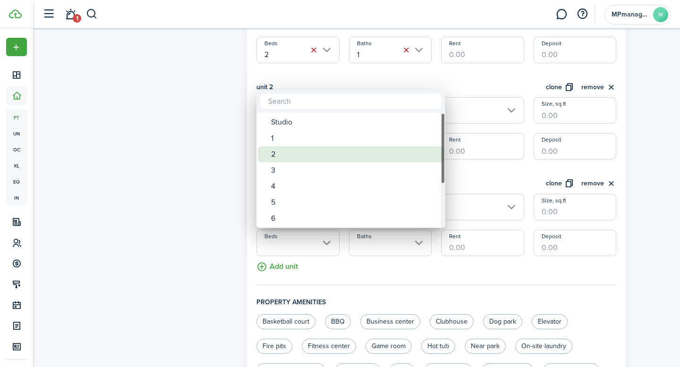
click at [302, 156] on div "2" at bounding box center [354, 154] width 167 height 16
type input "2"
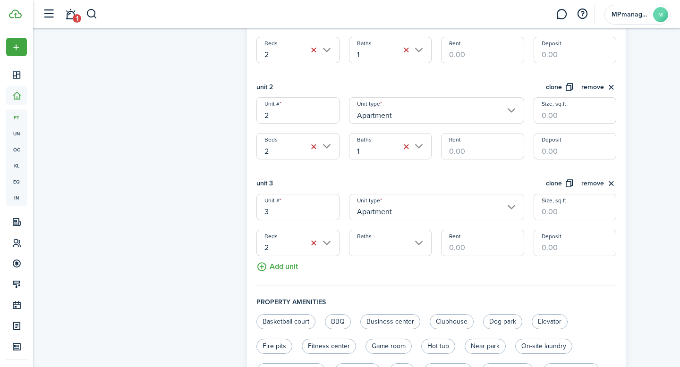
click at [419, 243] on input "Baths" at bounding box center [390, 243] width 83 height 26
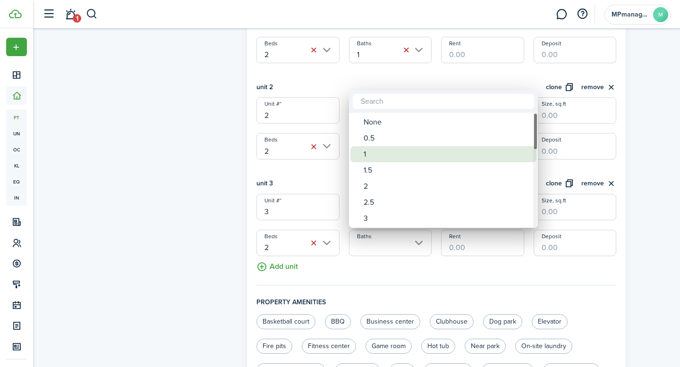
click at [382, 155] on div "1" at bounding box center [447, 154] width 167 height 16
type input "1"
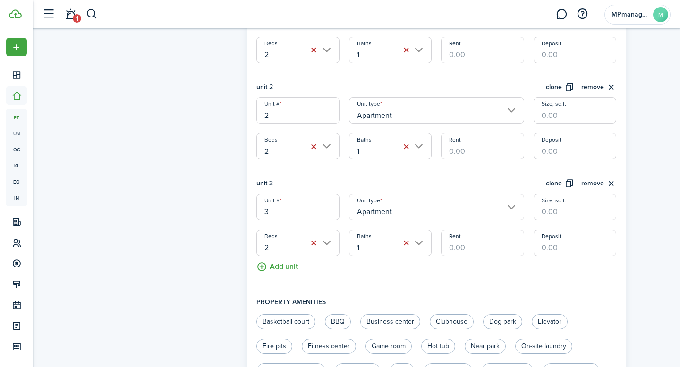
click at [498, 239] on input "Rent" at bounding box center [482, 243] width 83 height 26
type input "$1,650.00"
click at [584, 245] on input "Deposit" at bounding box center [575, 243] width 83 height 26
type input "$3,300.00"
click at [658, 252] on div "Property photo Upload photo Gallery Upload photo General information Property n…" at bounding box center [356, 121] width 647 height 875
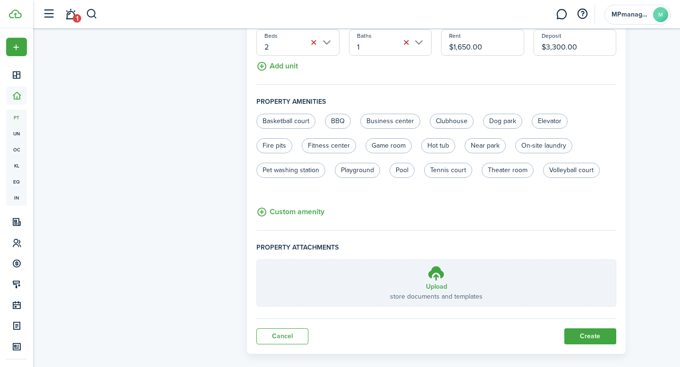
scroll to position [556, 0]
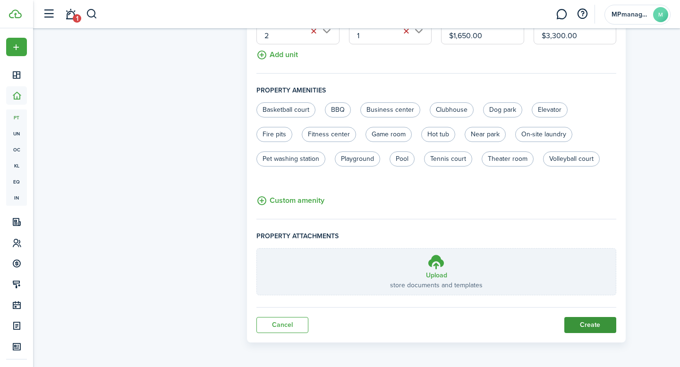
click at [589, 324] on button "Create" at bounding box center [590, 325] width 52 height 16
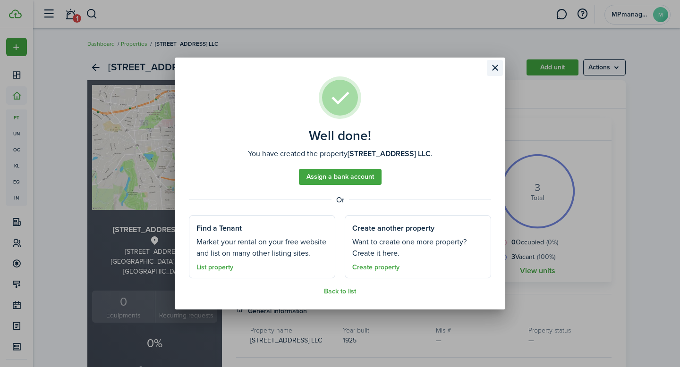
click at [496, 68] on button "Close modal" at bounding box center [495, 68] width 16 height 16
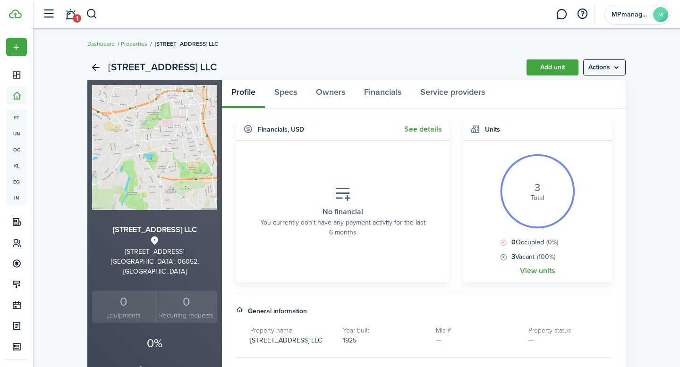
click at [137, 44] on link "Properties" at bounding box center [134, 44] width 26 height 9
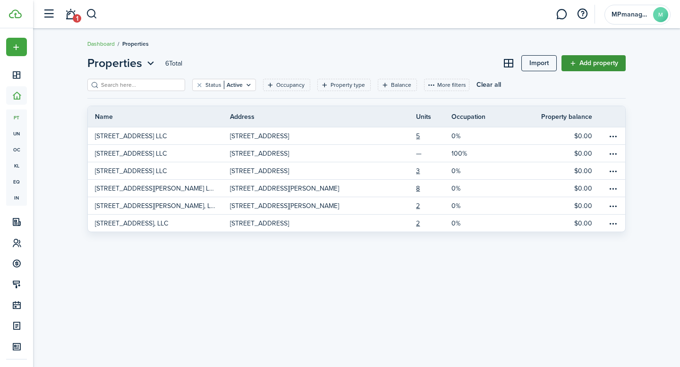
click at [583, 64] on link "Add property" at bounding box center [594, 63] width 64 height 16
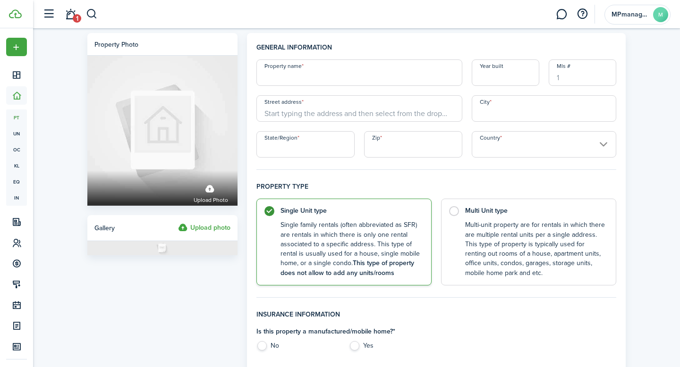
click at [404, 77] on input "Property name" at bounding box center [359, 73] width 206 height 26
type input "[STREET_ADDRESS], LLC"
click at [490, 77] on input "Year built" at bounding box center [506, 73] width 68 height 26
drag, startPoint x: 399, startPoint y: 75, endPoint x: 251, endPoint y: 69, distance: 148.0
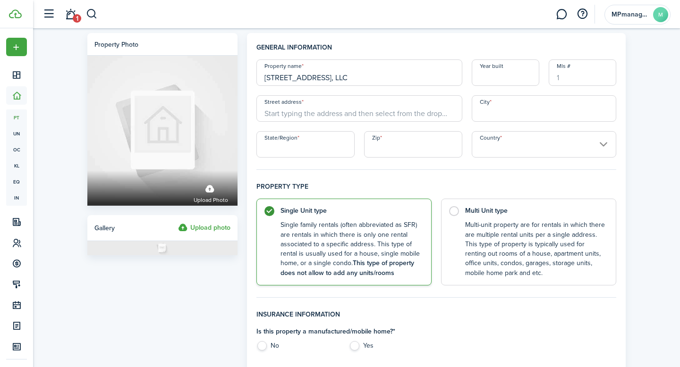
click at [316, 115] on input "Street address" at bounding box center [359, 108] width 206 height 26
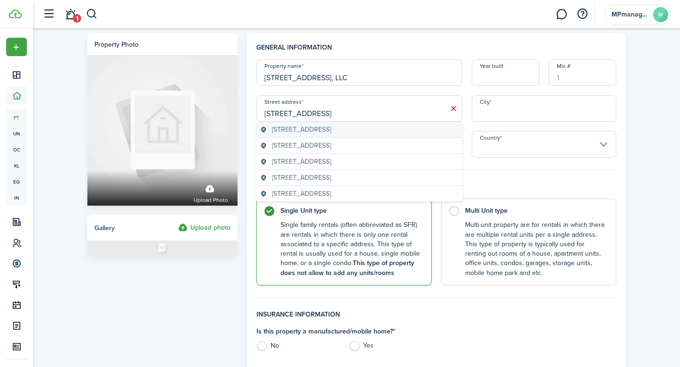
click at [331, 129] on span "[STREET_ADDRESS]" at bounding box center [301, 130] width 59 height 10
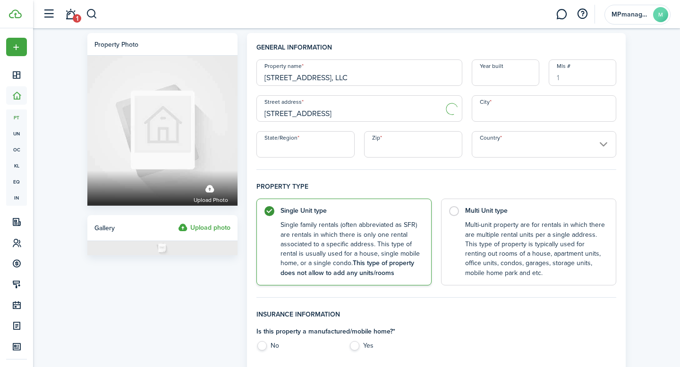
type input "[STREET_ADDRESS]"
type input "[GEOGRAPHIC_DATA]"
type input "CT"
type input "06010"
type input "[GEOGRAPHIC_DATA]"
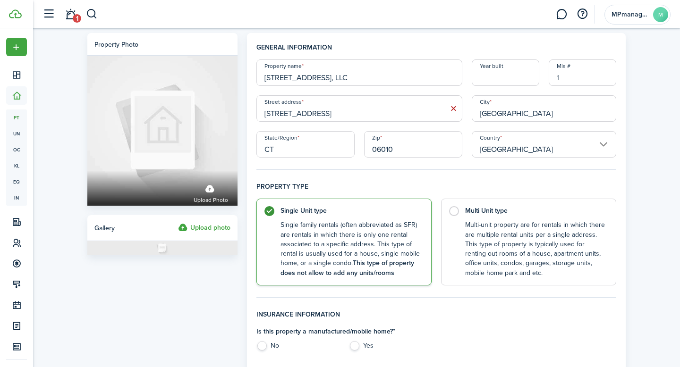
click at [494, 85] on input "Year built" at bounding box center [506, 73] width 68 height 26
click at [499, 73] on input "Year built" at bounding box center [506, 73] width 68 height 26
type input "1920"
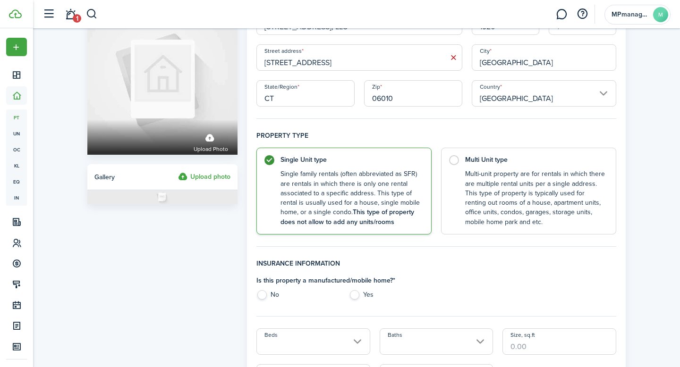
scroll to position [67, 0]
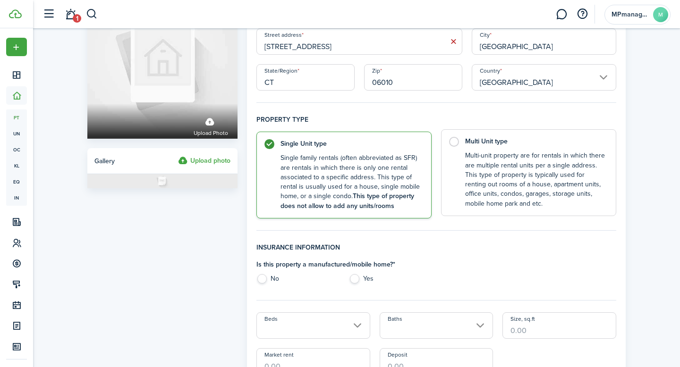
click at [577, 169] on control-radio-card-description "Multi-unit property are for rentals in which there are multiple rental units pe…" at bounding box center [535, 180] width 141 height 58
radio input "false"
radio input "true"
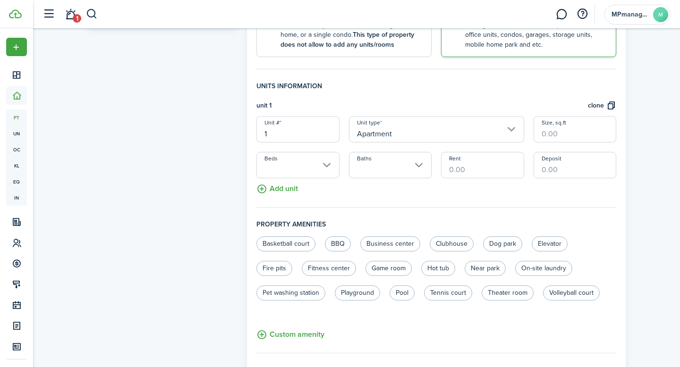
scroll to position [231, 0]
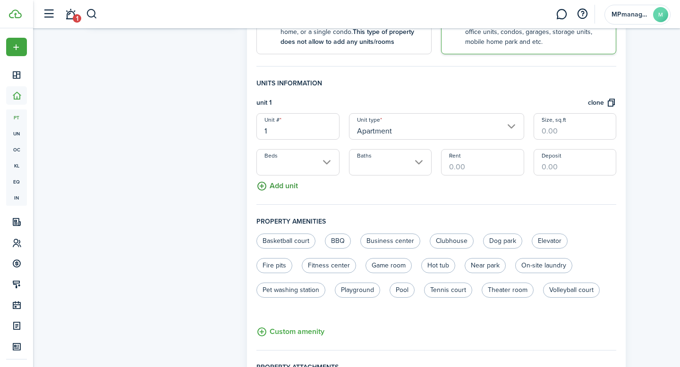
click at [288, 187] on button "Add unit" at bounding box center [277, 184] width 42 height 17
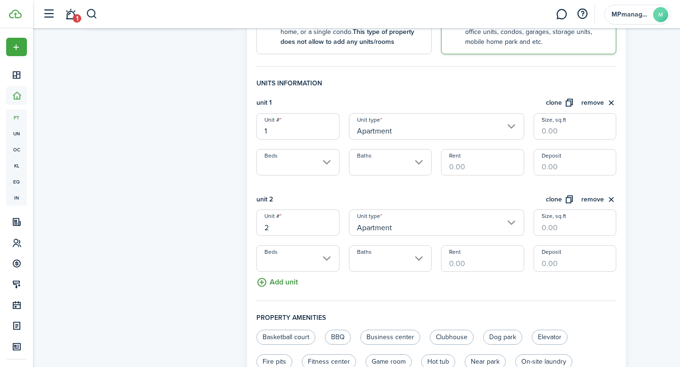
click at [279, 280] on button "Add unit" at bounding box center [277, 280] width 42 height 17
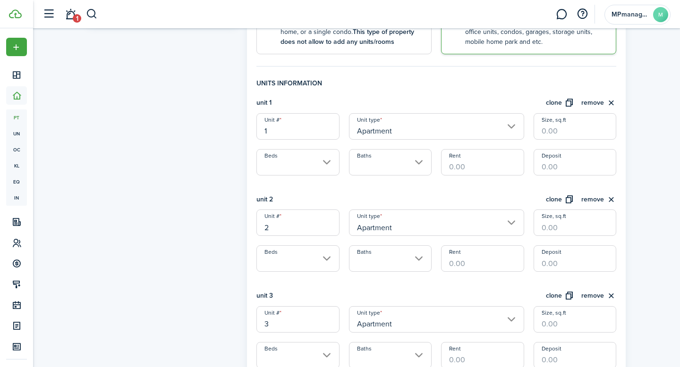
scroll to position [319, 0]
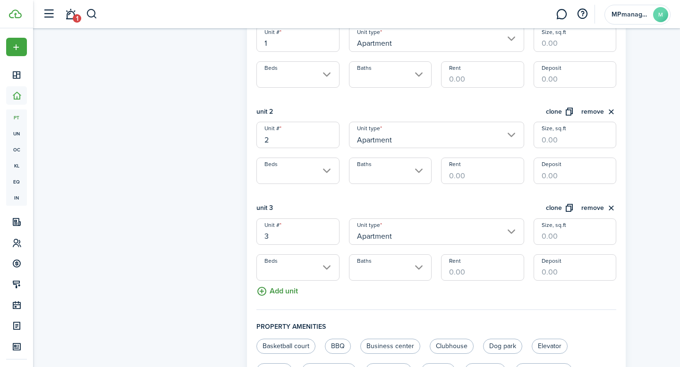
click at [276, 294] on button "Add unit" at bounding box center [277, 289] width 42 height 17
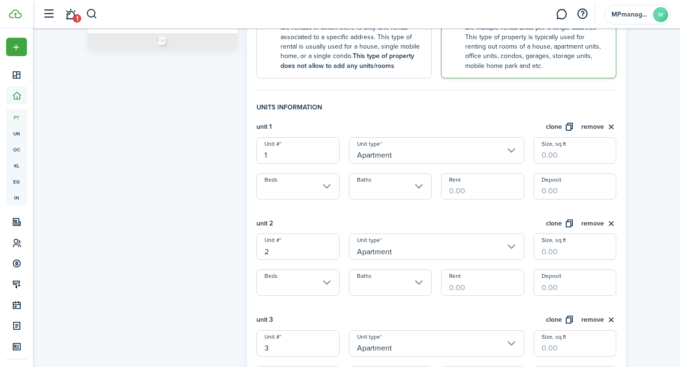
scroll to position [208, 0]
click at [330, 192] on input "Beds" at bounding box center [297, 186] width 83 height 26
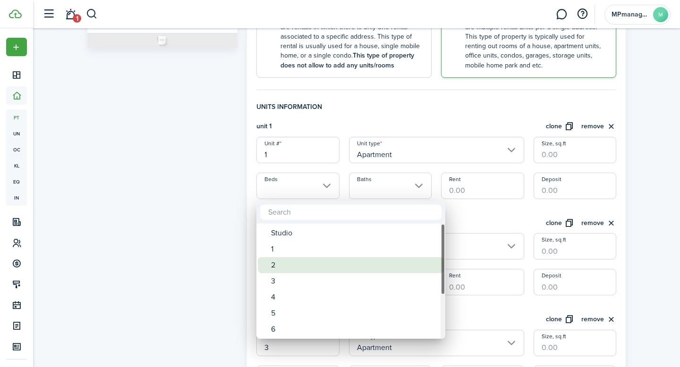
click at [304, 265] on div "2" at bounding box center [354, 265] width 167 height 16
type input "2"
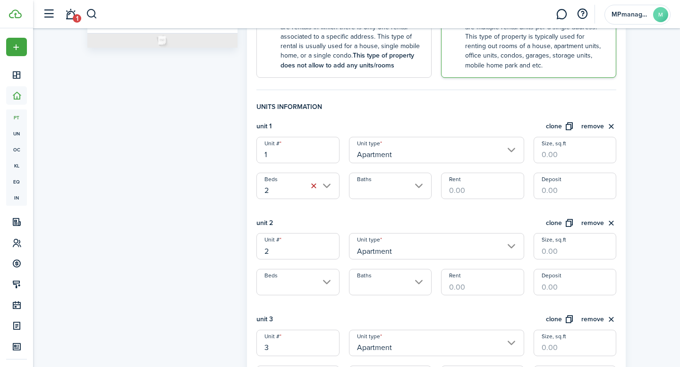
click at [420, 186] on input "Baths" at bounding box center [390, 186] width 83 height 26
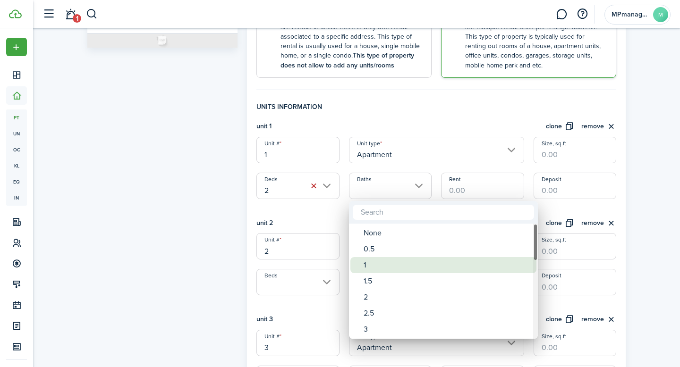
click at [384, 263] on div "1" at bounding box center [447, 265] width 167 height 16
type input "1"
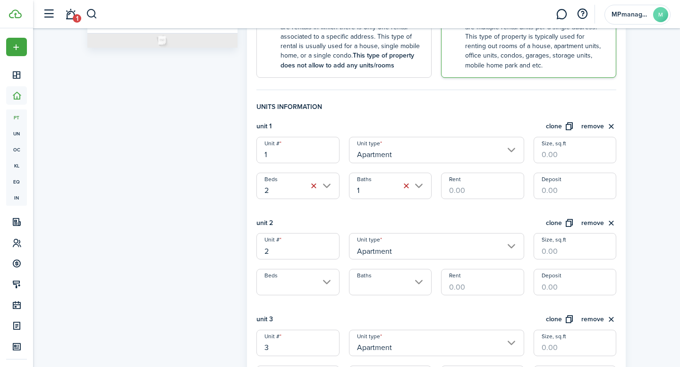
click at [497, 192] on input "Rent" at bounding box center [482, 186] width 83 height 26
click at [609, 188] on input "Deposit" at bounding box center [575, 186] width 83 height 26
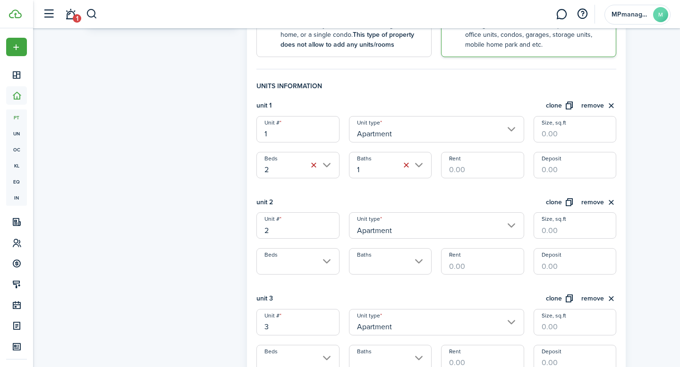
scroll to position [234, 0]
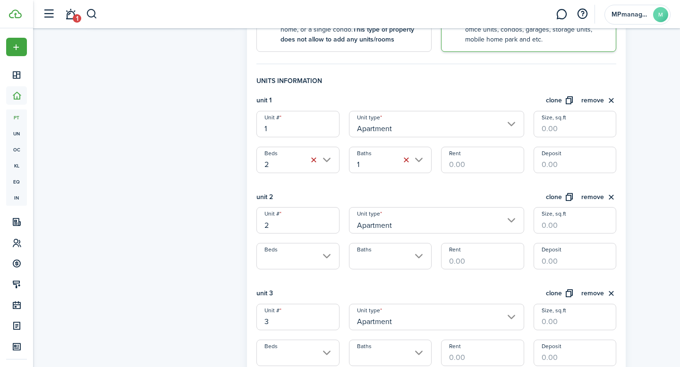
click at [328, 254] on input "Beds" at bounding box center [297, 256] width 83 height 26
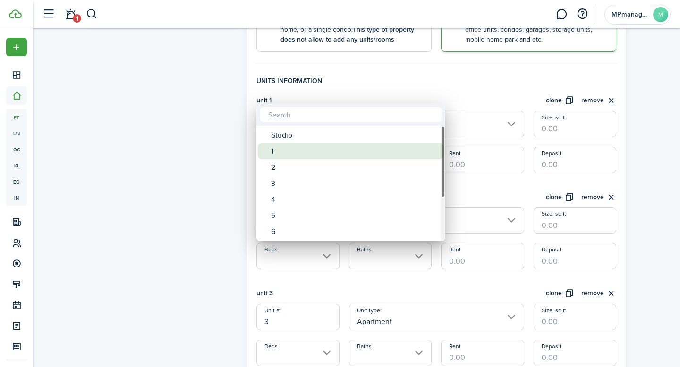
click at [320, 154] on div "1" at bounding box center [354, 152] width 167 height 16
type input "1"
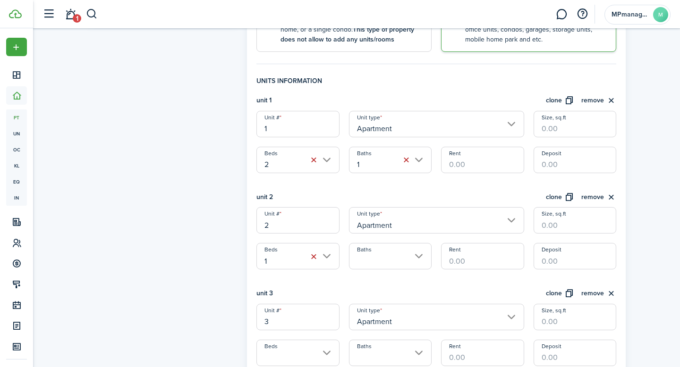
click at [419, 257] on input "Baths" at bounding box center [390, 256] width 83 height 26
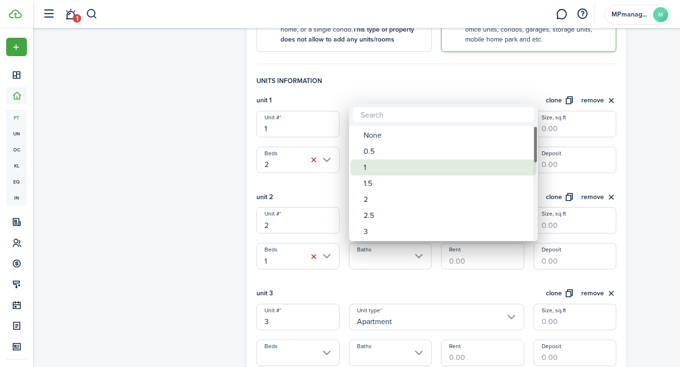
click at [407, 171] on div "1" at bounding box center [447, 168] width 167 height 16
type input "1"
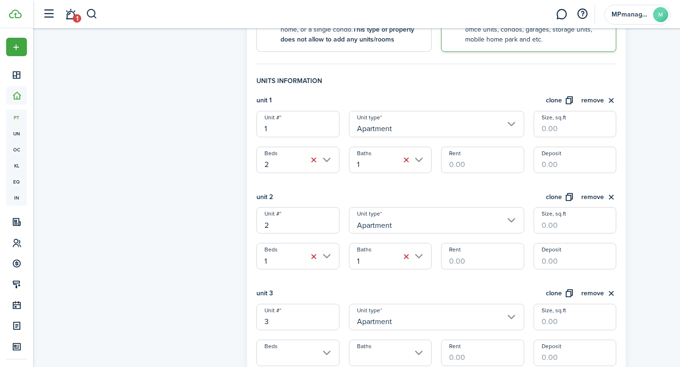
click at [503, 255] on input "Rent" at bounding box center [482, 256] width 83 height 26
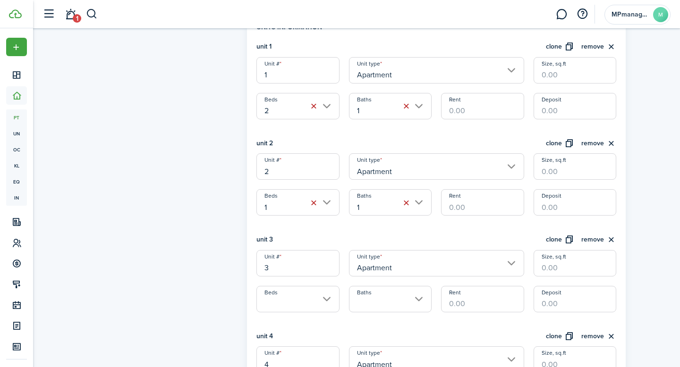
scroll to position [288, 0]
click at [326, 298] on input "Beds" at bounding box center [297, 299] width 83 height 26
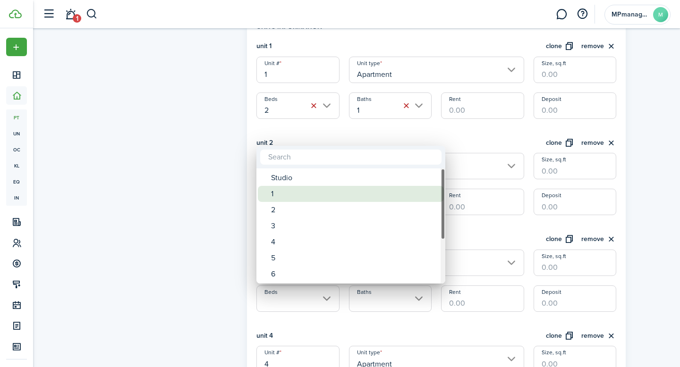
click at [302, 193] on div "1" at bounding box center [354, 194] width 167 height 16
type input "1"
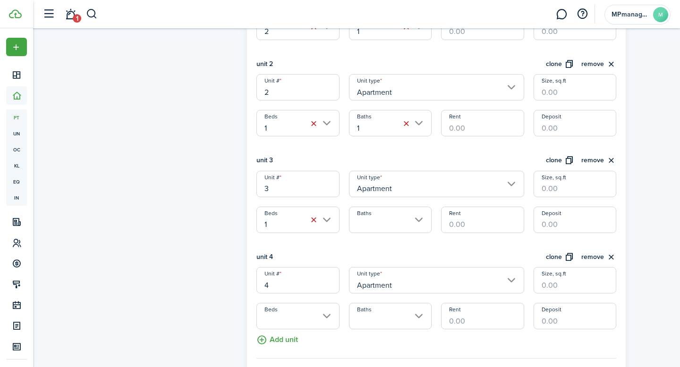
scroll to position [368, 0]
click at [415, 216] on input "Baths" at bounding box center [390, 218] width 83 height 26
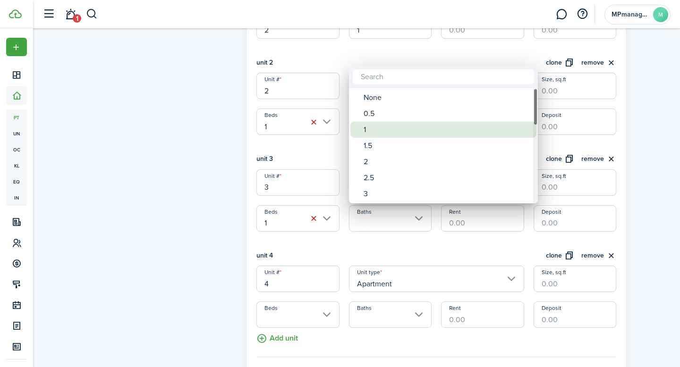
click at [391, 136] on div "1" at bounding box center [447, 130] width 167 height 16
type input "1"
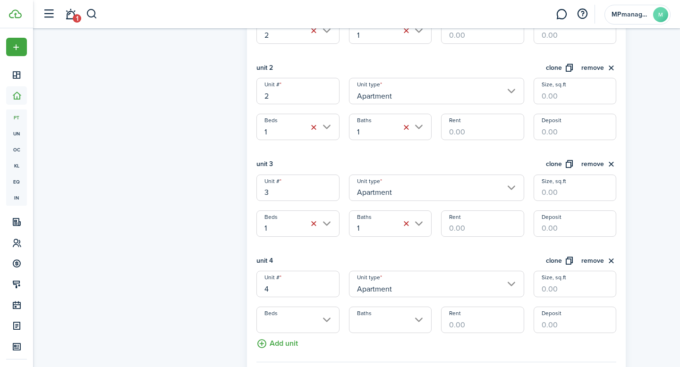
scroll to position [360, 0]
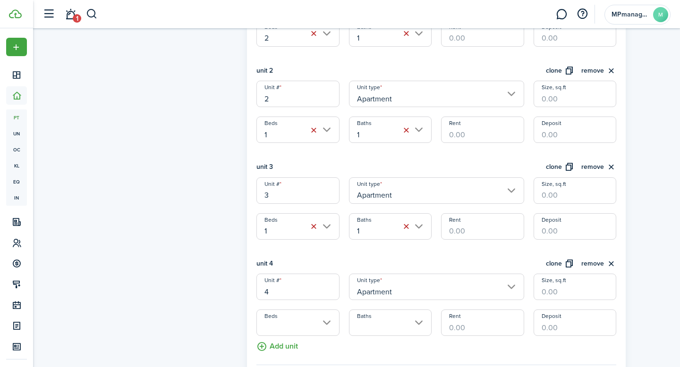
click at [316, 100] on input "2" at bounding box center [297, 94] width 83 height 26
type input "2N"
click at [642, 158] on div "Property photo Upload photo Gallery Upload photo General information Property n…" at bounding box center [356, 154] width 647 height 972
click at [326, 130] on input "1" at bounding box center [297, 130] width 83 height 26
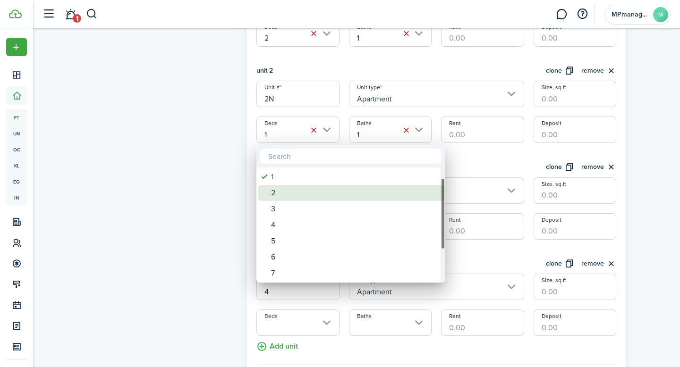
click at [289, 197] on div "2" at bounding box center [354, 193] width 167 height 16
type input "2"
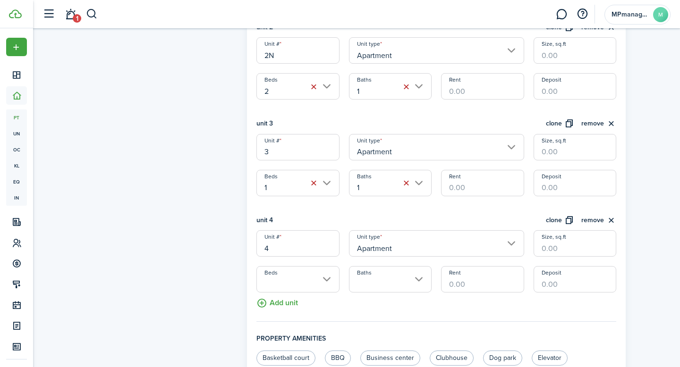
scroll to position [407, 0]
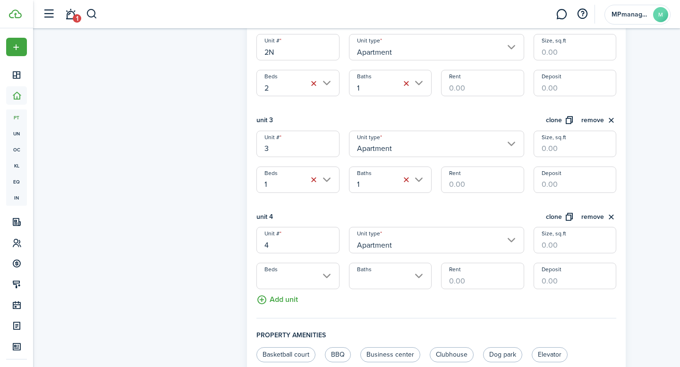
click at [316, 146] on input "3" at bounding box center [297, 144] width 83 height 26
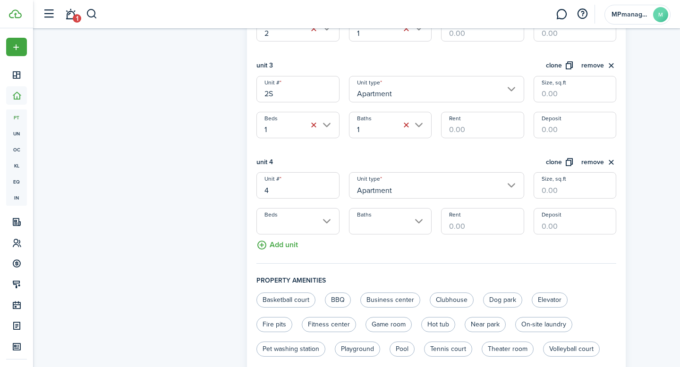
type input "2S"
click at [322, 190] on input "4" at bounding box center [297, 185] width 83 height 26
type input "3"
click at [666, 254] on div "Property photo Upload photo Gallery Upload photo General information Property n…" at bounding box center [356, 52] width 647 height 972
click at [321, 220] on input "Beds" at bounding box center [297, 221] width 83 height 26
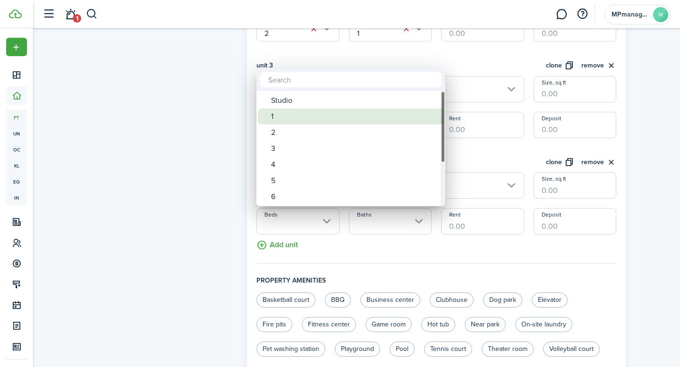
click at [295, 114] on div "1" at bounding box center [354, 117] width 167 height 16
type input "1"
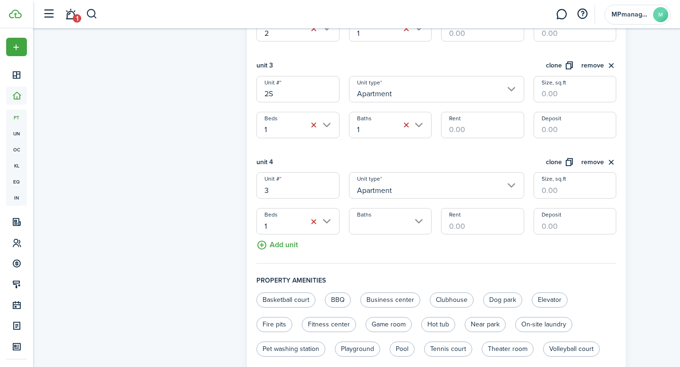
click at [415, 214] on input "Baths" at bounding box center [390, 221] width 83 height 26
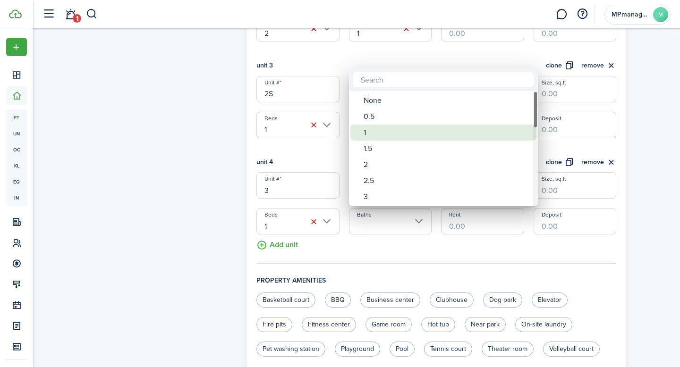
click at [380, 136] on div "1" at bounding box center [447, 133] width 167 height 16
type input "1"
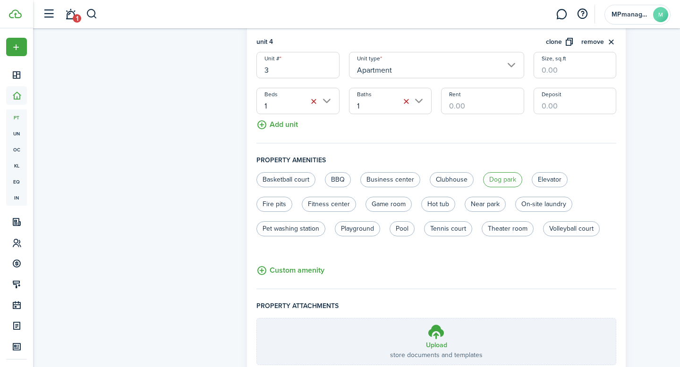
scroll to position [653, 0]
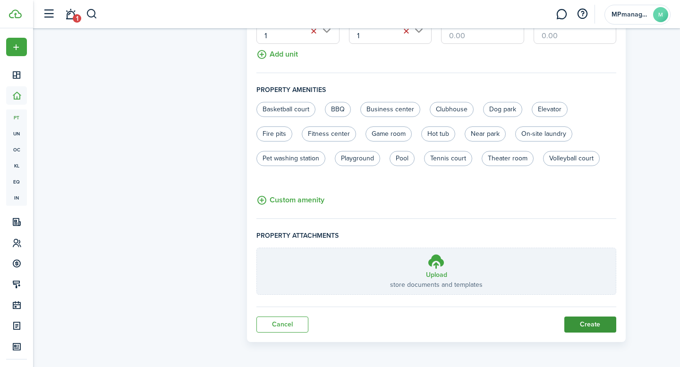
click at [594, 328] on button "Create" at bounding box center [590, 325] width 52 height 16
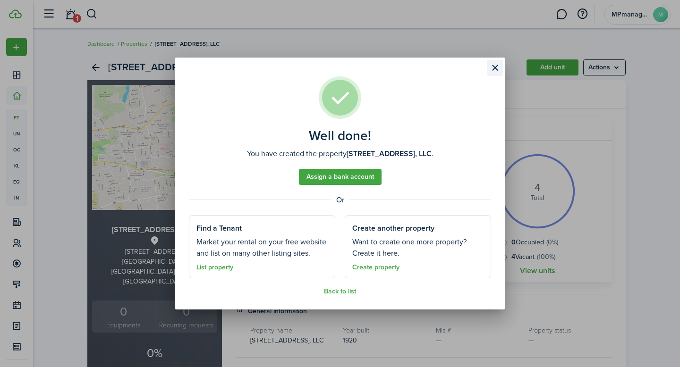
click at [495, 65] on button "Close modal" at bounding box center [495, 68] width 16 height 16
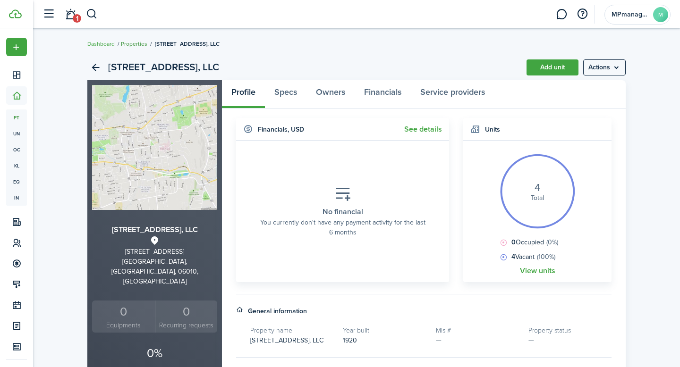
click at [140, 45] on link "Properties" at bounding box center [134, 44] width 26 height 9
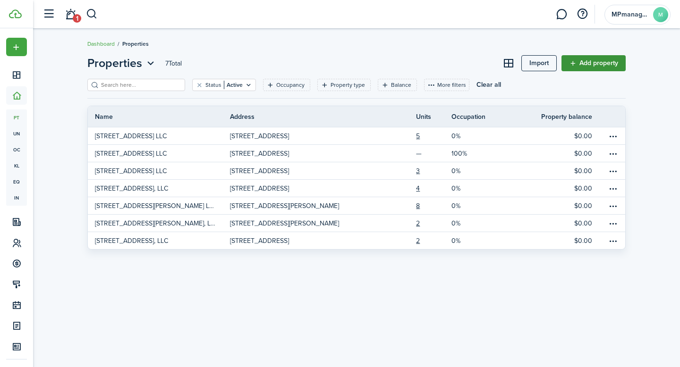
click at [579, 67] on link "Add property" at bounding box center [594, 63] width 64 height 16
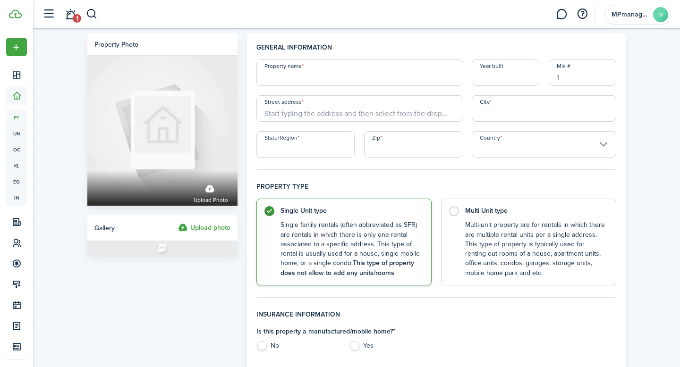
click at [380, 79] on input "Property name" at bounding box center [359, 73] width 206 height 26
type input "121-123 Stearns Street, Bristol, CT 06010, LLC"
click at [494, 81] on input "Year built" at bounding box center [506, 73] width 68 height 26
click at [349, 116] on input "Street address" at bounding box center [359, 108] width 206 height 26
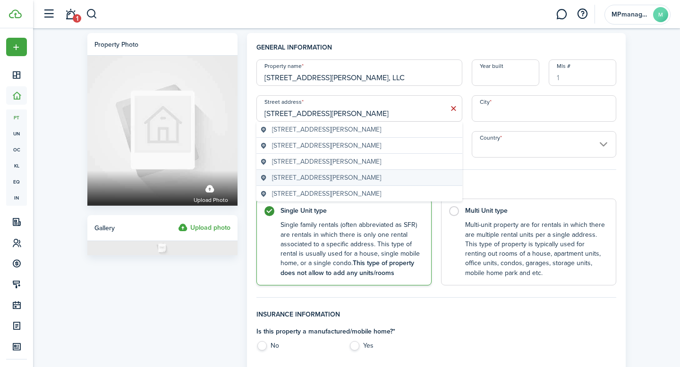
click at [385, 179] on geo-item "121-123 Stearns Street, Bristol, CT, USA" at bounding box center [359, 178] width 198 height 10
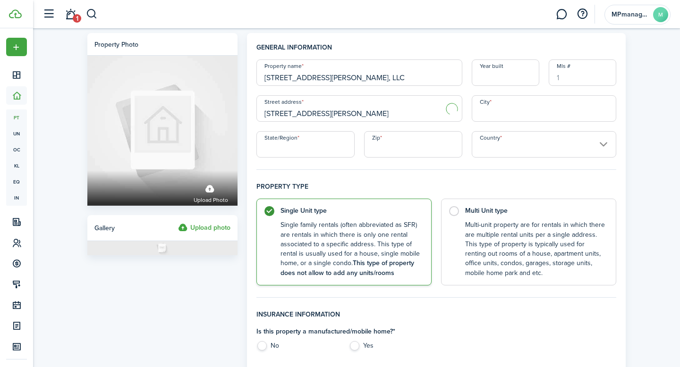
type input "121 Stearns St"
type input "[GEOGRAPHIC_DATA]"
type input "CT"
type input "06010"
type input "[GEOGRAPHIC_DATA]"
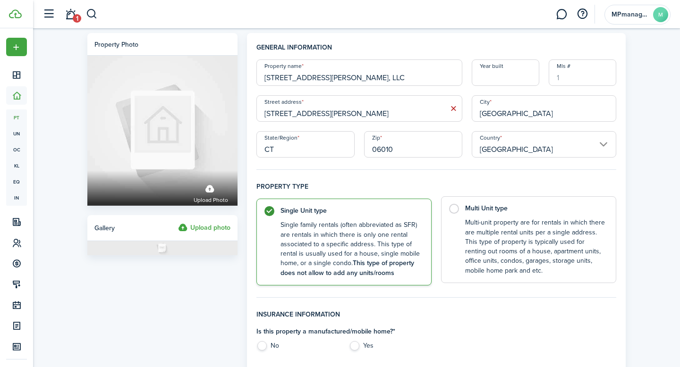
click at [495, 251] on control-radio-card-description "Multi-unit property are for rentals in which there are multiple rental units pe…" at bounding box center [535, 247] width 141 height 58
radio input "false"
radio input "true"
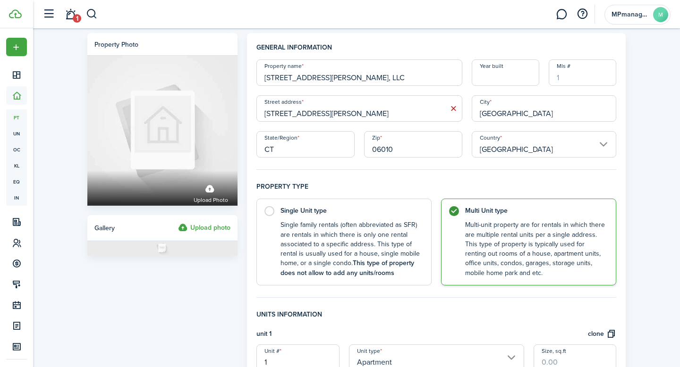
click at [511, 79] on input "Year built" at bounding box center [506, 73] width 68 height 26
drag, startPoint x: 418, startPoint y: 78, endPoint x: 248, endPoint y: 79, distance: 170.0
click at [248, 79] on panel-main "General information Property name 121-123 Stearns Street, Bristol, CT 06010, LL…" at bounding box center [436, 369] width 379 height 673
click at [509, 74] on input "Year built" at bounding box center [506, 73] width 68 height 26
type input "1900"
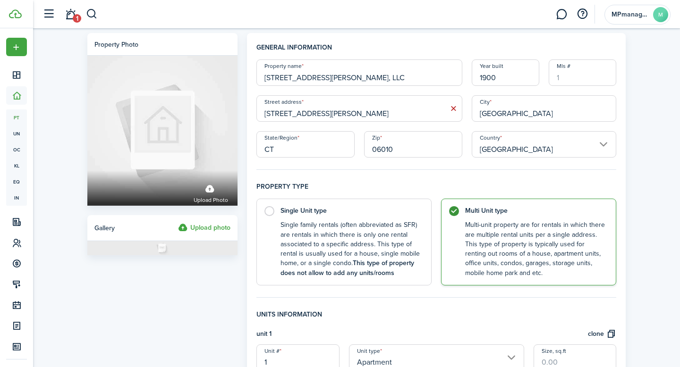
click at [650, 168] on div "Property photo Upload photo Gallery Upload photo General information Property n…" at bounding box center [356, 369] width 647 height 682
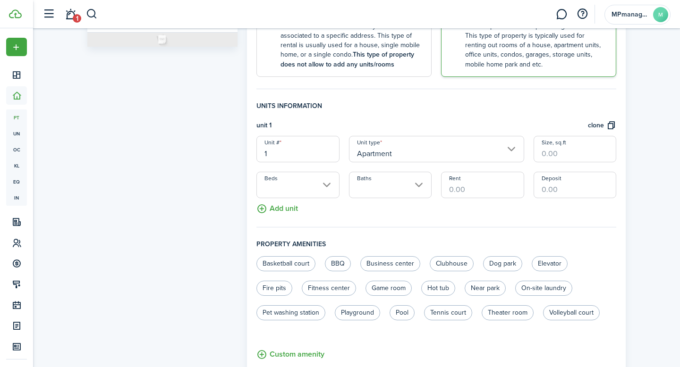
scroll to position [202, 0]
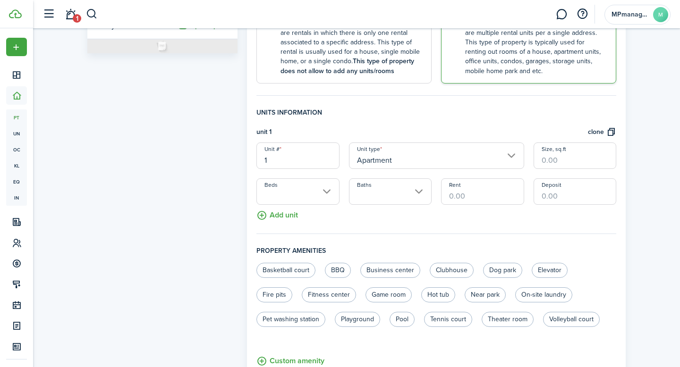
click at [326, 192] on input "Beds" at bounding box center [297, 192] width 83 height 26
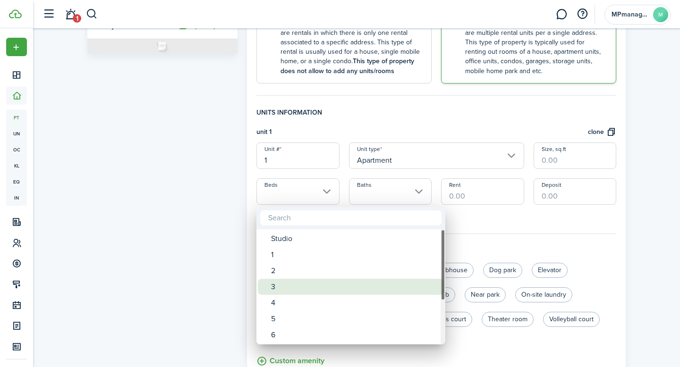
click at [293, 287] on div "3" at bounding box center [354, 287] width 167 height 16
type input "3"
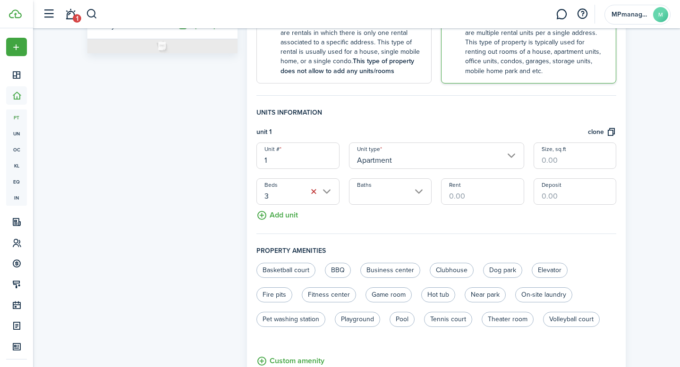
click at [422, 197] on input "Baths" at bounding box center [390, 192] width 83 height 26
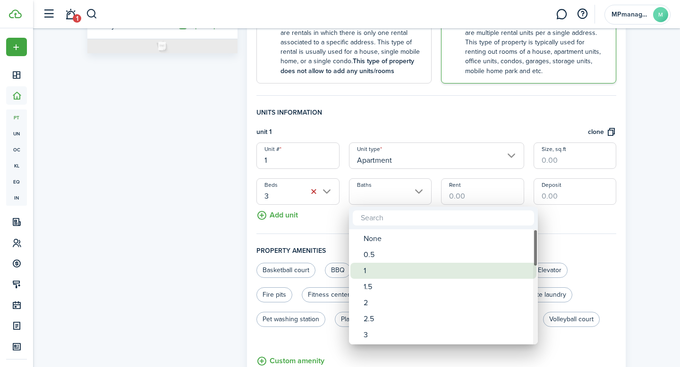
click at [387, 269] on div "1" at bounding box center [447, 271] width 167 height 16
type input "1"
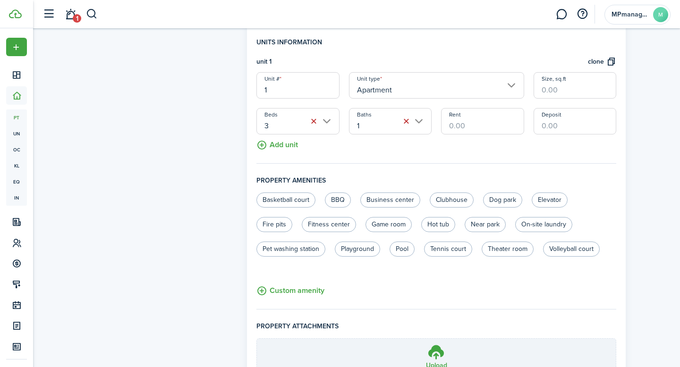
scroll to position [276, 0]
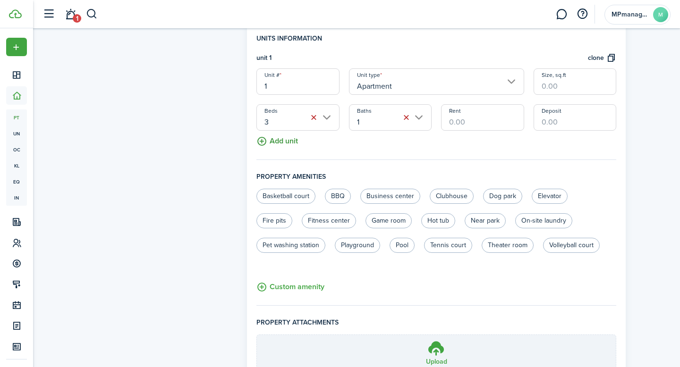
click at [283, 142] on button "Add unit" at bounding box center [277, 139] width 42 height 17
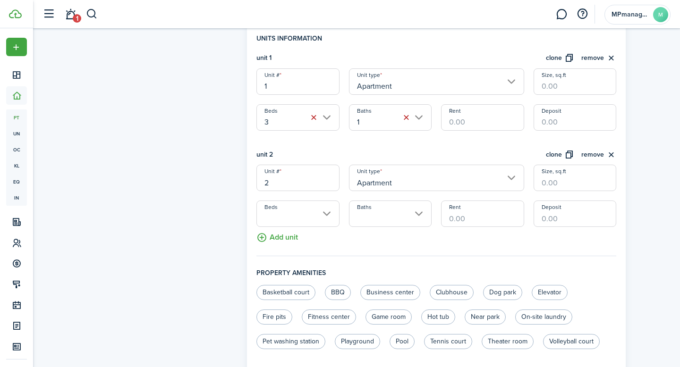
click at [326, 216] on input "Beds" at bounding box center [297, 214] width 83 height 26
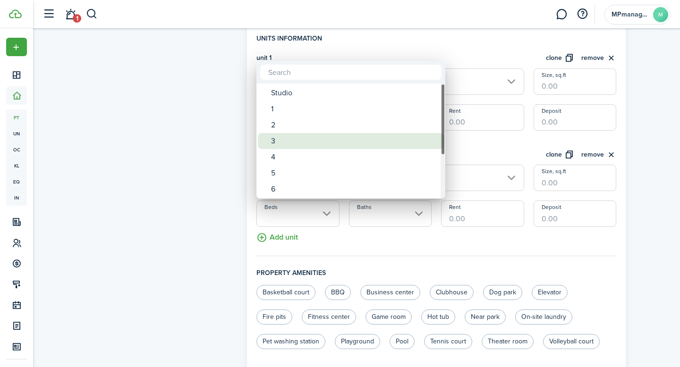
click at [307, 142] on div "3" at bounding box center [354, 141] width 167 height 16
type input "3"
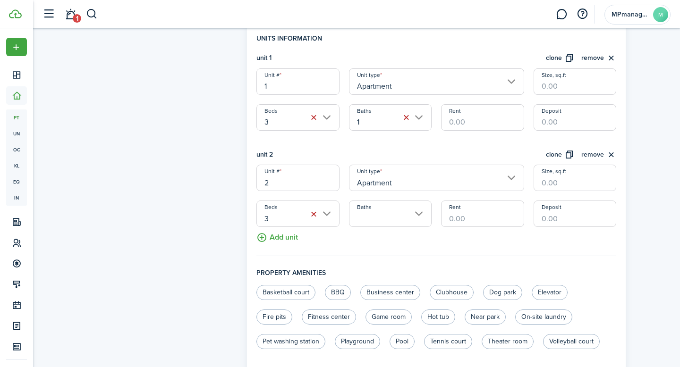
click at [418, 215] on input "Baths" at bounding box center [390, 214] width 83 height 26
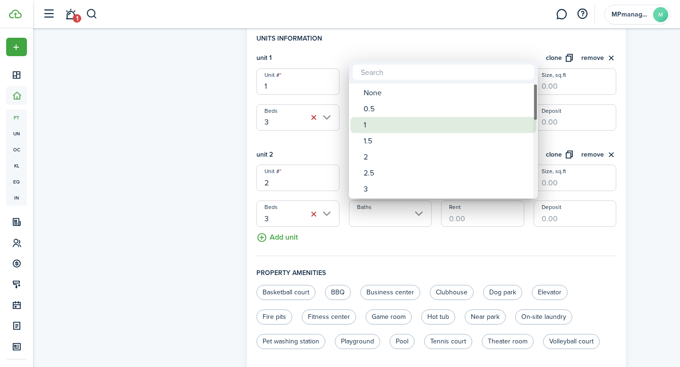
click at [395, 128] on div "1" at bounding box center [447, 125] width 167 height 16
type input "1"
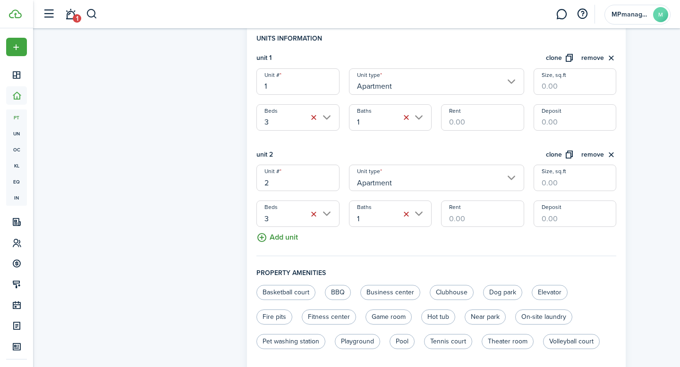
click at [282, 241] on button "Add unit" at bounding box center [277, 235] width 42 height 17
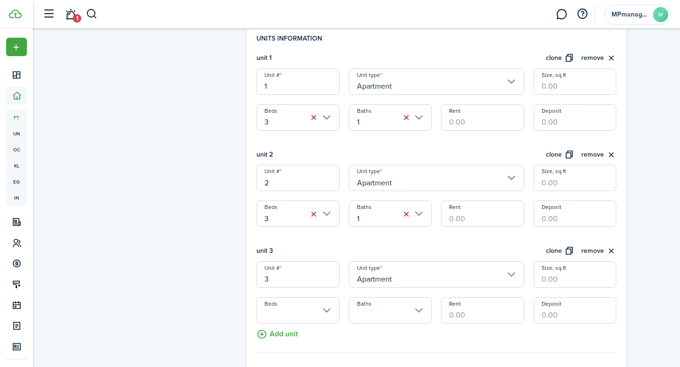
click at [324, 312] on input "Beds" at bounding box center [297, 311] width 83 height 26
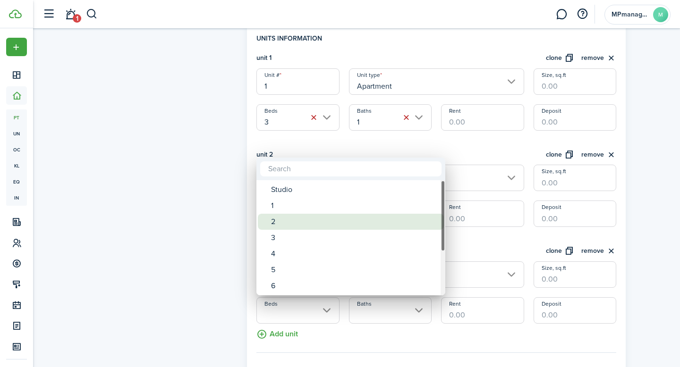
click at [297, 219] on div "2" at bounding box center [354, 222] width 167 height 16
type input "2"
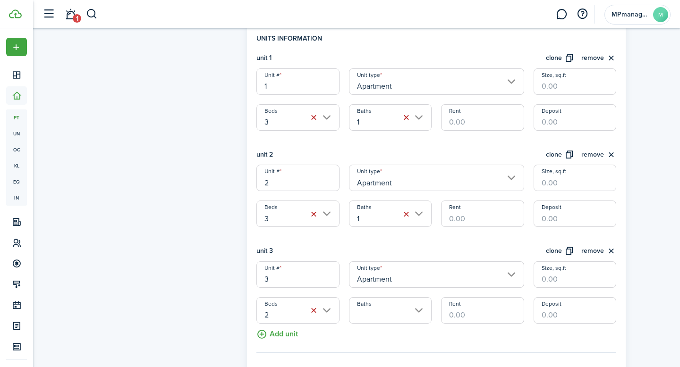
click at [420, 313] on input "Baths" at bounding box center [390, 311] width 83 height 26
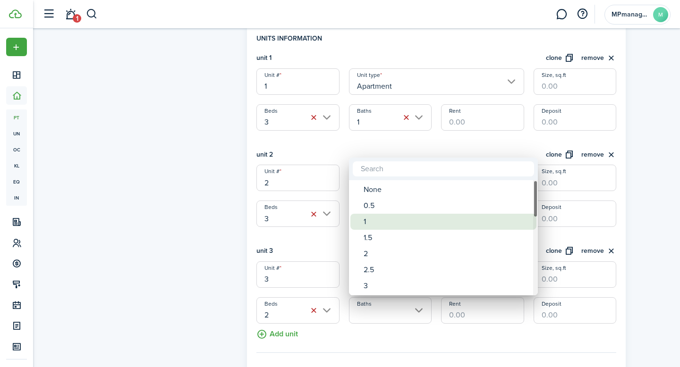
click at [387, 219] on div "1" at bounding box center [447, 222] width 167 height 16
type input "1"
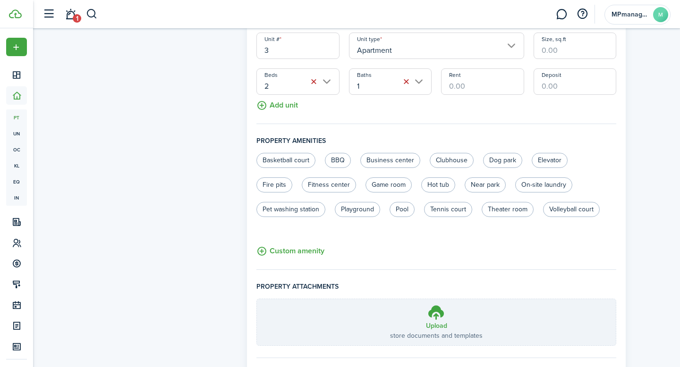
scroll to position [556, 0]
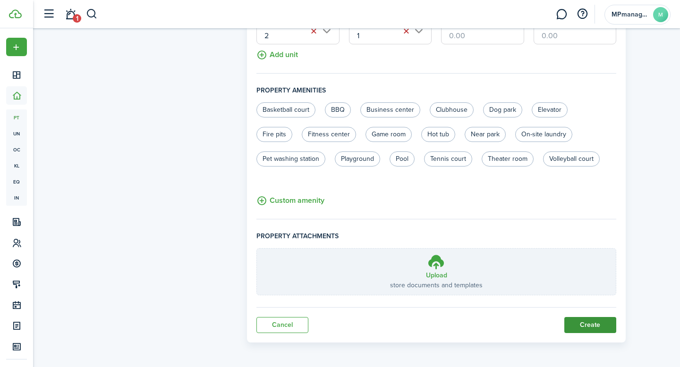
click at [590, 323] on button "Create" at bounding box center [590, 325] width 52 height 16
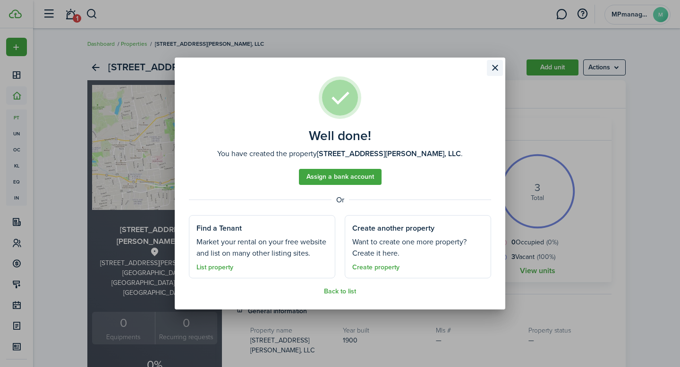
click at [495, 70] on button "Close modal" at bounding box center [495, 68] width 16 height 16
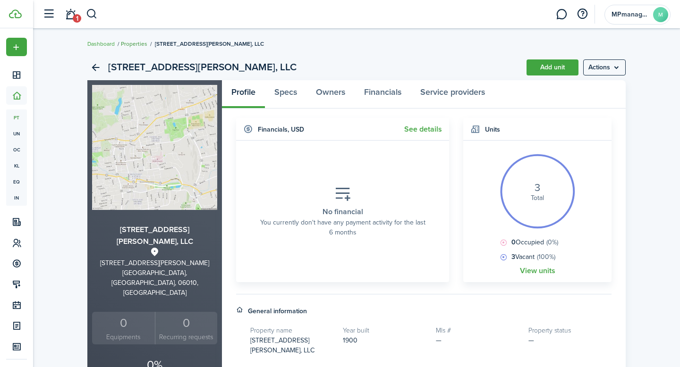
click at [131, 44] on link "Properties" at bounding box center [134, 44] width 26 height 9
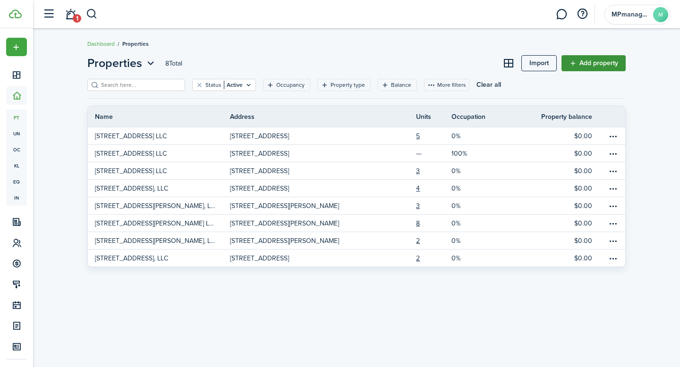
click at [600, 65] on link "Add property" at bounding box center [594, 63] width 64 height 16
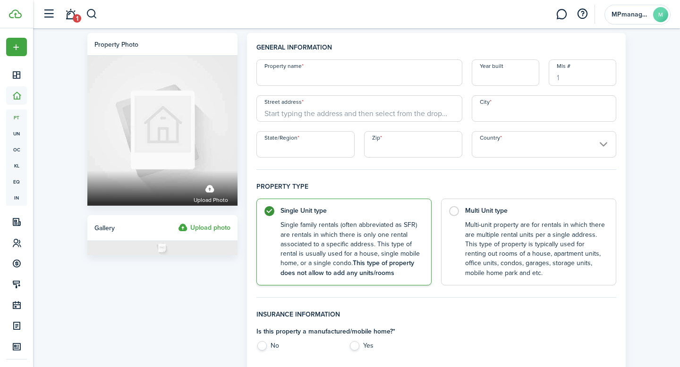
click at [409, 71] on input "Property name" at bounding box center [359, 73] width 206 height 26
type input "439 West St Bristol LLC"
click at [503, 77] on input "Year built" at bounding box center [506, 73] width 68 height 26
click at [324, 116] on input "Street address" at bounding box center [359, 108] width 206 height 26
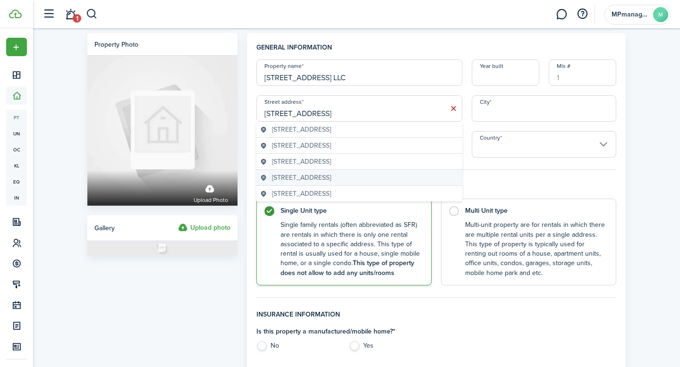
click at [331, 179] on span "439 West Street, Bristol, CT, USA" at bounding box center [301, 178] width 59 height 10
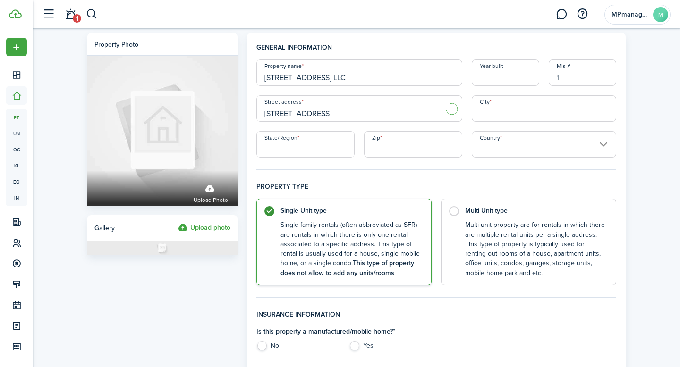
type input "439 West St"
type input "[GEOGRAPHIC_DATA]"
type input "CT"
type input "06010"
type input "[GEOGRAPHIC_DATA]"
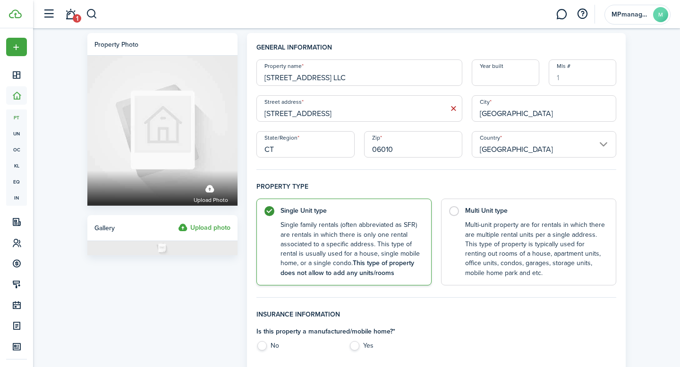
click at [502, 76] on input "Year built" at bounding box center [506, 73] width 68 height 26
type input "1900"
click at [549, 224] on control-radio-card-description "Multi-unit property are for rentals in which there are multiple rental units pe…" at bounding box center [535, 247] width 141 height 58
radio input "false"
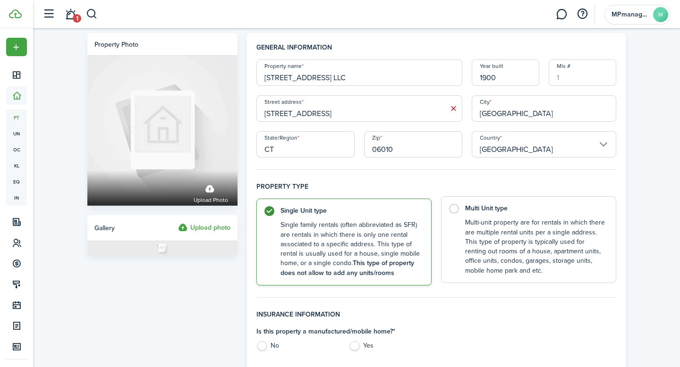
radio input "true"
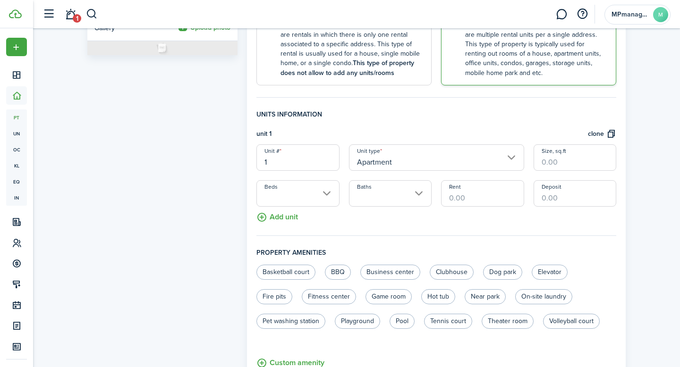
scroll to position [202, 0]
click at [290, 216] on button "Add unit" at bounding box center [277, 213] width 42 height 17
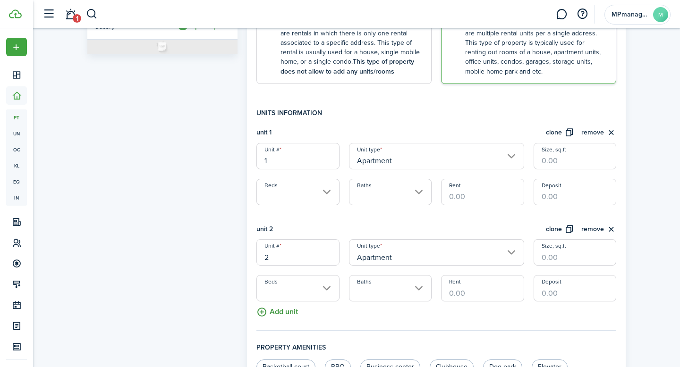
click at [290, 312] on button "Add unit" at bounding box center [277, 310] width 42 height 17
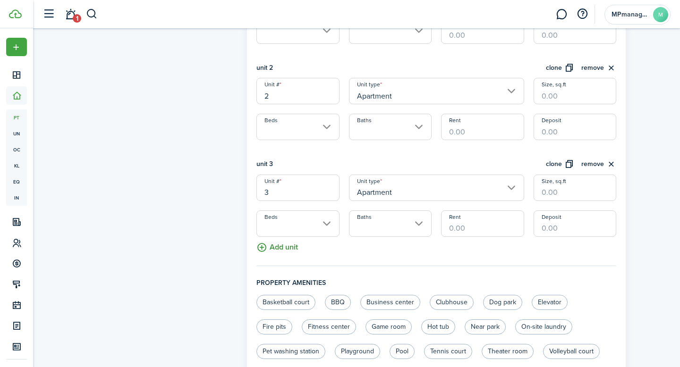
scroll to position [365, 0]
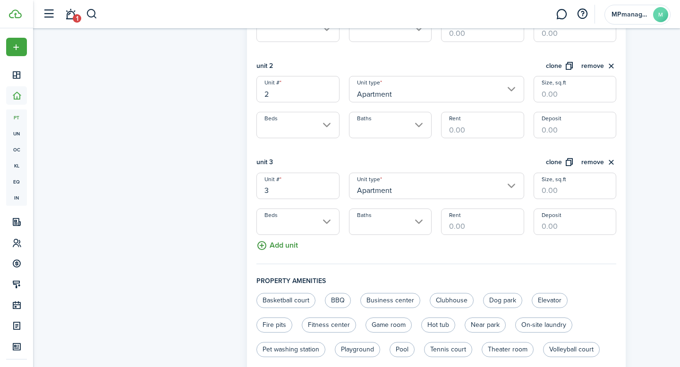
click at [281, 241] on button "Add unit" at bounding box center [277, 243] width 42 height 17
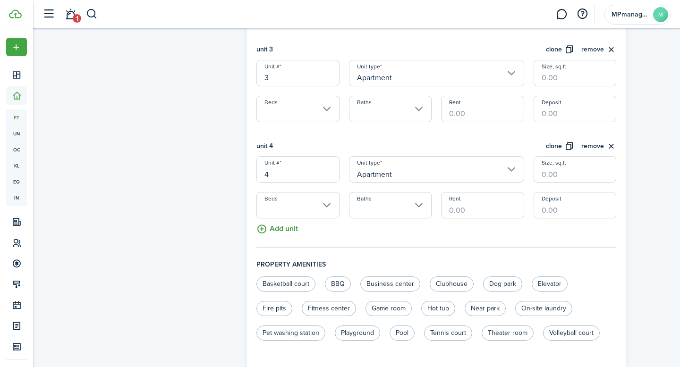
scroll to position [478, 0]
click at [282, 230] on button "Add unit" at bounding box center [277, 226] width 42 height 17
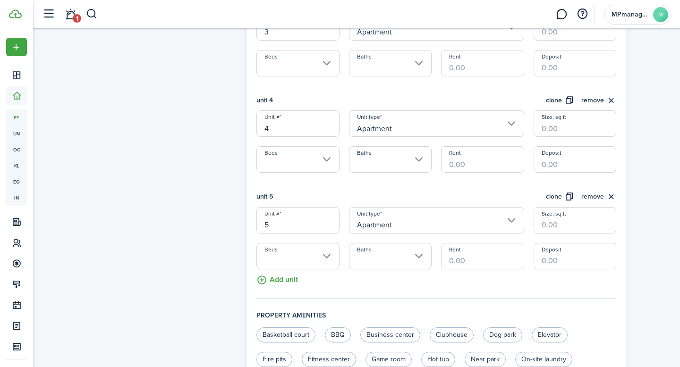
scroll to position [535, 0]
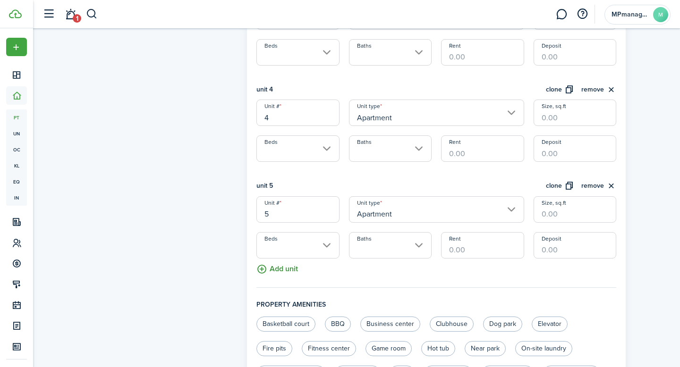
click at [282, 272] on button "Add unit" at bounding box center [277, 267] width 42 height 17
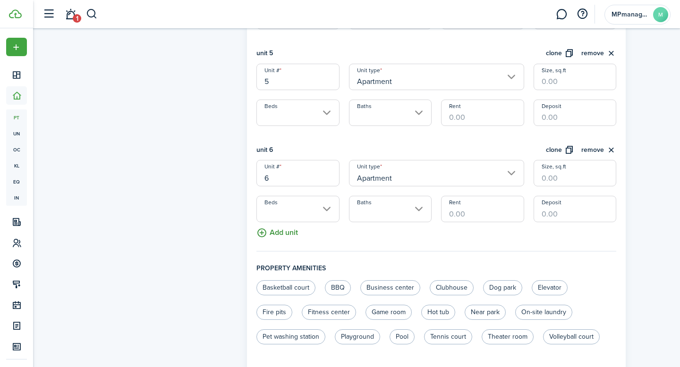
scroll to position [669, 0]
click at [281, 228] on button "Add unit" at bounding box center [277, 229] width 42 height 17
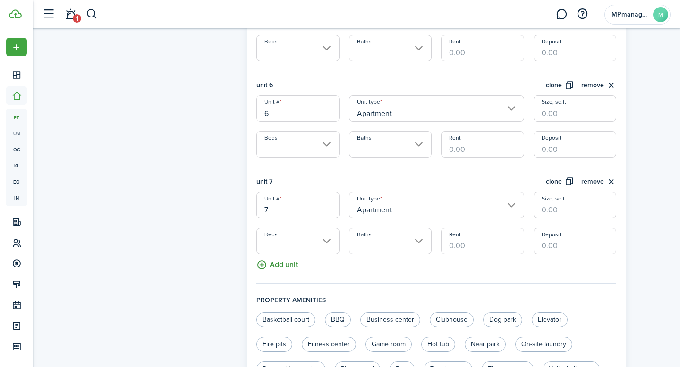
scroll to position [748, 0]
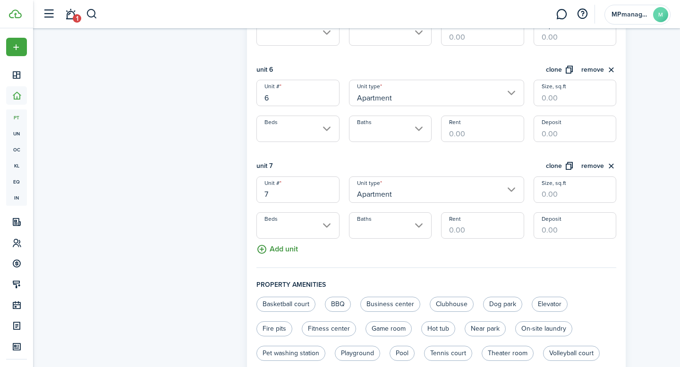
click at [278, 248] on button "Add unit" at bounding box center [277, 247] width 42 height 17
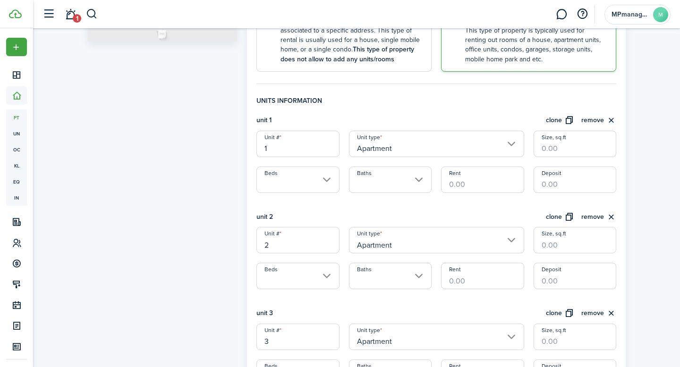
scroll to position [207, 0]
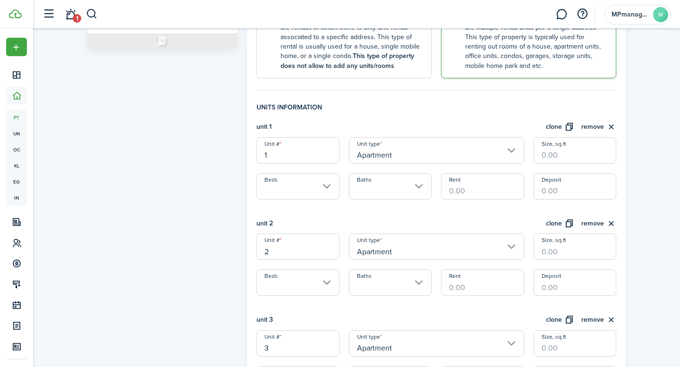
click at [315, 153] on input "1" at bounding box center [297, 150] width 83 height 26
click at [325, 190] on input "Beds" at bounding box center [297, 186] width 83 height 26
type input "1F"
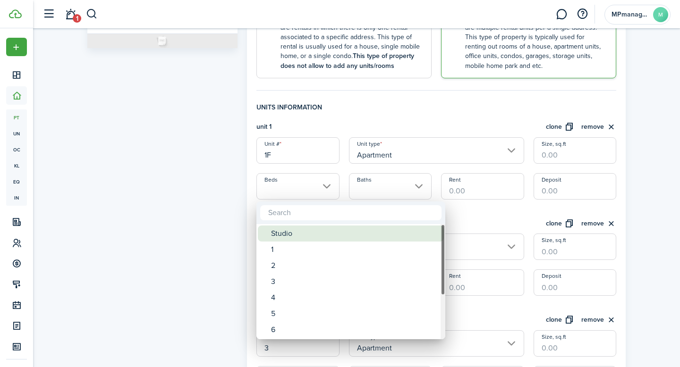
click at [296, 236] on div "Studio" at bounding box center [354, 234] width 167 height 16
type input "Studio"
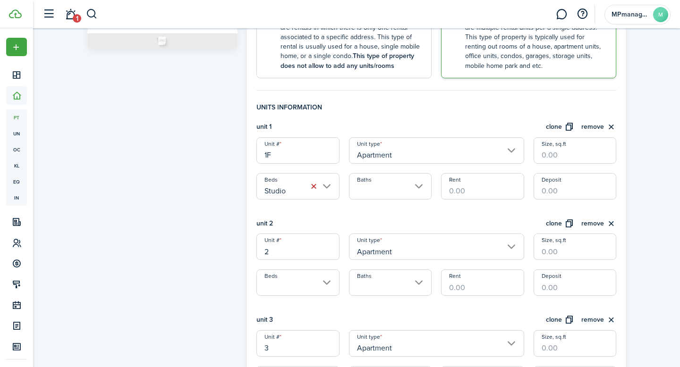
click at [418, 188] on input "Baths" at bounding box center [390, 186] width 83 height 26
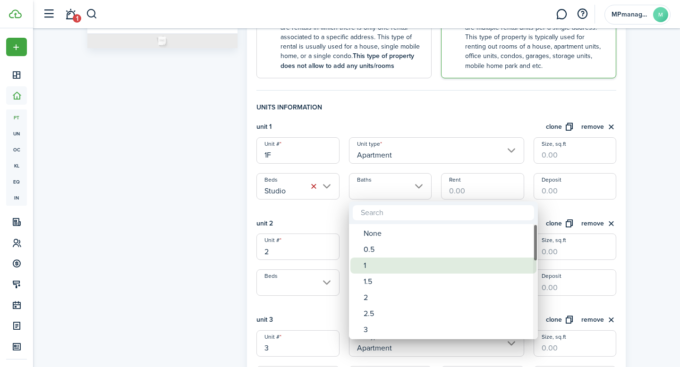
click at [379, 264] on div "1" at bounding box center [447, 266] width 167 height 16
type input "1"
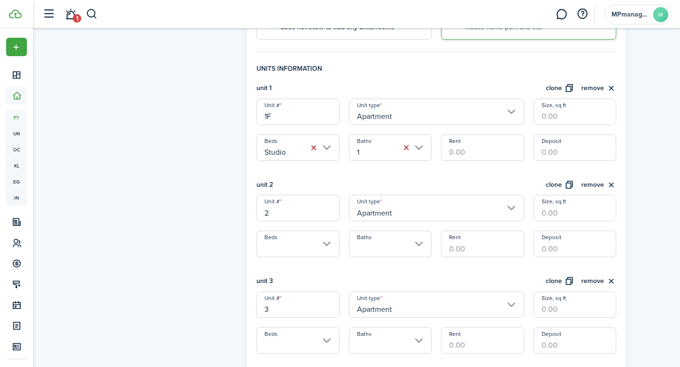
scroll to position [257, 0]
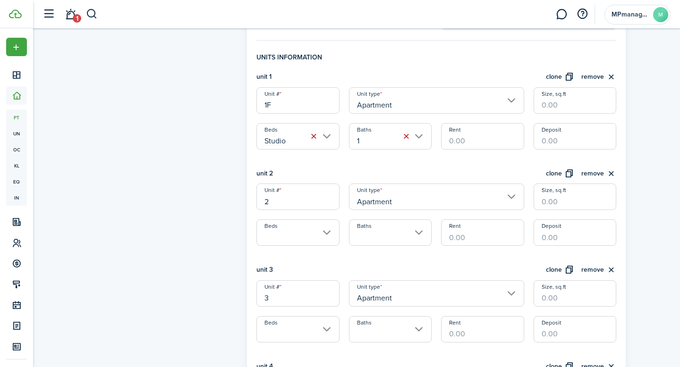
click at [327, 203] on input "2" at bounding box center [297, 197] width 83 height 26
type input "A"
type input "1R"
click at [325, 234] on input "Beds" at bounding box center [297, 233] width 83 height 26
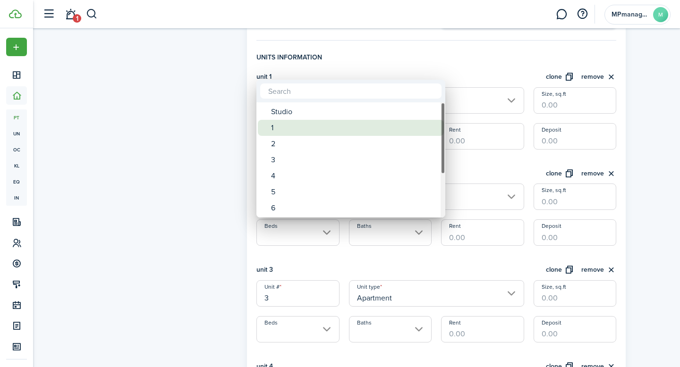
click at [298, 131] on div "1" at bounding box center [354, 128] width 167 height 16
type input "1"
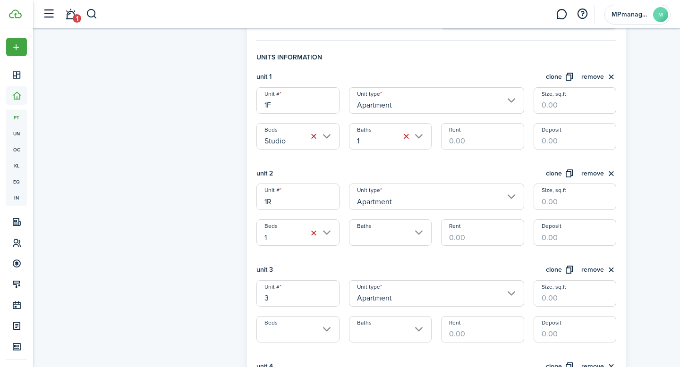
click at [413, 229] on input "Baths" at bounding box center [390, 233] width 83 height 26
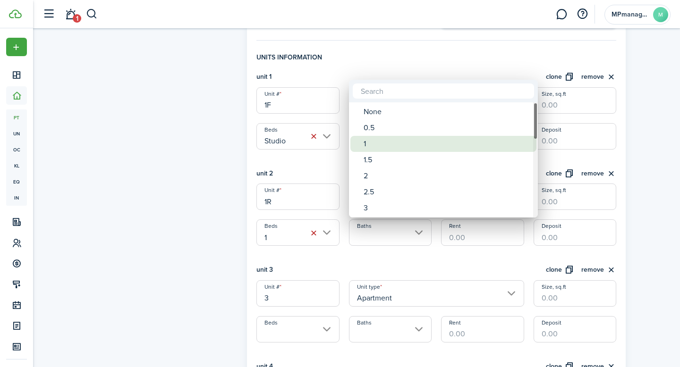
click at [384, 145] on div "1" at bounding box center [447, 144] width 167 height 16
type input "1"
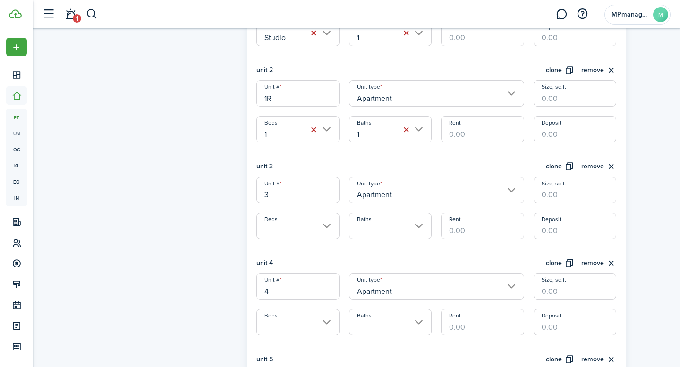
scroll to position [367, 0]
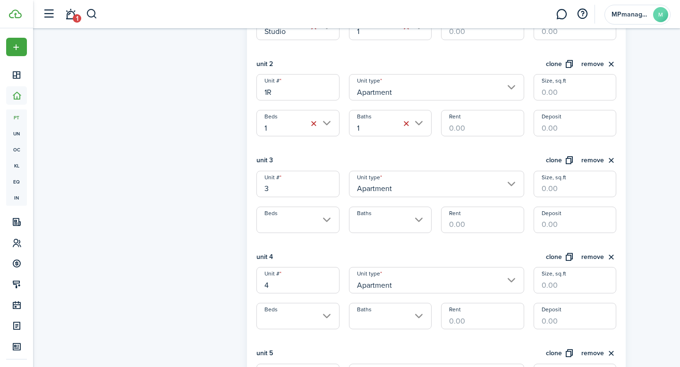
click at [298, 189] on input "3" at bounding box center [297, 184] width 83 height 26
type input "2"
click at [356, 238] on div "unit 1 clone remove Unit # 1F Unit type Apartment Size, sq.ft Beds Studio Baths…" at bounding box center [436, 339] width 360 height 754
click at [328, 215] on input "Beds" at bounding box center [297, 220] width 83 height 26
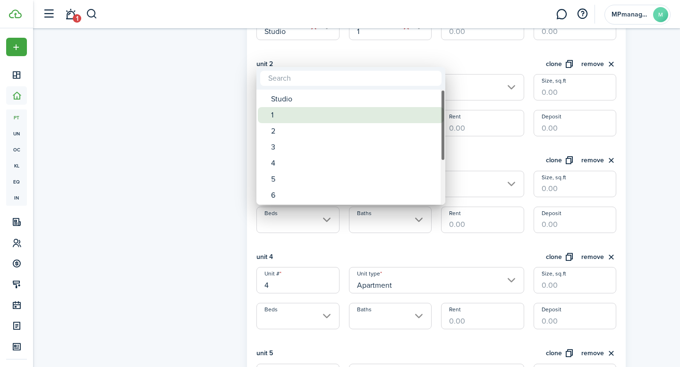
click at [297, 113] on div "1" at bounding box center [354, 115] width 167 height 16
type input "1"
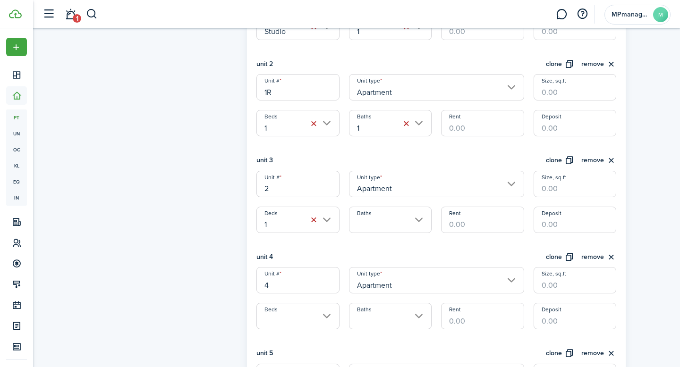
click at [420, 219] on input "Baths" at bounding box center [390, 220] width 83 height 26
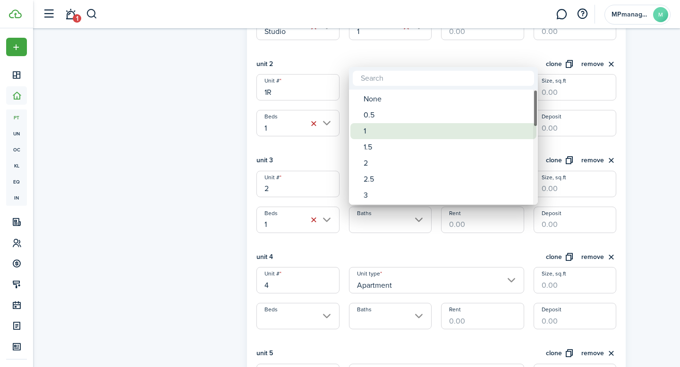
click at [391, 133] on div "1" at bounding box center [447, 131] width 167 height 16
type input "1"
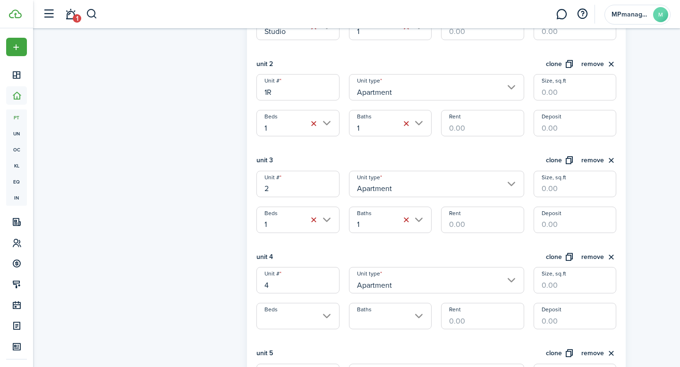
click at [451, 252] on div "unit 4 clone remove" at bounding box center [436, 260] width 360 height 16
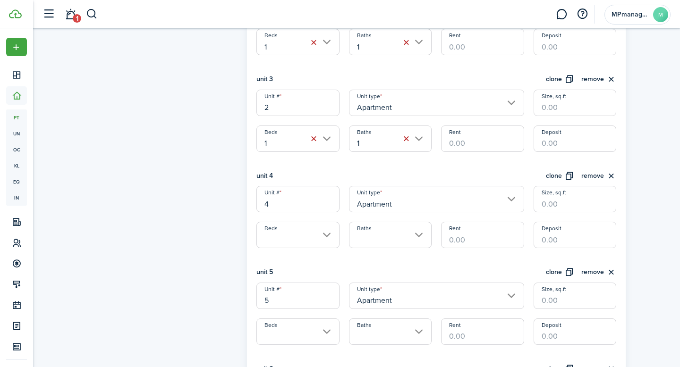
scroll to position [451, 0]
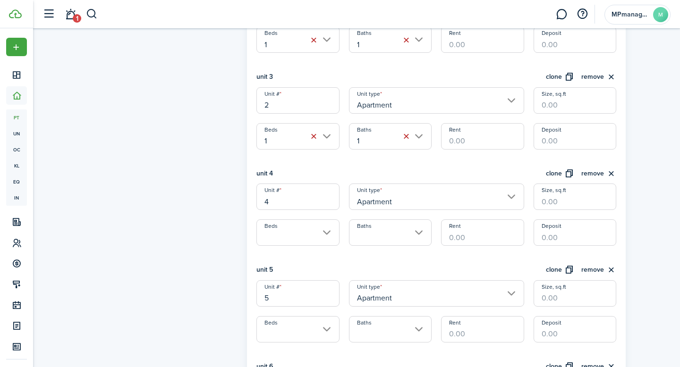
click at [323, 198] on input "4" at bounding box center [297, 197] width 83 height 26
click at [330, 237] on input "Beds" at bounding box center [297, 233] width 83 height 26
type input "3"
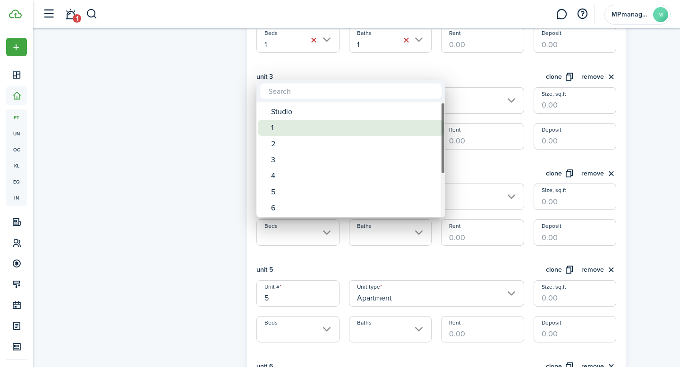
click at [301, 131] on div "1" at bounding box center [354, 128] width 167 height 16
type input "1"
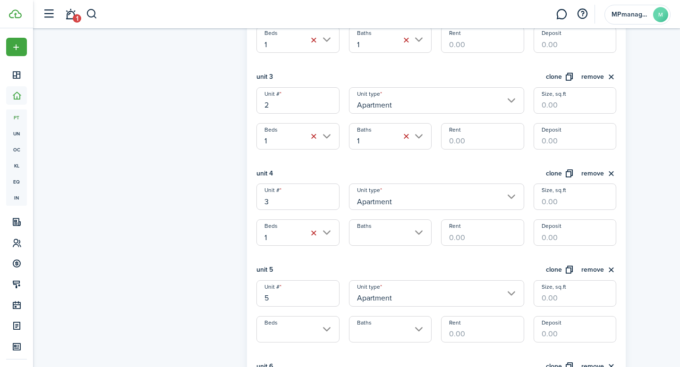
click at [420, 231] on input "Baths" at bounding box center [390, 233] width 83 height 26
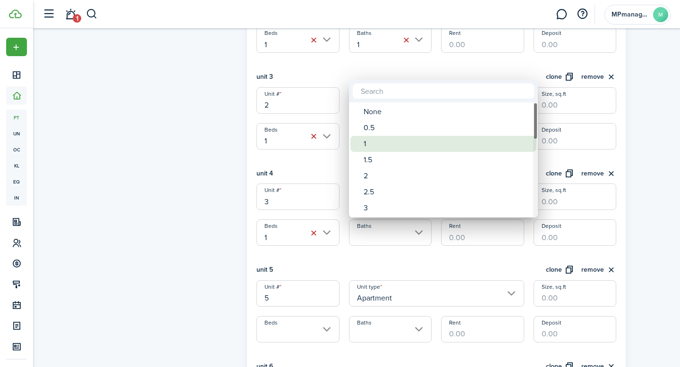
click at [387, 146] on div "1" at bounding box center [447, 144] width 167 height 16
type input "1"
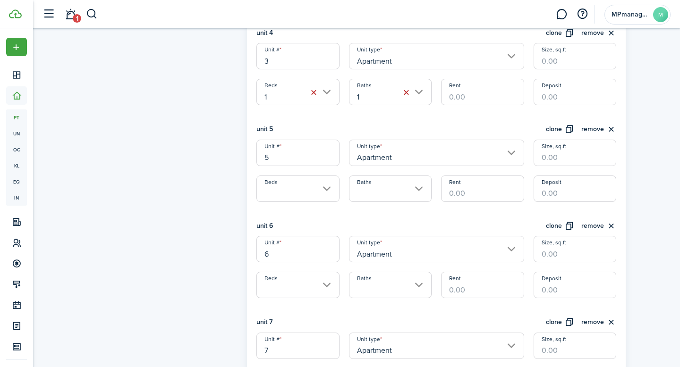
scroll to position [591, 0]
click at [328, 161] on input "5" at bounding box center [297, 153] width 83 height 26
click at [329, 187] on input "Beds" at bounding box center [297, 189] width 83 height 26
type input "4"
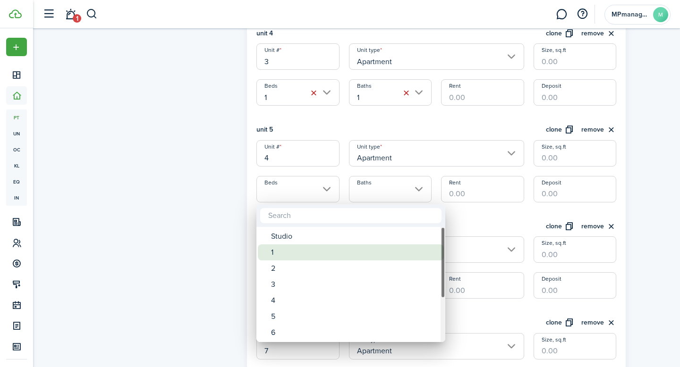
click at [301, 253] on div "1" at bounding box center [354, 253] width 167 height 16
type input "1"
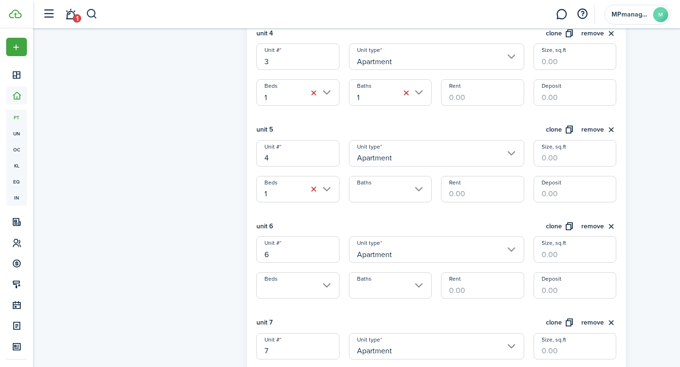
click at [418, 188] on input "Baths" at bounding box center [390, 189] width 83 height 26
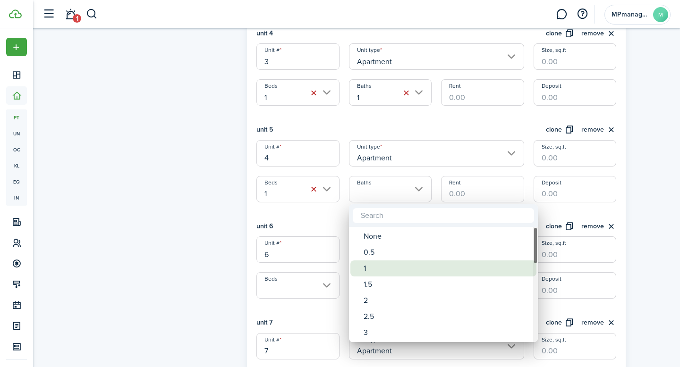
click at [383, 269] on div "1" at bounding box center [447, 269] width 167 height 16
type input "1"
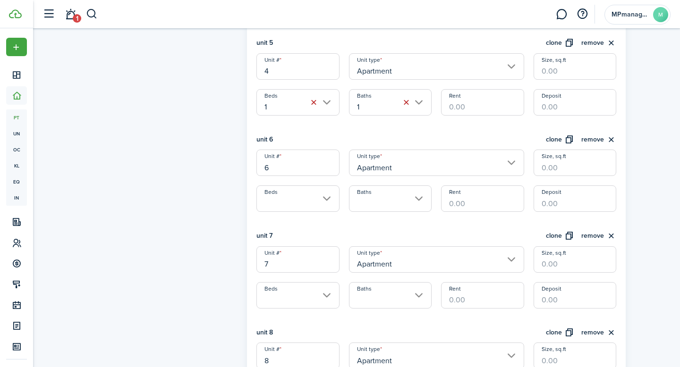
scroll to position [678, 0]
click at [302, 163] on input "6" at bounding box center [297, 162] width 83 height 26
click at [319, 196] on input "Beds" at bounding box center [297, 198] width 83 height 26
type input "5"
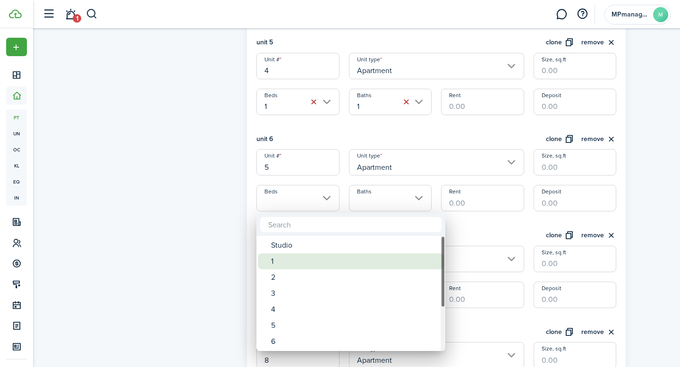
click at [300, 263] on div "1" at bounding box center [354, 262] width 167 height 16
type input "1"
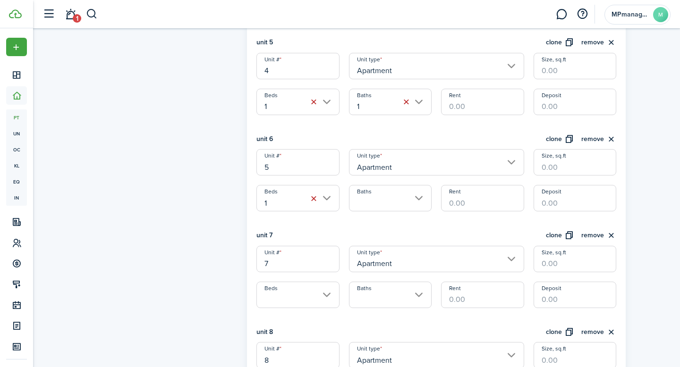
click at [300, 263] on input "7" at bounding box center [297, 259] width 83 height 26
click at [330, 295] on input "Beds" at bounding box center [297, 295] width 83 height 26
type input "6"
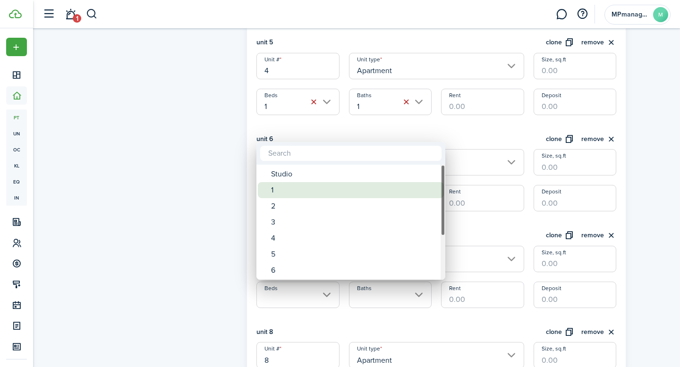
click at [290, 188] on div "1" at bounding box center [354, 190] width 167 height 16
type input "1"
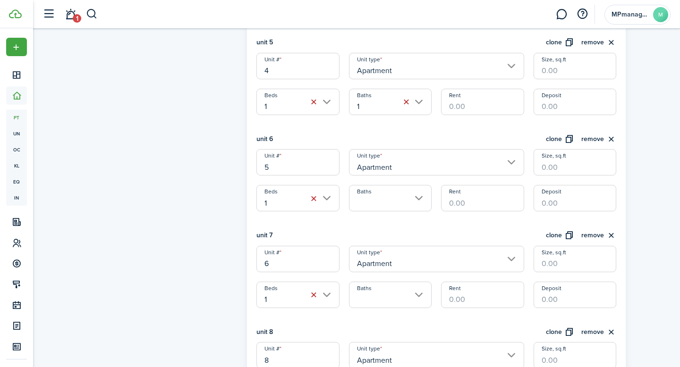
click at [416, 296] on input "Baths" at bounding box center [390, 295] width 83 height 26
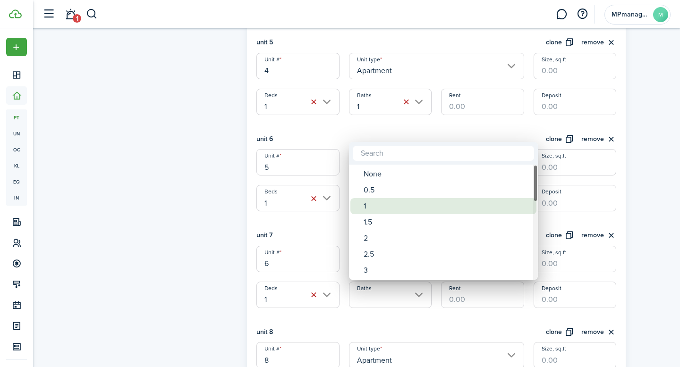
click at [386, 207] on div "1" at bounding box center [447, 206] width 167 height 16
type input "1"
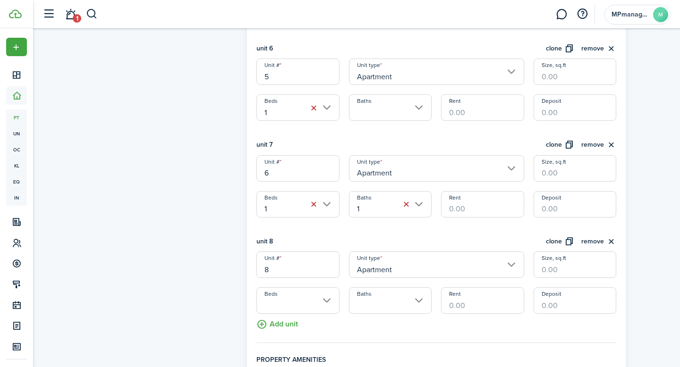
scroll to position [769, 0]
click at [324, 264] on input "8" at bounding box center [297, 264] width 83 height 26
click at [329, 266] on input "8" at bounding box center [297, 264] width 83 height 26
click at [330, 303] on input "Beds" at bounding box center [297, 300] width 83 height 26
type input "7"
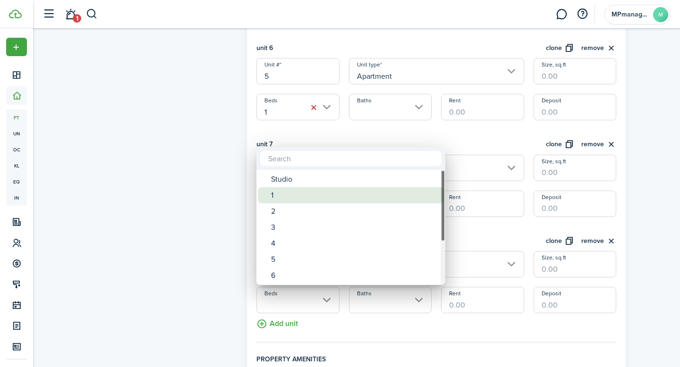
click at [297, 196] on div "1" at bounding box center [354, 196] width 167 height 16
type input "1"
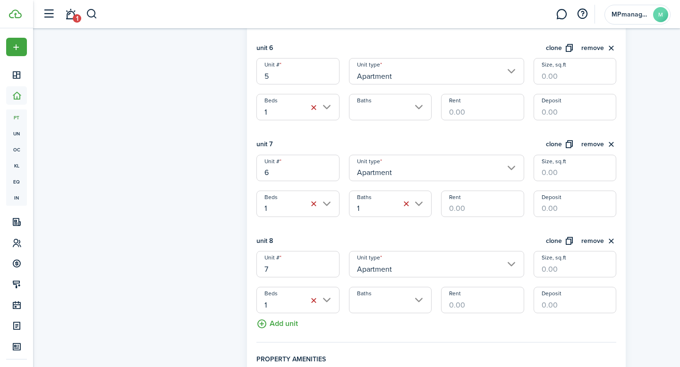
click at [410, 301] on input "Baths" at bounding box center [390, 300] width 83 height 26
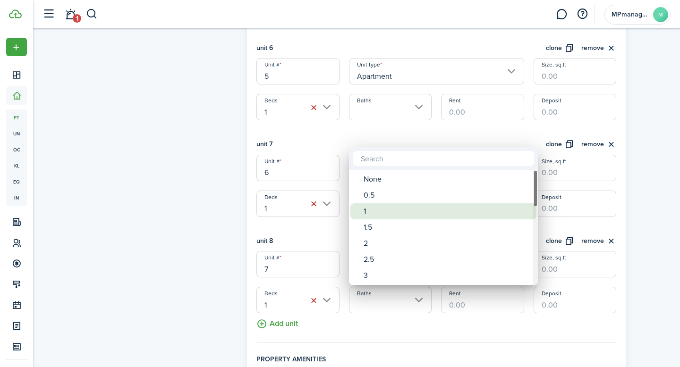
click at [385, 215] on div "1" at bounding box center [447, 212] width 167 height 16
type input "1"
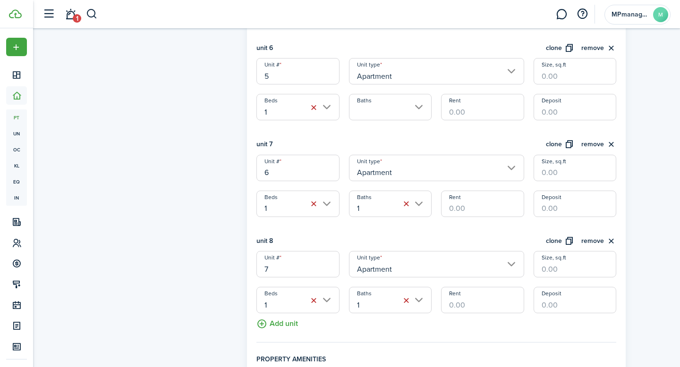
click at [293, 270] on input "7" at bounding box center [297, 264] width 83 height 26
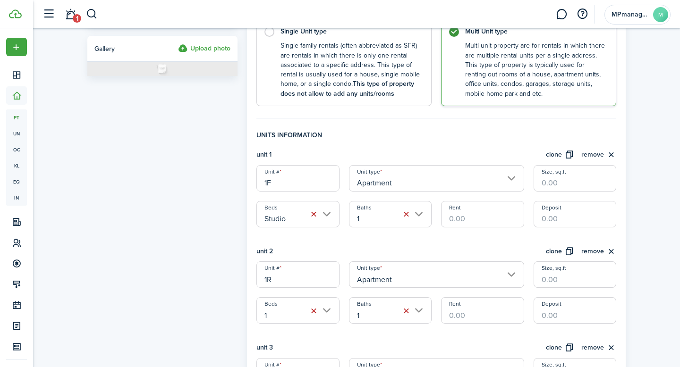
scroll to position [210, 0]
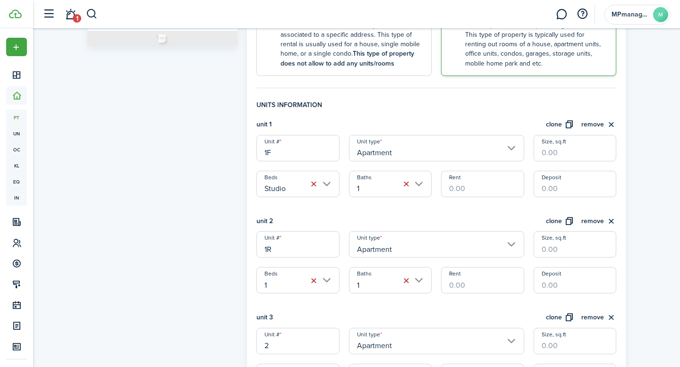
click at [288, 155] on input "1F" at bounding box center [297, 148] width 83 height 26
type input "1"
click at [404, 225] on div "unit 2 clone remove" at bounding box center [436, 224] width 360 height 16
click at [327, 184] on input "Studio" at bounding box center [297, 184] width 83 height 26
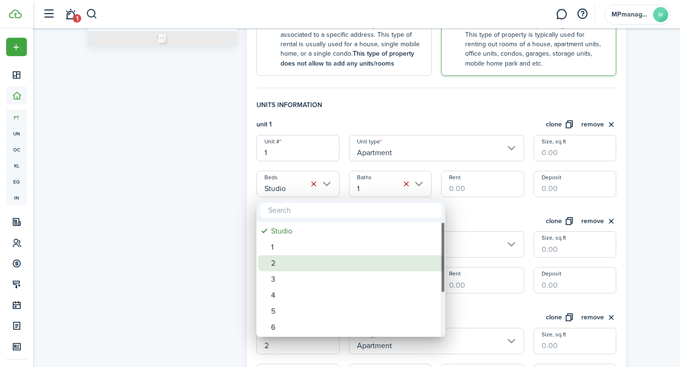
click at [289, 261] on div "2" at bounding box center [354, 264] width 167 height 16
type input "2"
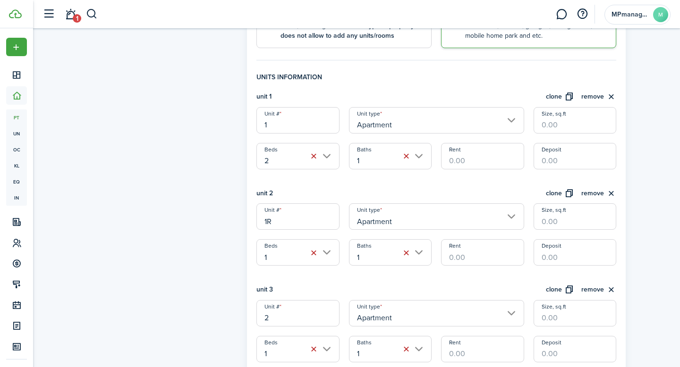
scroll to position [238, 0]
click at [287, 219] on input "1R" at bounding box center [297, 216] width 83 height 26
click at [328, 256] on input "1" at bounding box center [297, 252] width 83 height 26
type input "1F"
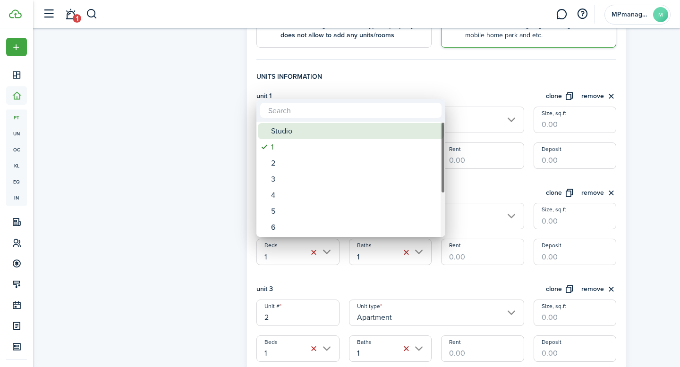
click at [295, 133] on div "Studio" at bounding box center [354, 131] width 167 height 16
type input "Studio"
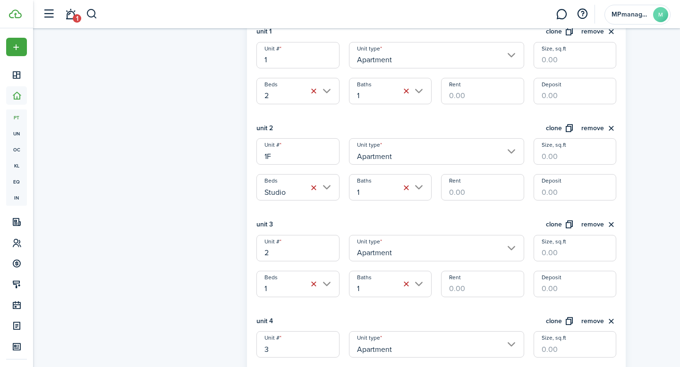
scroll to position [309, 0]
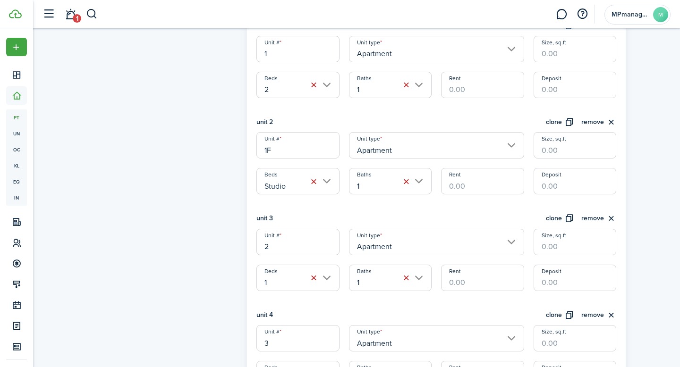
click at [295, 252] on input "2" at bounding box center [297, 242] width 83 height 26
type input "!"
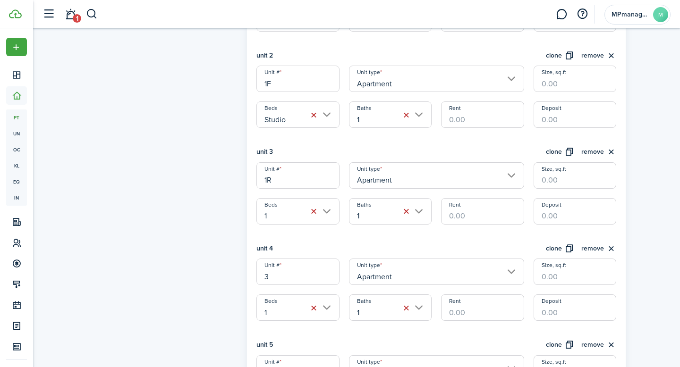
scroll to position [376, 0]
type input "1R"
click at [322, 281] on input "3" at bounding box center [297, 271] width 83 height 26
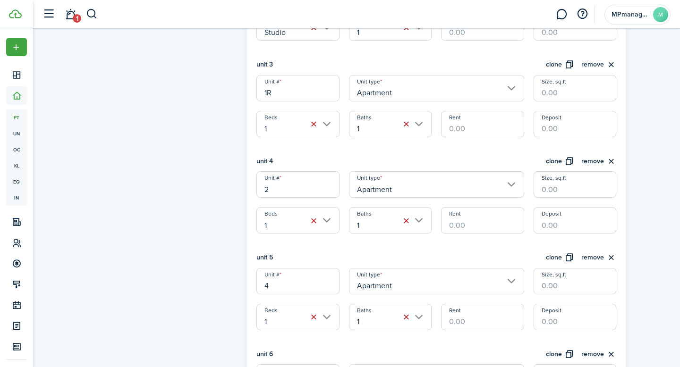
scroll to position [463, 0]
type input "2"
click at [318, 282] on input "4" at bounding box center [297, 281] width 83 height 26
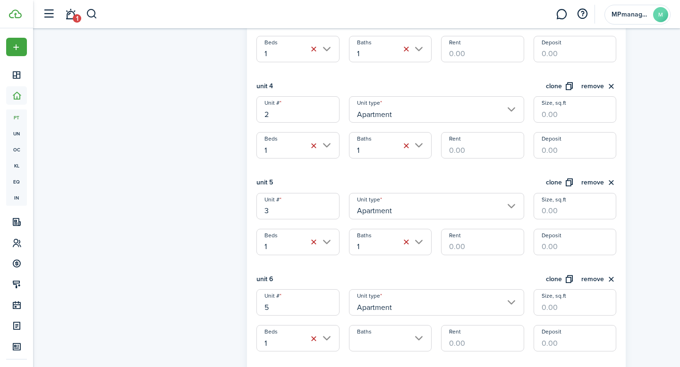
scroll to position [553, 0]
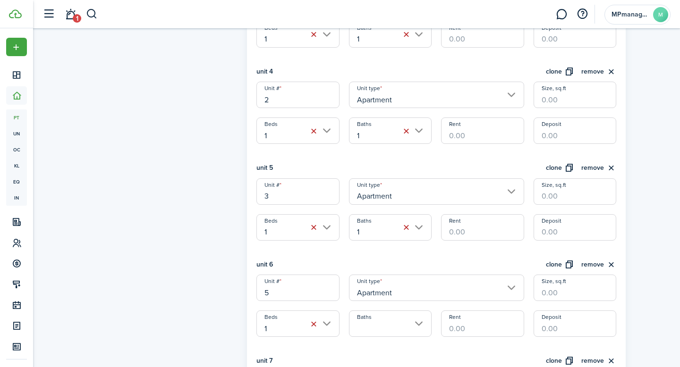
type input "3"
click at [315, 290] on input "5" at bounding box center [297, 288] width 83 height 26
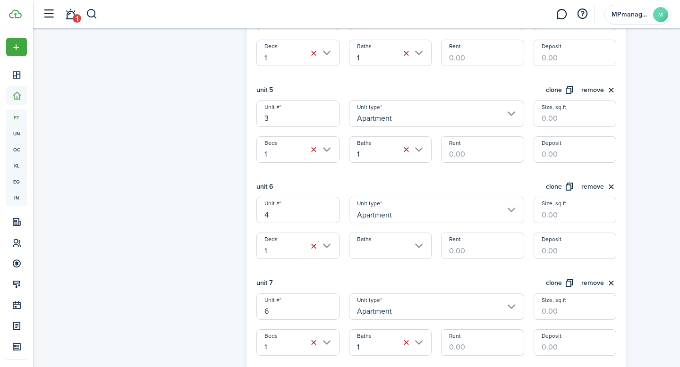
scroll to position [631, 0]
type input "4"
click at [315, 310] on input "6" at bounding box center [297, 306] width 83 height 26
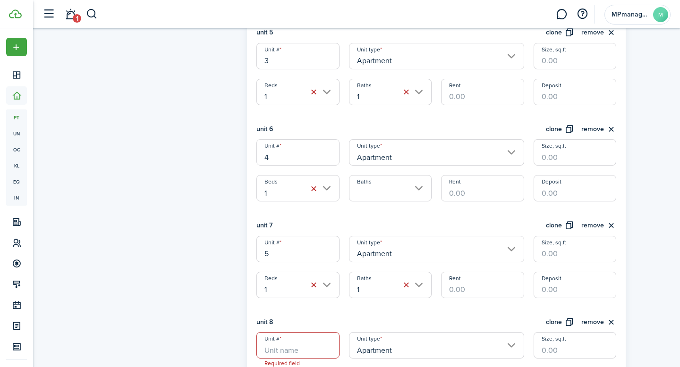
scroll to position [705, 0]
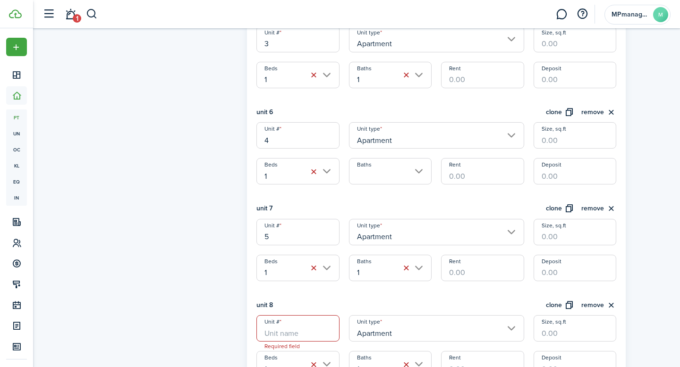
type input "5"
click at [299, 330] on input "Unit #" at bounding box center [297, 329] width 83 height 26
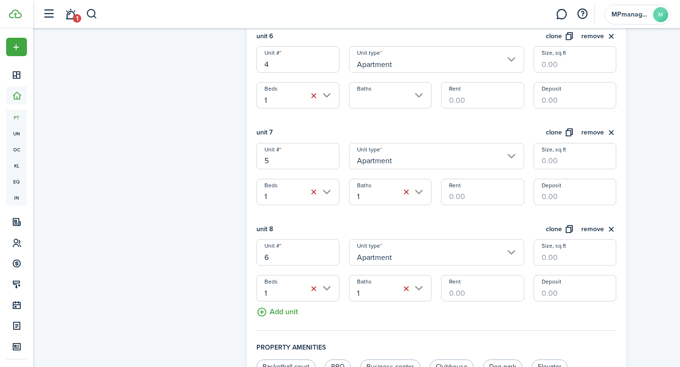
scroll to position [782, 0]
type input "6"
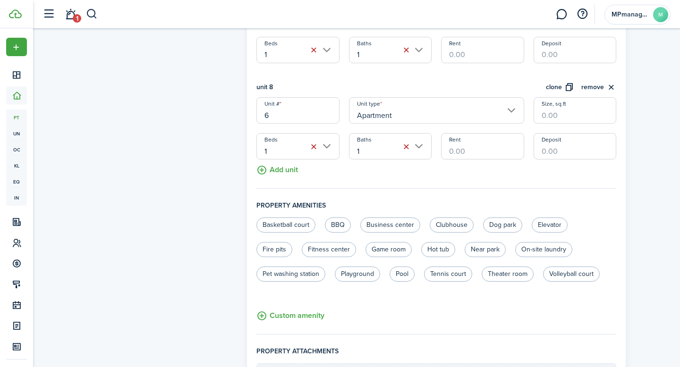
scroll to position [1039, 0]
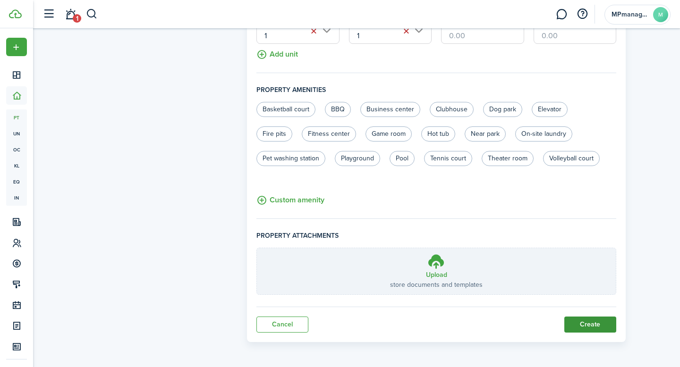
click at [587, 323] on button "Create" at bounding box center [590, 325] width 52 height 16
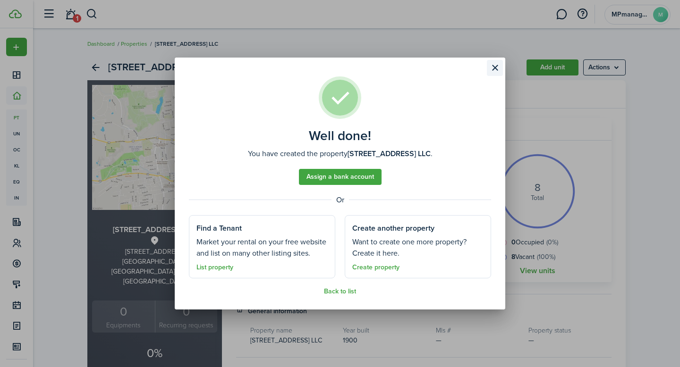
click at [495, 67] on button "Close modal" at bounding box center [495, 68] width 16 height 16
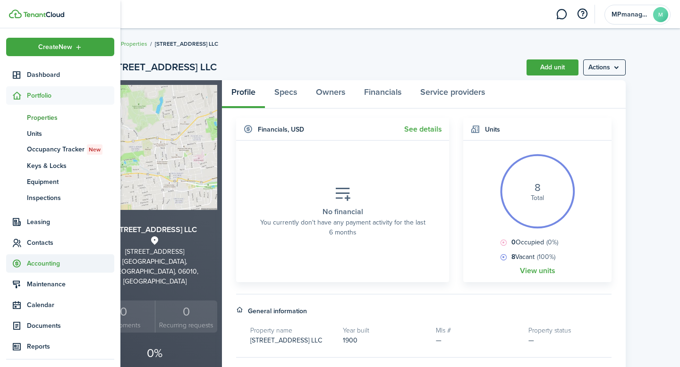
click at [50, 267] on span "Accounting" at bounding box center [70, 264] width 87 height 10
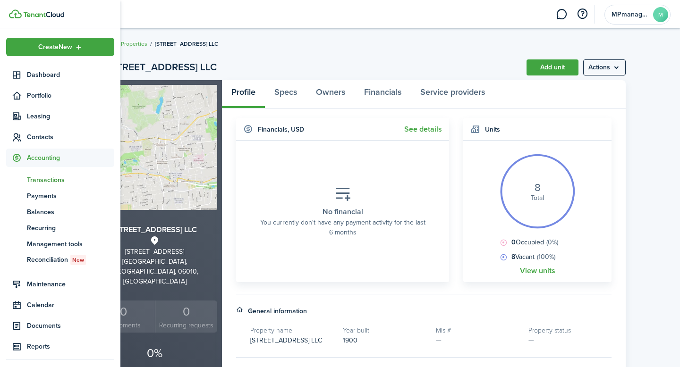
click at [39, 181] on span "Transactions" at bounding box center [70, 180] width 87 height 10
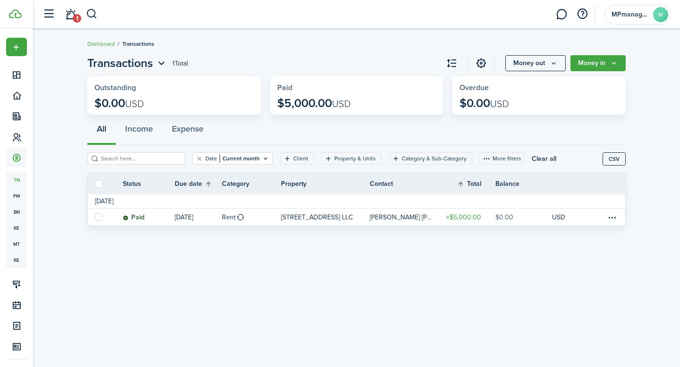
click at [243, 45] on breadcrumb "Dashboard Transactions" at bounding box center [356, 39] width 538 height 22
click at [77, 12] on link "1" at bounding box center [70, 14] width 18 height 24
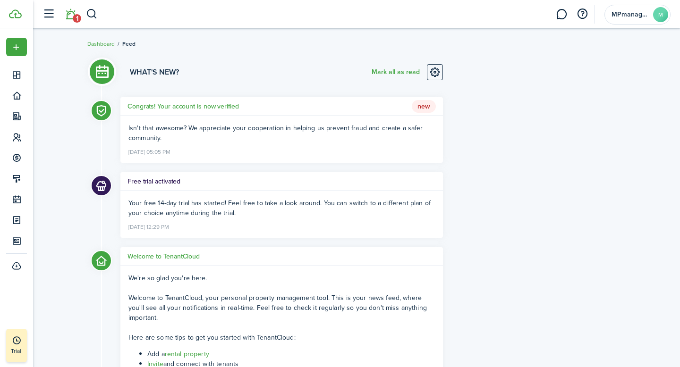
click at [308, 133] on p "Isn't that awesome? We appreciate your cooperation in helping us prevent fraud …" at bounding box center [281, 133] width 307 height 20
click at [389, 75] on button "Mark all as read" at bounding box center [396, 72] width 48 height 16
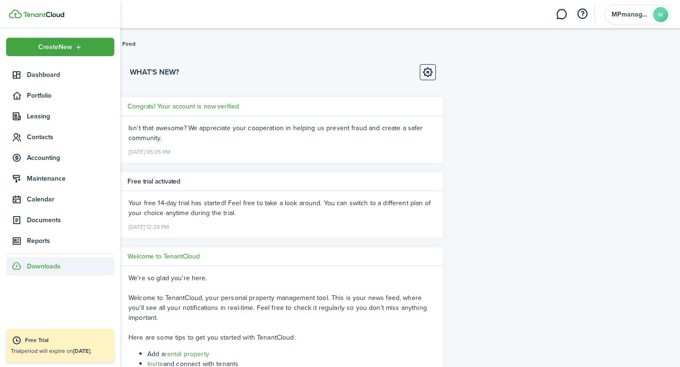
click at [43, 264] on span "Downloads" at bounding box center [44, 267] width 34 height 10
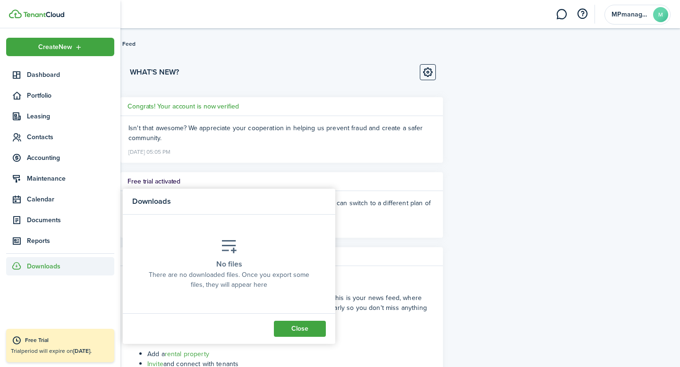
click at [513, 252] on div "What's new? Congrats! Your account is now verified Isn't that awesome? We appre…" at bounding box center [357, 257] width 548 height 415
